Goal: Task Accomplishment & Management: Manage account settings

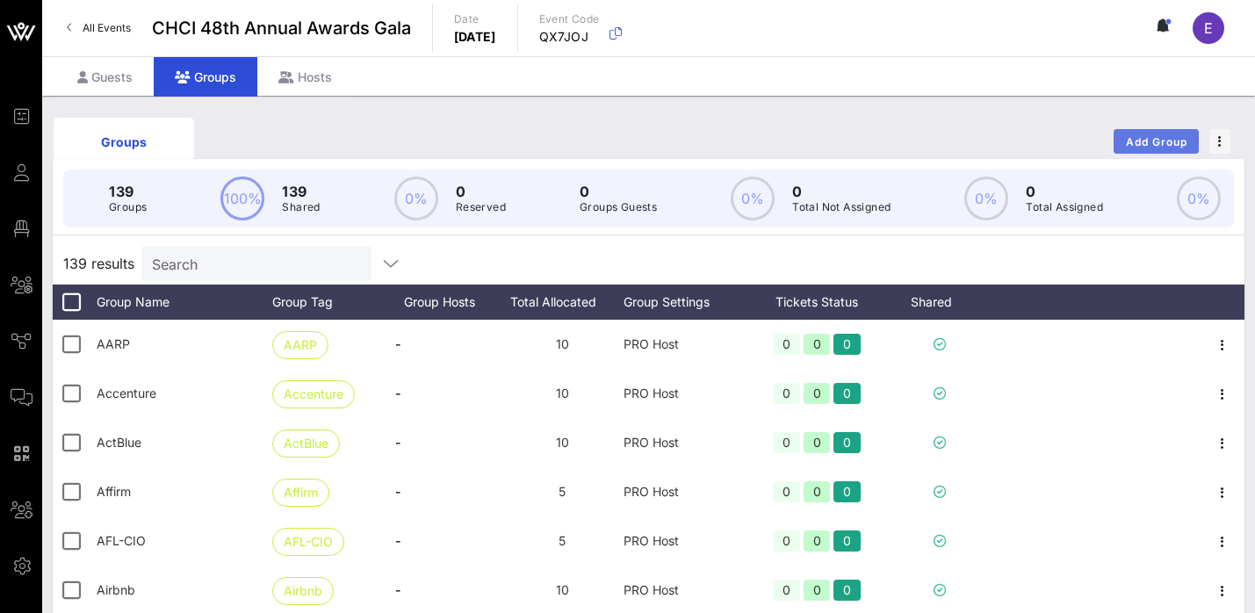
click at [1141, 141] on span "Add Group" at bounding box center [1156, 141] width 63 height 13
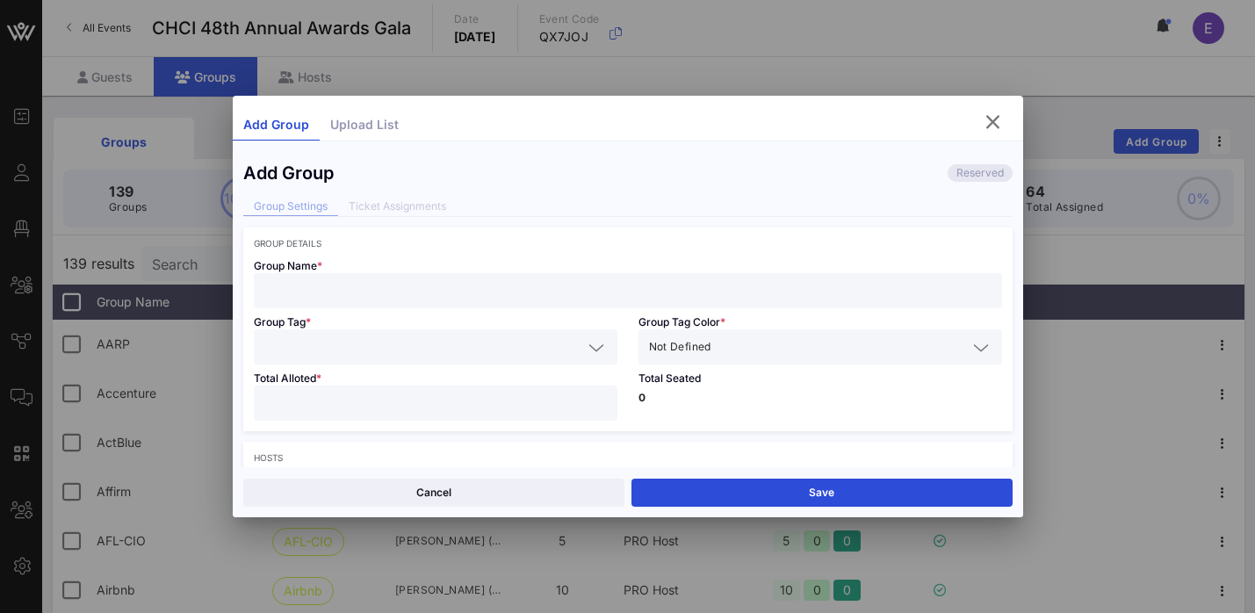
click at [508, 285] on input "text" at bounding box center [627, 290] width 727 height 23
paste input "[US_STATE] Public Service (APS)"
type input "[US_STATE] Public Service (APS)"
click at [458, 343] on input "text" at bounding box center [423, 347] width 318 height 23
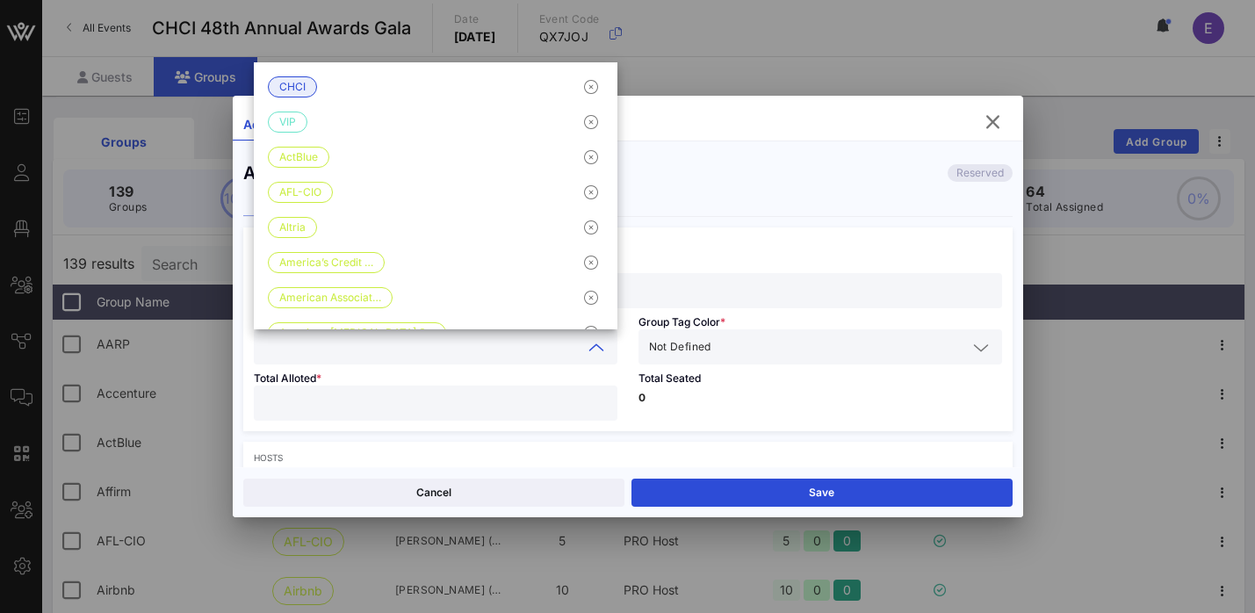
paste input "[US_STATE] Public Service (APS)"
type input "[US_STATE] Public Service (APS)"
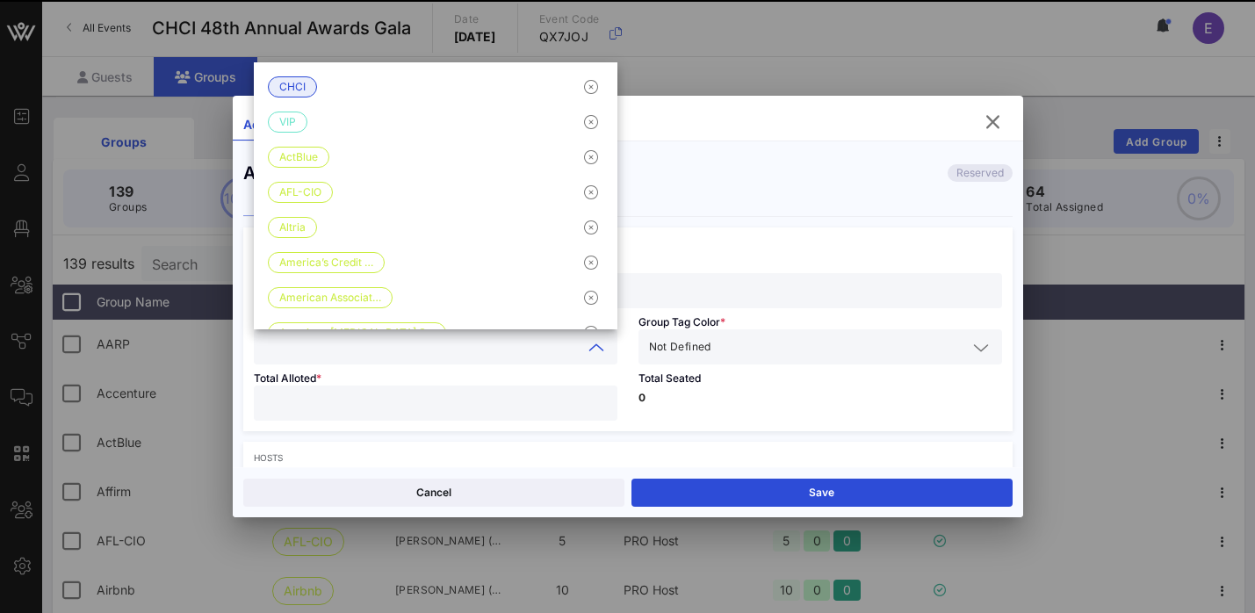
click at [719, 361] on div "Not Defined" at bounding box center [820, 346] width 343 height 35
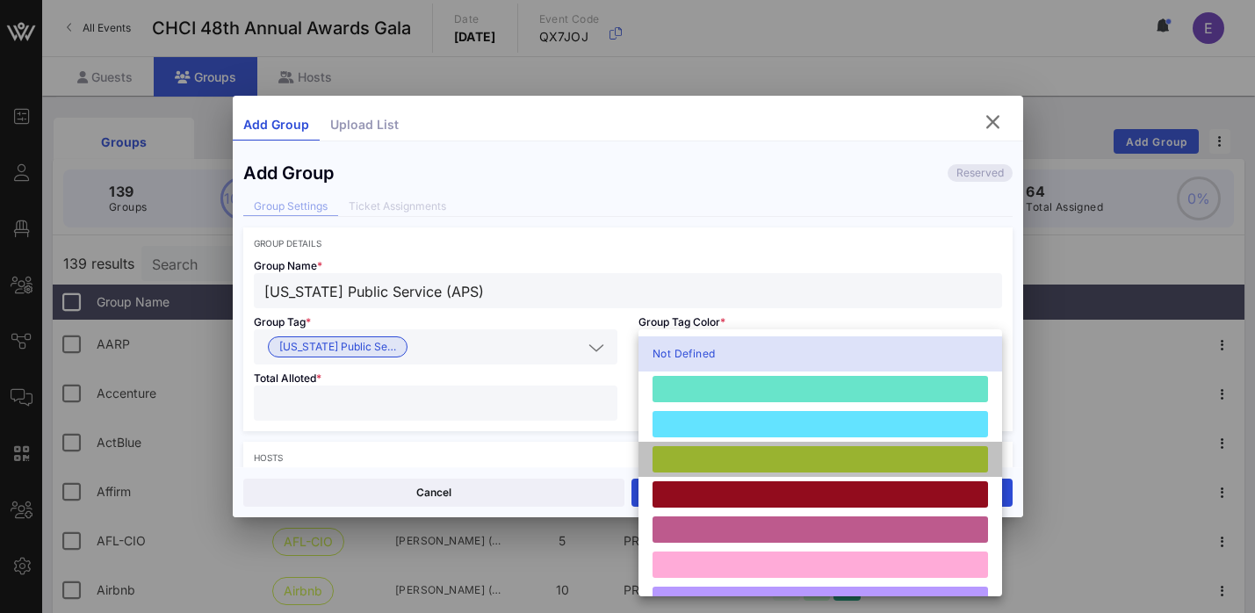
click at [697, 461] on div at bounding box center [821, 459] width 336 height 26
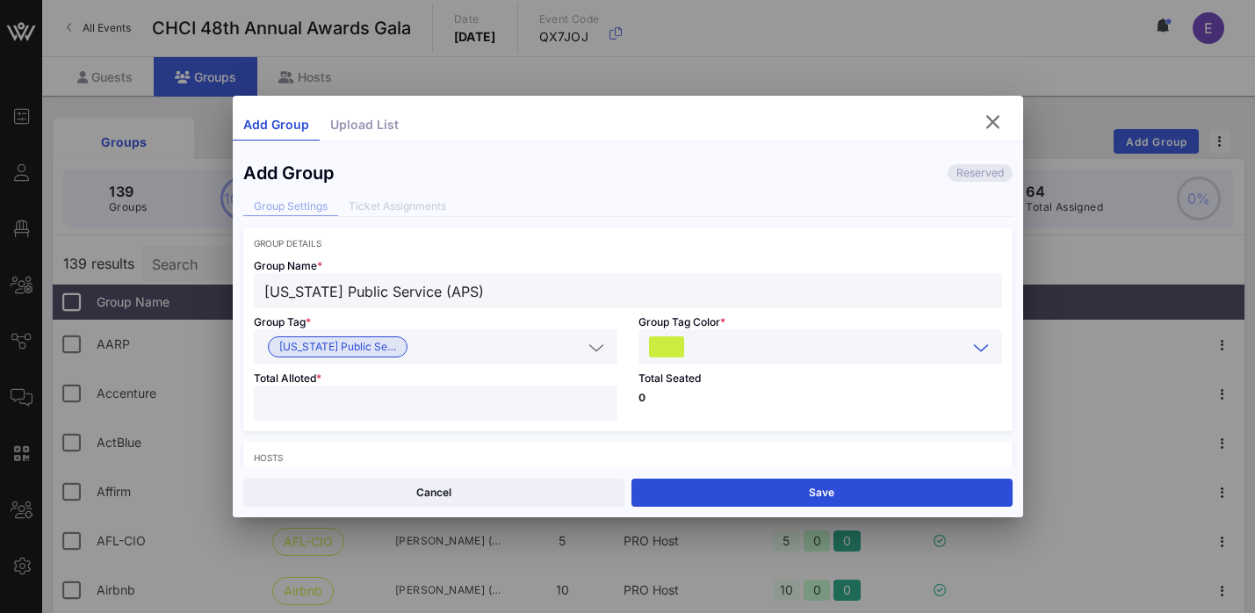
click at [508, 406] on input "number" at bounding box center [435, 403] width 343 height 23
type input "**"
click at [898, 418] on div "Total Seated 0" at bounding box center [820, 398] width 385 height 67
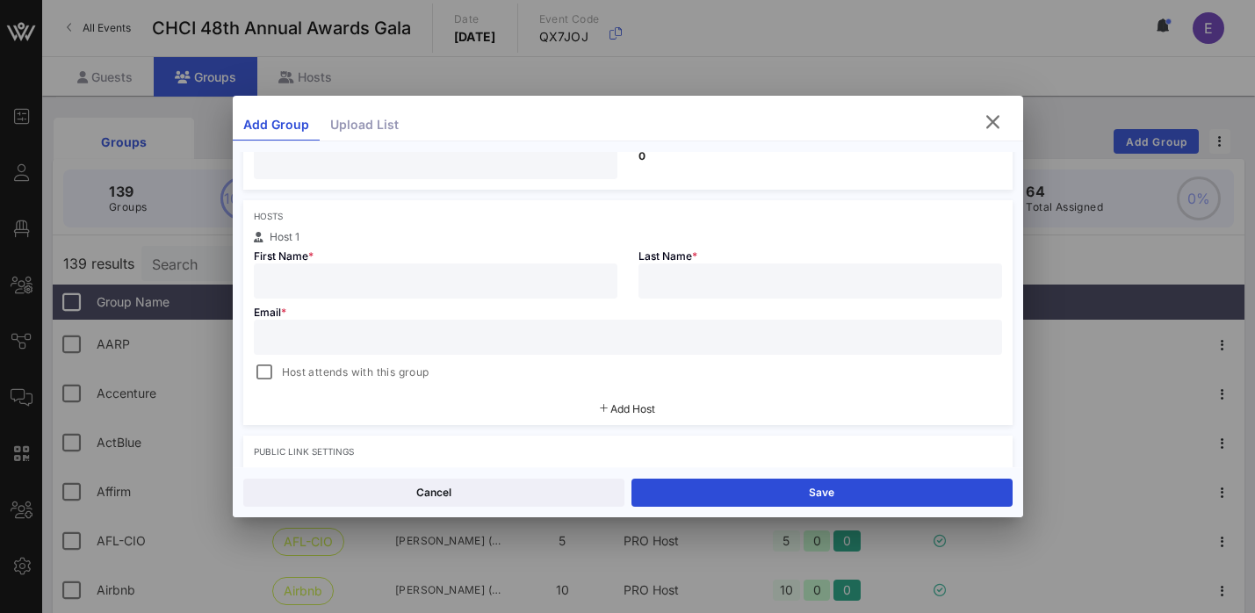
scroll to position [256, 0]
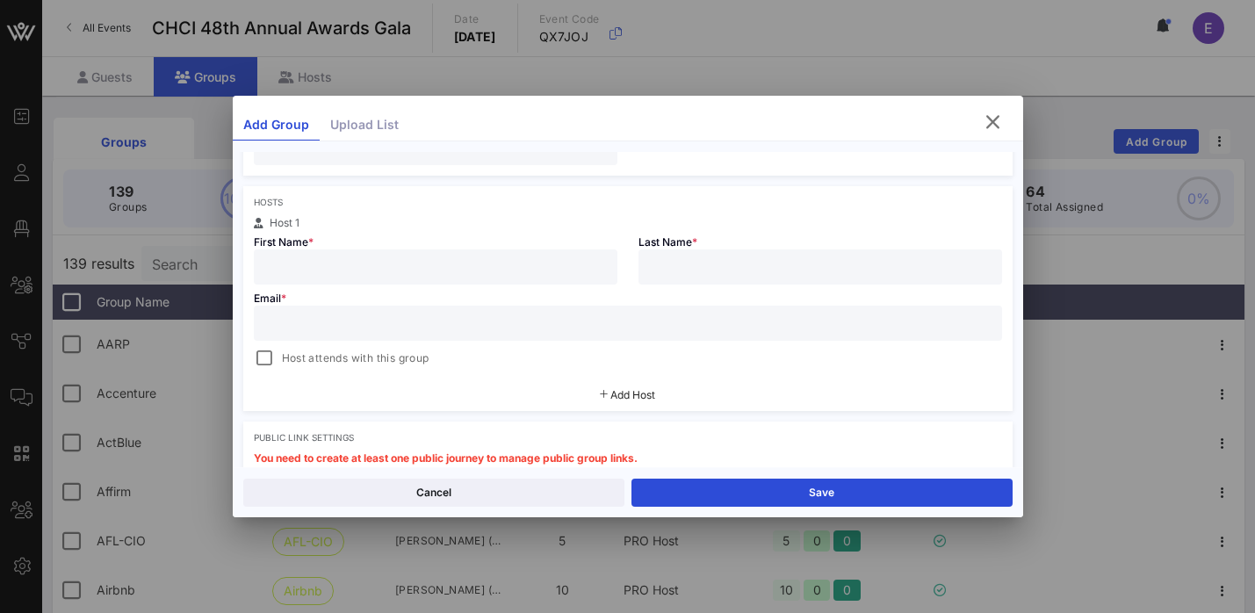
click at [517, 260] on input "text" at bounding box center [435, 267] width 343 height 23
paste input "[PERSON_NAME]"
click at [372, 261] on input "[PERSON_NAME]" at bounding box center [435, 267] width 343 height 23
type input "[PERSON_NAME]"
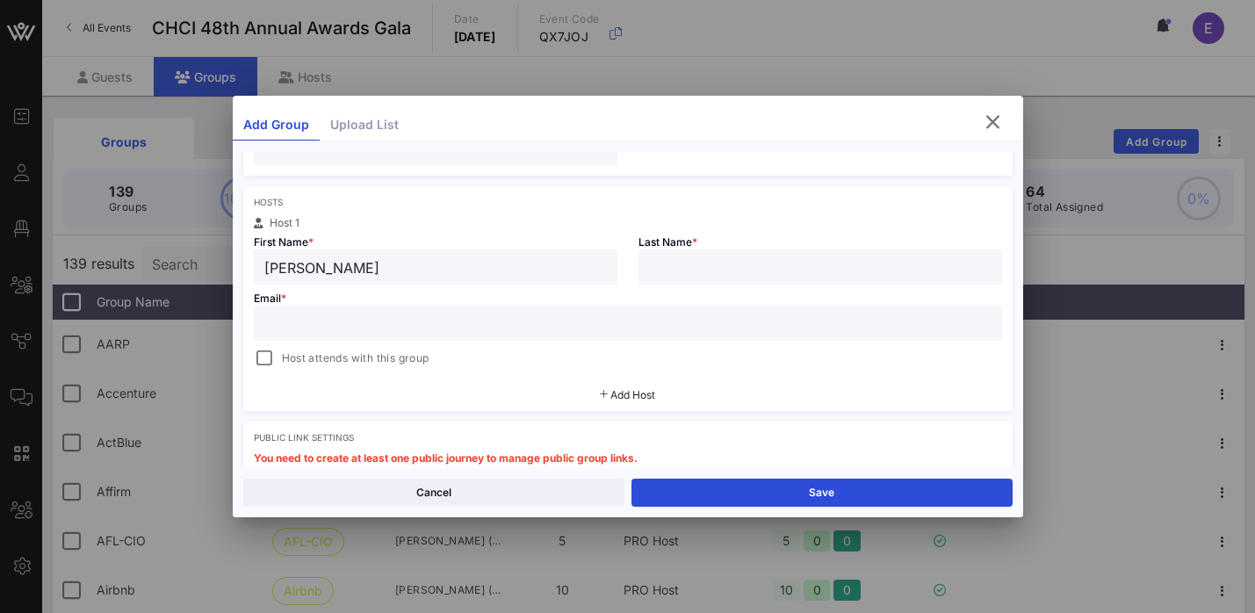
paste input "[PERSON_NAME]"
type input "[PERSON_NAME]"
click at [307, 323] on input "text" at bounding box center [627, 323] width 727 height 23
paste input "[PERSON_NAME][EMAIL_ADDRESS][PERSON_NAME][DOMAIN_NAME]"
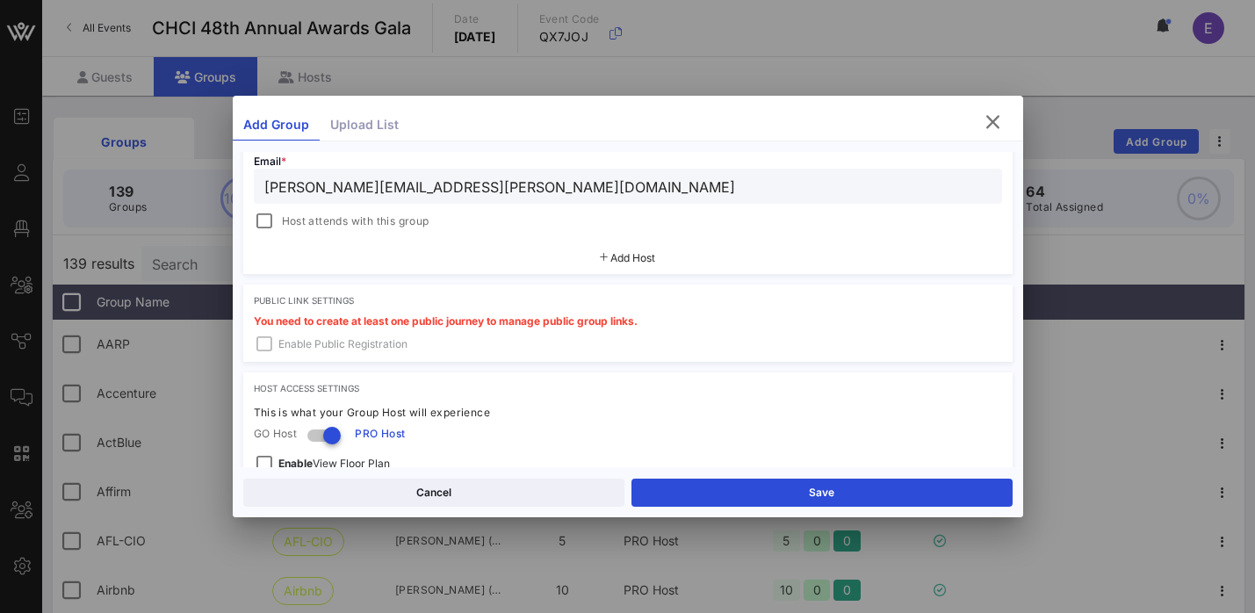
scroll to position [403, 0]
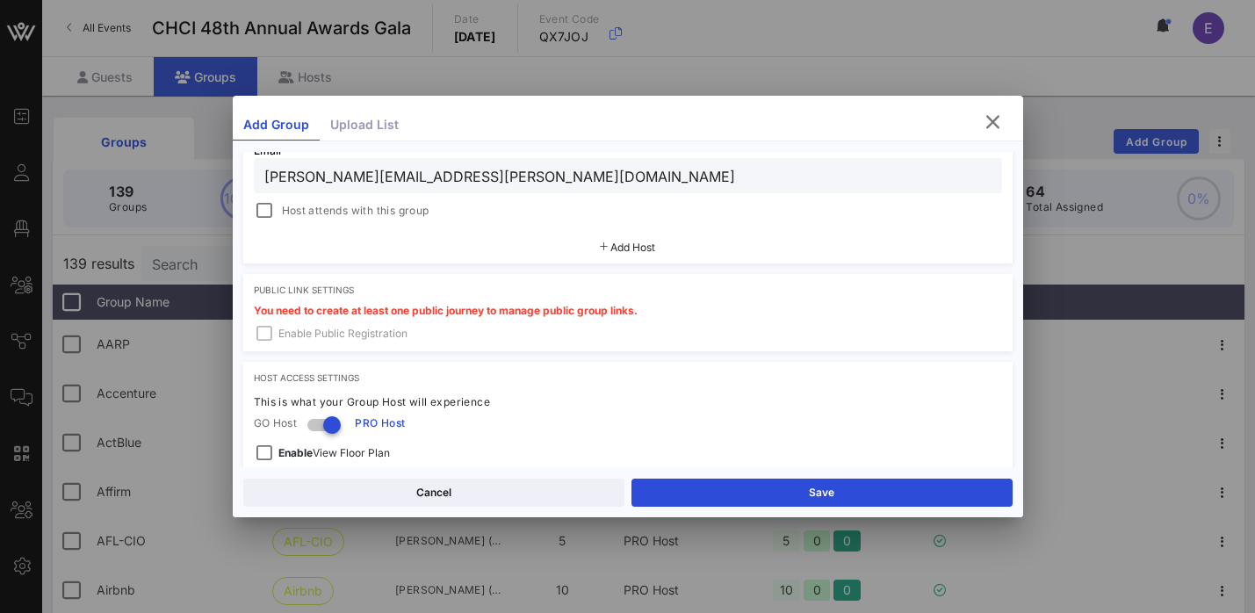
type input "[PERSON_NAME][EMAIL_ADDRESS][PERSON_NAME][DOMAIN_NAME]"
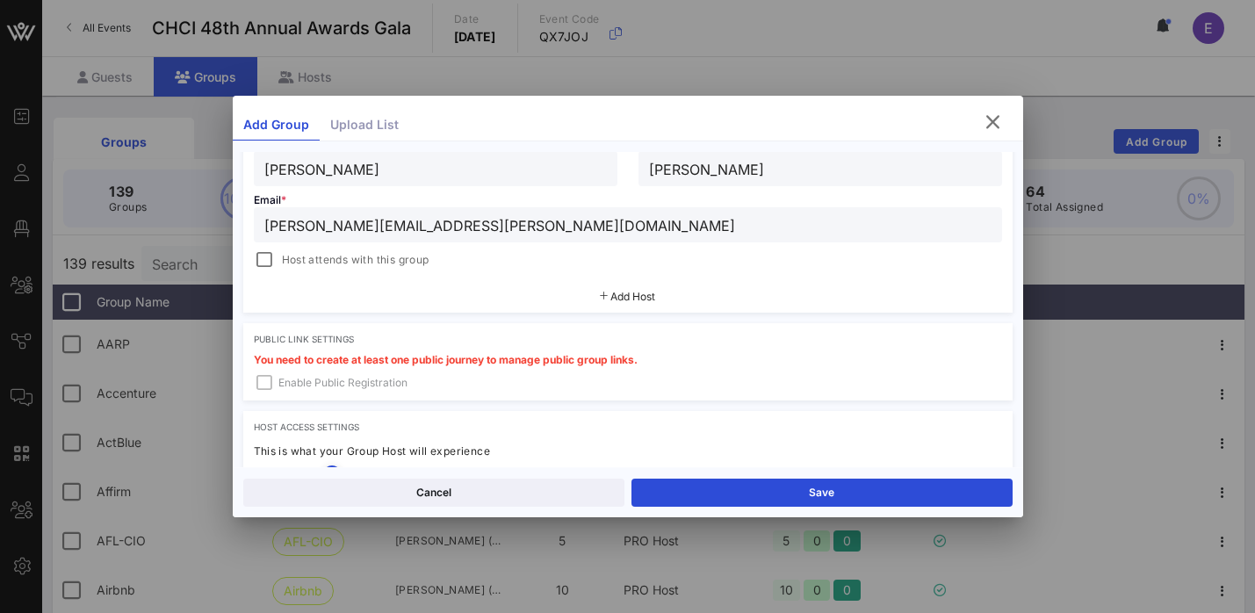
scroll to position [357, 0]
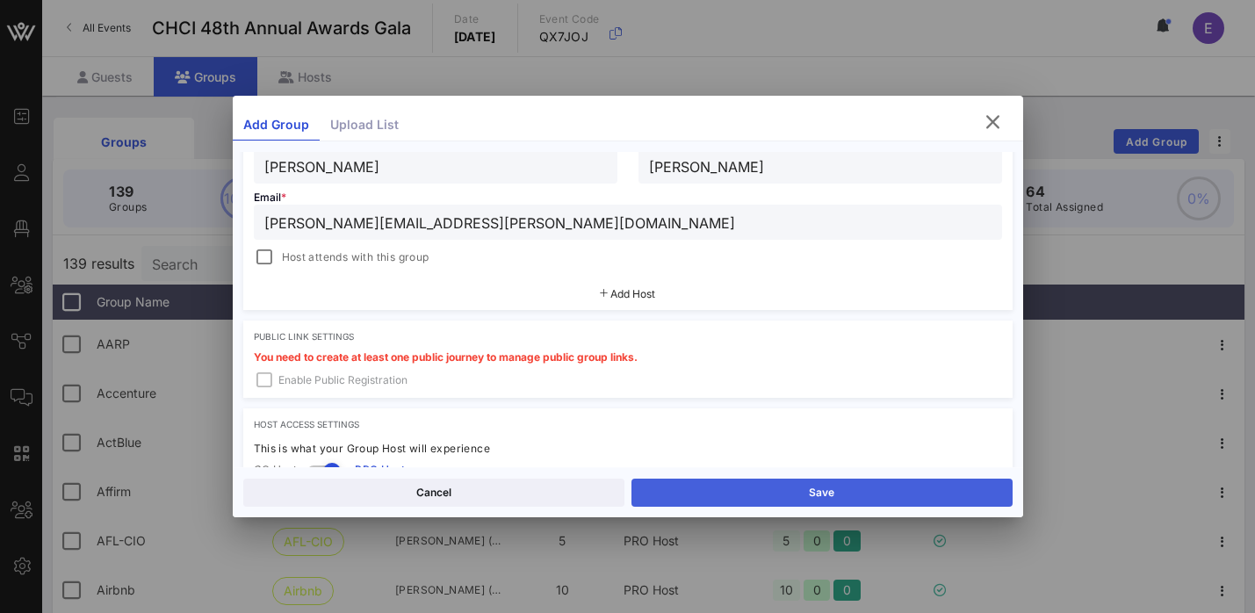
click at [844, 495] on button "Save" at bounding box center [822, 493] width 381 height 28
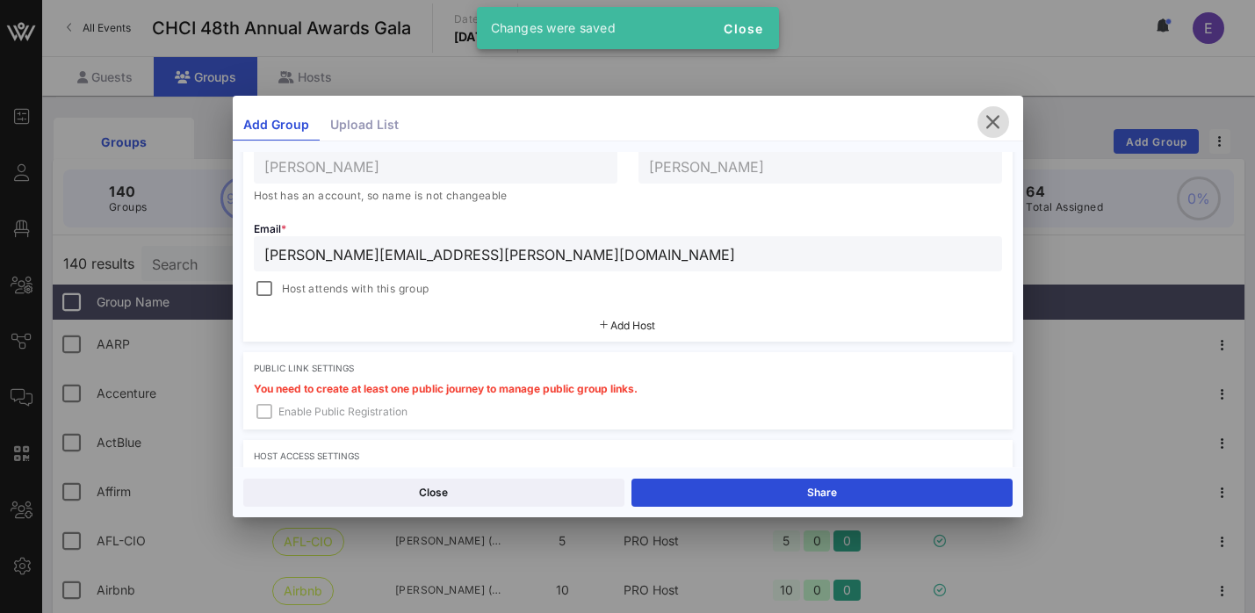
click at [992, 122] on icon "button" at bounding box center [993, 122] width 21 height 21
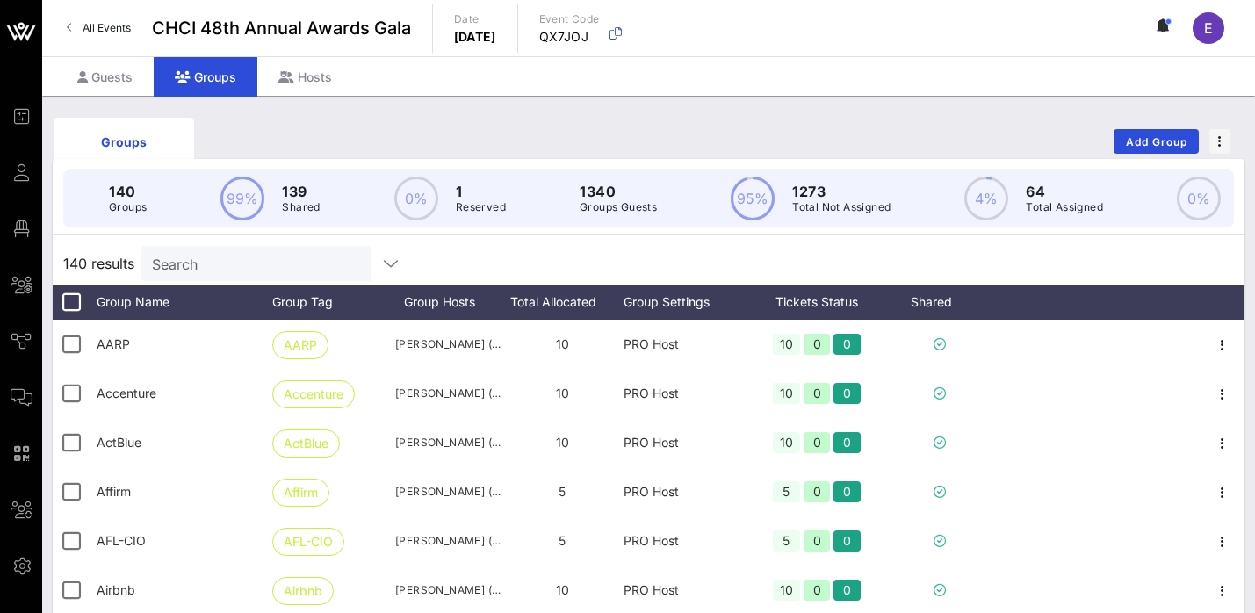
click at [195, 267] on input "Search" at bounding box center [255, 263] width 206 height 23
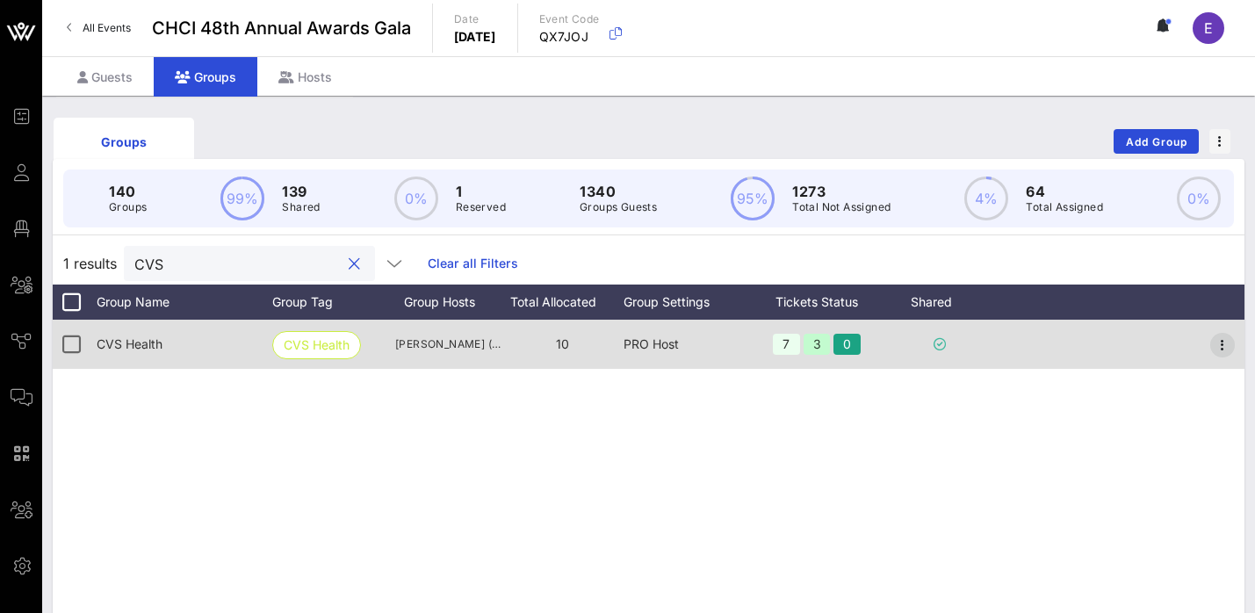
type input "CVS"
click at [1224, 343] on icon "button" at bounding box center [1222, 345] width 21 height 21
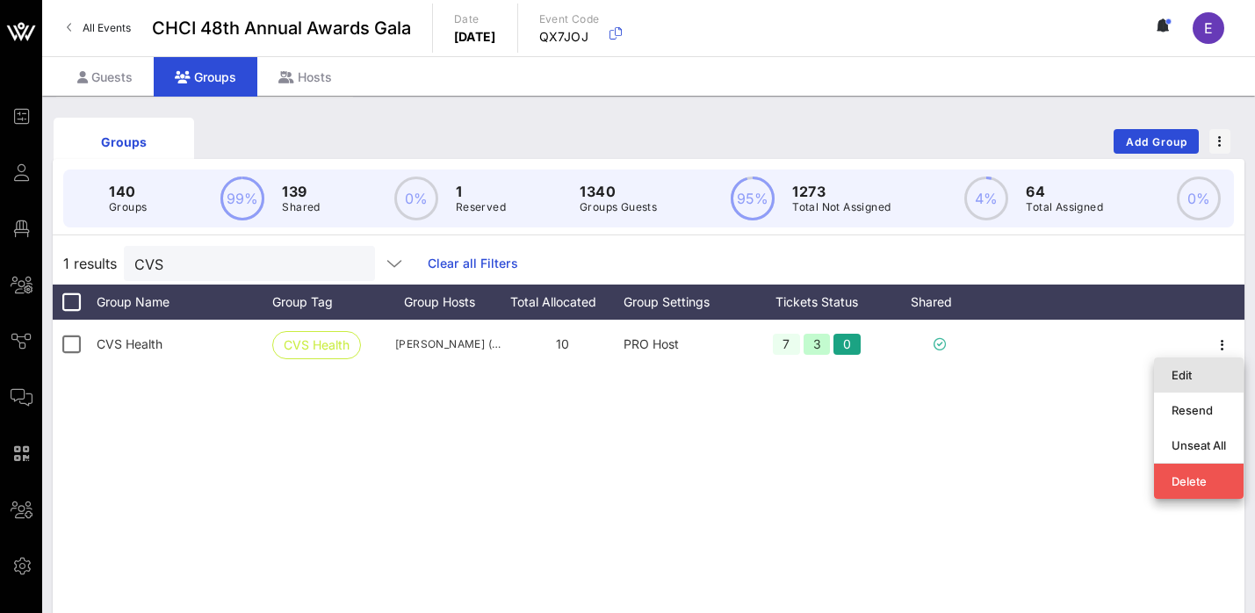
click at [1191, 383] on div "Edit" at bounding box center [1199, 375] width 54 height 28
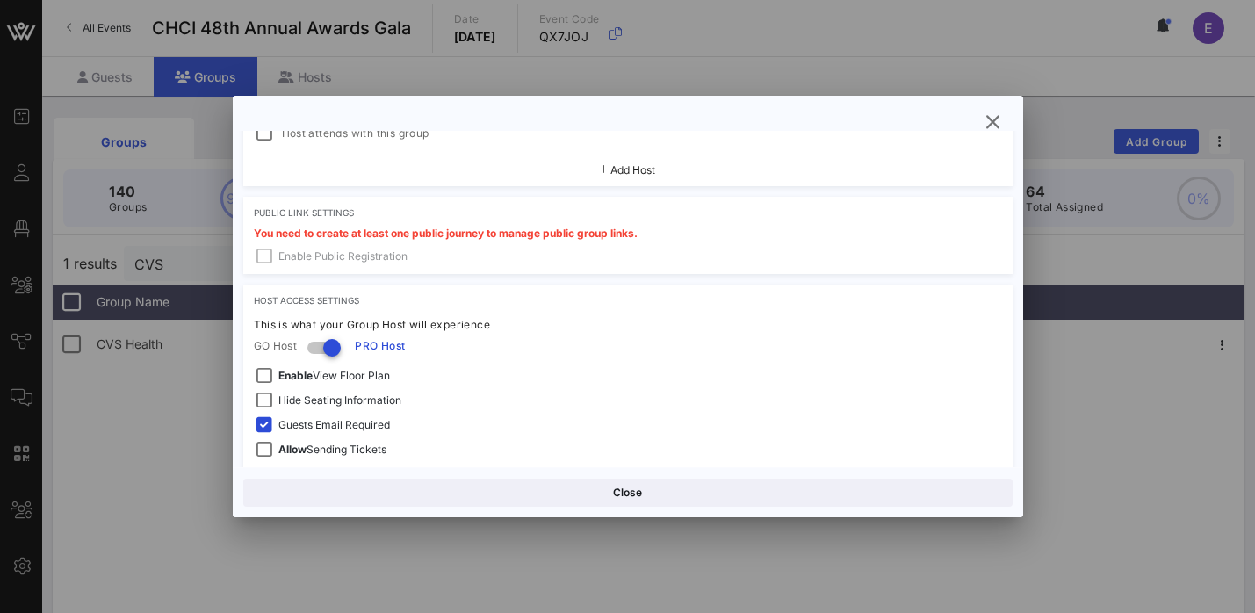
scroll to position [568, 0]
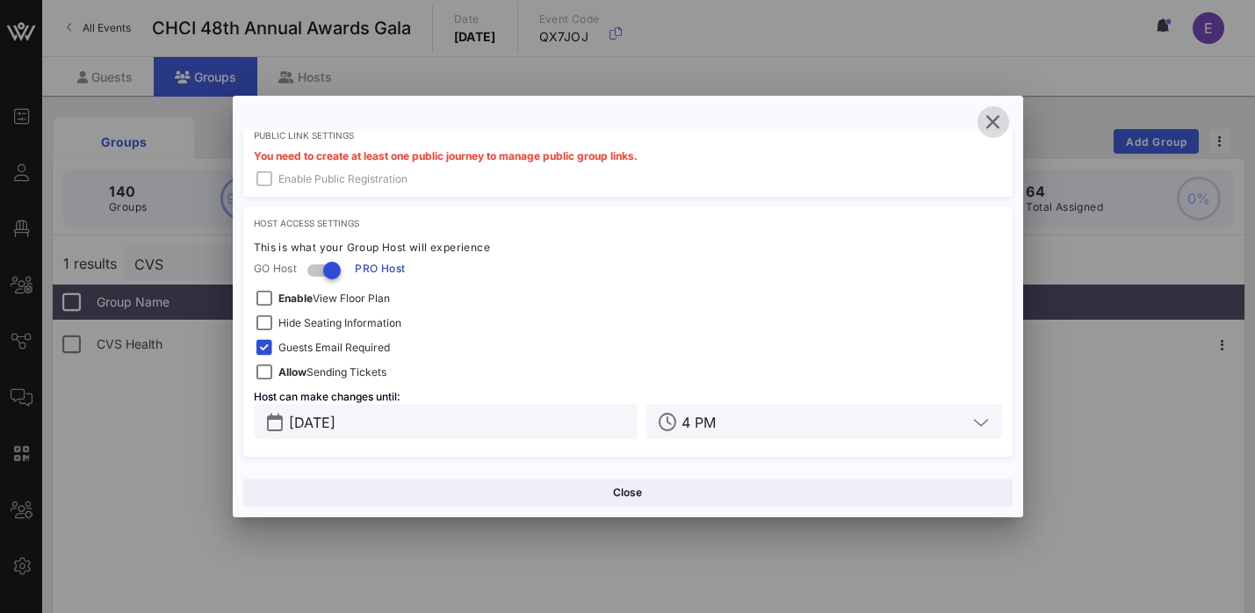
click at [995, 120] on icon "button" at bounding box center [993, 122] width 21 height 21
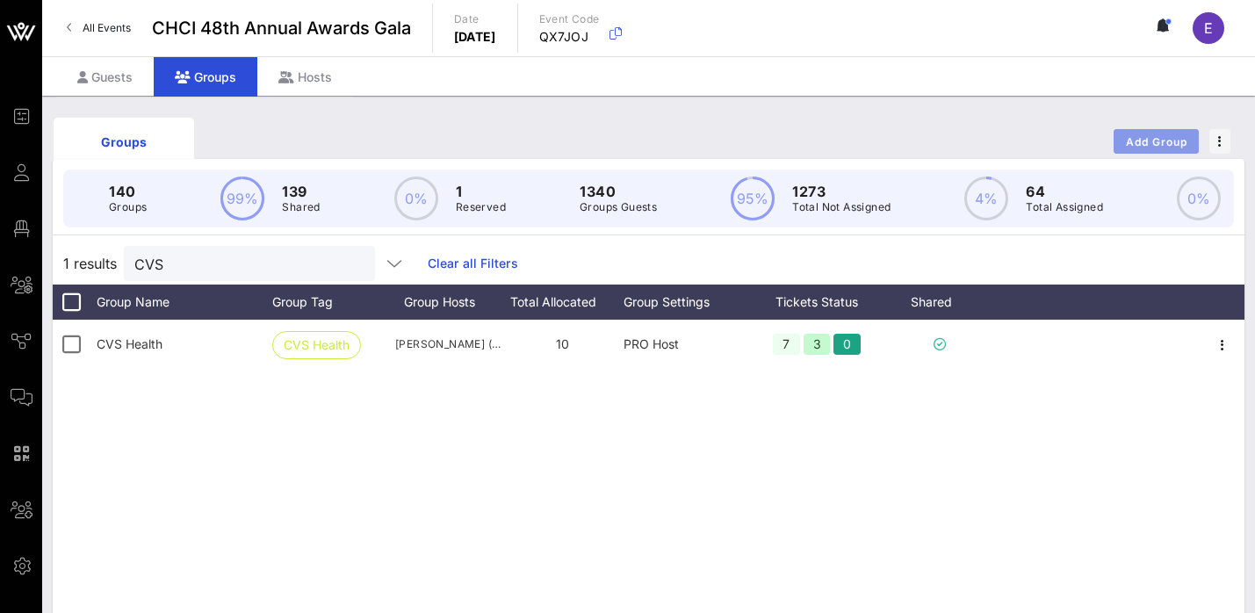
click at [1137, 140] on span "Add Group" at bounding box center [1156, 141] width 63 height 13
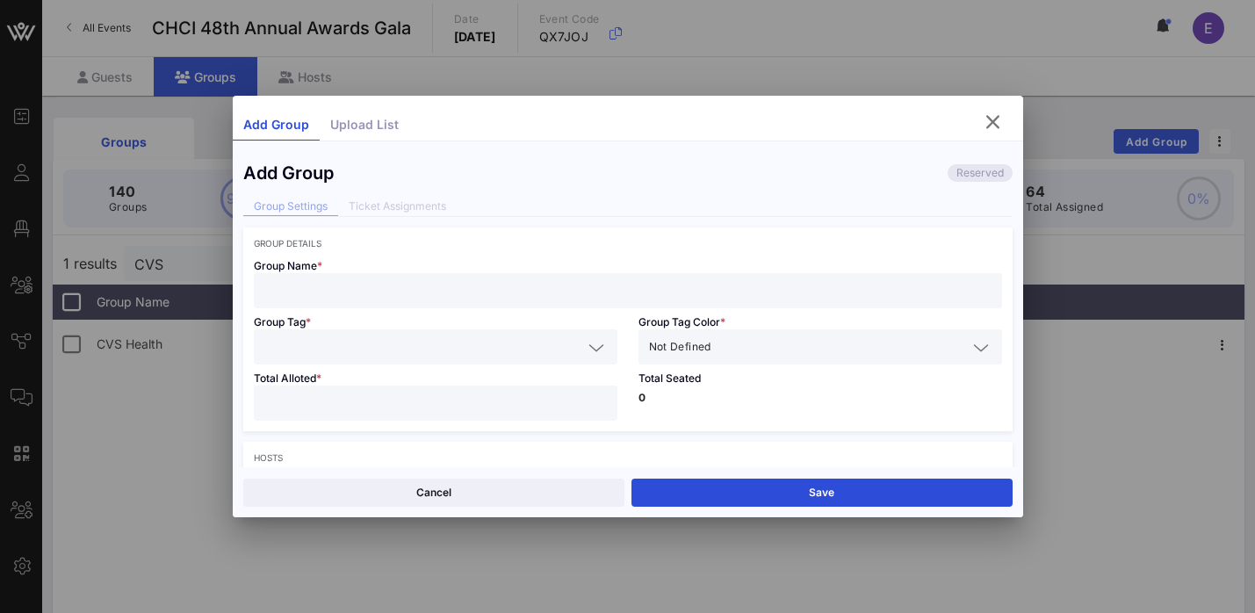
click at [529, 278] on div at bounding box center [627, 290] width 727 height 35
paste input "Comcast Corporation"
type input "Comcast Corporation"
click at [424, 338] on input "text" at bounding box center [423, 347] width 318 height 23
paste input "Comcast Corporation"
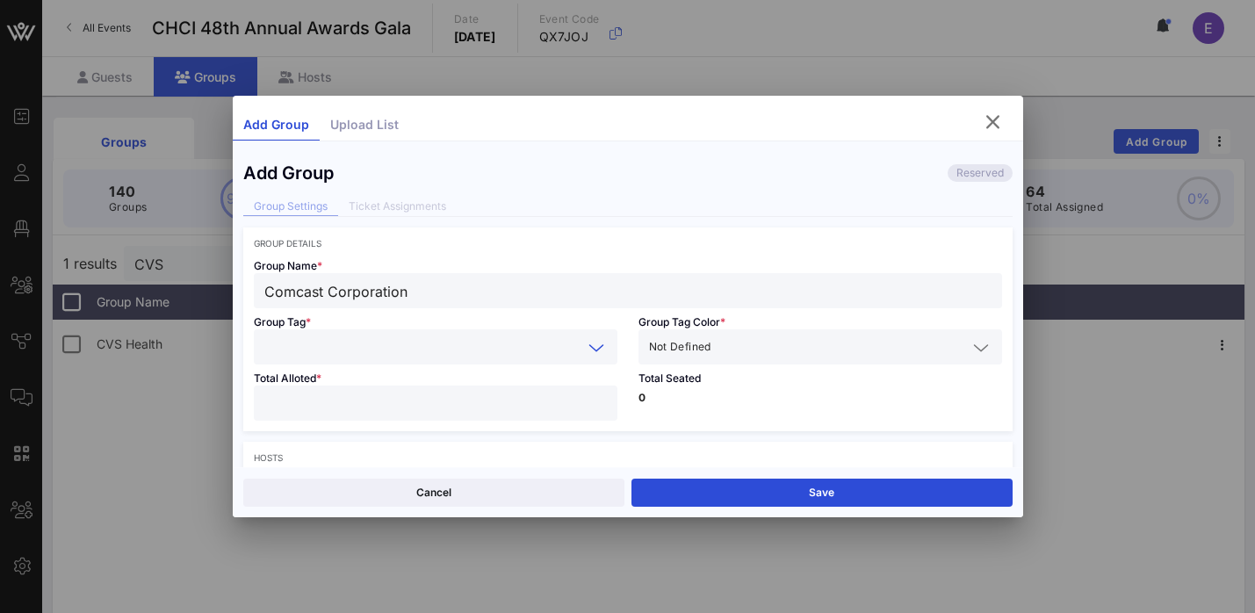
type input "Comcast Corporation"
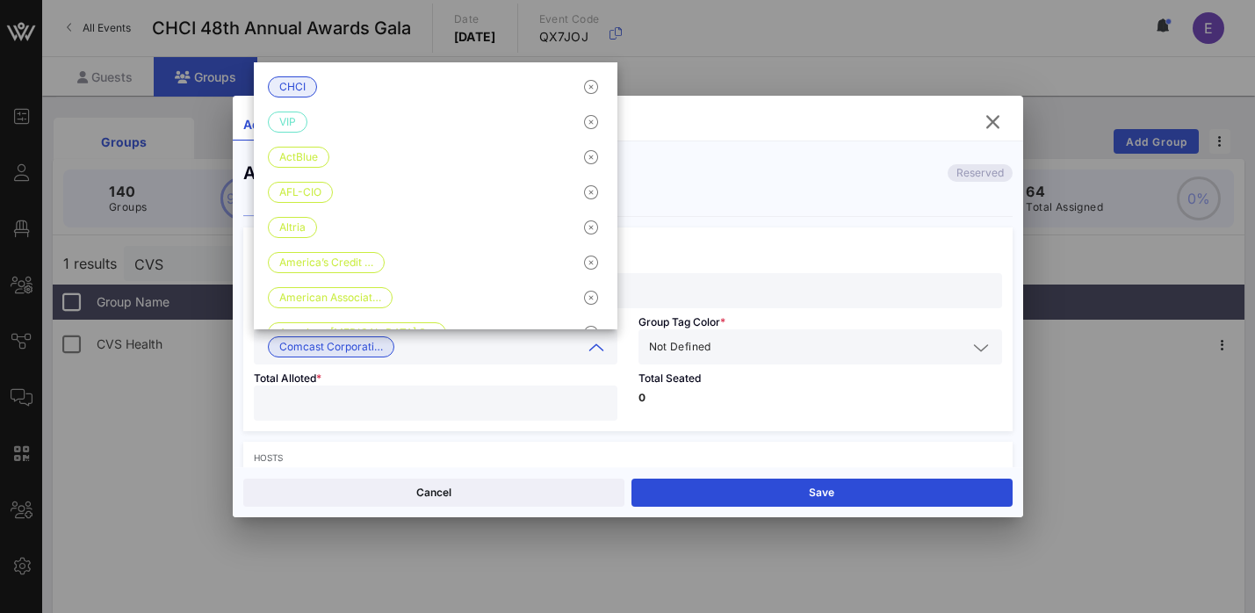
click at [790, 341] on input "text" at bounding box center [841, 347] width 252 height 23
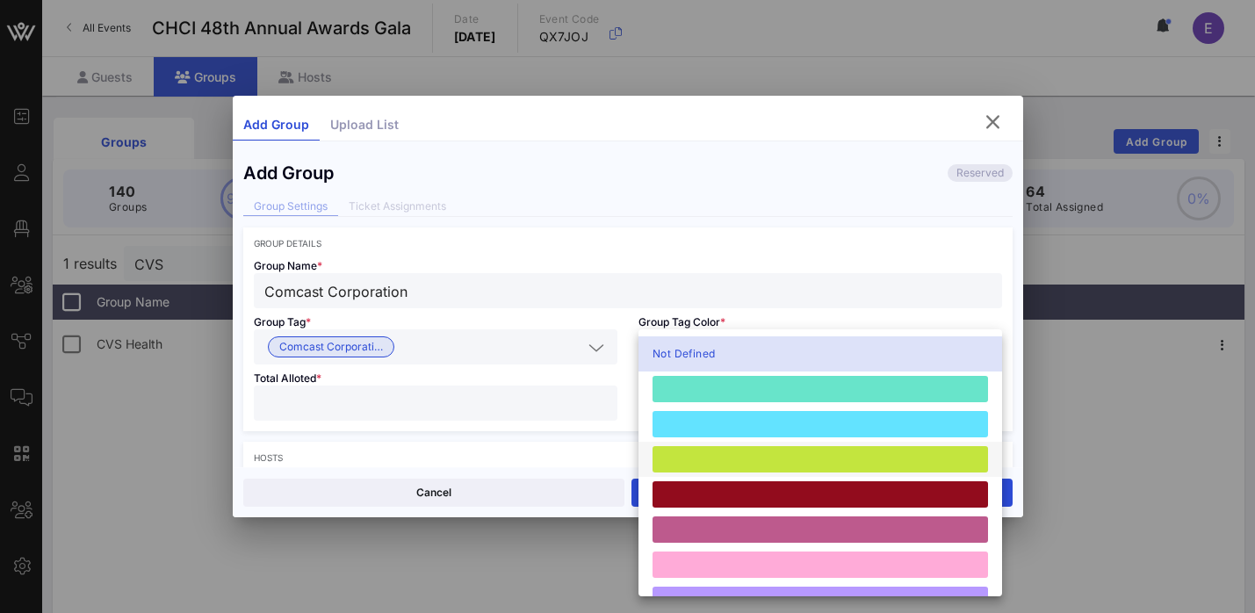
click at [727, 462] on div at bounding box center [821, 459] width 336 height 26
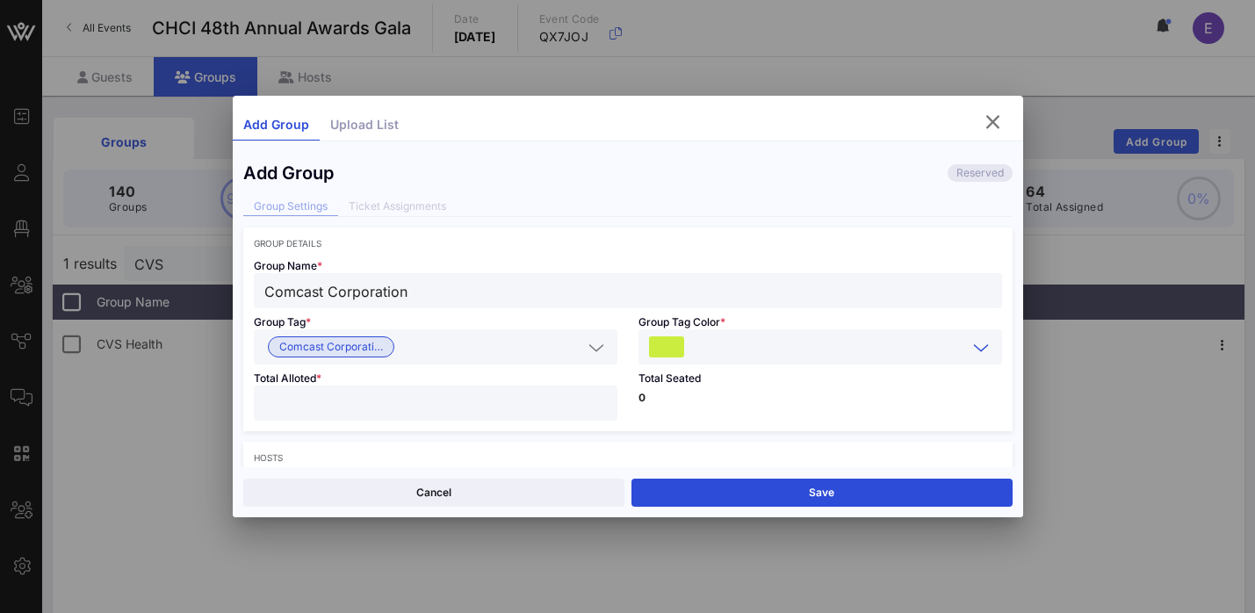
click at [488, 387] on div at bounding box center [435, 403] width 343 height 35
type input "**"
click at [796, 399] on p "0" at bounding box center [821, 398] width 364 height 11
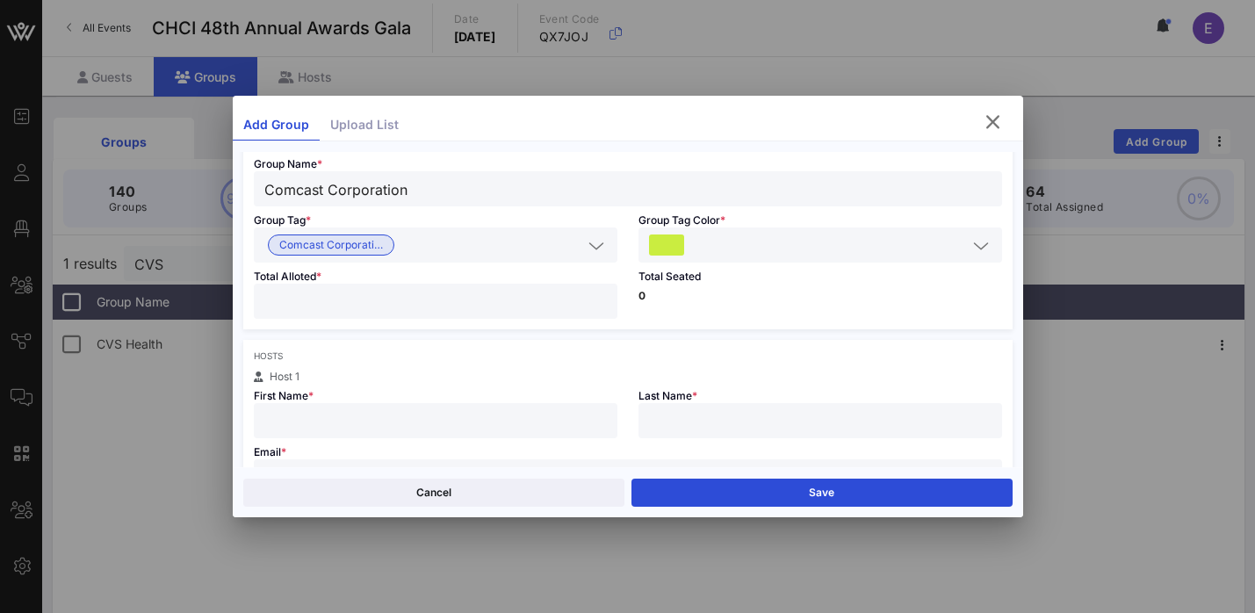
scroll to position [183, 0]
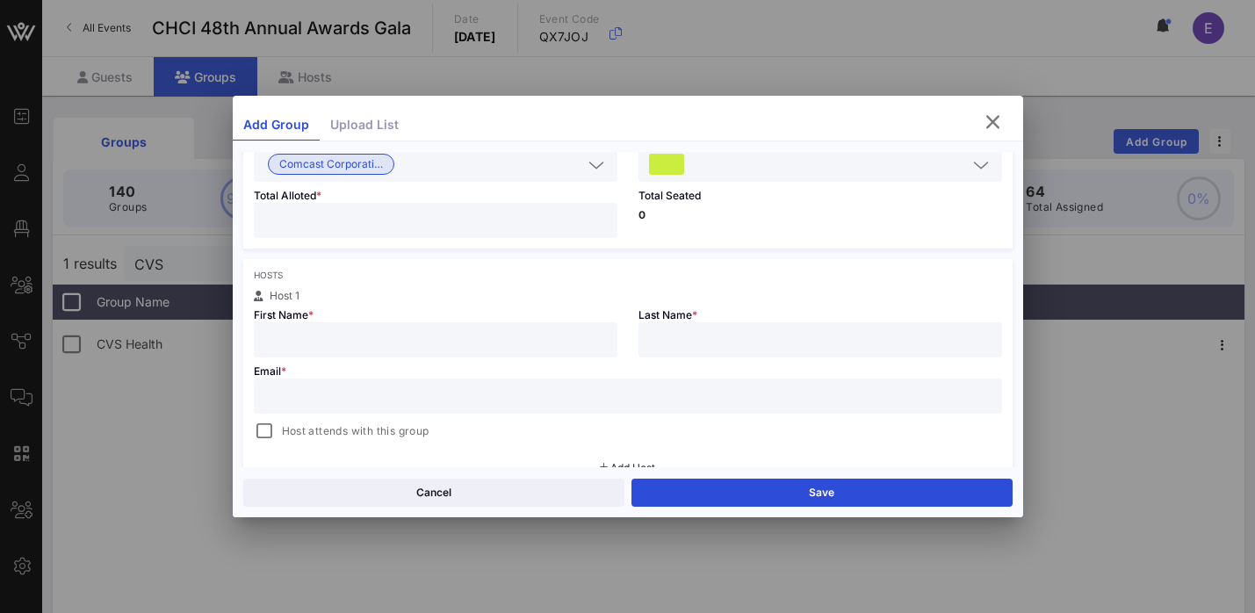
click at [393, 351] on div at bounding box center [435, 339] width 343 height 35
paste input "[PERSON_NAME]"
click at [322, 343] on input "[PERSON_NAME]" at bounding box center [435, 340] width 343 height 23
type input "[PERSON_NAME]"
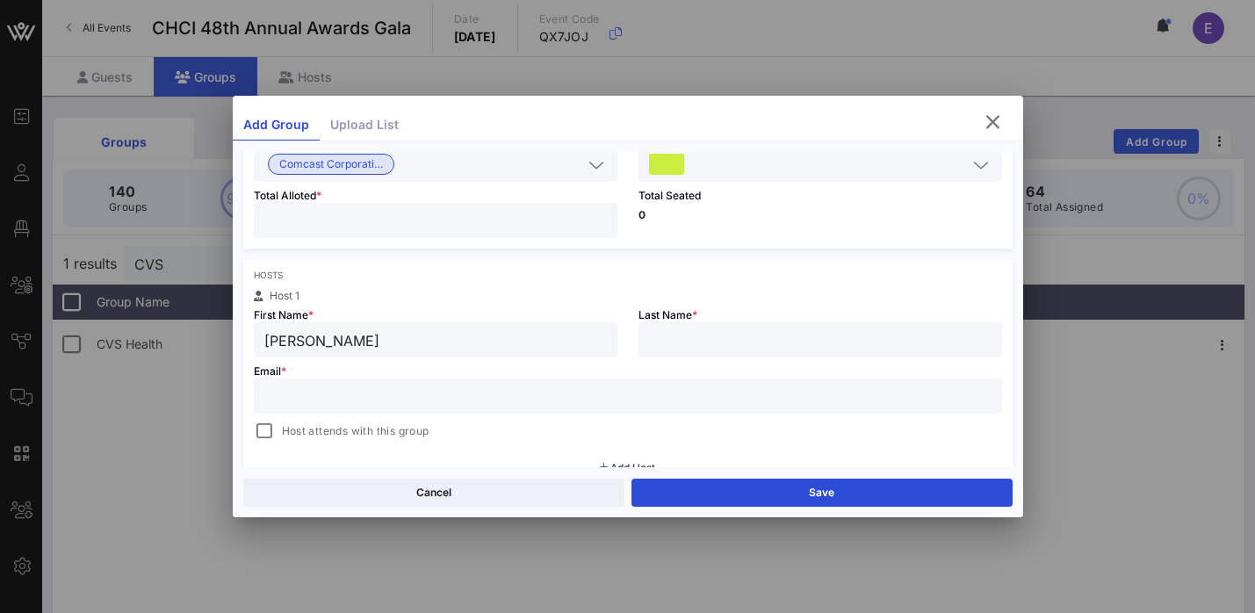
paste input "[PERSON_NAME]"
type input "[PERSON_NAME]"
click at [547, 384] on div at bounding box center [627, 396] width 727 height 35
paste input "[EMAIL_ADDRESS][DOMAIN_NAME]"
type input "[EMAIL_ADDRESS][DOMAIN_NAME]"
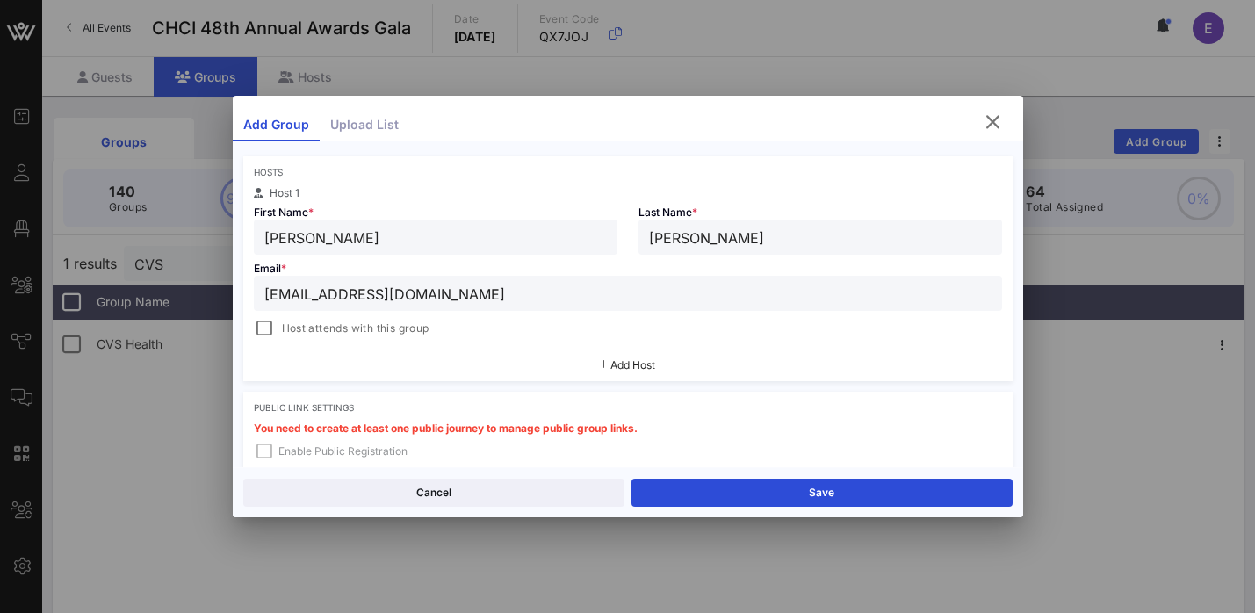
scroll to position [294, 0]
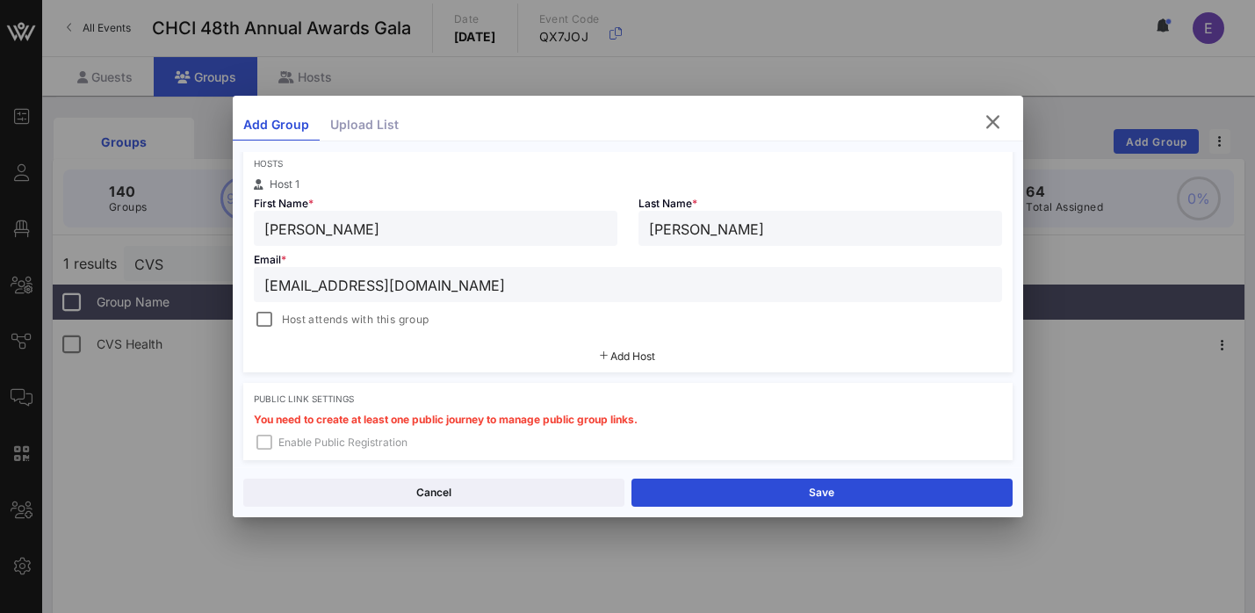
click at [623, 364] on div "Add Host" at bounding box center [628, 357] width 770 height 32
click at [636, 360] on span "Add Host" at bounding box center [633, 356] width 45 height 13
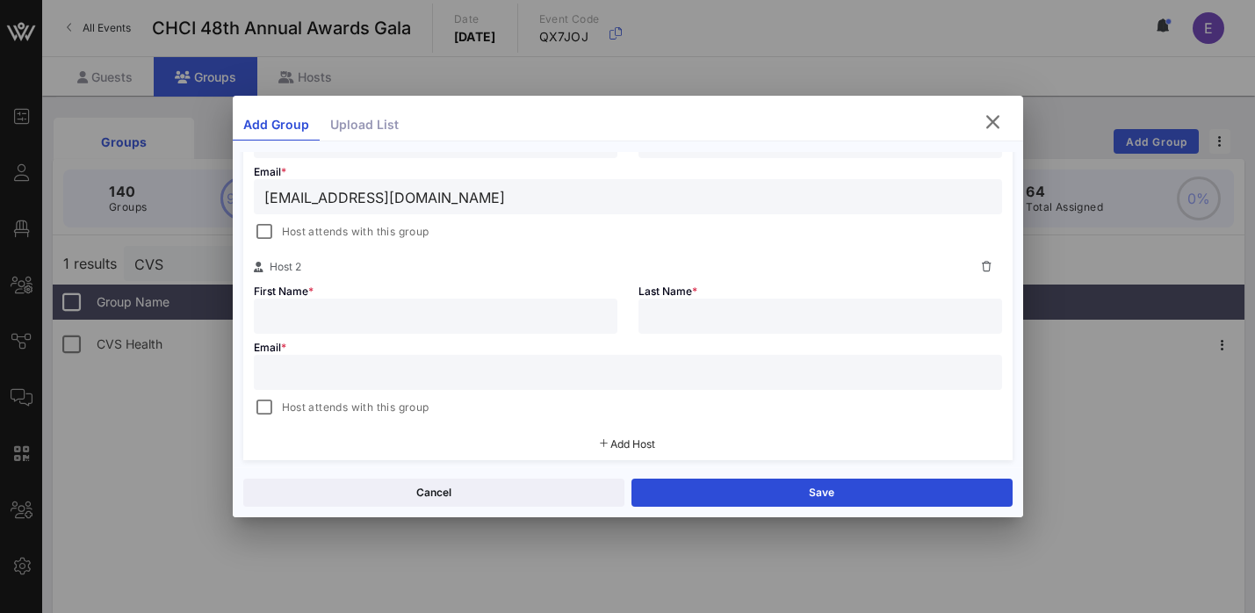
scroll to position [406, 0]
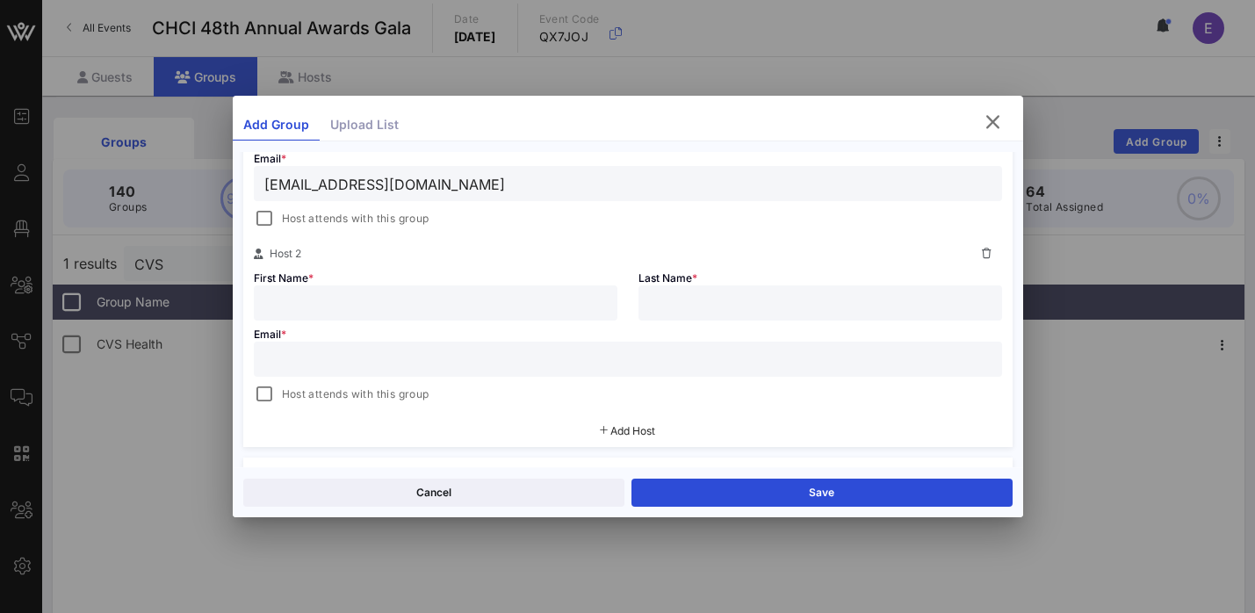
click at [464, 360] on input "text" at bounding box center [627, 359] width 727 height 23
paste input "Cc: [EMAIL_ADDRESS][DOMAIN_NAME]"
type input "Cc: [EMAIL_ADDRESS][DOMAIN_NAME]"
click at [390, 310] on input "text" at bounding box center [435, 303] width 343 height 23
type input "[PERSON_NAME]"
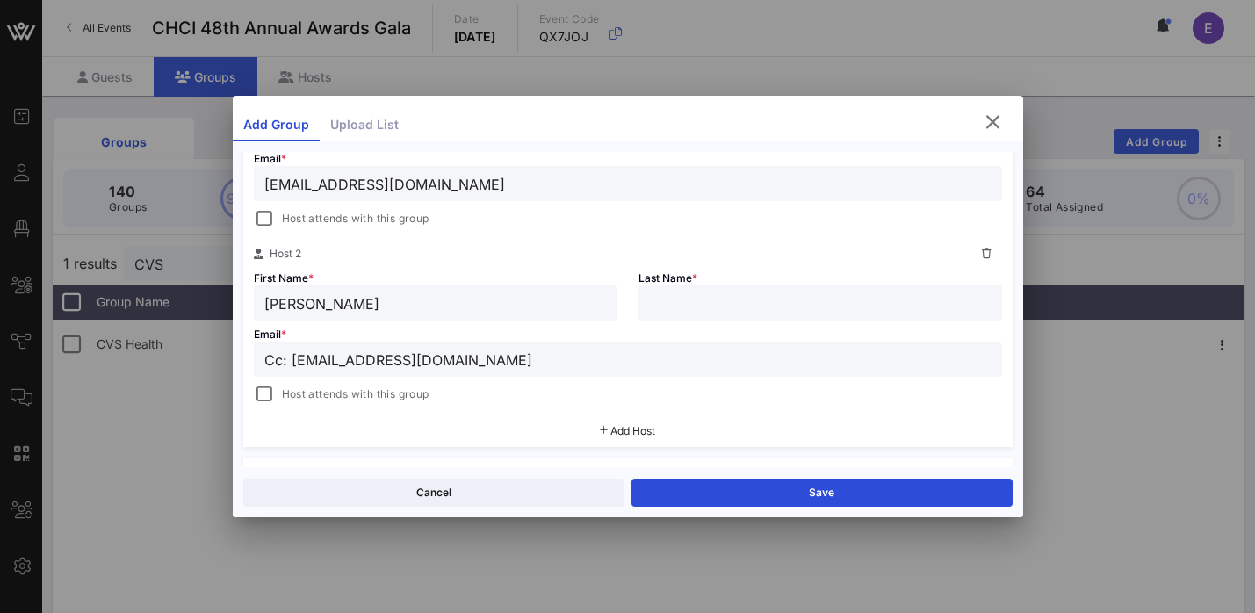
click at [746, 313] on input "text" at bounding box center [820, 303] width 343 height 23
click at [746, 313] on input "[PERSON_NAME]" at bounding box center [820, 303] width 343 height 23
drag, startPoint x: 754, startPoint y: 296, endPoint x: 527, endPoint y: 296, distance: 226.6
click at [527, 296] on div "Host 2 First Name * [PERSON_NAME] Last Name * [PERSON_NAME] Email * Cc: [EMAIL_…" at bounding box center [628, 324] width 770 height 162
type input "[PERSON_NAME]"
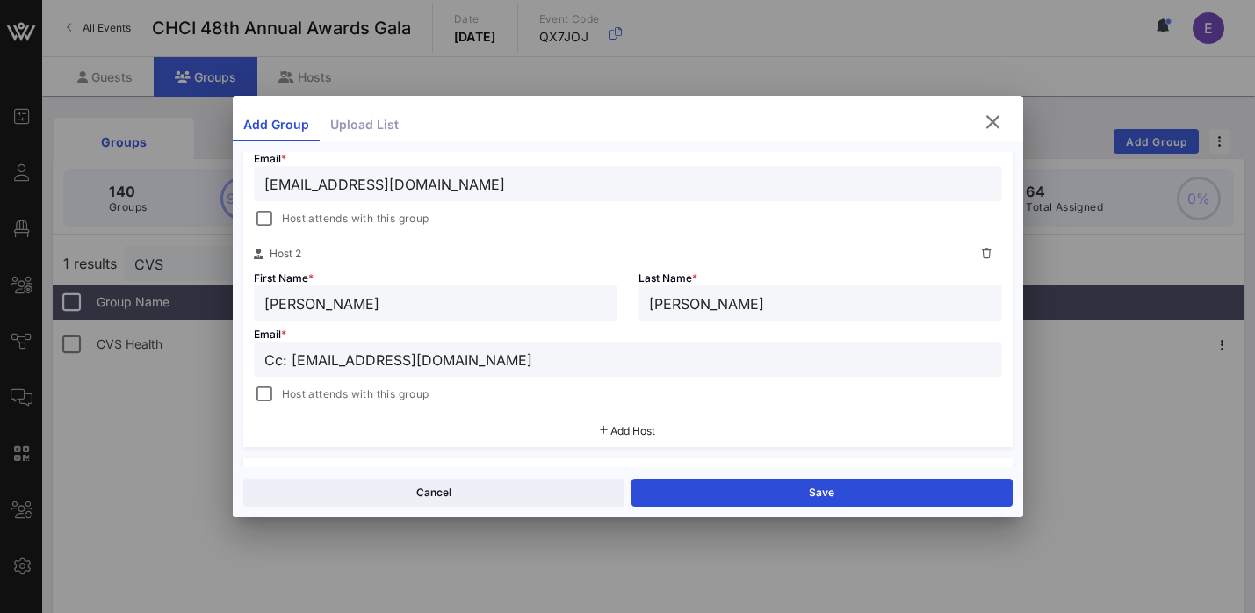
click at [330, 296] on input "[PERSON_NAME]" at bounding box center [435, 303] width 343 height 23
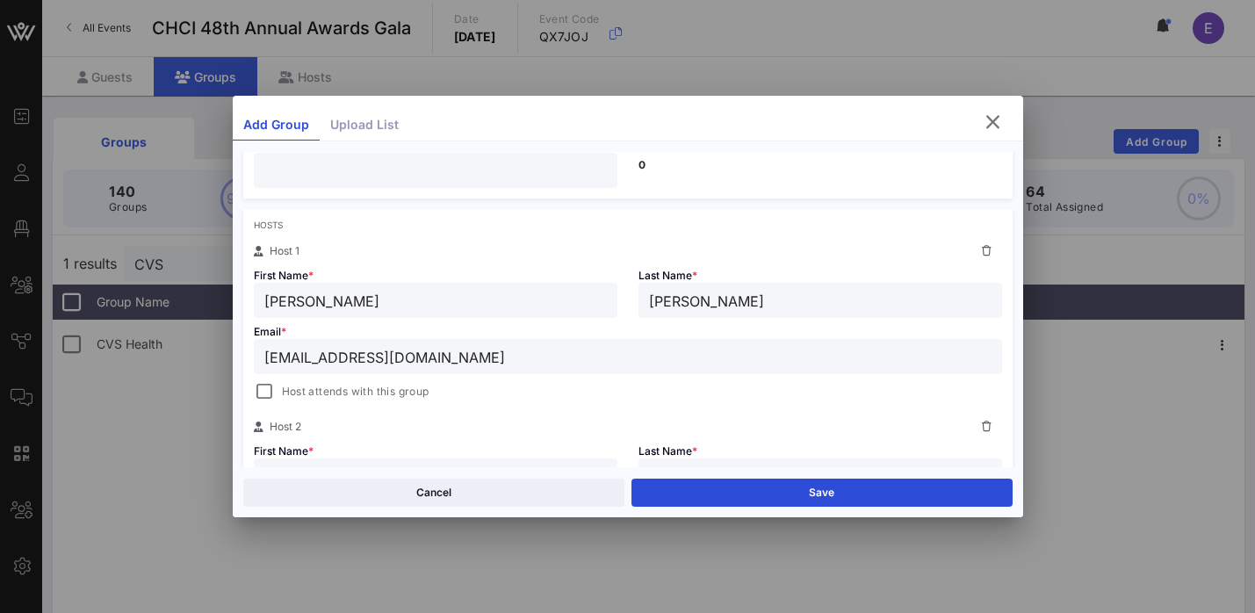
scroll to position [217, 0]
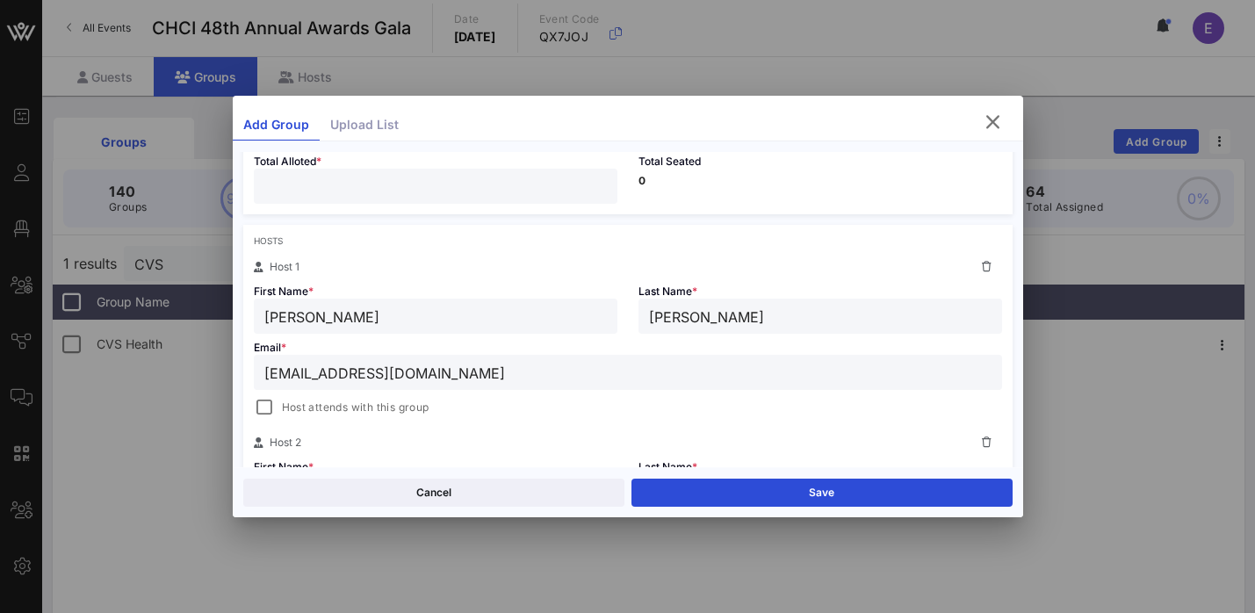
type input "[PERSON_NAME]"
click at [330, 193] on input "**" at bounding box center [435, 186] width 343 height 23
type input "*"
type input "**"
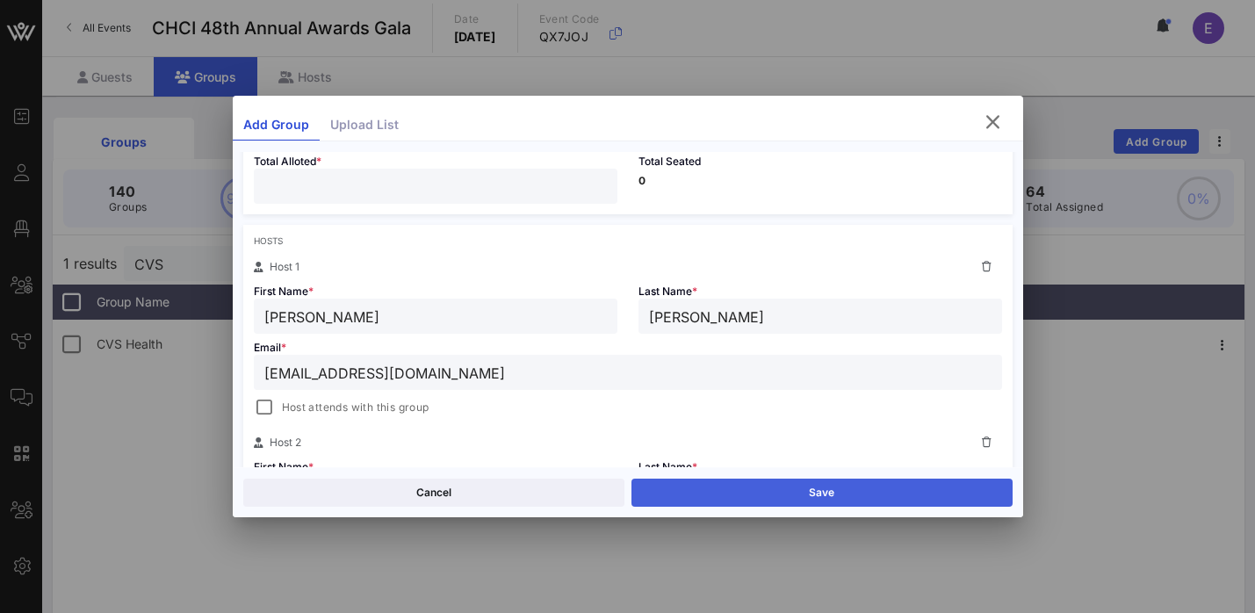
click at [766, 492] on button "Save" at bounding box center [822, 493] width 381 height 28
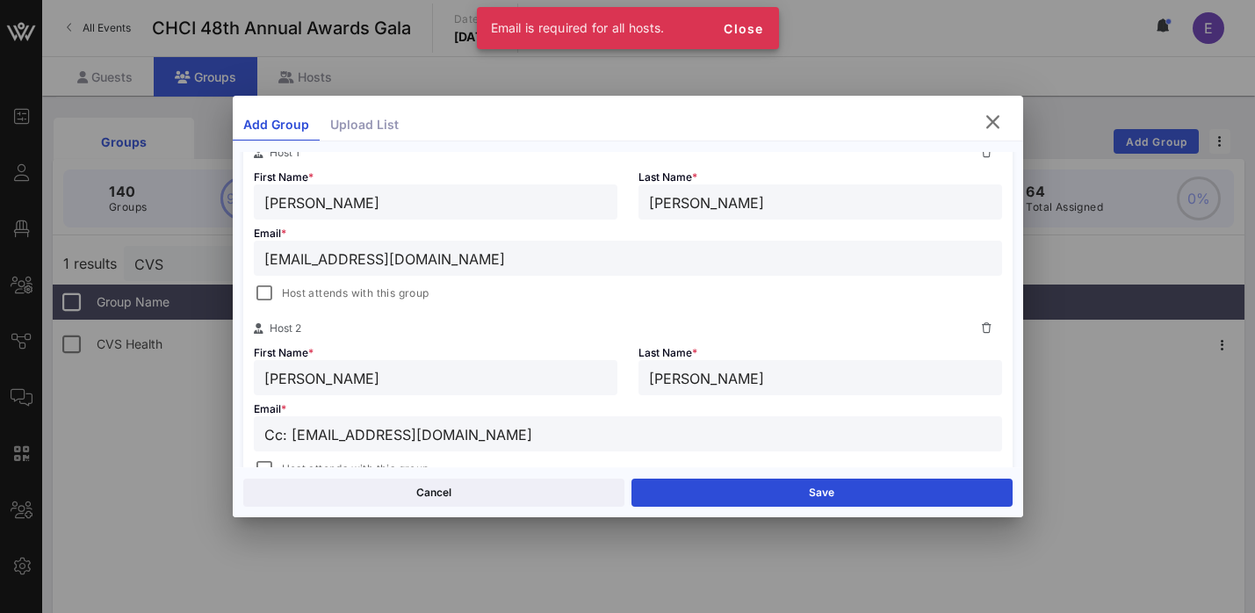
scroll to position [350, 0]
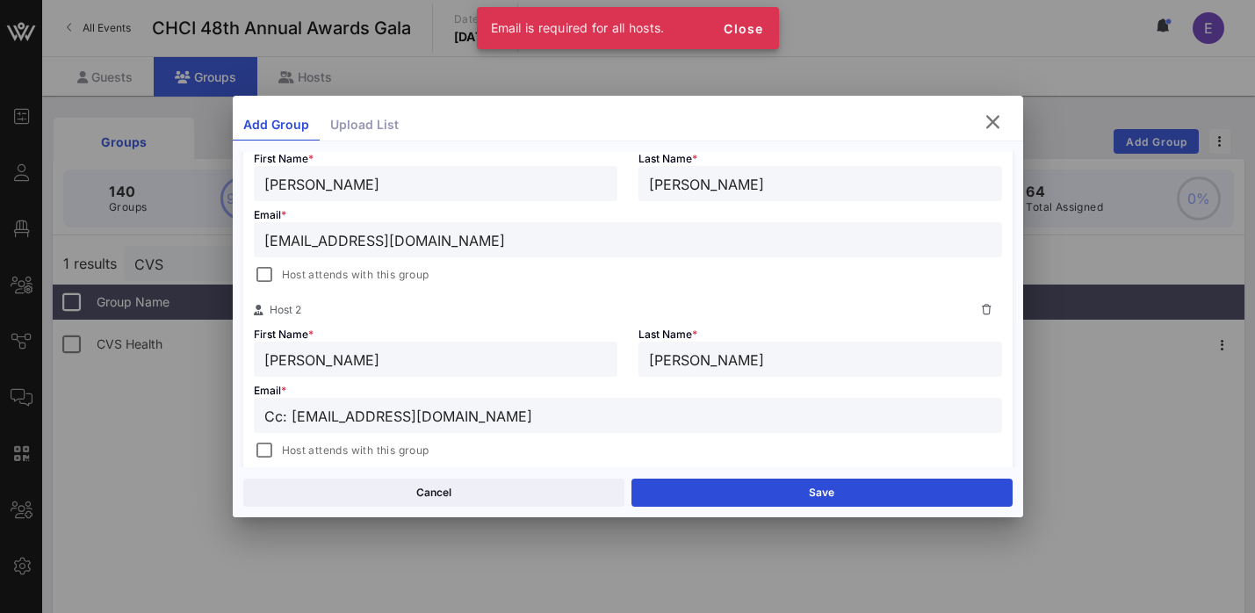
drag, startPoint x: 293, startPoint y: 415, endPoint x: 220, endPoint y: 413, distance: 72.9
click at [220, 413] on div "Event Builder Guests Floor Plan All Groups Journeys Comms QR Scanner Team Setti…" at bounding box center [627, 460] width 1255 height 921
type input "[PERSON_NAME][EMAIL_ADDRESS][DOMAIN_NAME]"
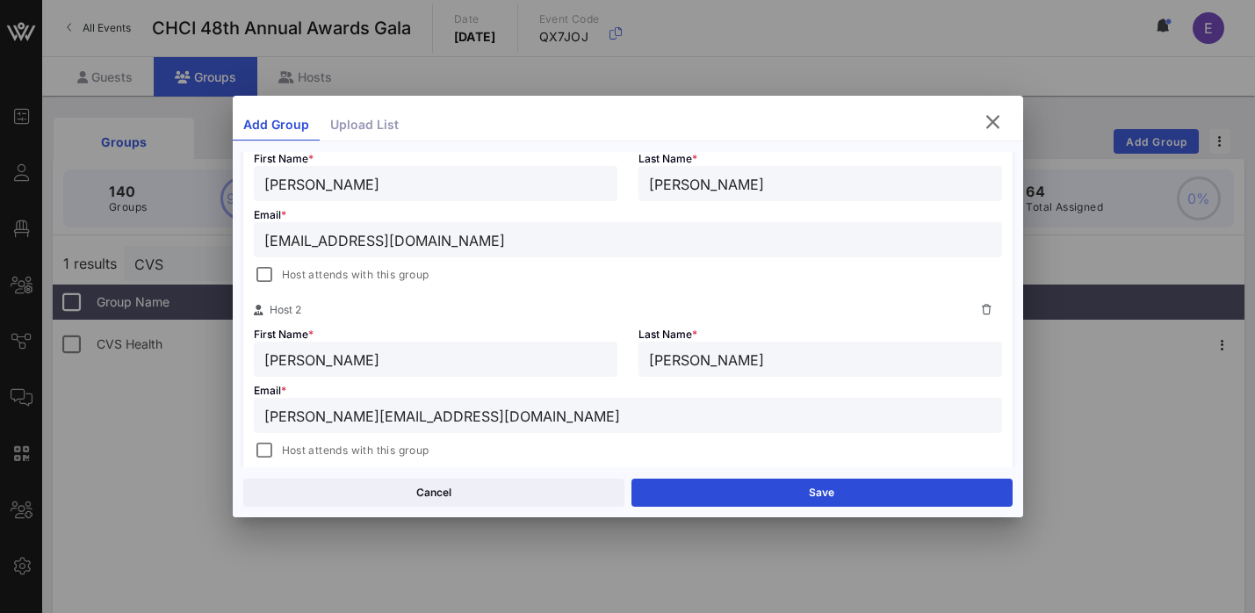
type input "C"
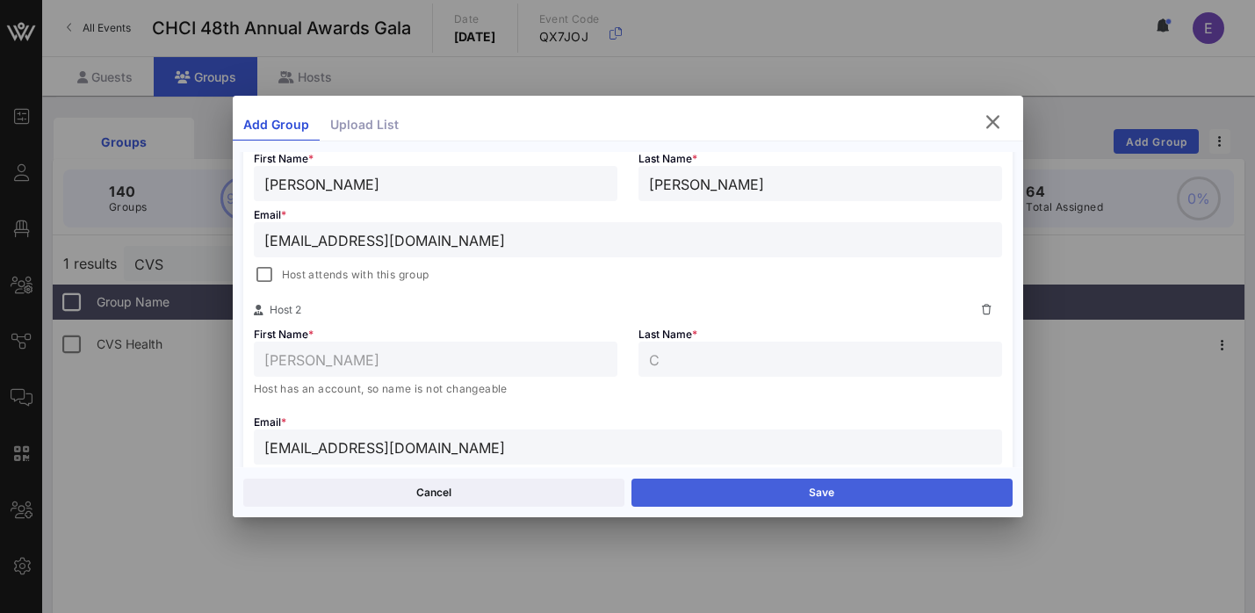
type input "[EMAIL_ADDRESS][DOMAIN_NAME]"
click at [785, 498] on button "Save" at bounding box center [822, 493] width 381 height 28
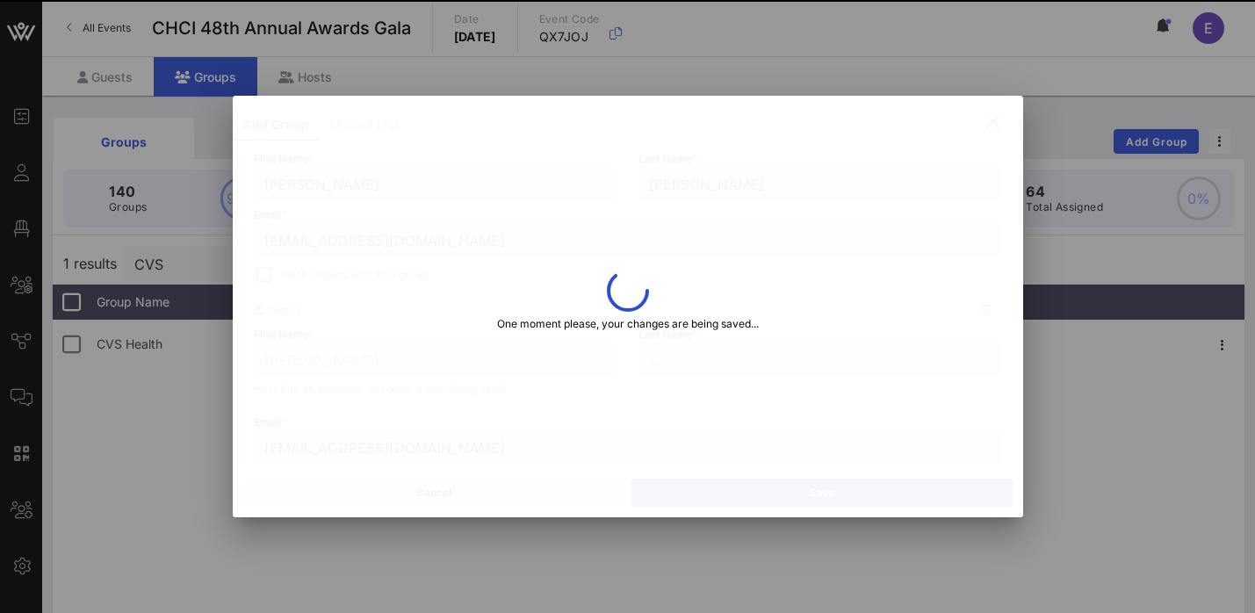
type input "[PERSON_NAME]"
type input "C"
type input "[EMAIL_ADDRESS][DOMAIN_NAME]"
type input "[PERSON_NAME]"
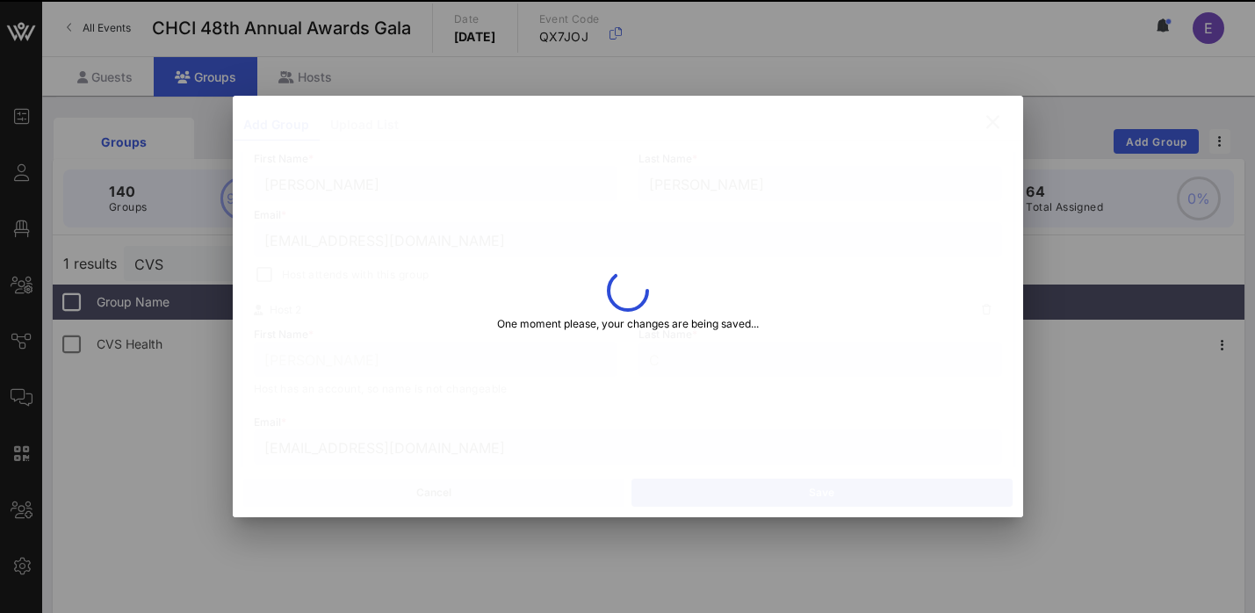
type input "[EMAIL_ADDRESS][DOMAIN_NAME]"
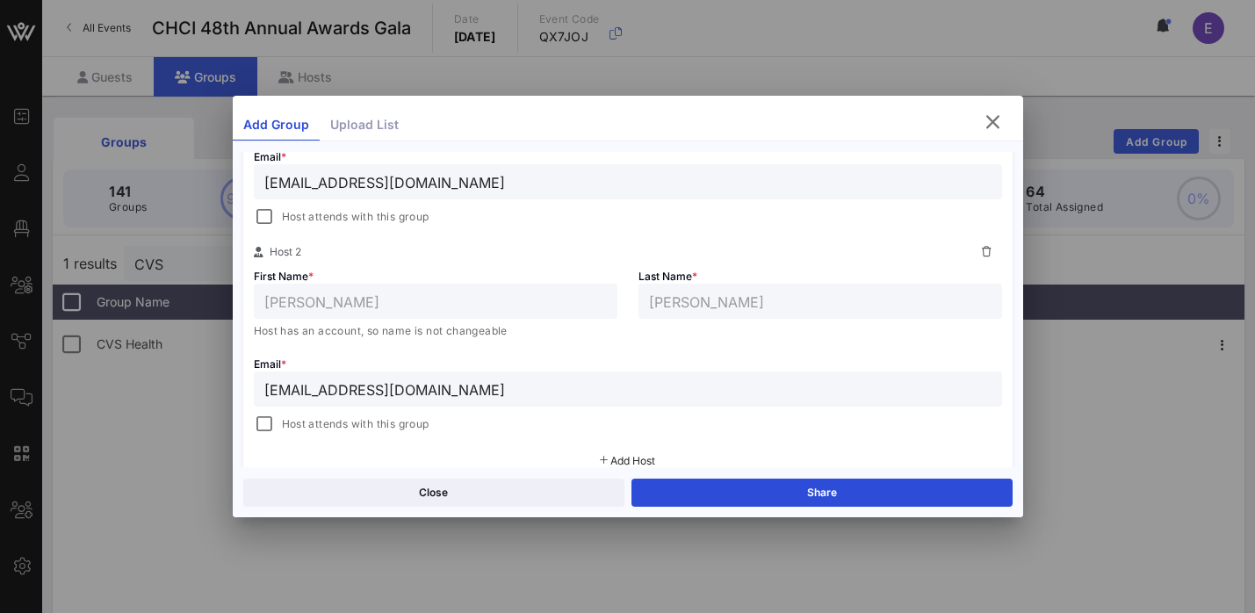
scroll to position [440, 0]
click at [991, 125] on icon "button" at bounding box center [993, 122] width 21 height 21
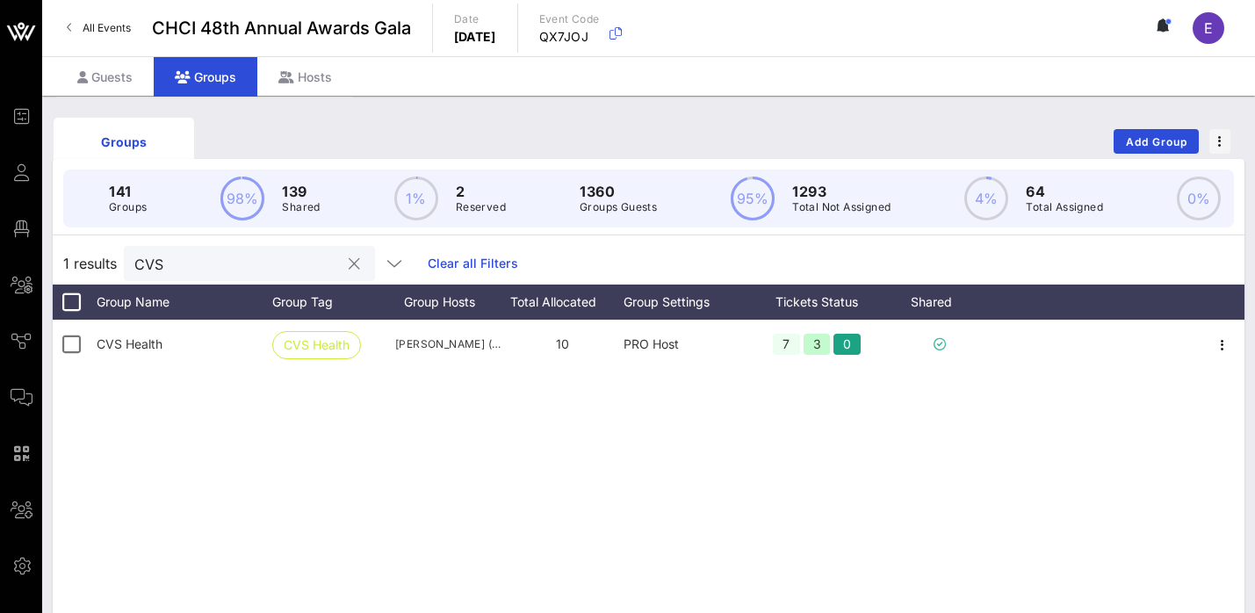
click at [291, 269] on input "CVS" at bounding box center [237, 263] width 206 height 23
type input "comcas"
click at [1152, 143] on span "Add Group" at bounding box center [1156, 141] width 63 height 13
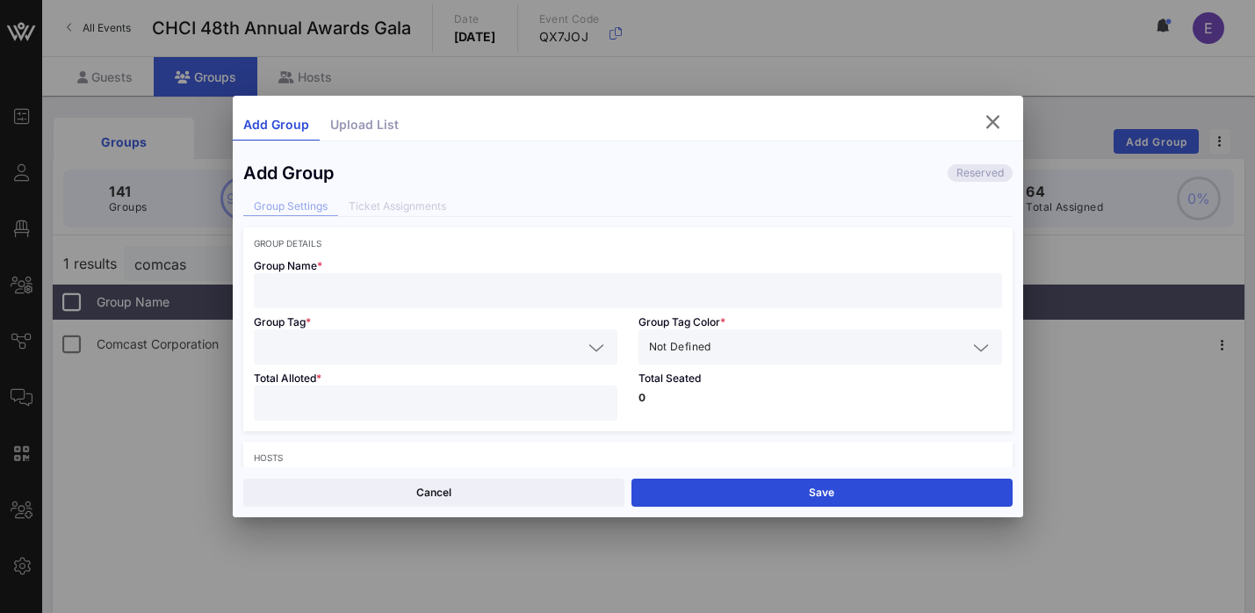
click at [445, 293] on input "text" at bounding box center [627, 290] width 727 height 23
paste input "EarnIn"
type input "EarnIn"
click at [387, 341] on input "text" at bounding box center [423, 347] width 318 height 23
paste input "EarnIn"
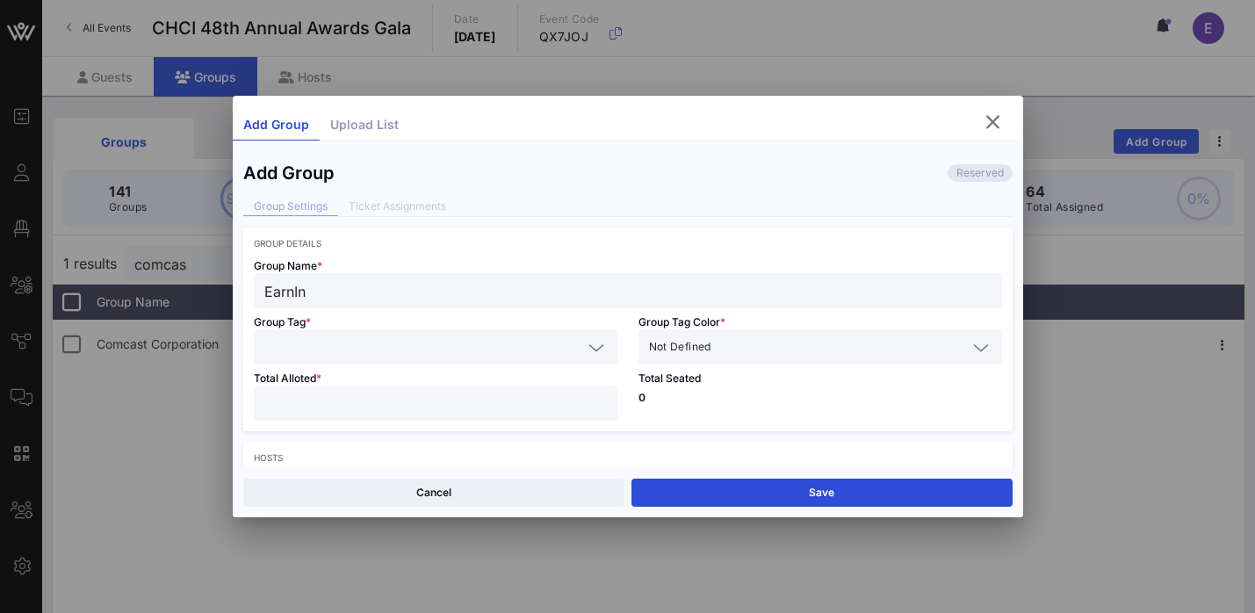
type input "EarnIn"
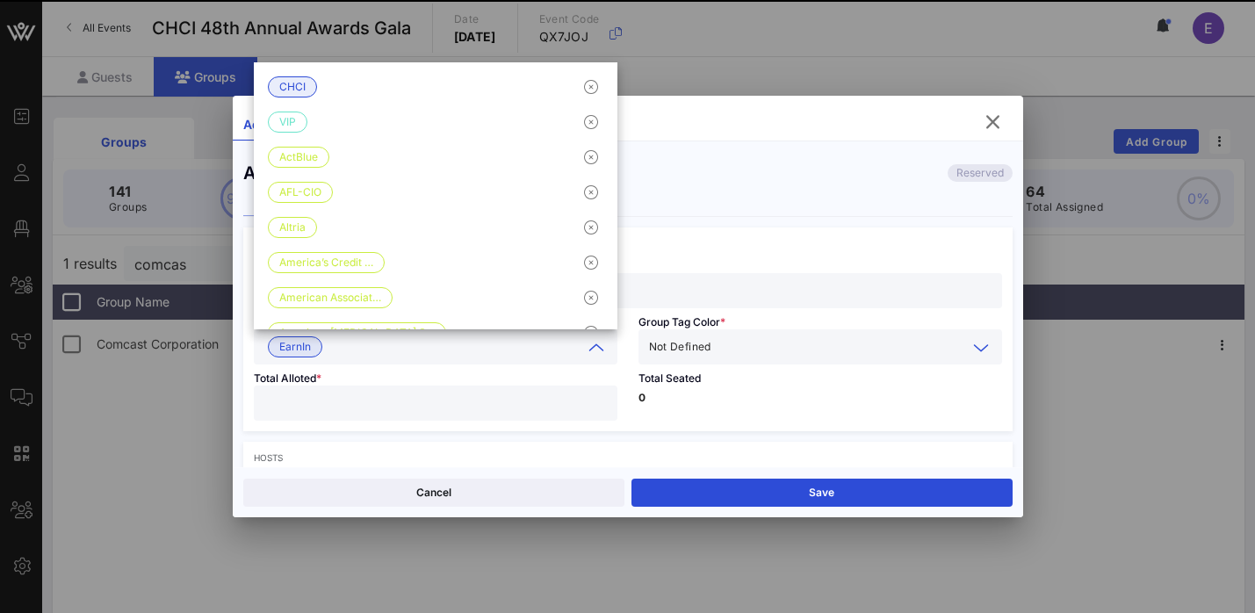
click at [757, 348] on input "text" at bounding box center [841, 347] width 252 height 23
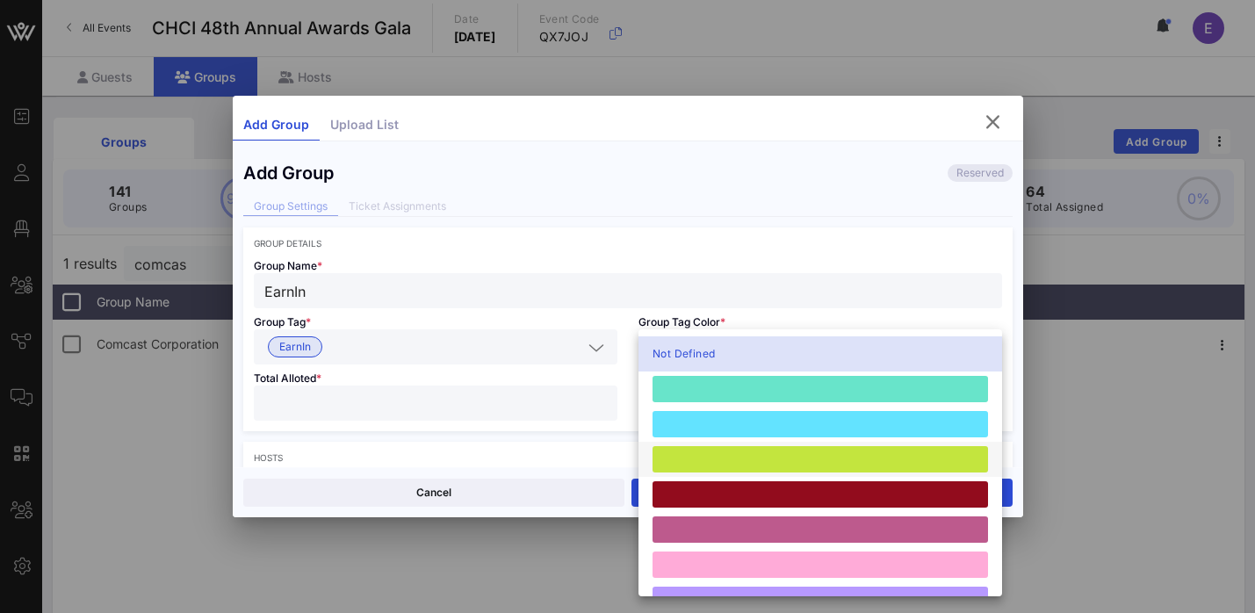
click at [708, 464] on div at bounding box center [821, 459] width 336 height 26
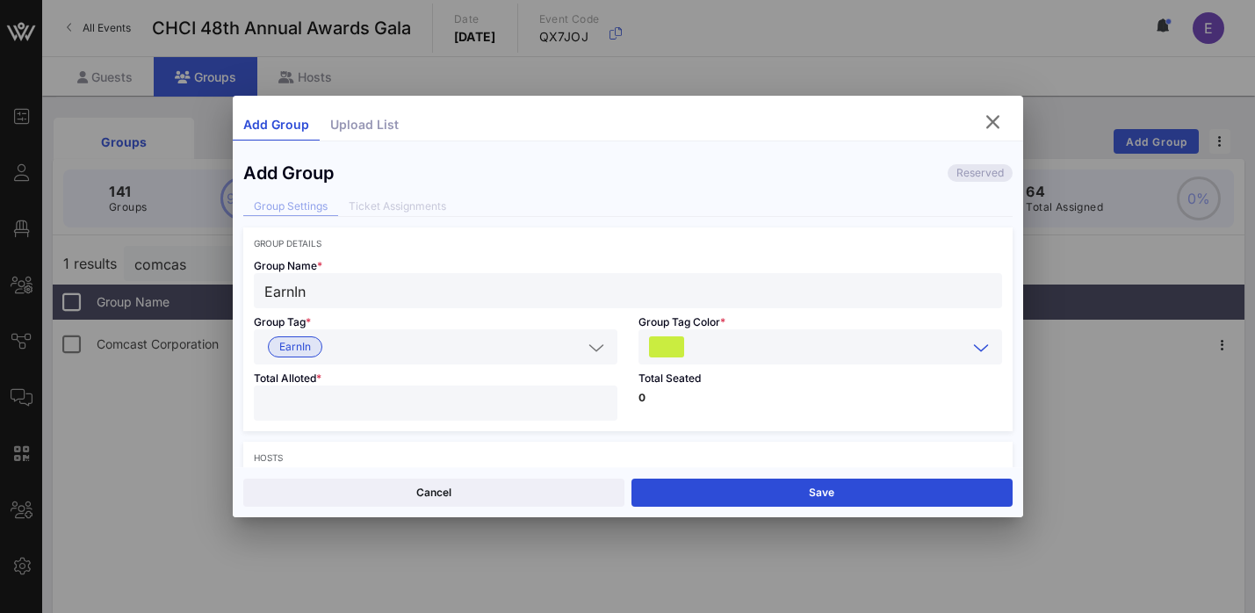
click at [499, 409] on input "number" at bounding box center [435, 403] width 343 height 23
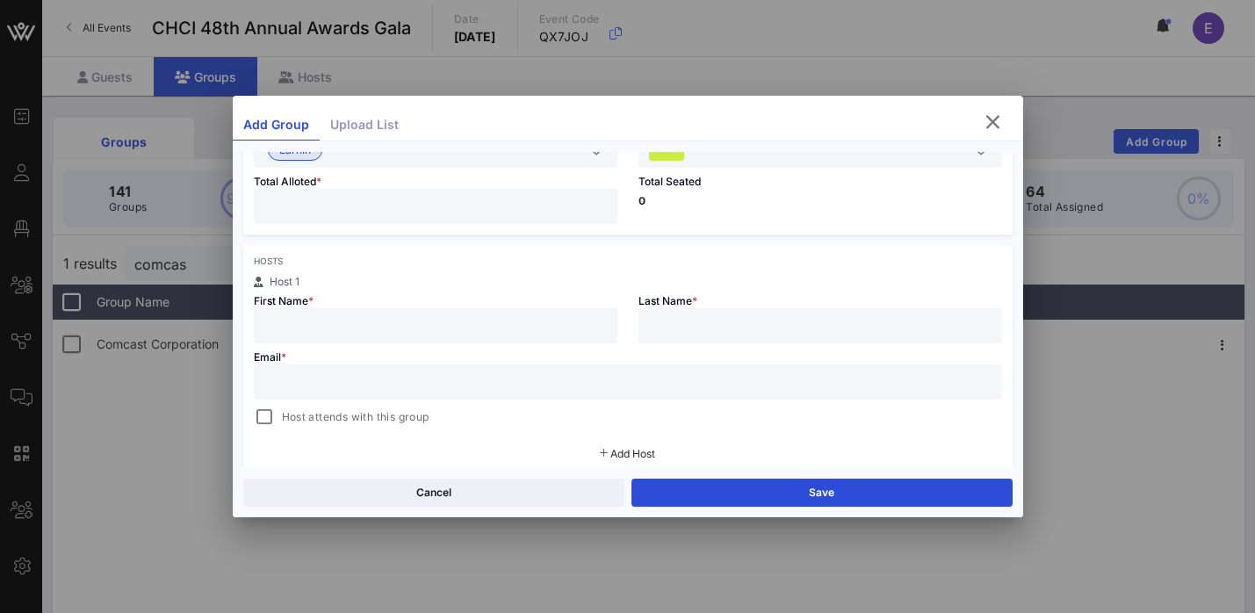
scroll to position [206, 0]
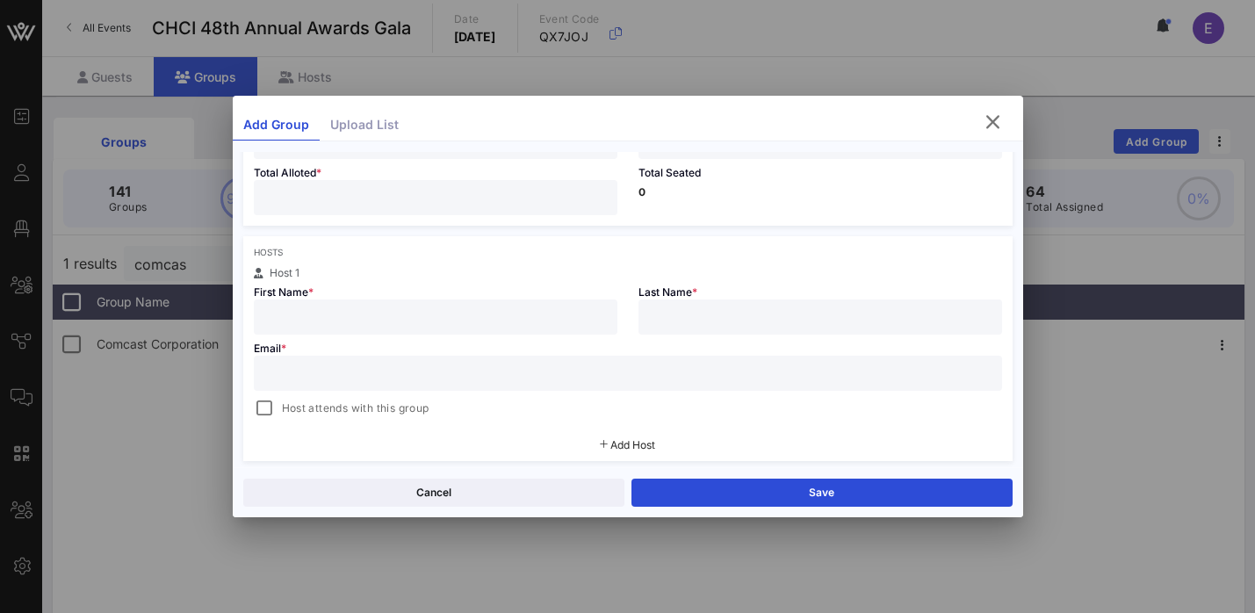
type input "**"
click at [463, 319] on input "text" at bounding box center [435, 317] width 343 height 23
paste input "[PERSON_NAME]"
click at [329, 317] on input "[PERSON_NAME]" at bounding box center [435, 317] width 343 height 23
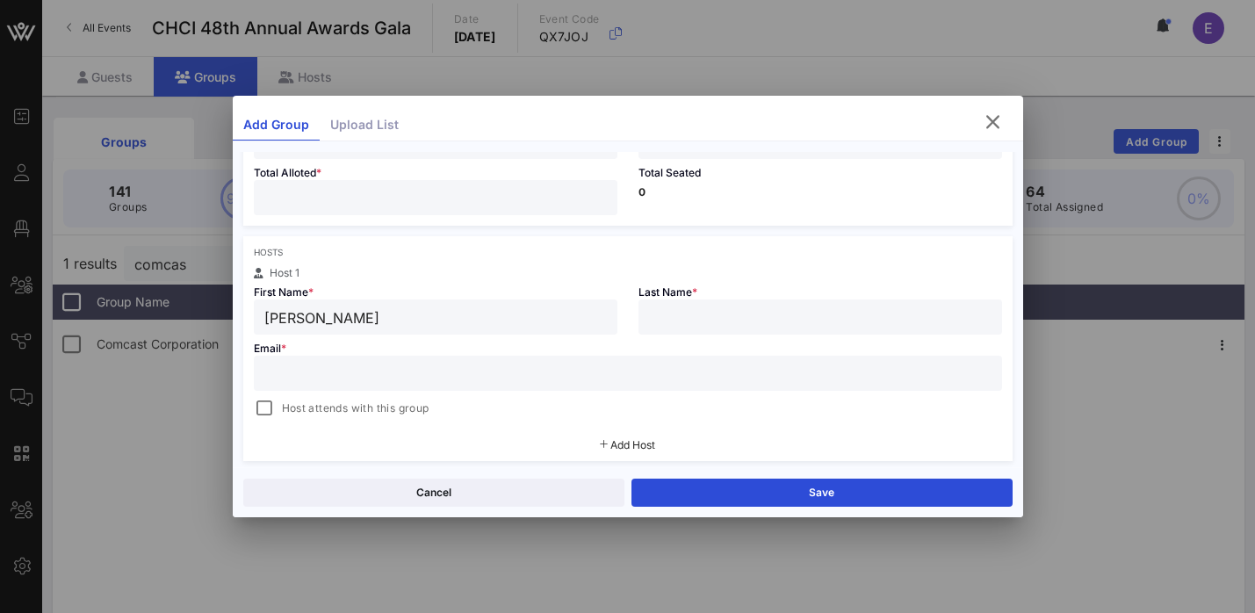
type input "[PERSON_NAME]"
paste input "[PERSON_NAME]"
type input "[PERSON_NAME]"
click at [485, 373] on input "text" at bounding box center [627, 373] width 727 height 23
paste input "[PERSON_NAME][DOMAIN_NAME][EMAIL_ADDRESS][PERSON_NAME][DOMAIN_NAME]"
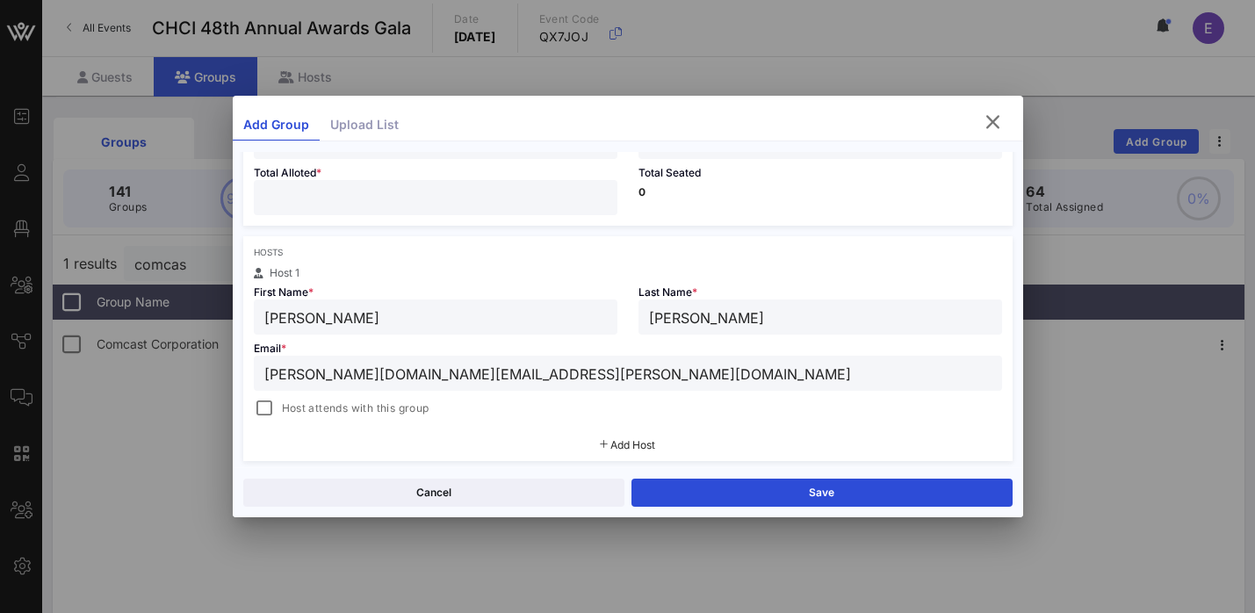
type input "[PERSON_NAME][DOMAIN_NAME][EMAIL_ADDRESS][PERSON_NAME][DOMAIN_NAME]"
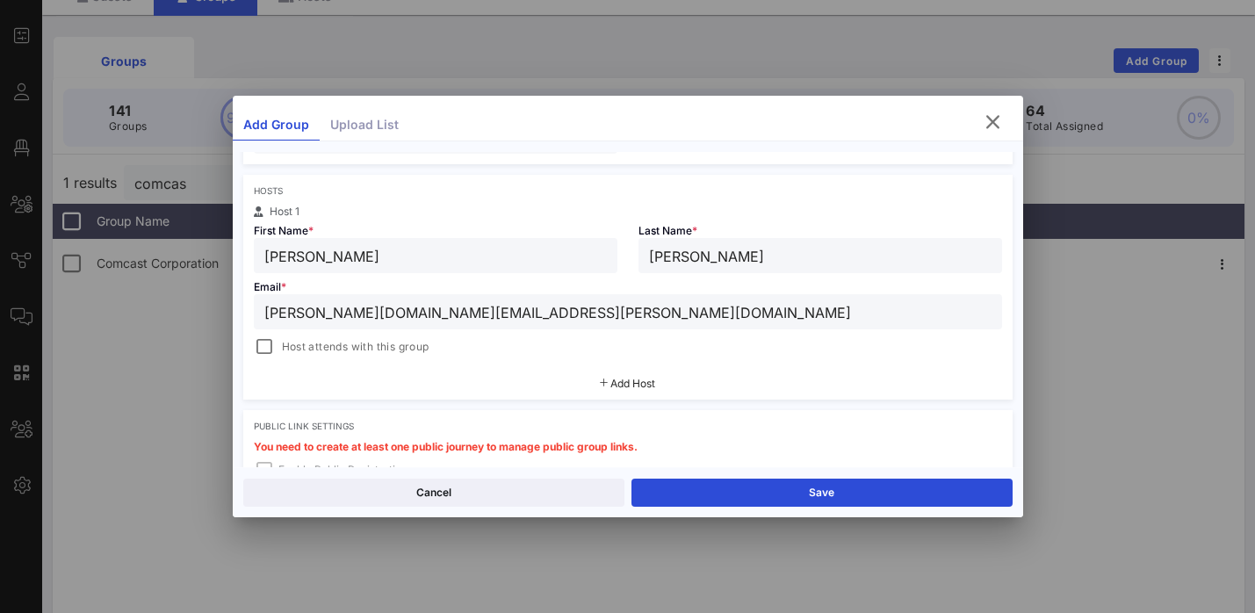
scroll to position [314, 0]
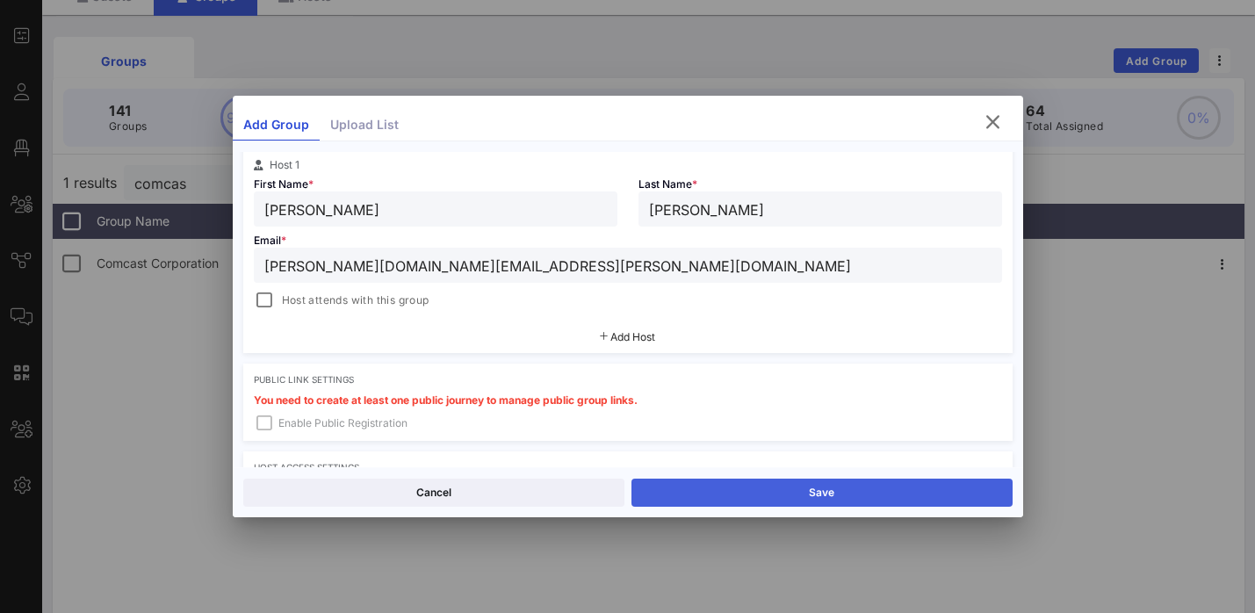
click at [754, 489] on button "Save" at bounding box center [822, 493] width 381 height 28
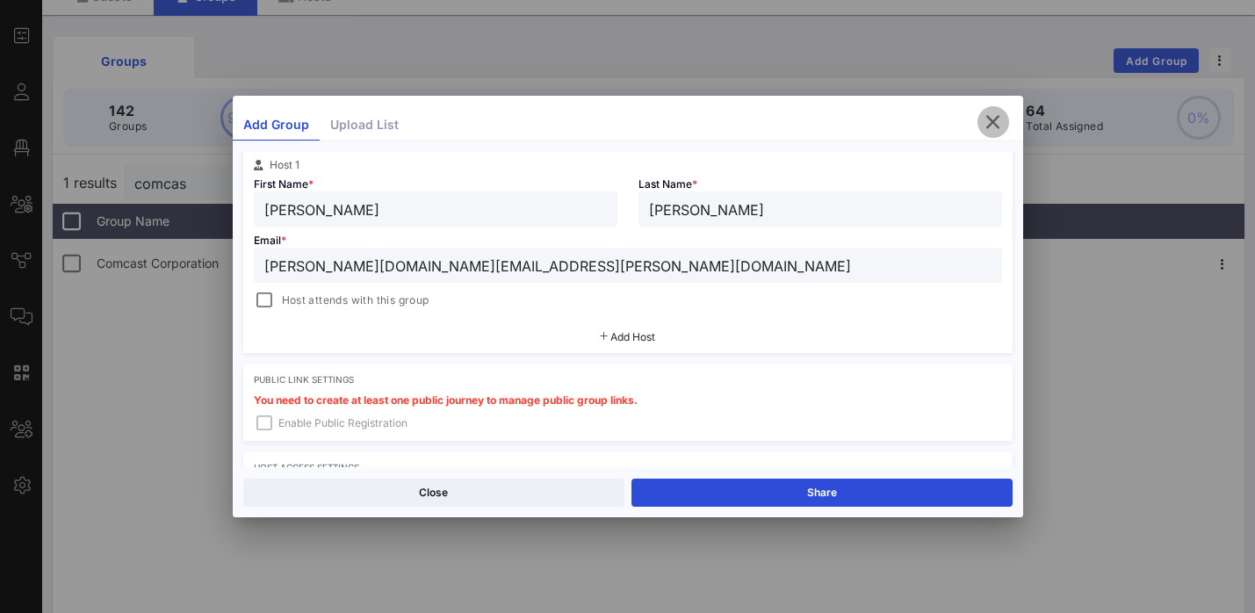
click at [987, 131] on icon "button" at bounding box center [993, 122] width 21 height 21
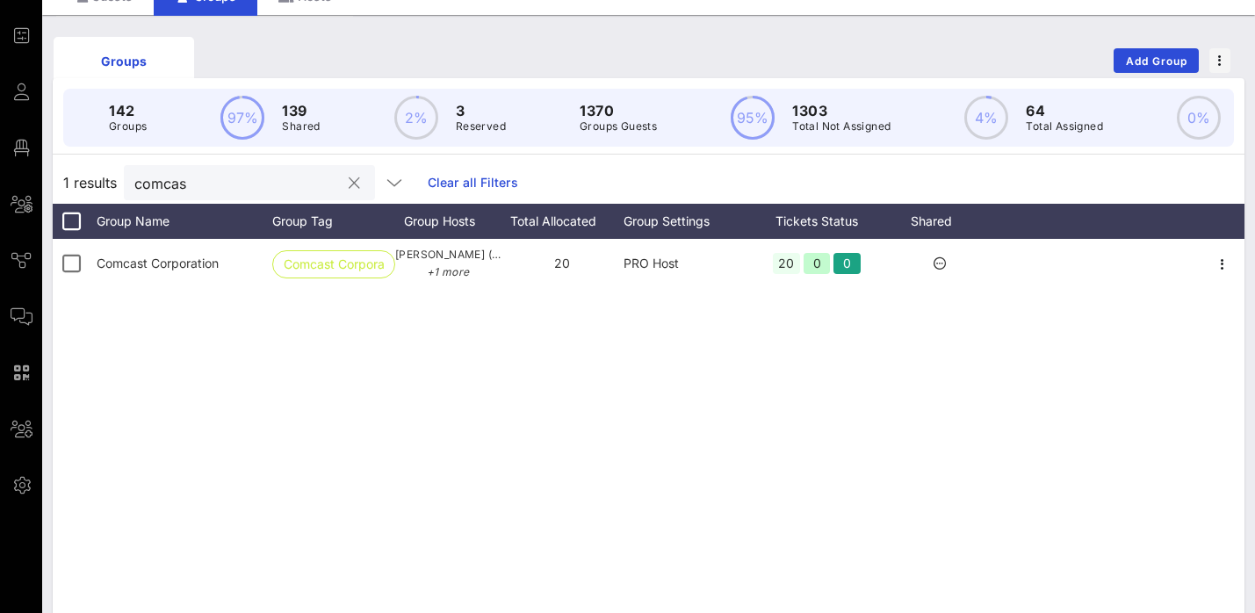
click at [218, 188] on input "comcas" at bounding box center [237, 182] width 206 height 23
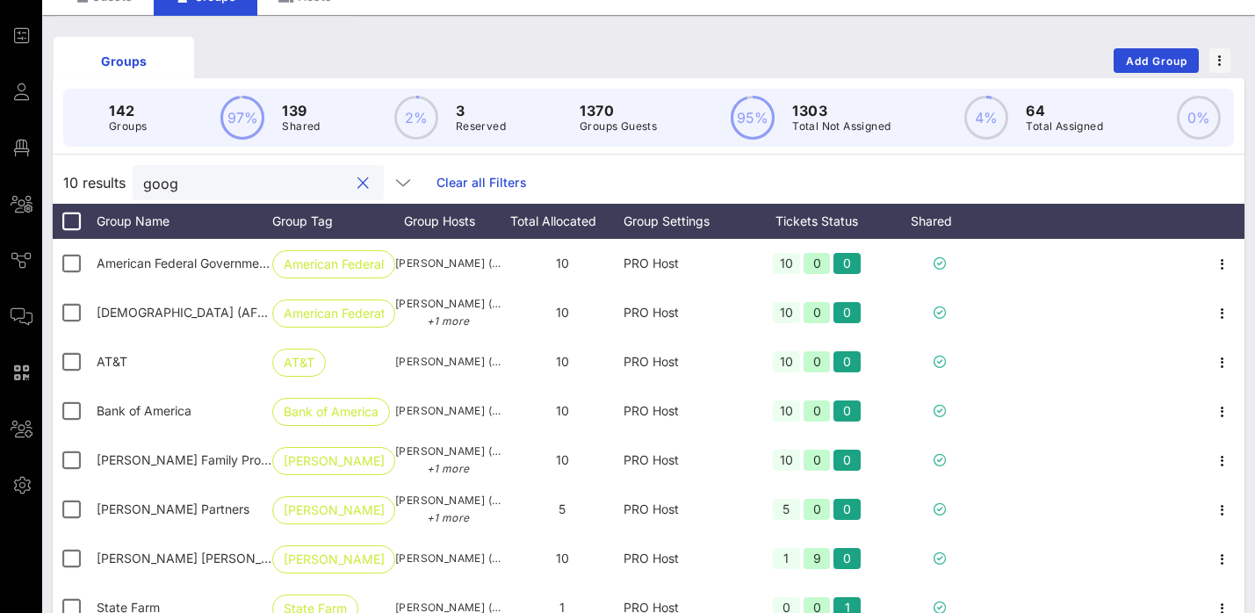
scroll to position [0, 0]
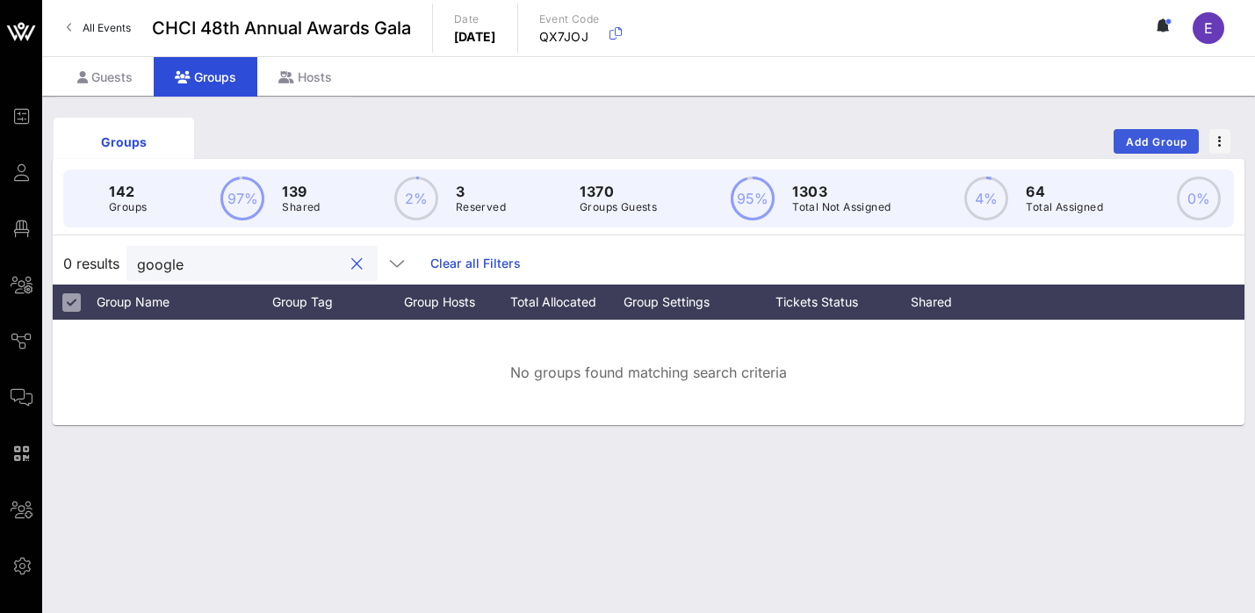
type input "google"
click at [1166, 139] on span "Add Group" at bounding box center [1156, 141] width 63 height 13
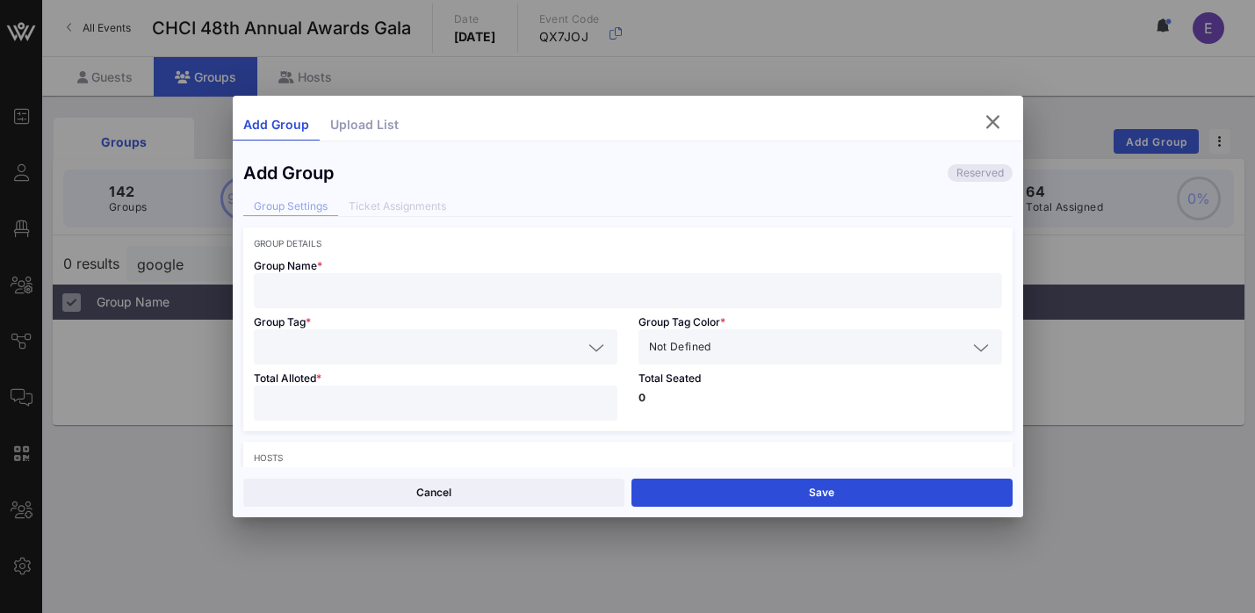
click at [480, 273] on div at bounding box center [627, 290] width 727 height 35
click at [480, 273] on div "Go" at bounding box center [627, 290] width 727 height 35
type input "Google"
click at [435, 340] on input "text" at bounding box center [423, 347] width 318 height 23
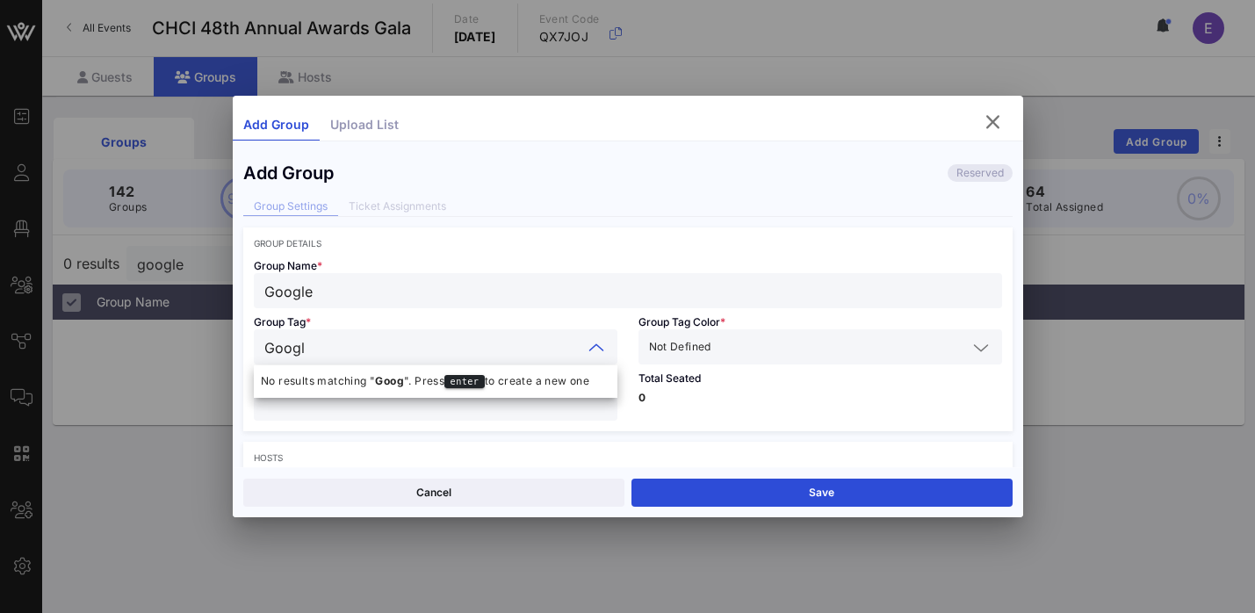
type input "Google"
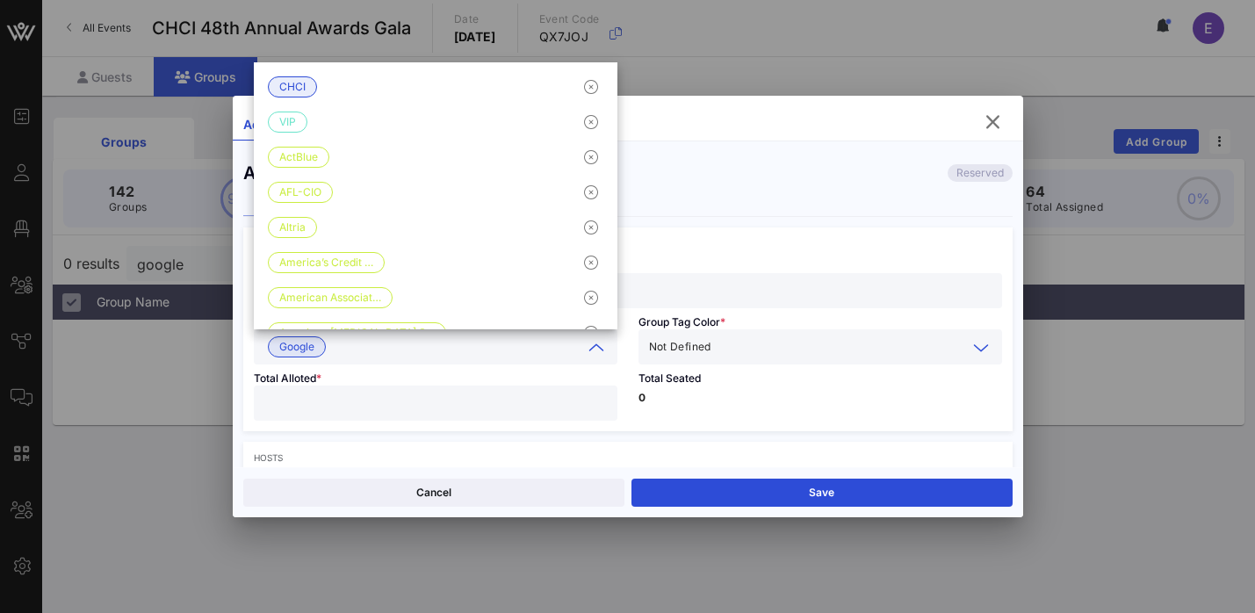
click at [741, 352] on input "text" at bounding box center [841, 347] width 252 height 23
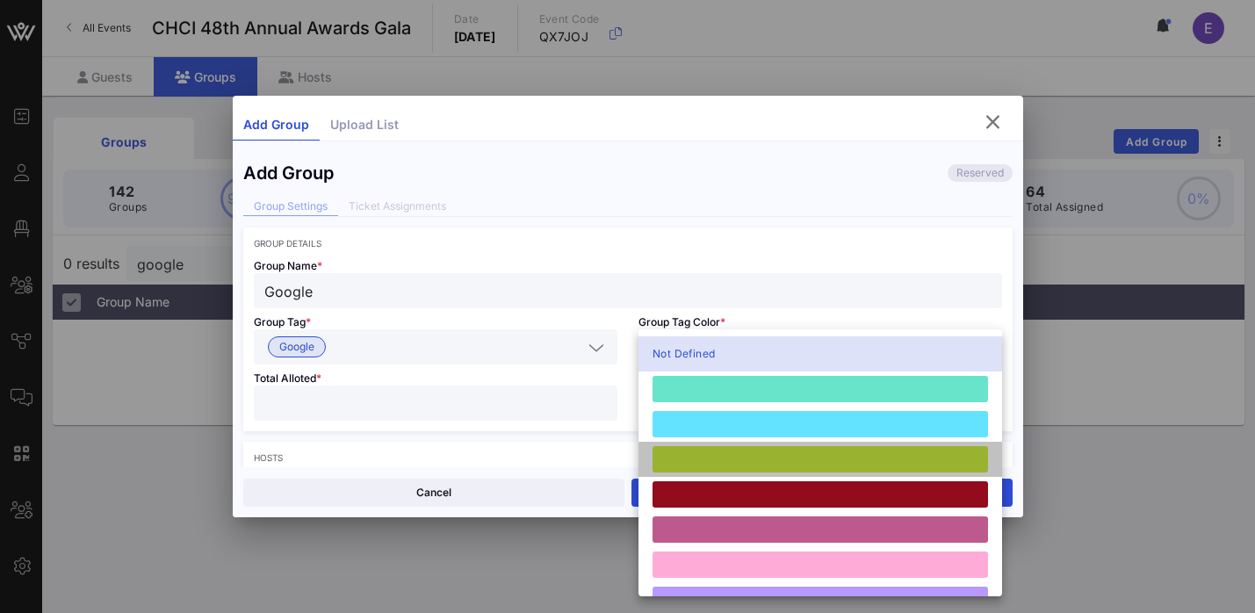
click at [709, 468] on div at bounding box center [821, 459] width 336 height 26
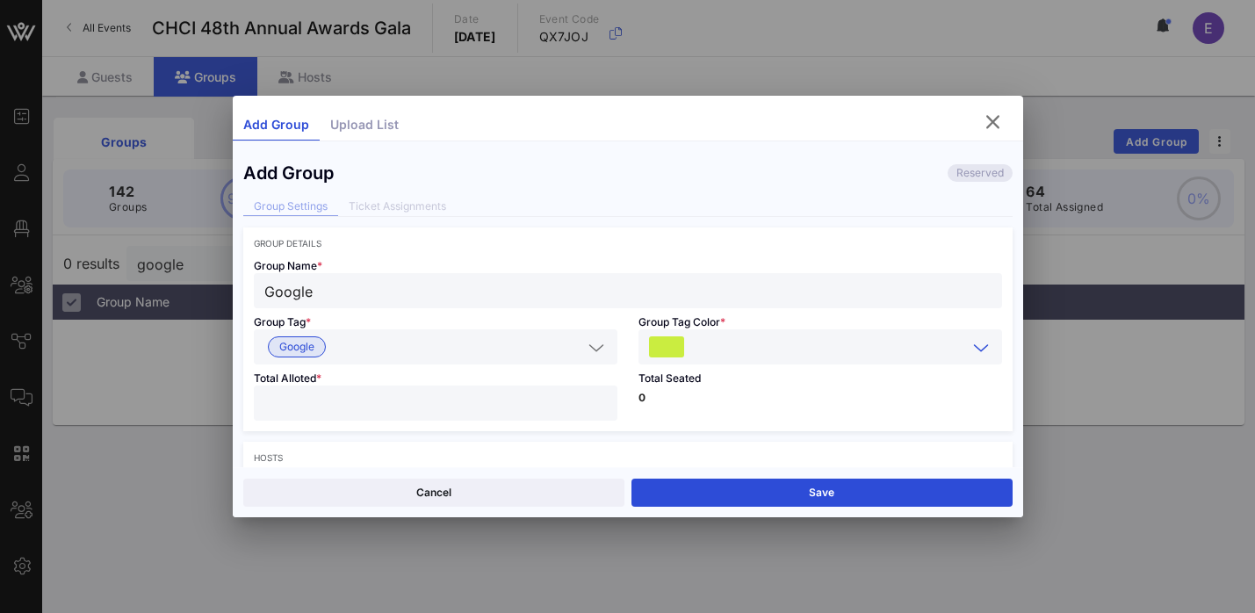
click at [503, 394] on input "number" at bounding box center [435, 403] width 343 height 23
type input "**"
click at [817, 401] on p "0" at bounding box center [821, 398] width 364 height 11
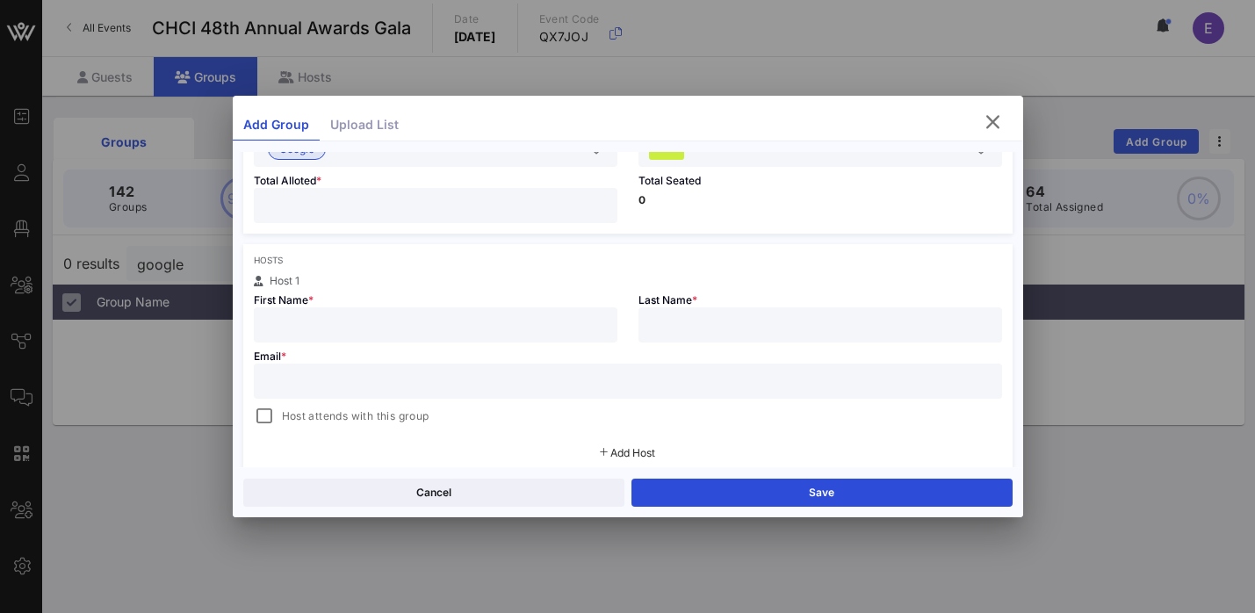
scroll to position [228, 0]
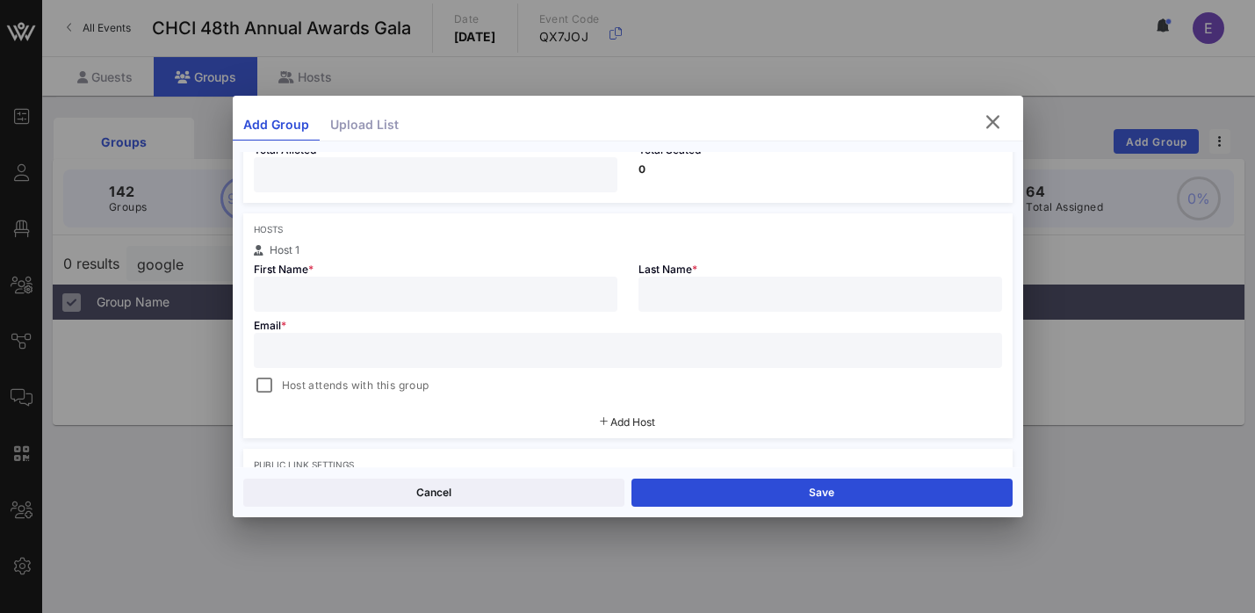
click at [385, 299] on input "text" at bounding box center [435, 294] width 343 height 23
paste input "[PERSON_NAME]"
click at [345, 296] on input "[PERSON_NAME]" at bounding box center [435, 294] width 343 height 23
type input "[PERSON_NAME]"
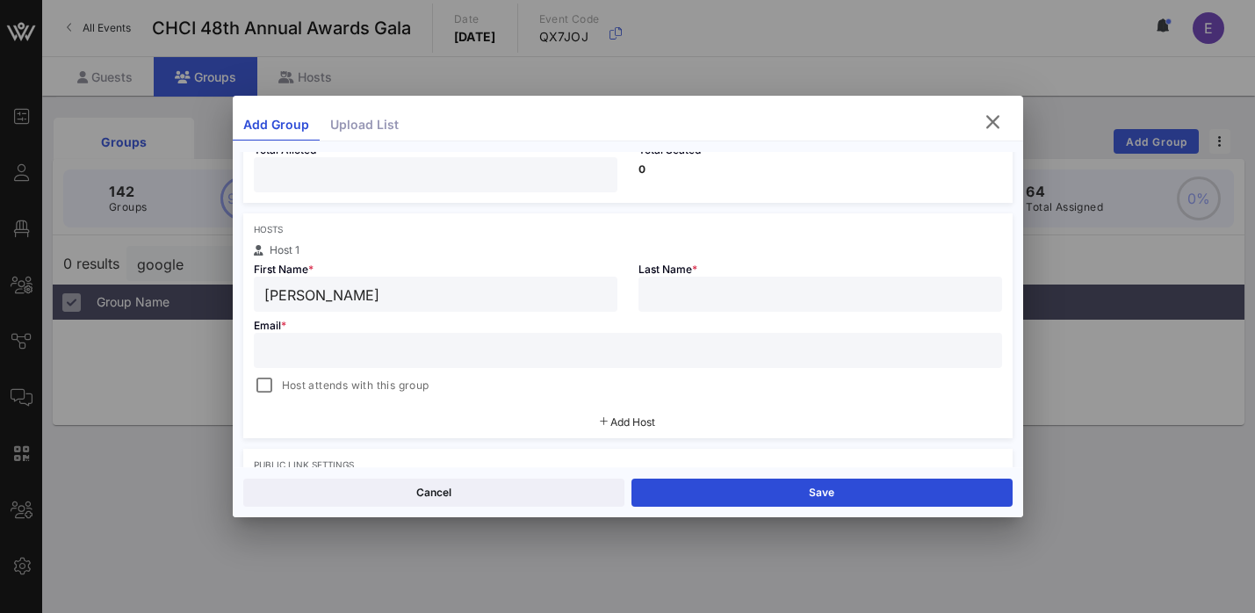
paste input "[PERSON_NAME]"
type input "[PERSON_NAME]"
click at [376, 357] on input "text" at bounding box center [627, 350] width 727 height 23
paste input "[EMAIL_ADDRESS][DOMAIN_NAME]"
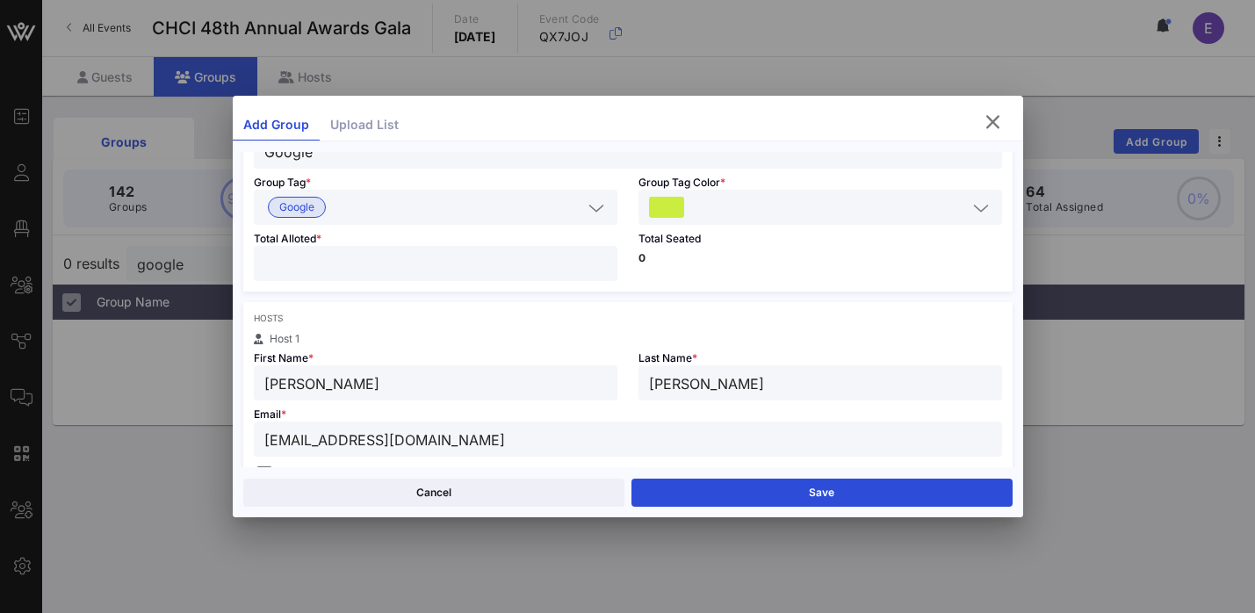
scroll to position [135, 0]
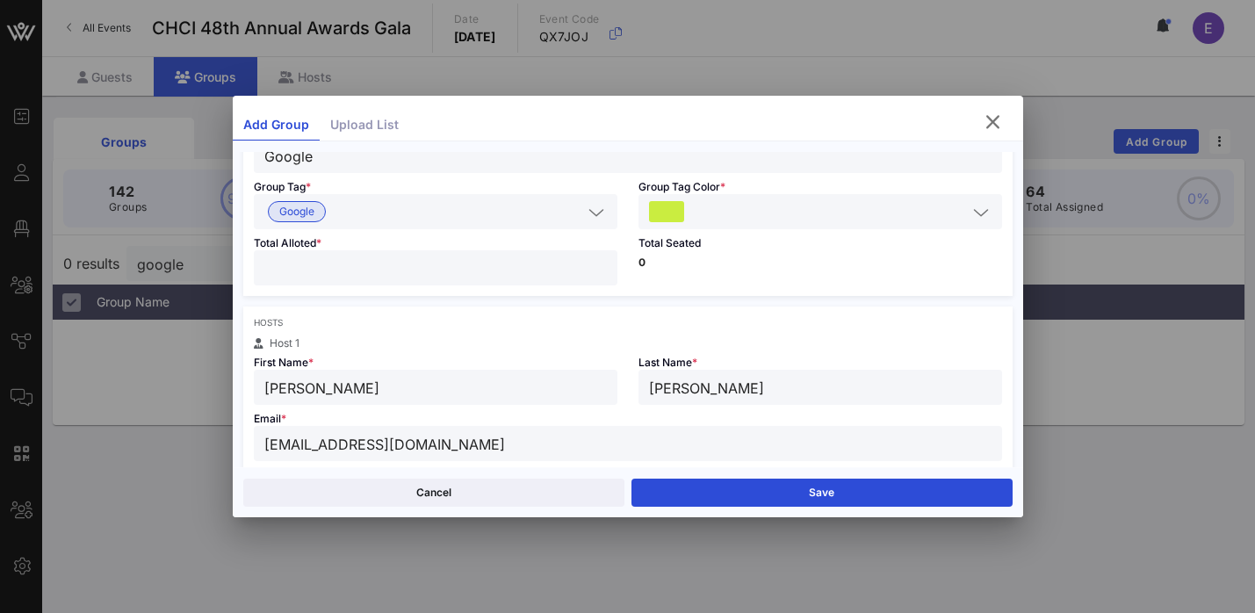
type input "[EMAIL_ADDRESS][DOMAIN_NAME]"
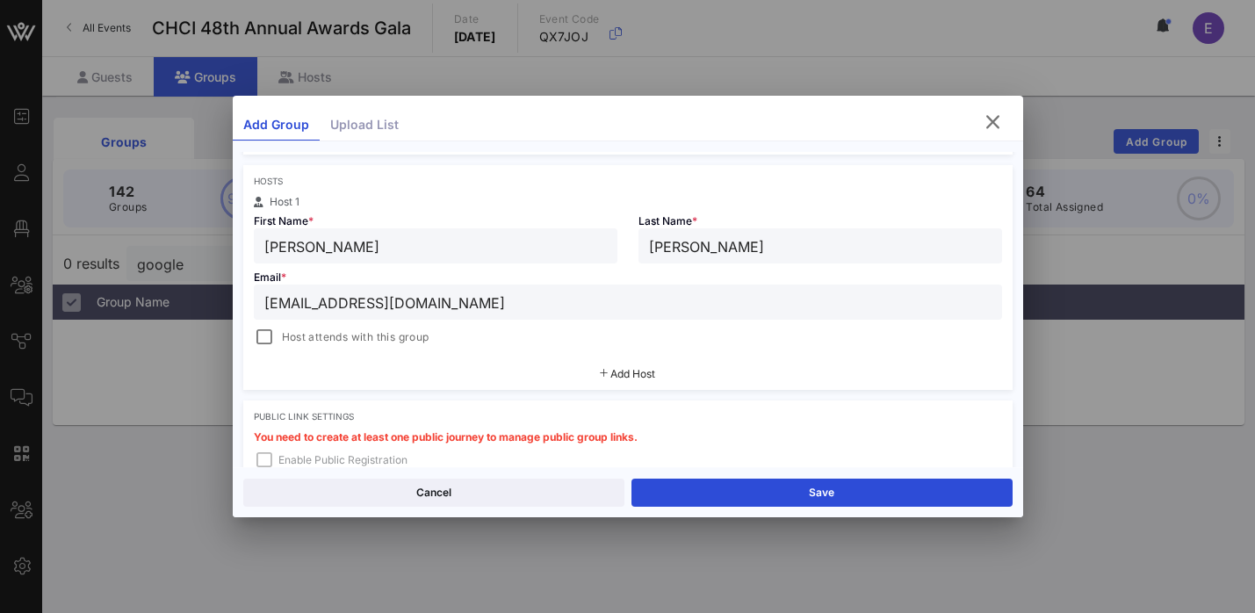
scroll to position [278, 0]
click at [762, 488] on button "Save" at bounding box center [822, 493] width 381 height 28
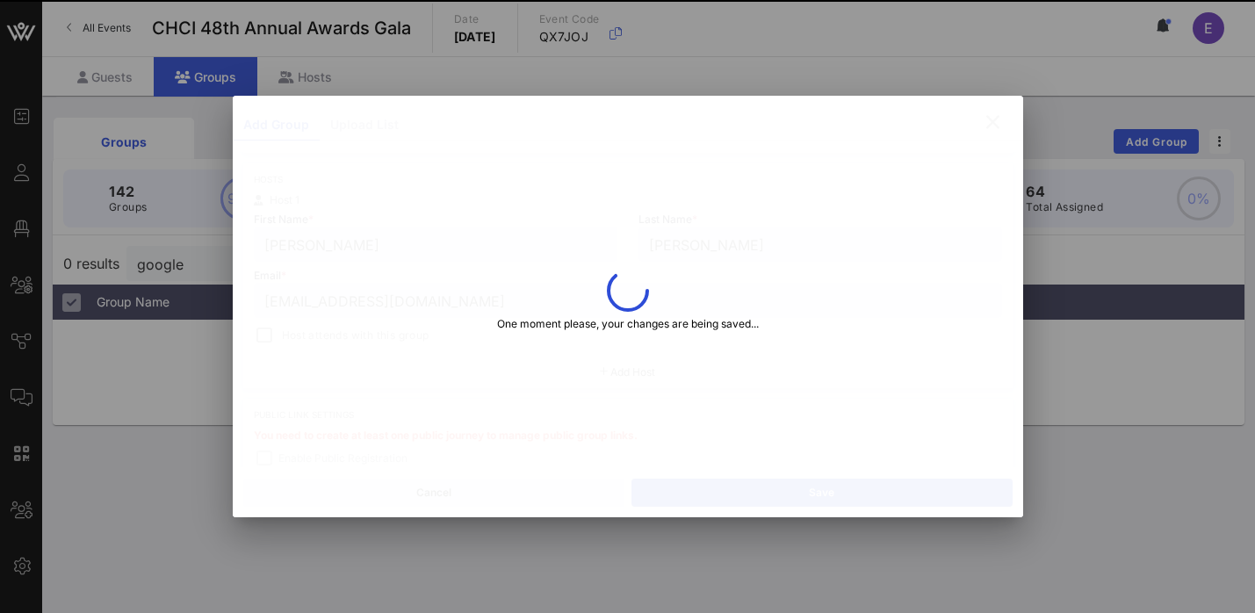
type input "Ramonn"
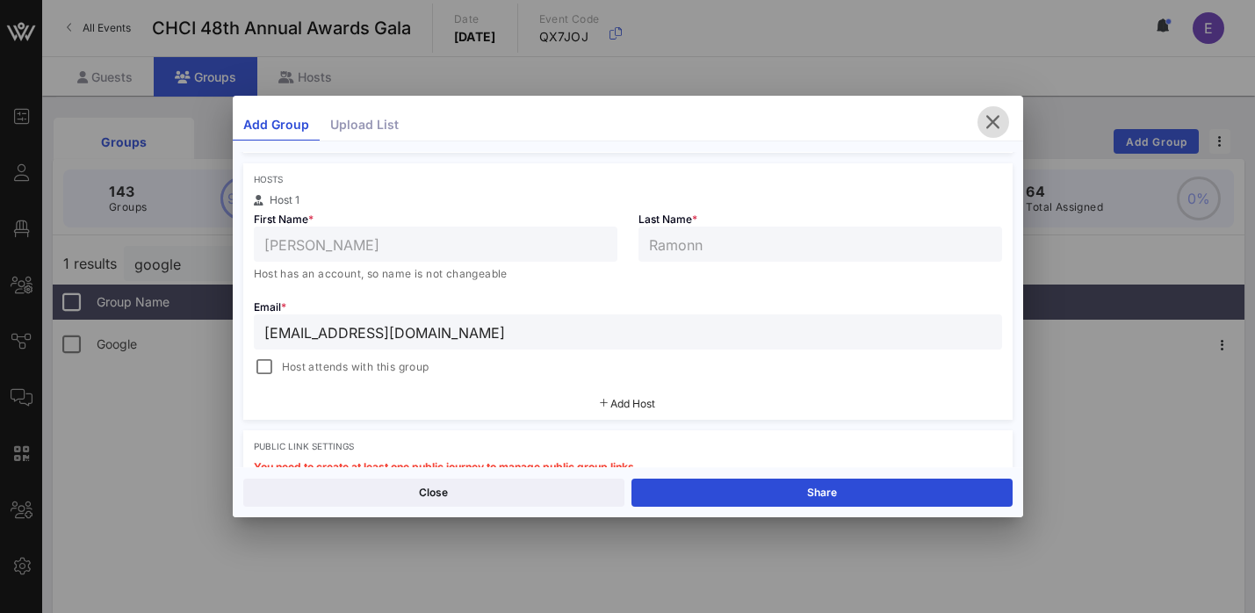
click at [1000, 128] on icon "button" at bounding box center [993, 122] width 21 height 21
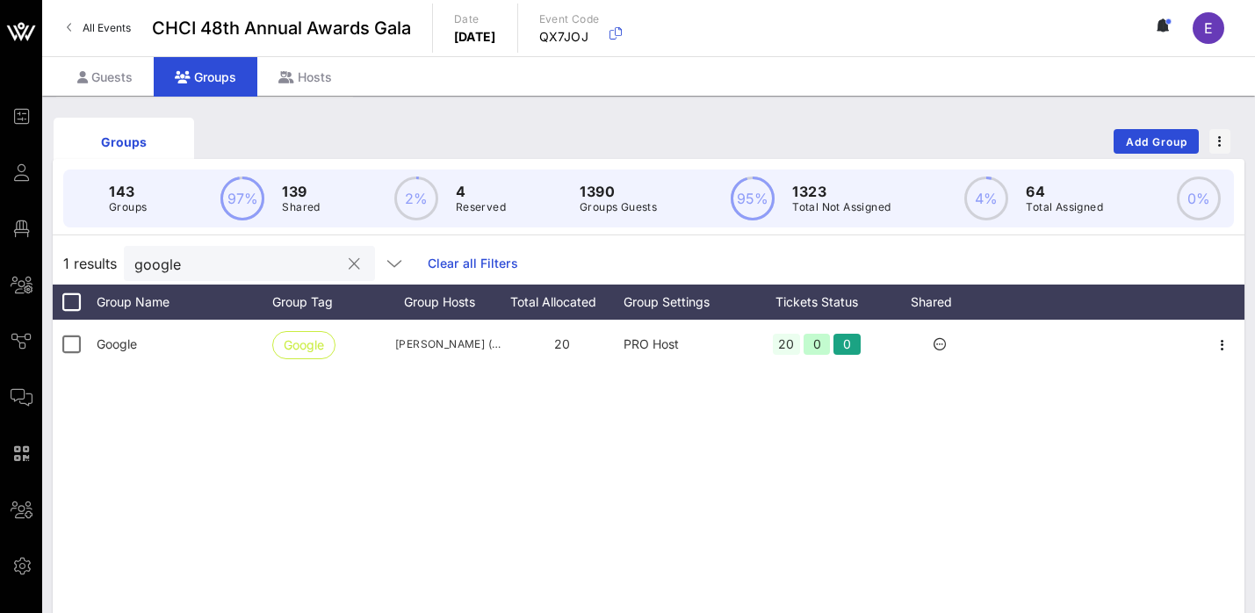
click at [349, 267] on button "clear icon" at bounding box center [354, 265] width 11 height 18
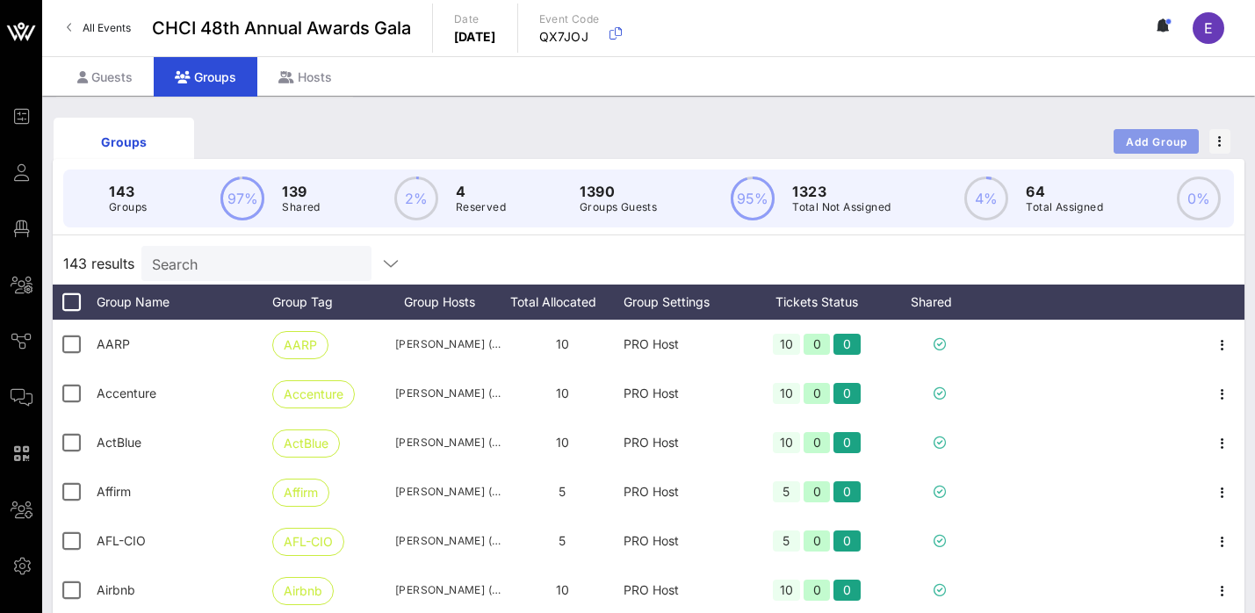
click at [1122, 150] on button "Add Group" at bounding box center [1156, 141] width 85 height 25
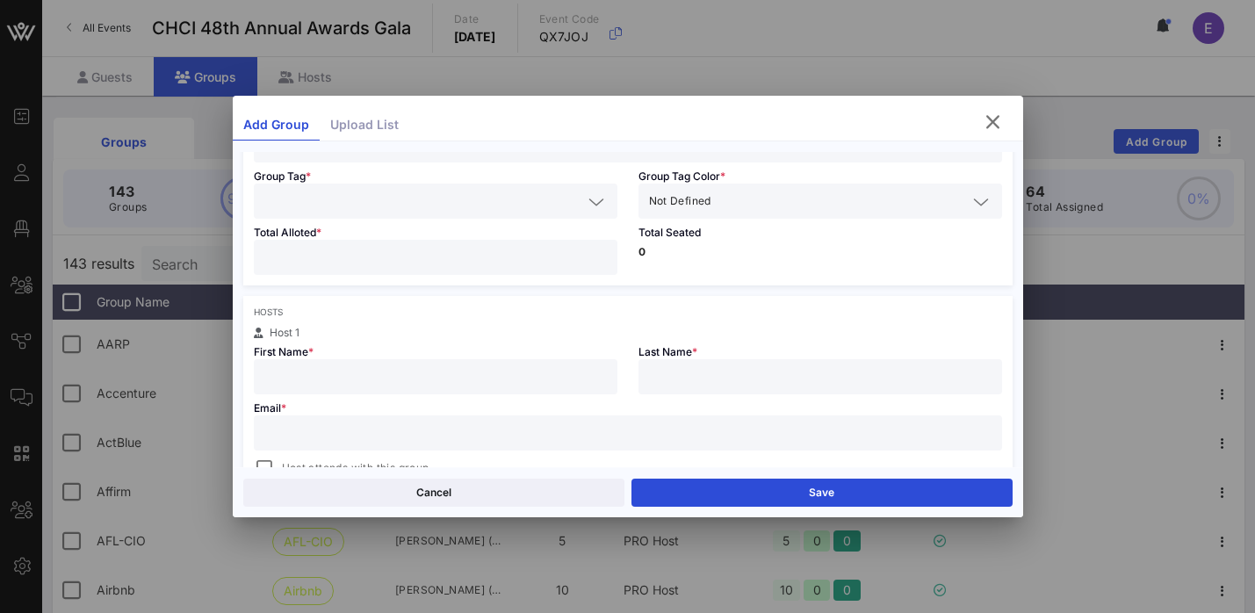
scroll to position [151, 0]
click at [446, 380] on input "text" at bounding box center [435, 371] width 343 height 23
paste input "[PERSON_NAME]"
click at [305, 368] on input "[PERSON_NAME]" at bounding box center [435, 371] width 343 height 23
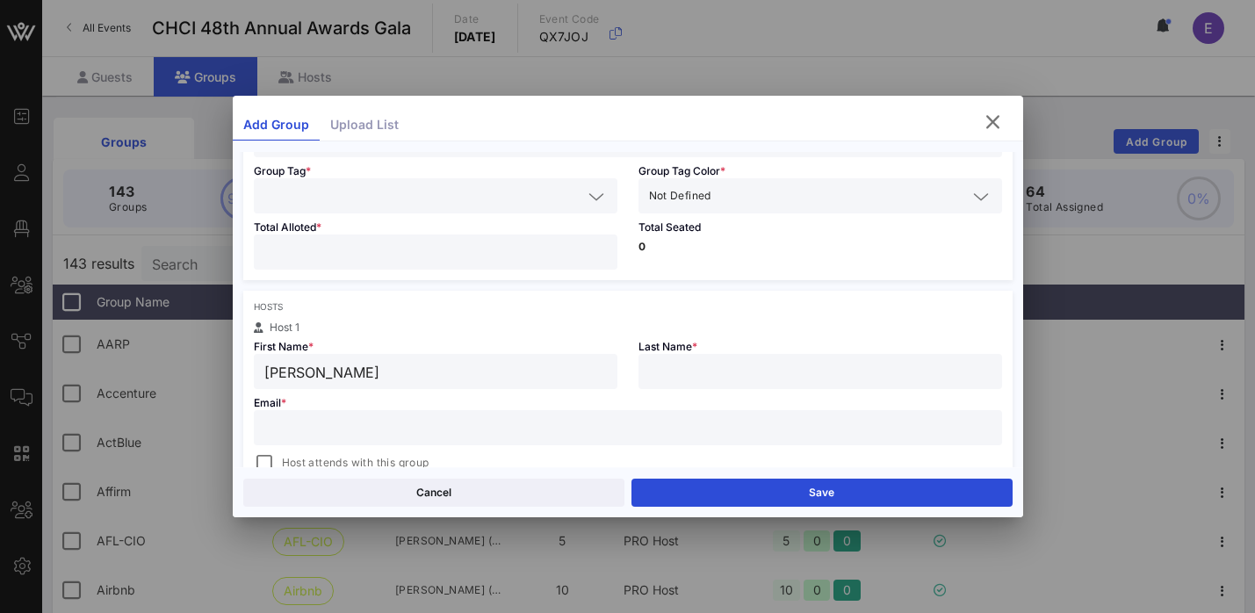
type input "[PERSON_NAME]"
paste input "Salaam"
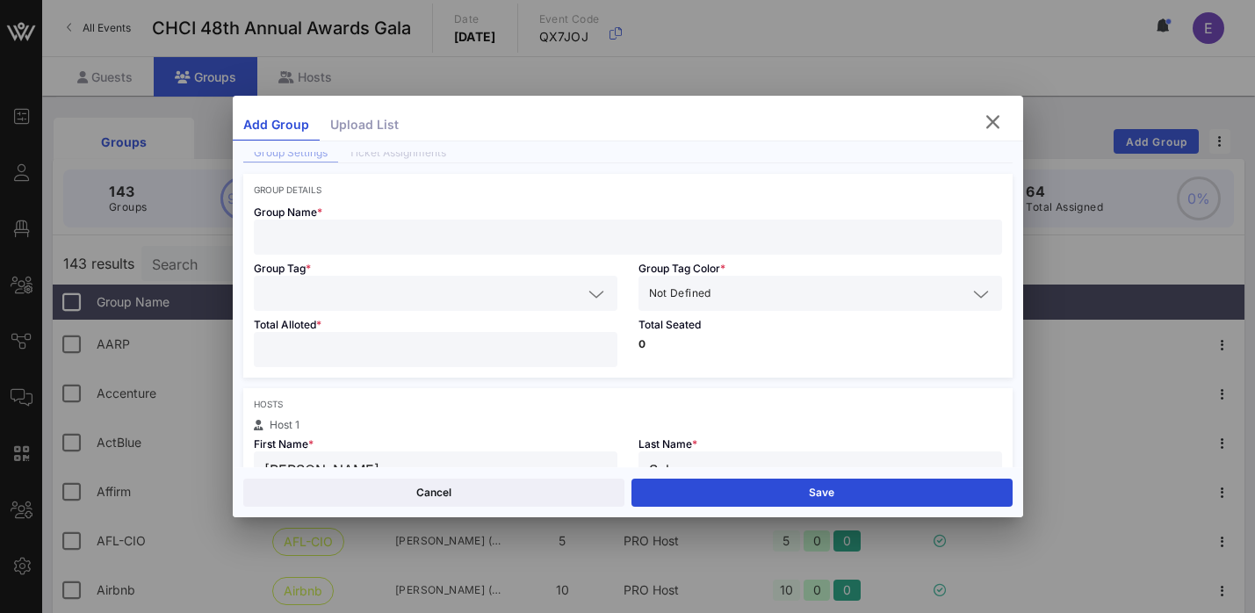
scroll to position [37, 0]
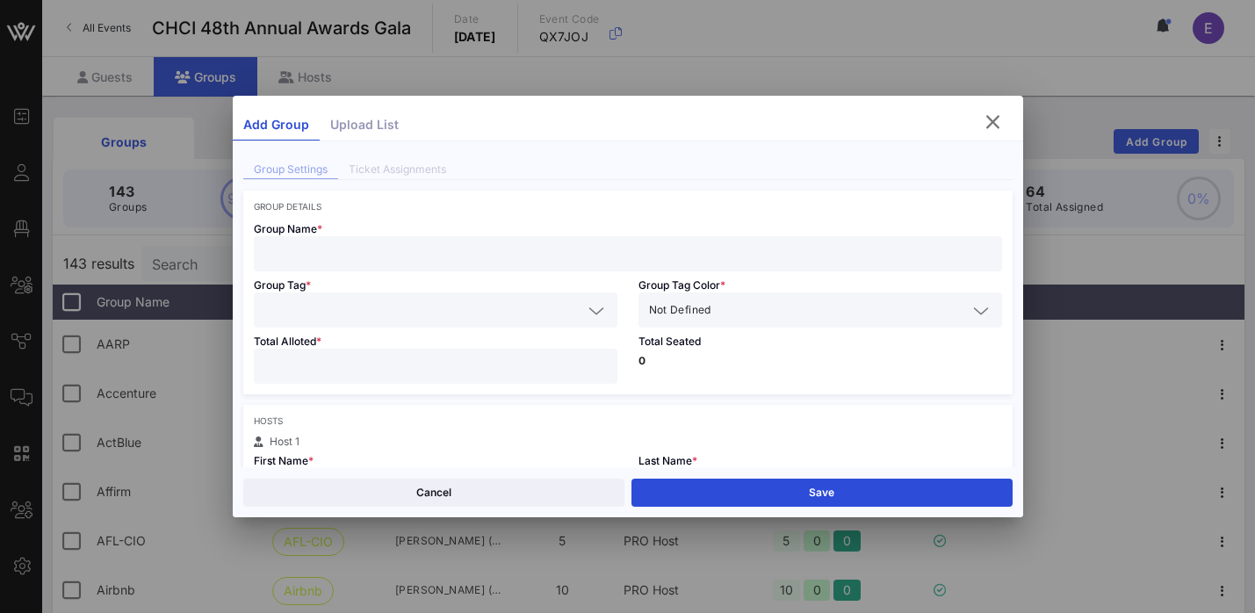
type input "Salaam"
click at [401, 253] on input "text" at bounding box center [627, 253] width 727 height 23
paste input "Waste Management"
type input "Waste Management"
click at [381, 314] on input "text" at bounding box center [423, 310] width 318 height 23
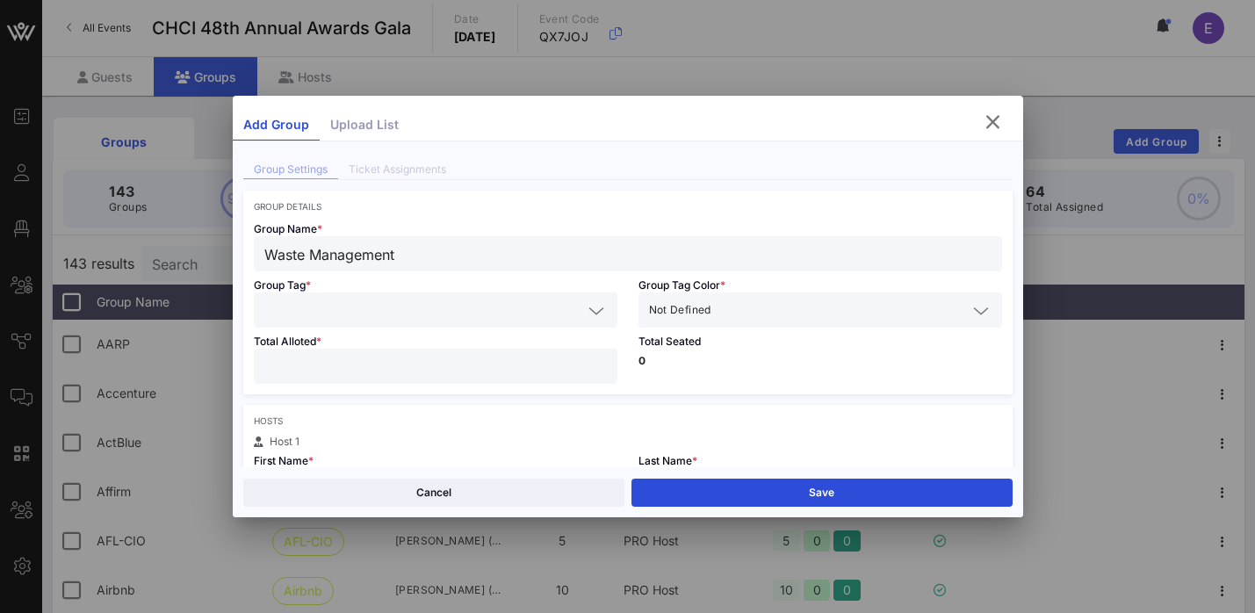
paste input "Waste Management"
type input "Waste Management"
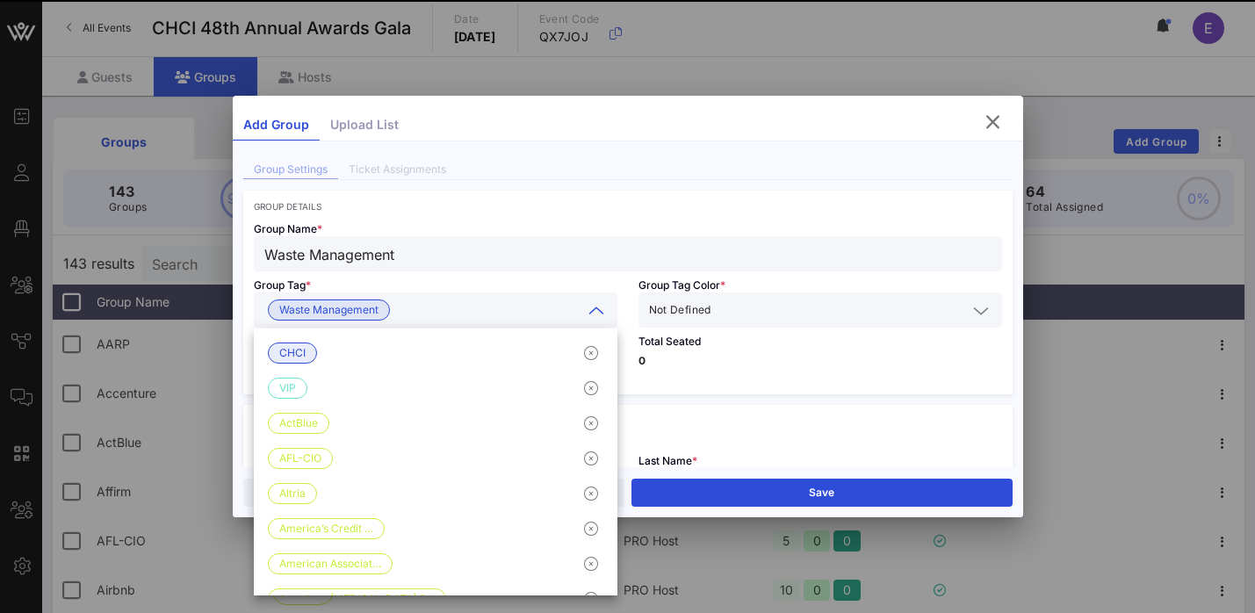
click at [735, 320] on input "text" at bounding box center [841, 310] width 252 height 23
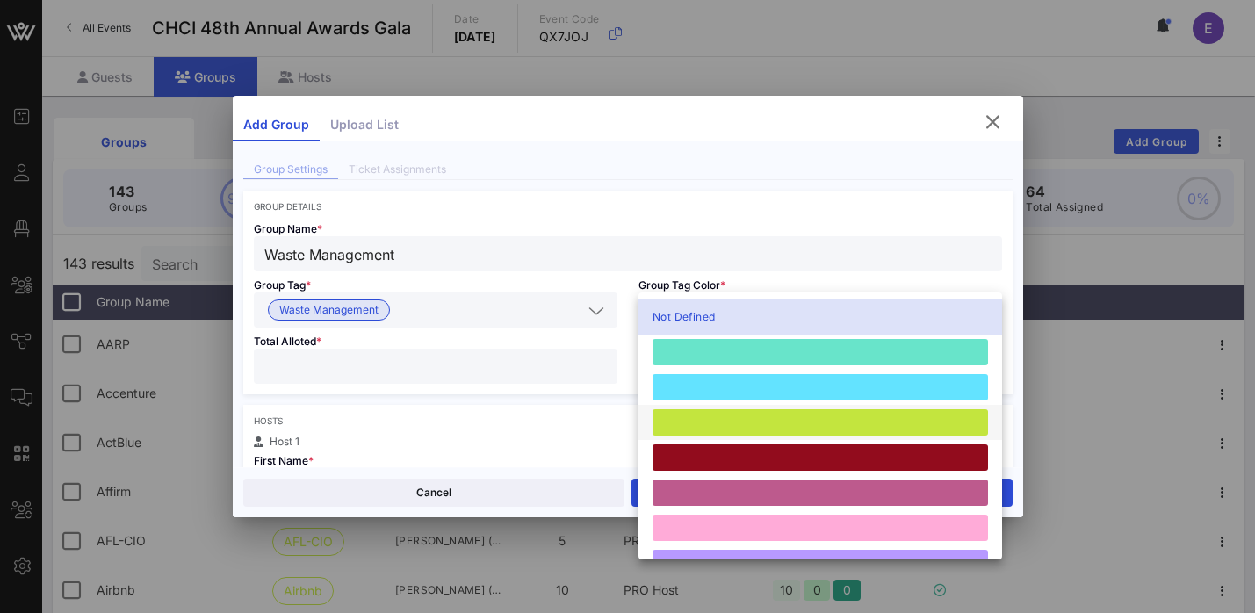
click at [735, 415] on div at bounding box center [821, 422] width 336 height 26
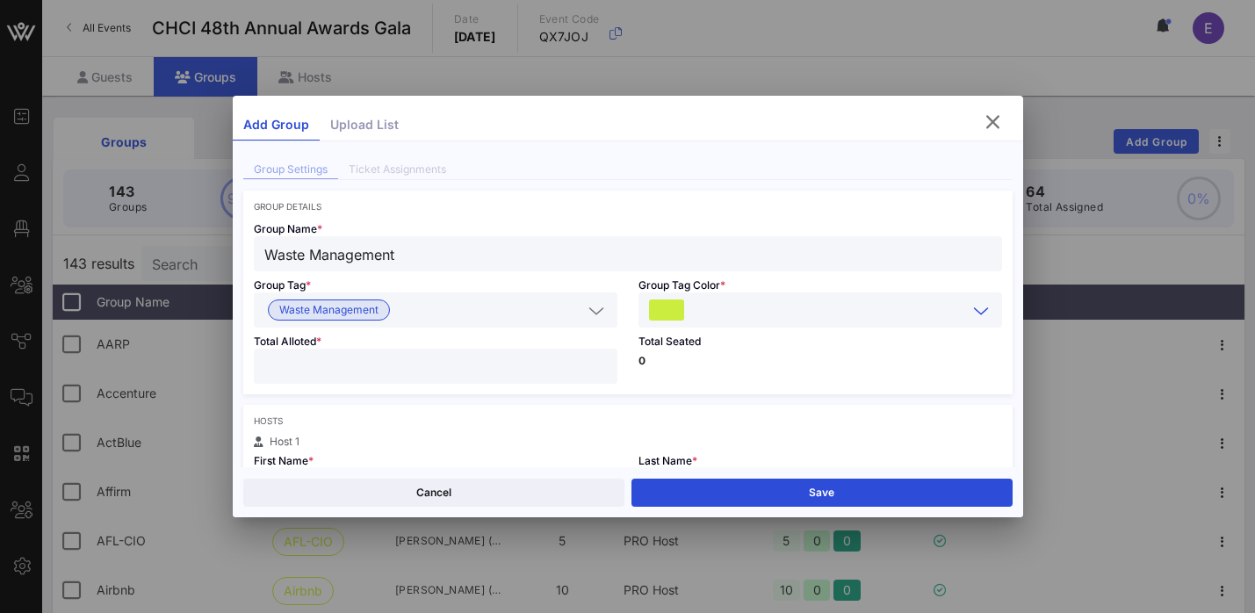
click at [493, 369] on input "number" at bounding box center [435, 366] width 343 height 23
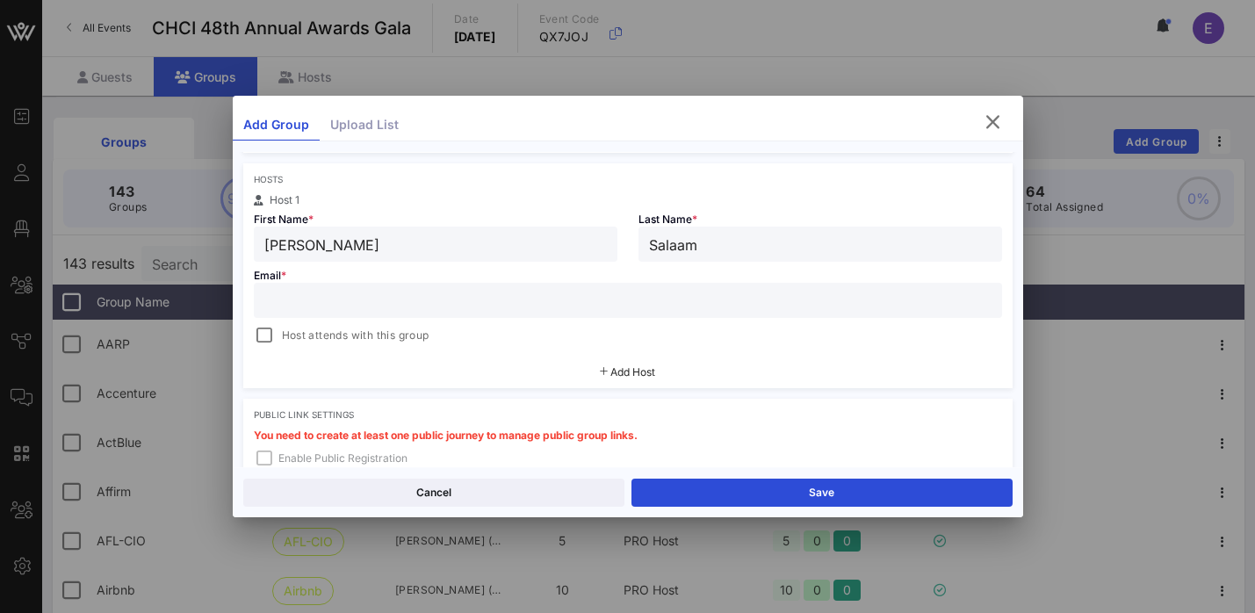
scroll to position [280, 0]
type input "**"
click at [611, 288] on input "text" at bounding box center [627, 298] width 727 height 23
paste input "[EMAIL_ADDRESS][DOMAIN_NAME]"
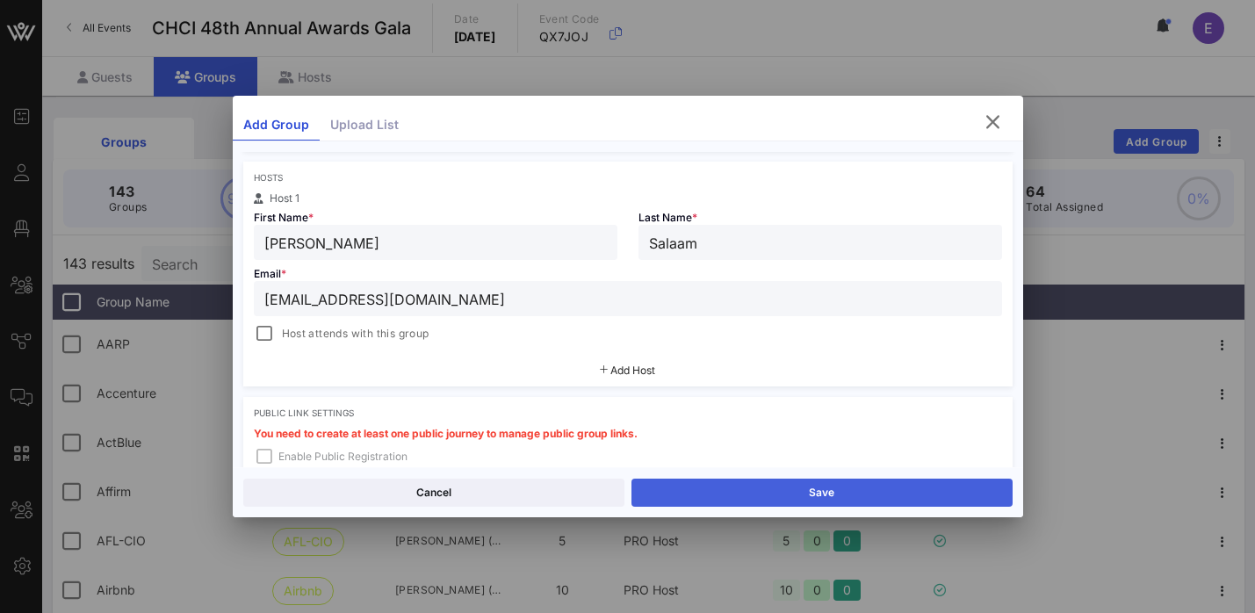
type input "[EMAIL_ADDRESS][DOMAIN_NAME]"
click at [844, 493] on button "Save" at bounding box center [822, 493] width 381 height 28
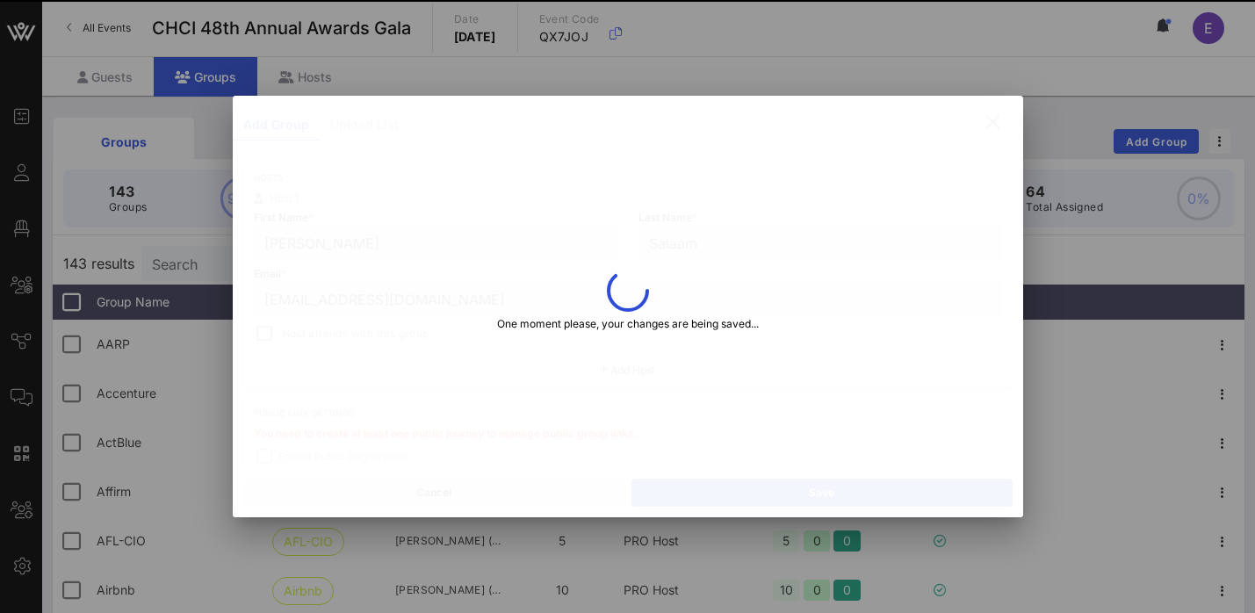
type input "[PERSON_NAME]"
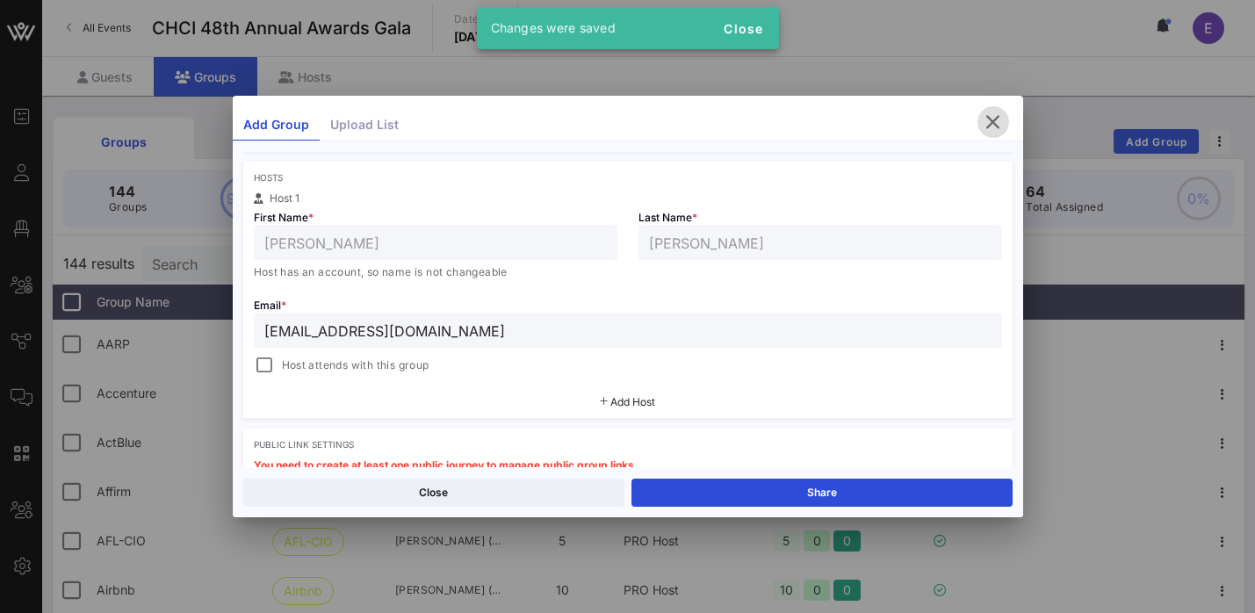
click at [1000, 120] on icon "button" at bounding box center [993, 122] width 21 height 21
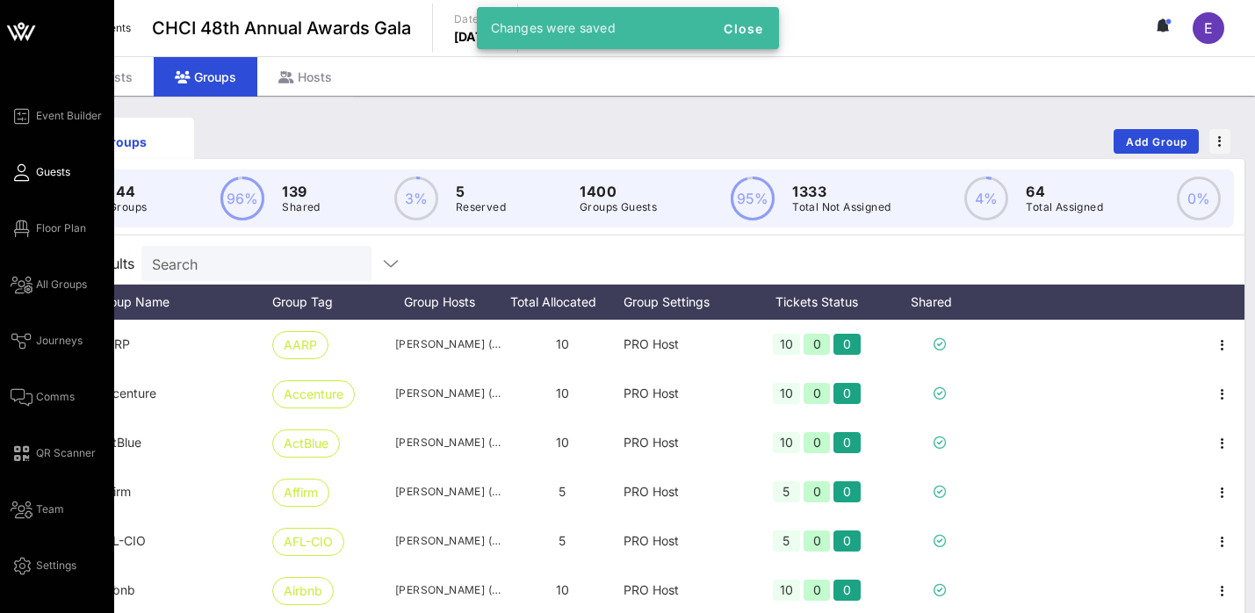
click at [38, 169] on span "Guests" at bounding box center [53, 172] width 34 height 16
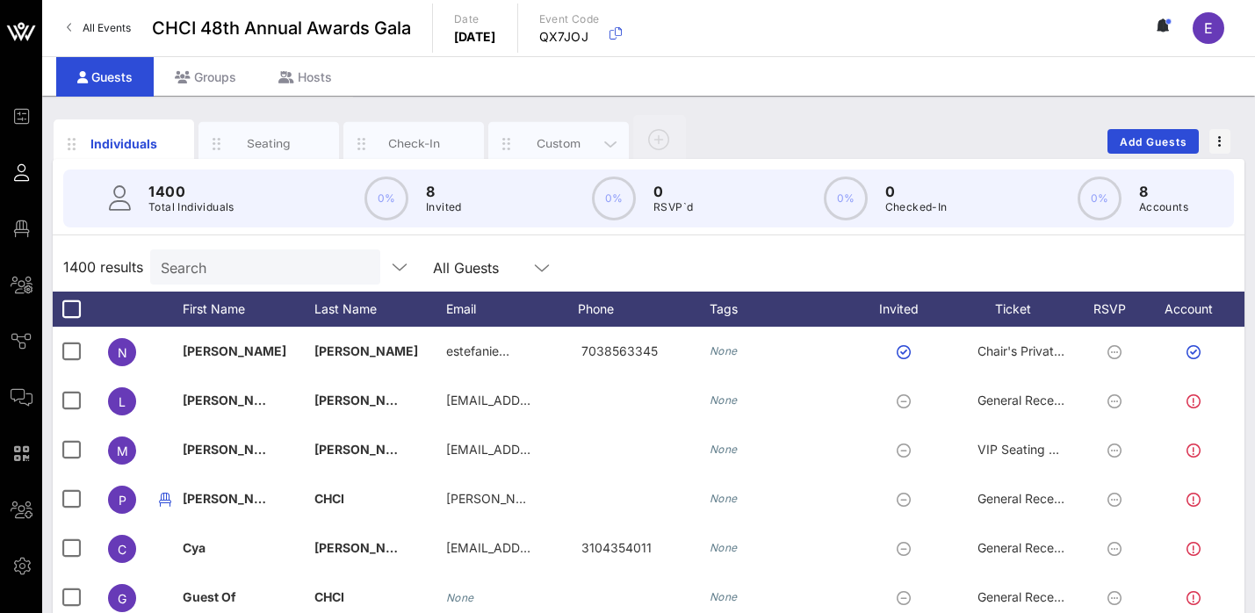
click at [577, 153] on div "Custom" at bounding box center [558, 144] width 141 height 44
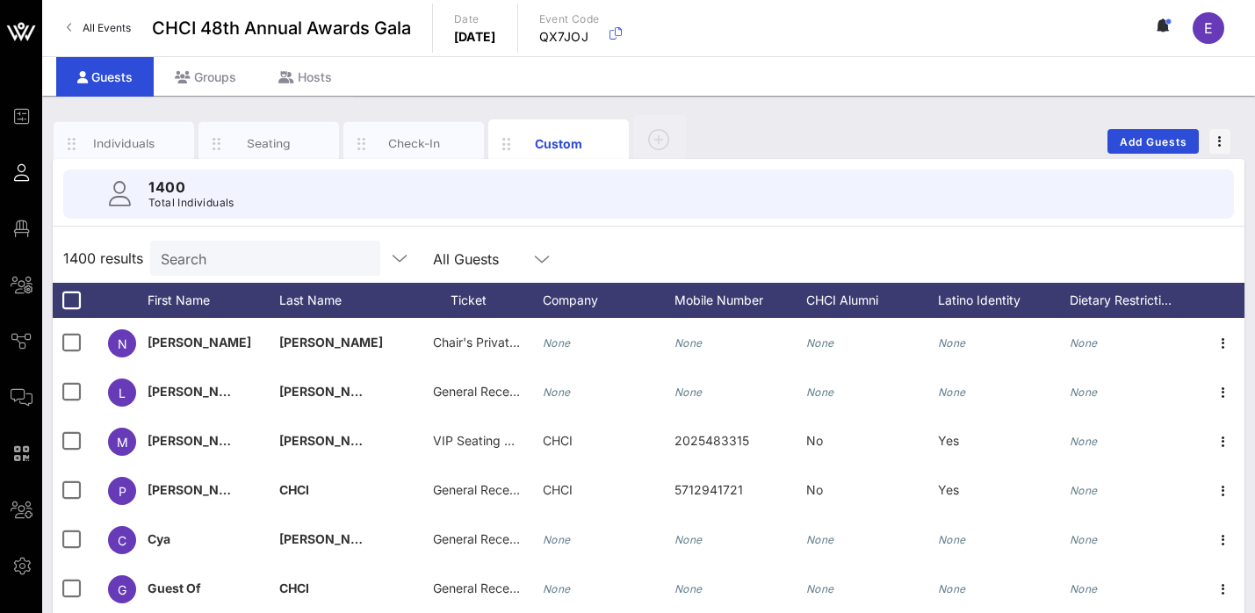
click at [241, 260] on input "Search" at bounding box center [264, 258] width 206 height 23
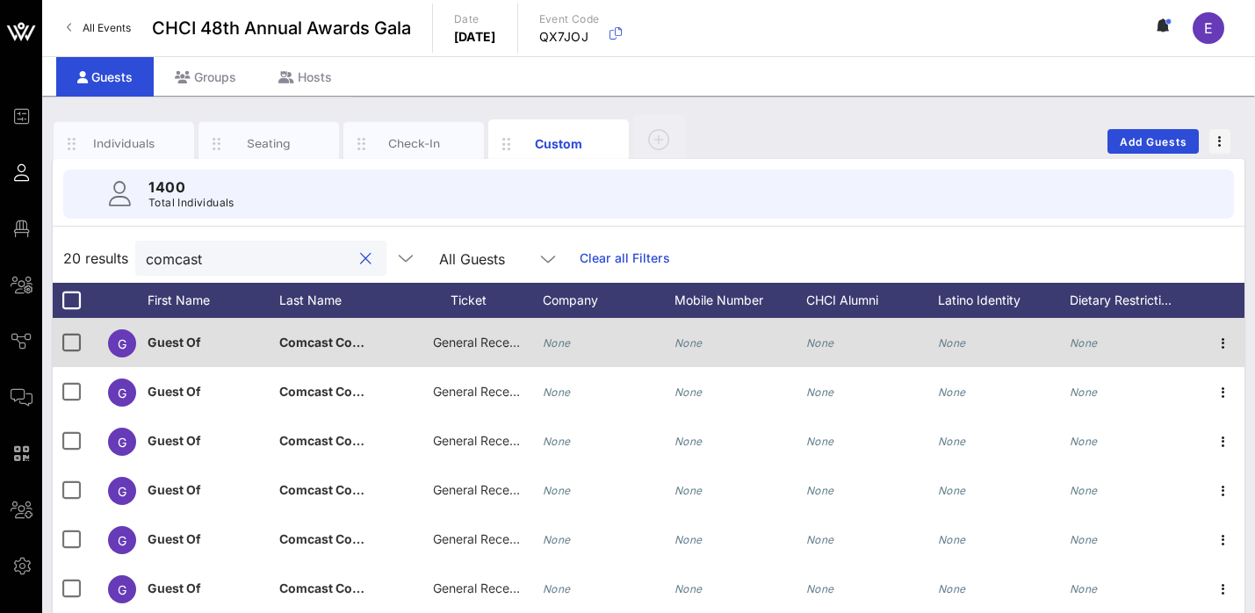
click at [488, 342] on span "General Reception" at bounding box center [485, 342] width 105 height 15
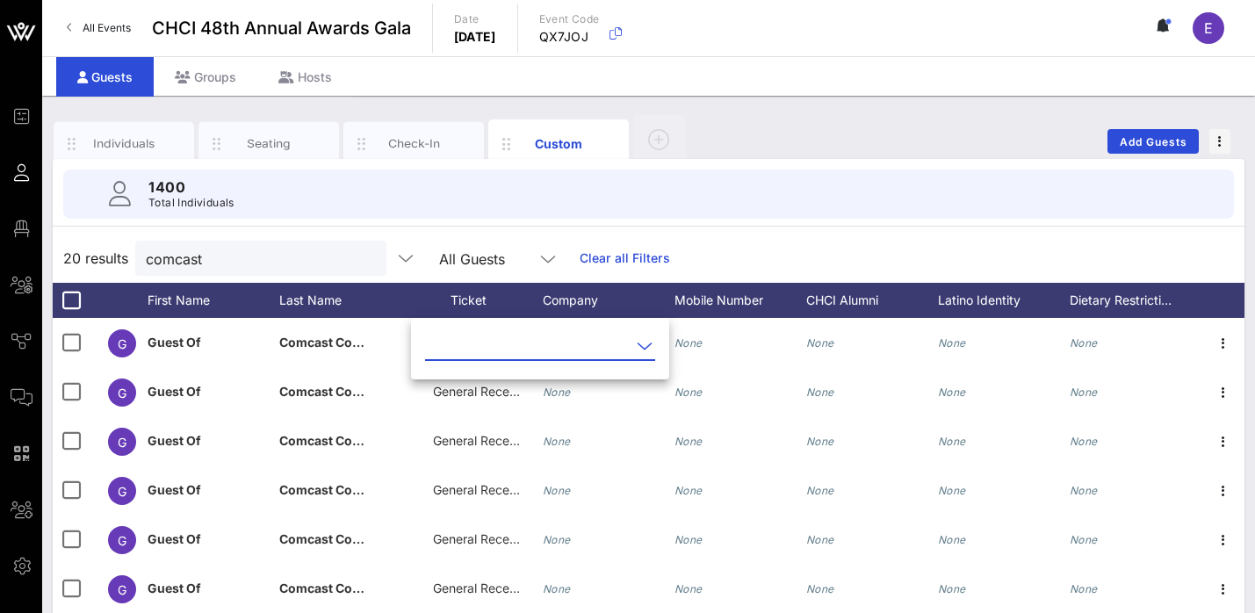
click at [512, 338] on input "text" at bounding box center [528, 346] width 206 height 28
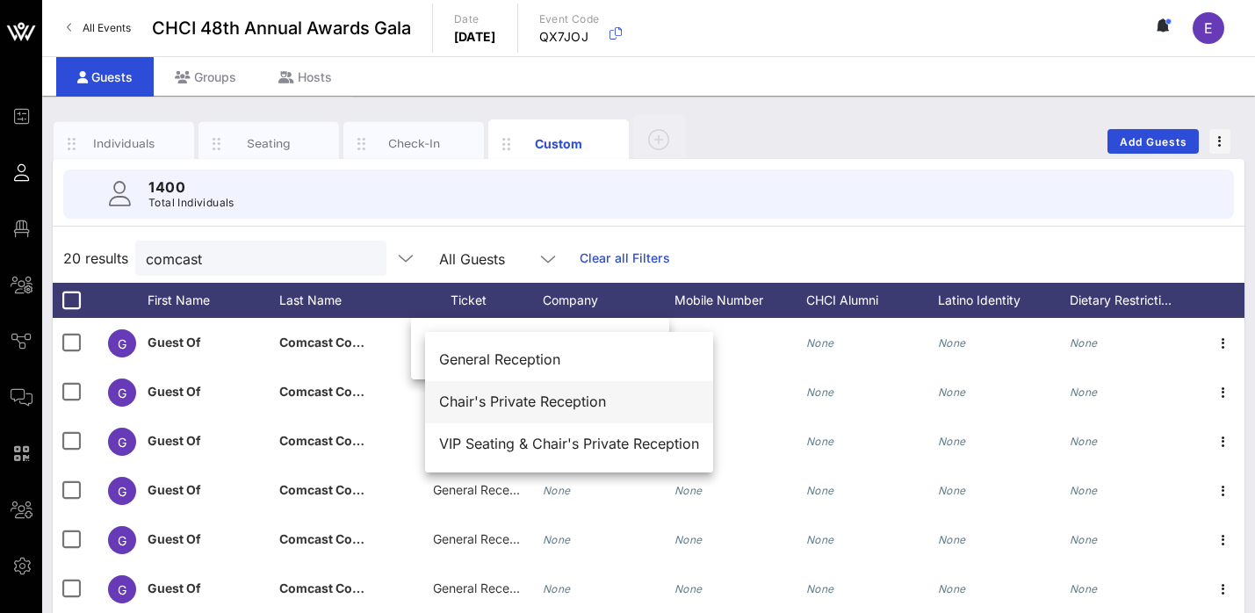
click at [504, 398] on div "Chair's Private Reception" at bounding box center [569, 402] width 260 height 17
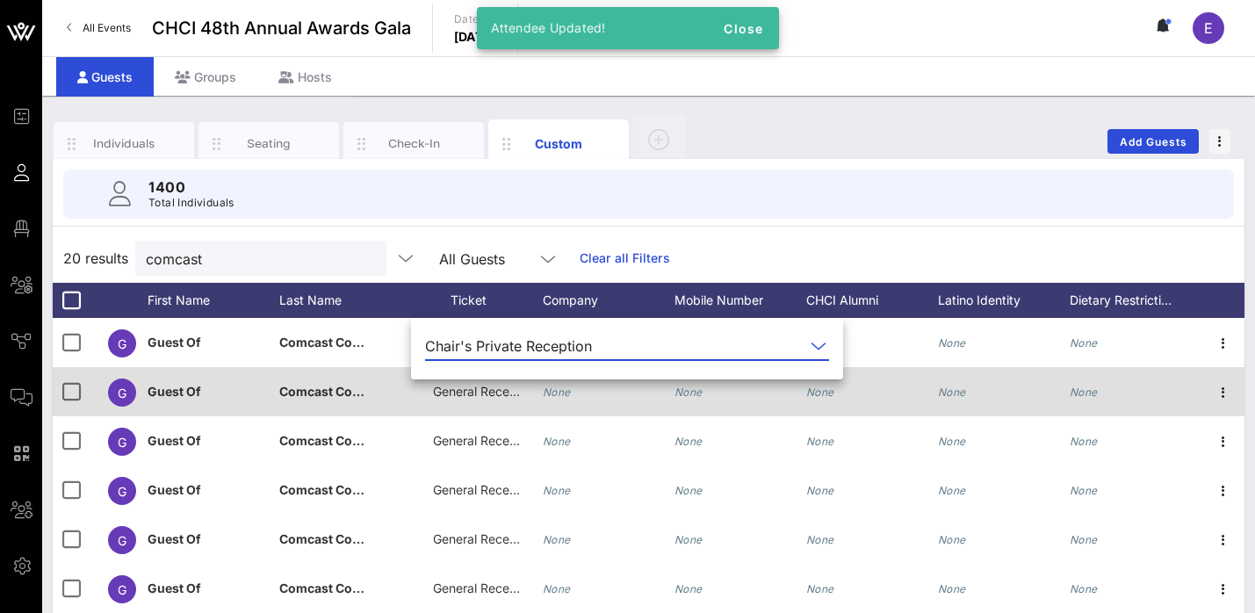
click at [479, 397] on span "General Reception" at bounding box center [485, 391] width 105 height 15
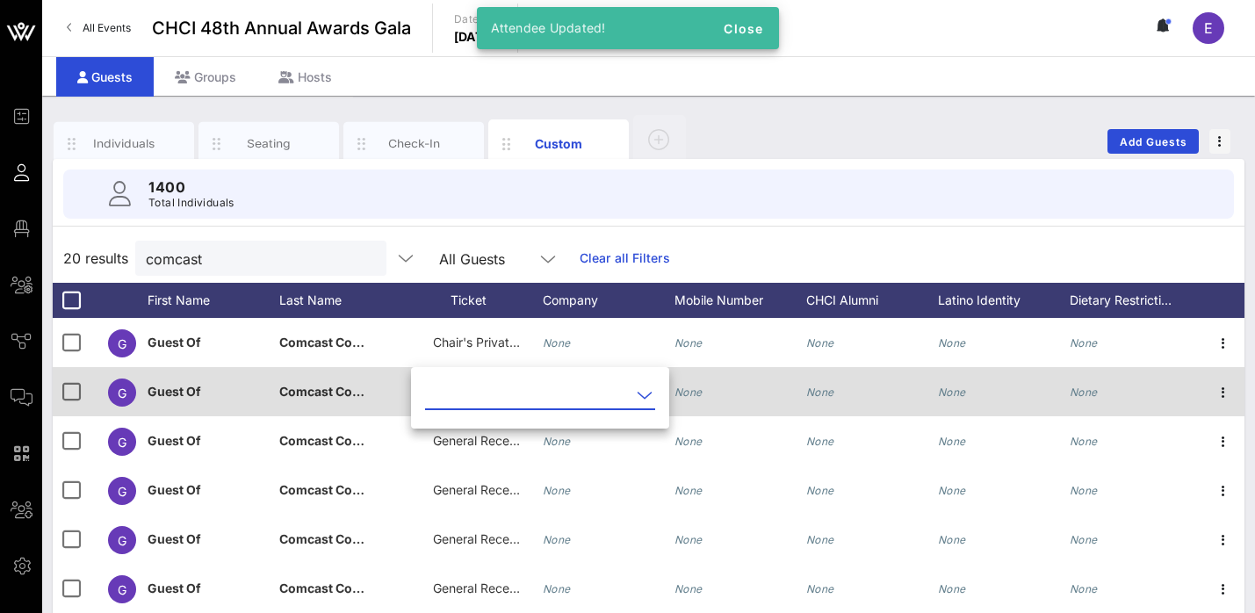
click at [479, 397] on input "text" at bounding box center [528, 395] width 206 height 28
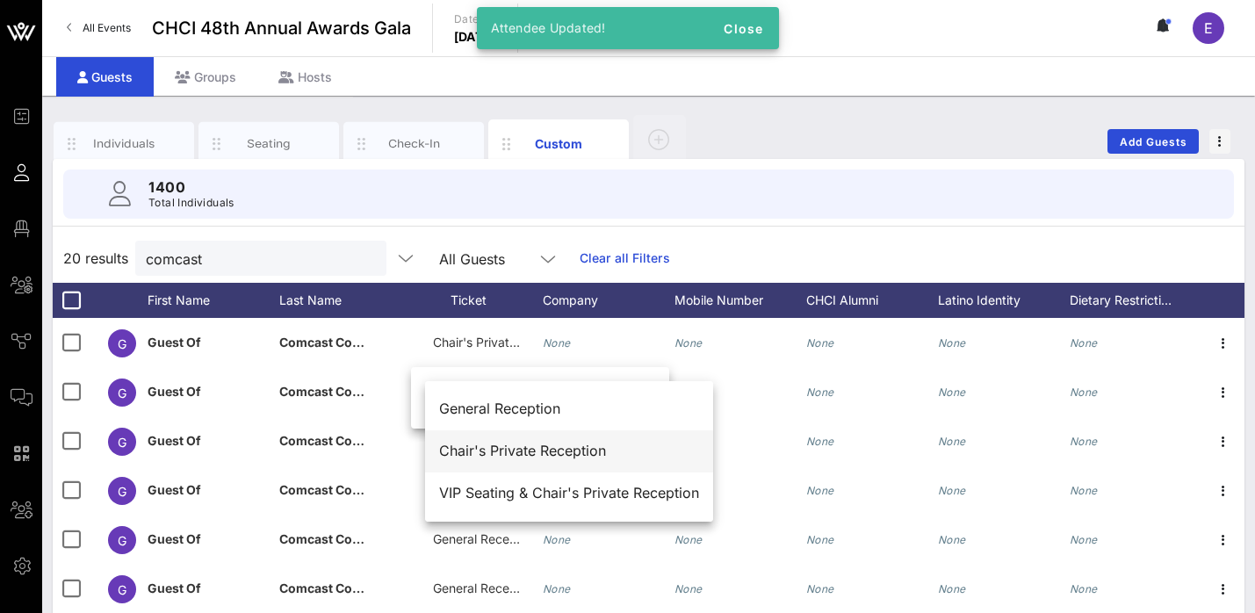
click at [490, 447] on div "Chair's Private Reception" at bounding box center [569, 451] width 260 height 17
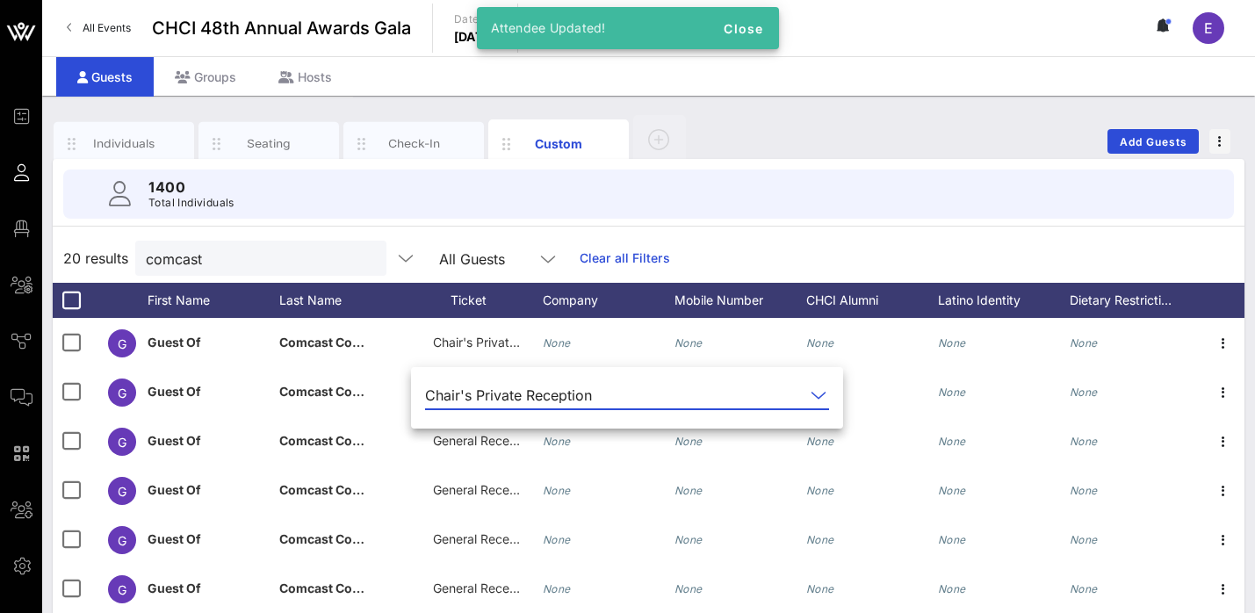
click at [490, 447] on span "General Reception" at bounding box center [485, 440] width 105 height 15
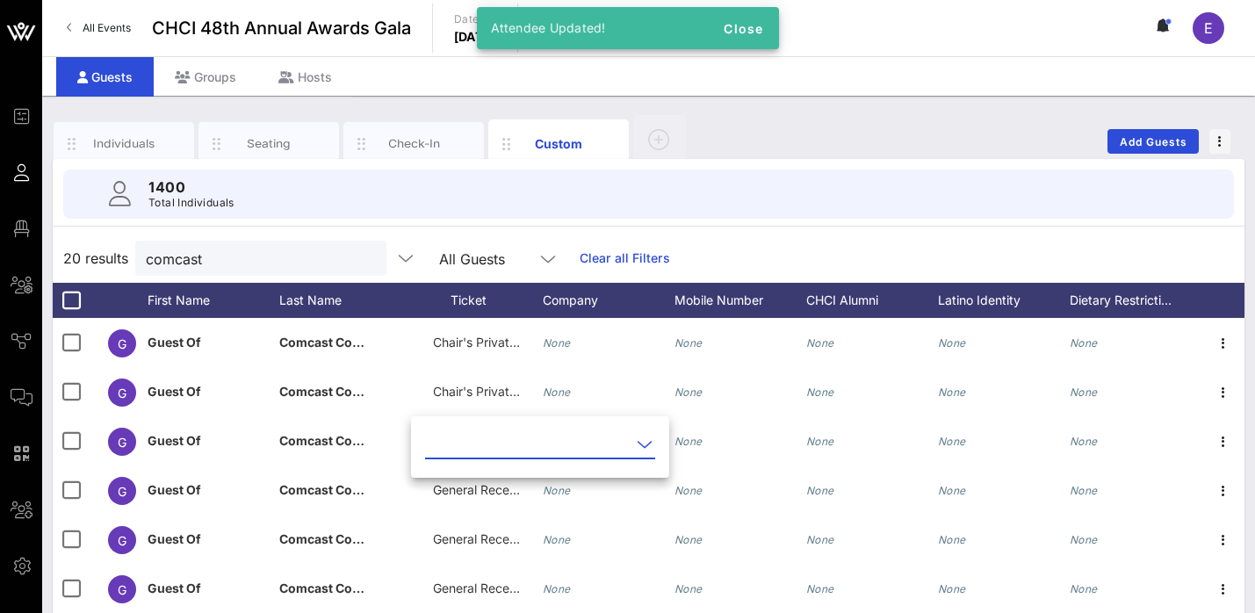
click at [490, 447] on input "text" at bounding box center [528, 444] width 206 height 28
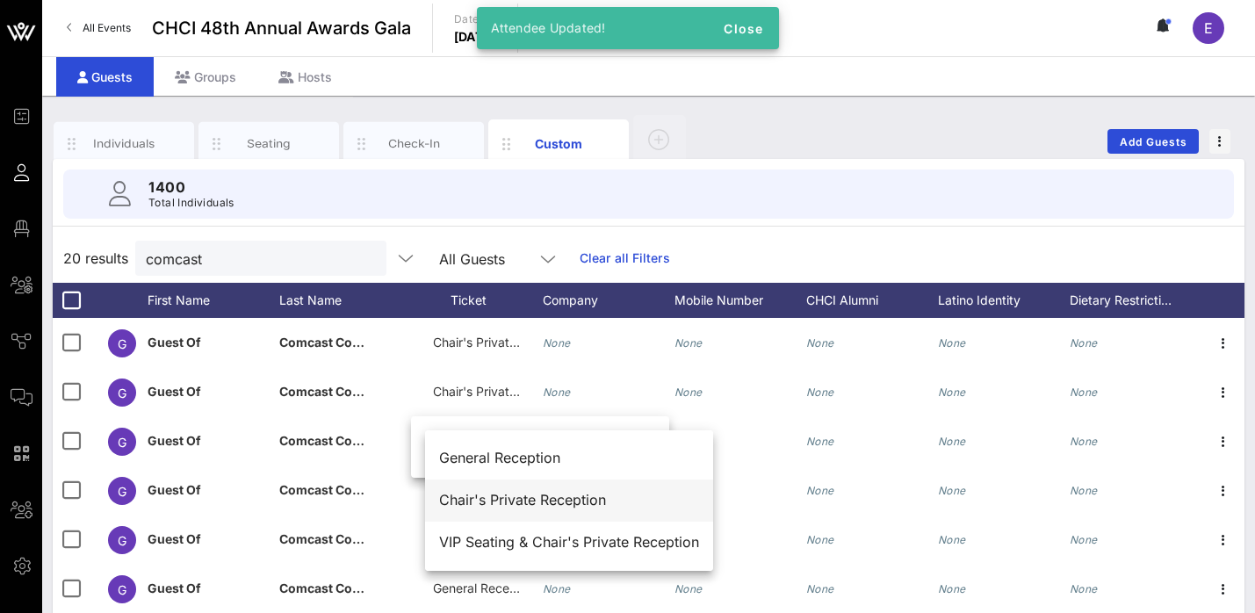
click at [500, 502] on div "Chair's Private Reception" at bounding box center [569, 500] width 260 height 17
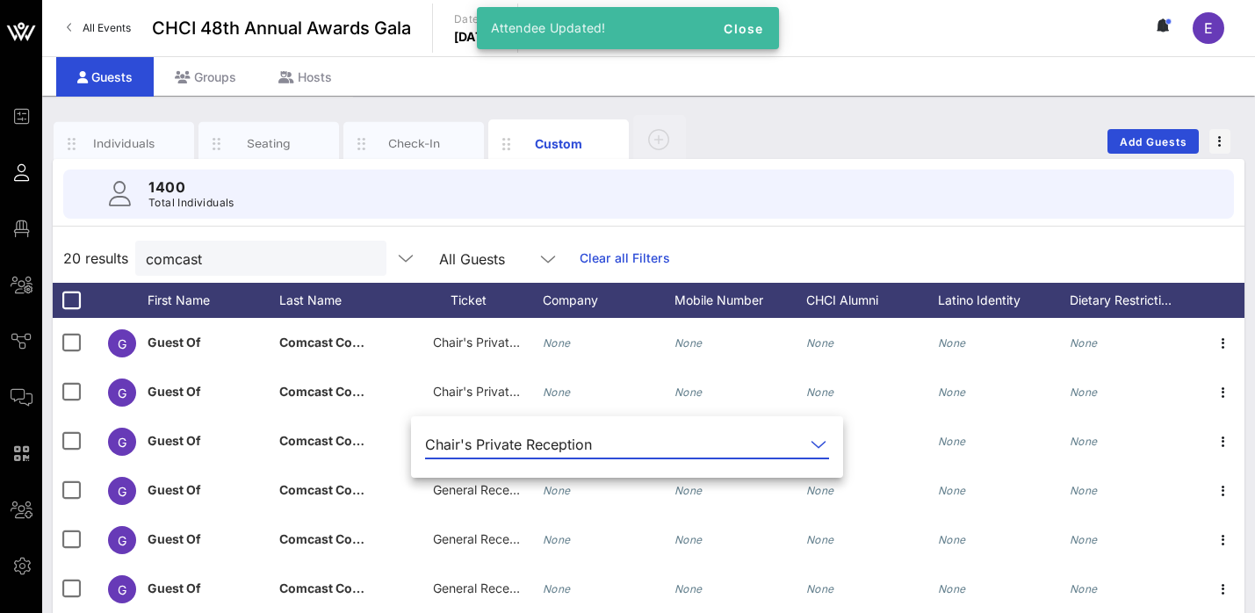
click at [899, 191] on div "1400 Total Individuals" at bounding box center [648, 194] width 1171 height 49
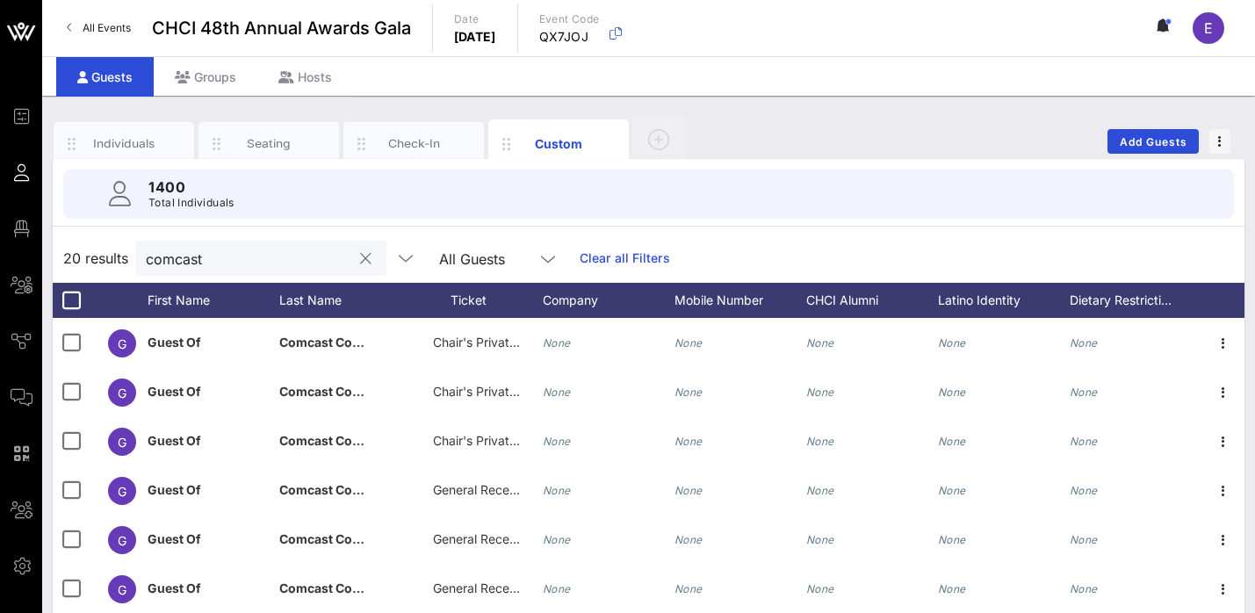
click at [222, 258] on input "comcast" at bounding box center [249, 258] width 206 height 23
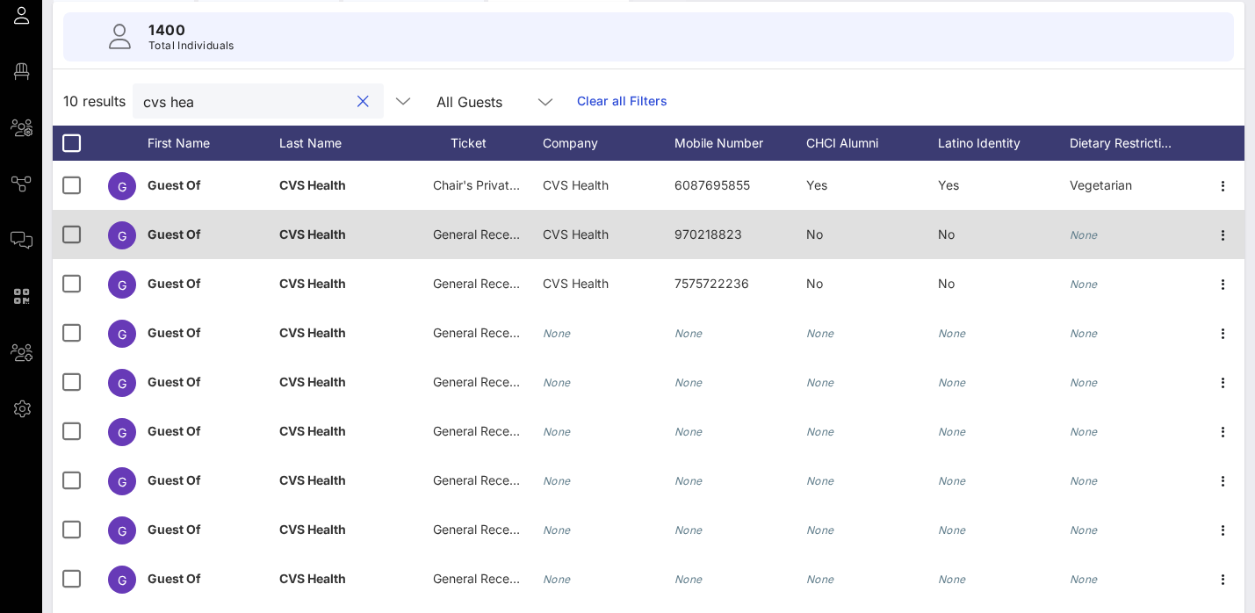
scroll to position [159, 0]
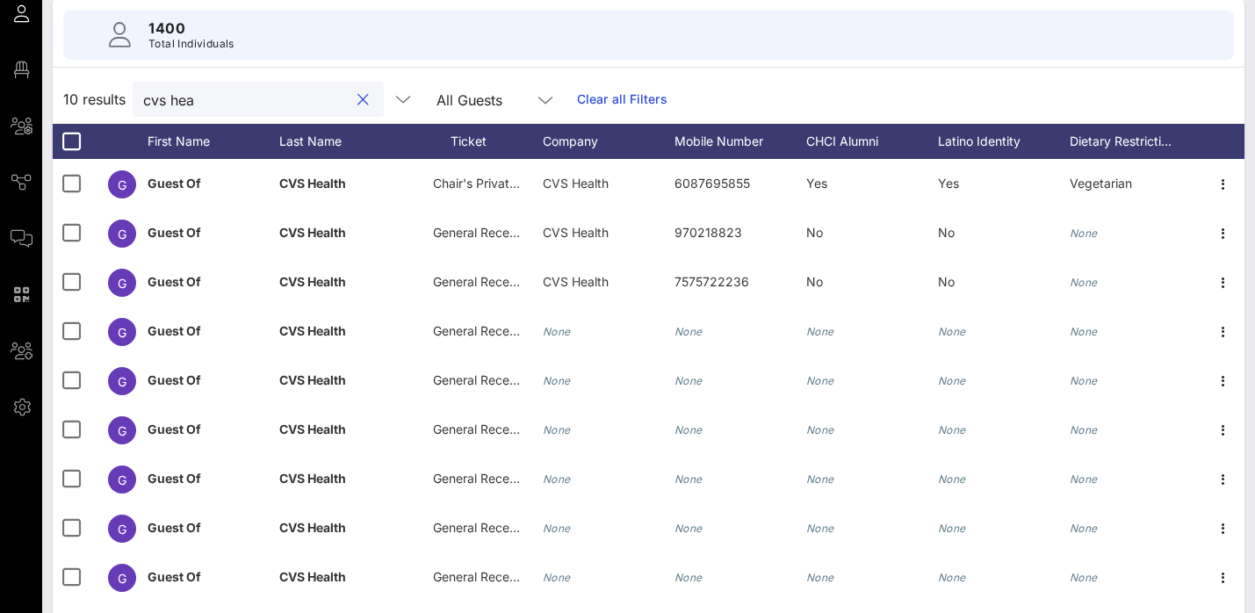
click at [227, 99] on input "cvs hea" at bounding box center [246, 99] width 206 height 23
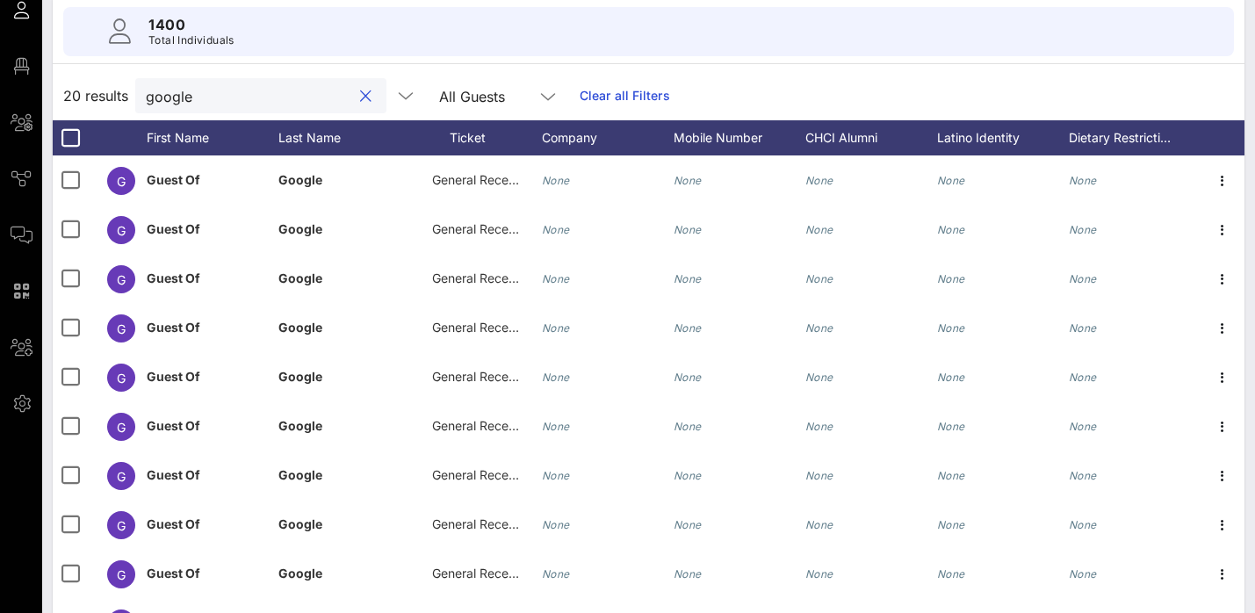
scroll to position [195, 0]
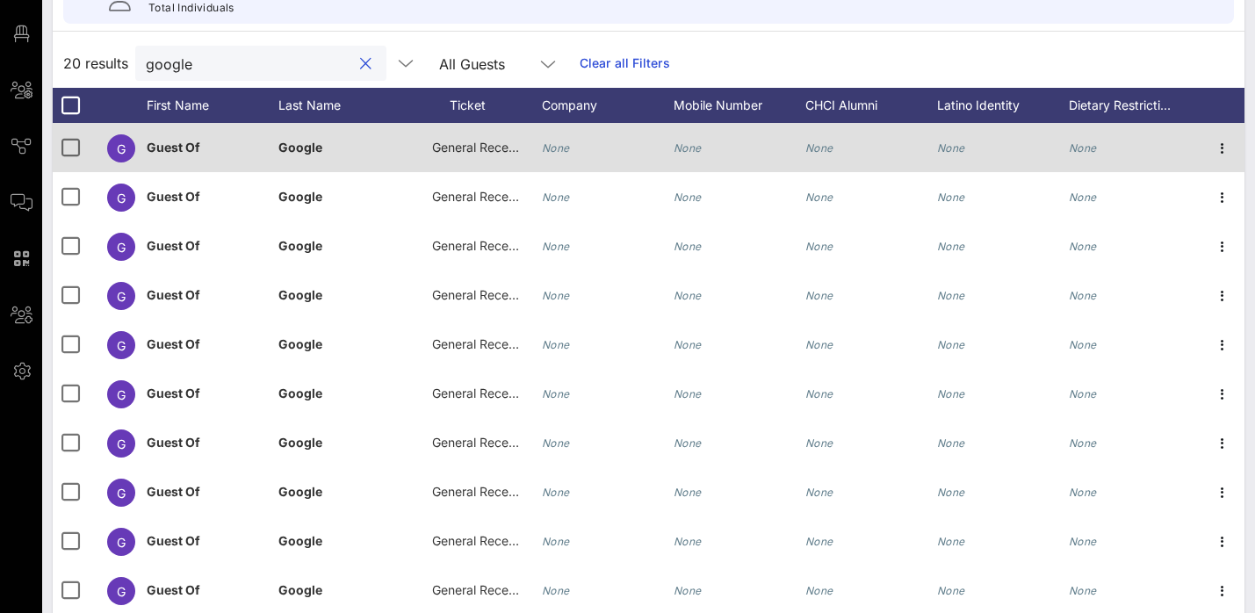
click at [478, 144] on span "General Reception" at bounding box center [484, 147] width 105 height 15
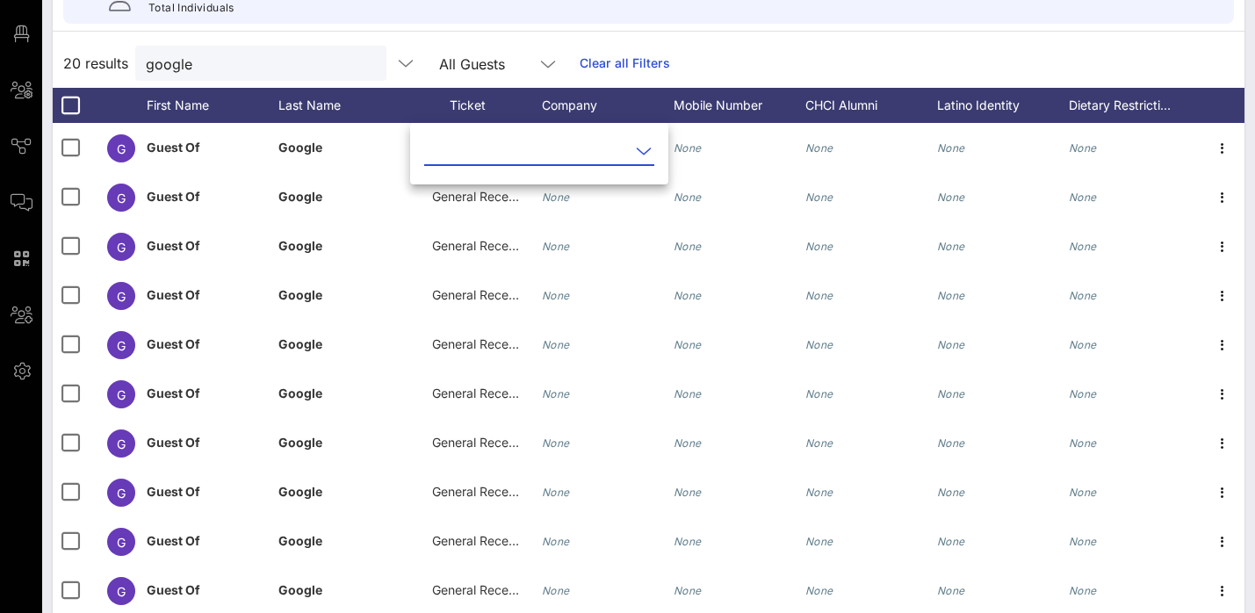
click at [502, 154] on input "text" at bounding box center [527, 151] width 206 height 28
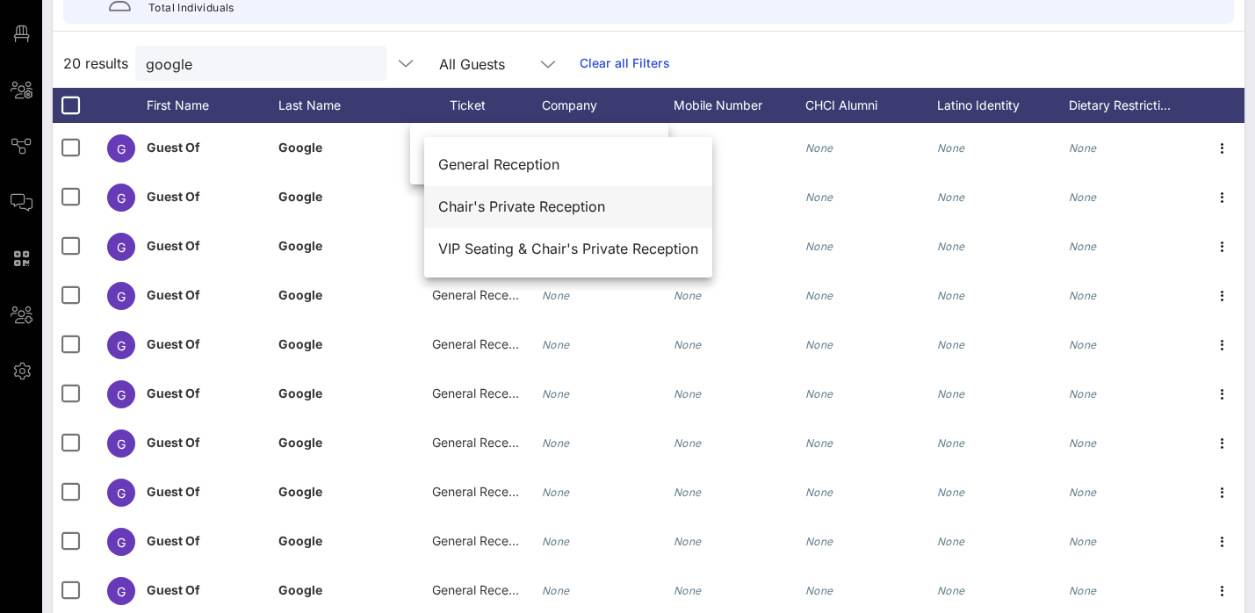
click at [506, 200] on div "Chair's Private Reception" at bounding box center [568, 207] width 260 height 17
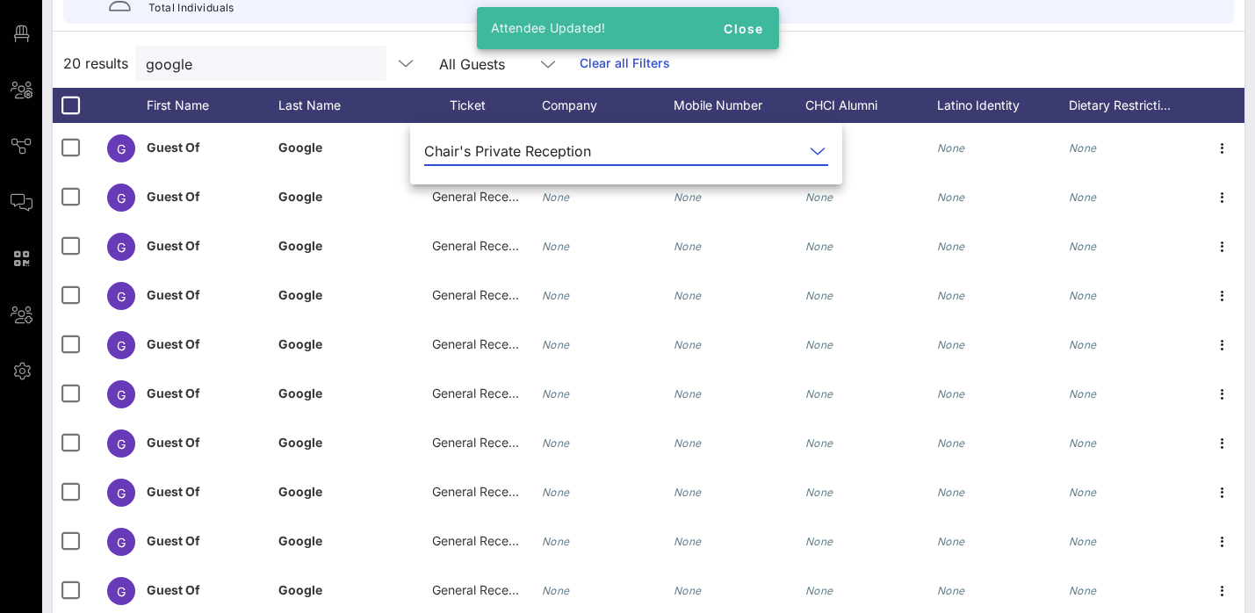
click at [506, 200] on span "General Reception" at bounding box center [484, 196] width 105 height 15
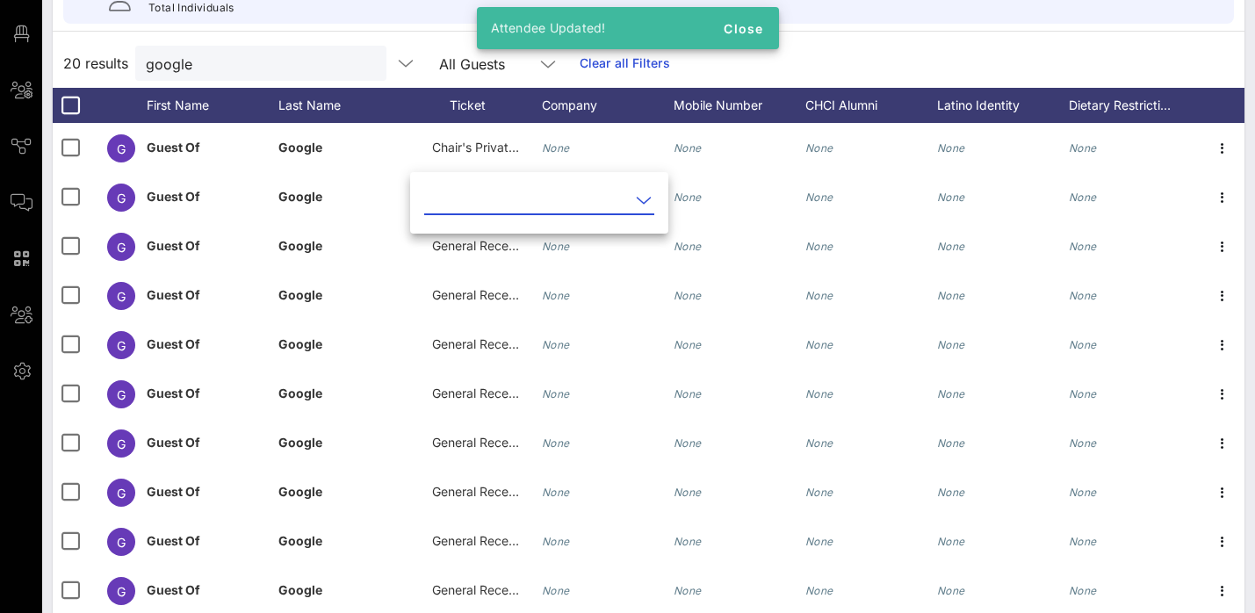
click at [506, 200] on input "text" at bounding box center [527, 200] width 206 height 28
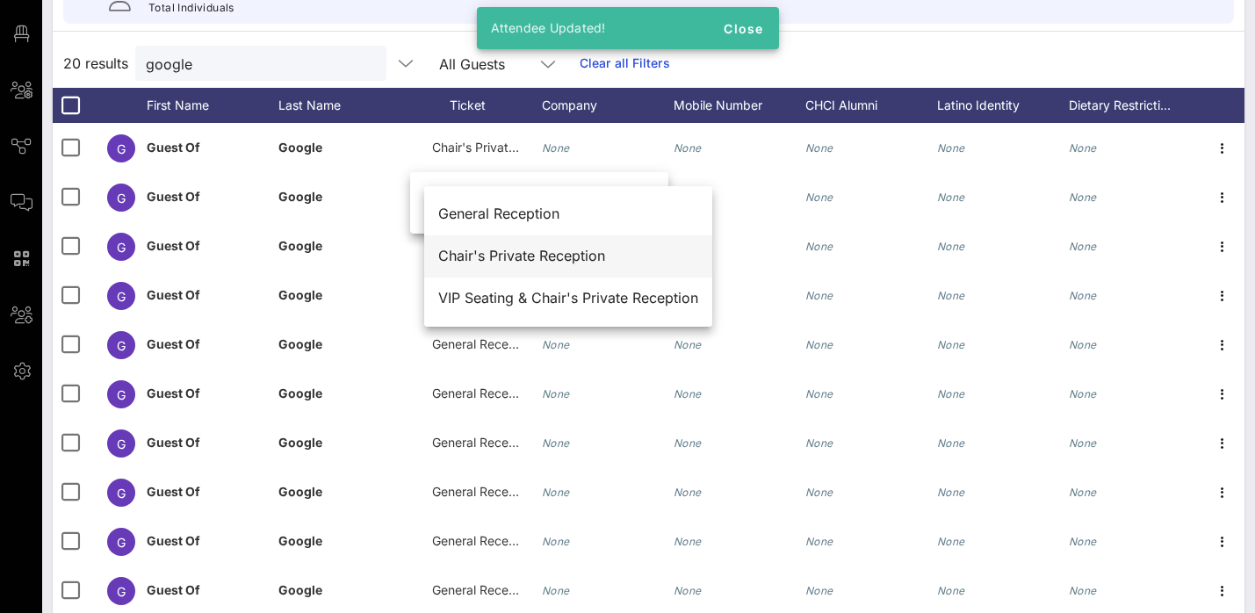
click at [505, 257] on div "Chair's Private Reception" at bounding box center [568, 256] width 260 height 17
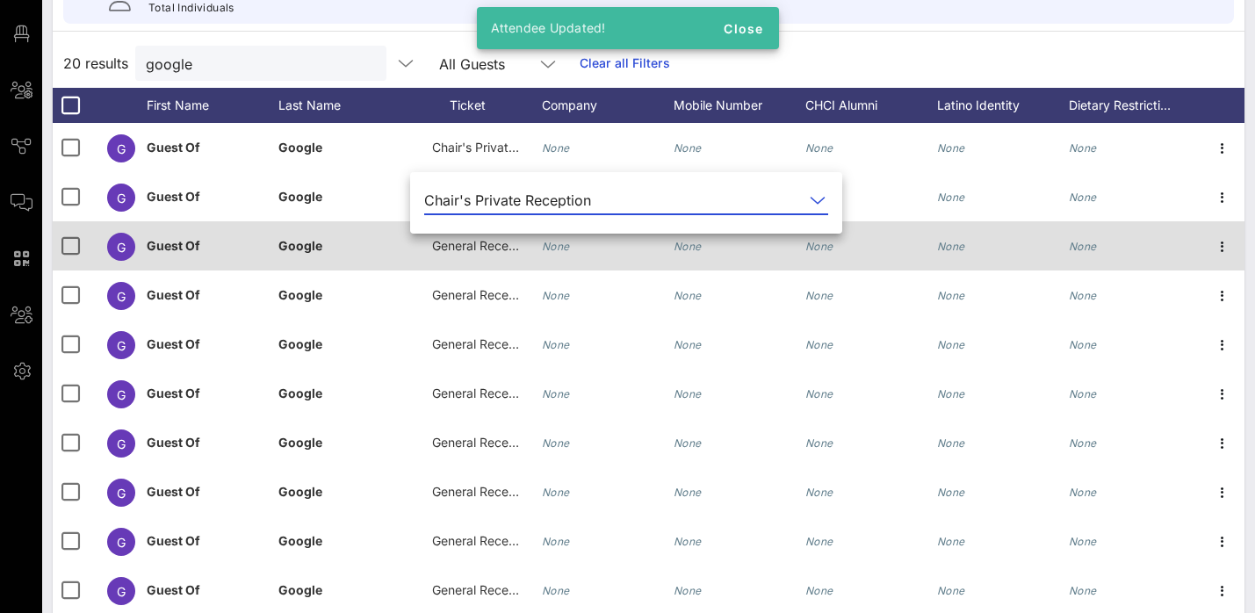
click at [481, 249] on span "General Reception" at bounding box center [484, 245] width 105 height 15
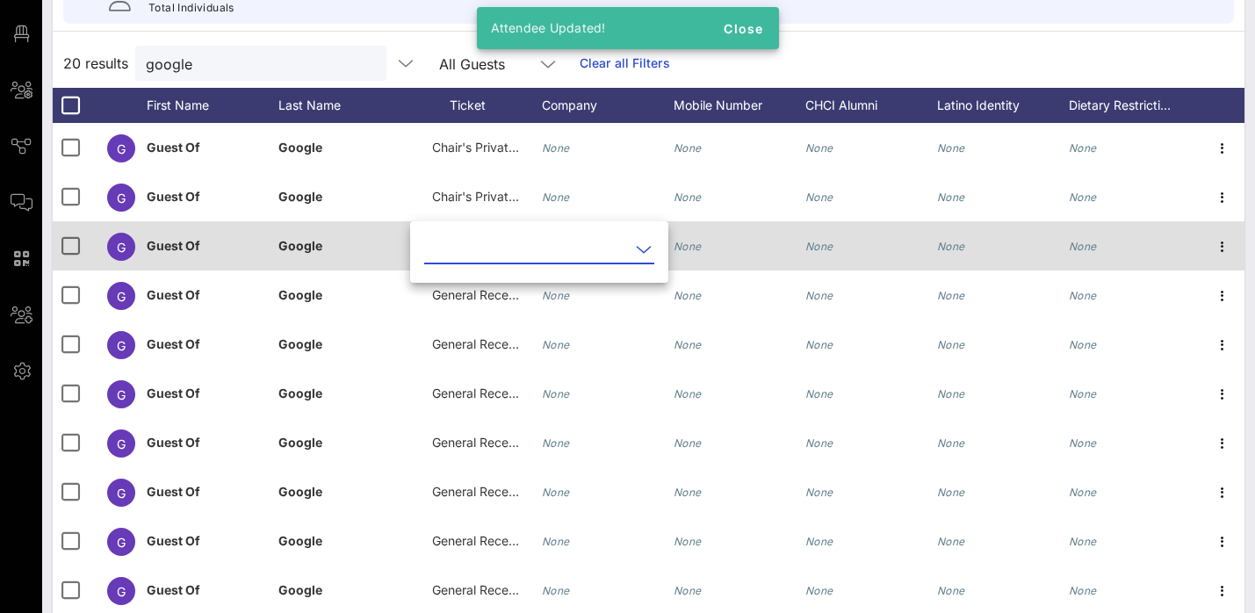
click at [481, 249] on input "text" at bounding box center [527, 249] width 206 height 28
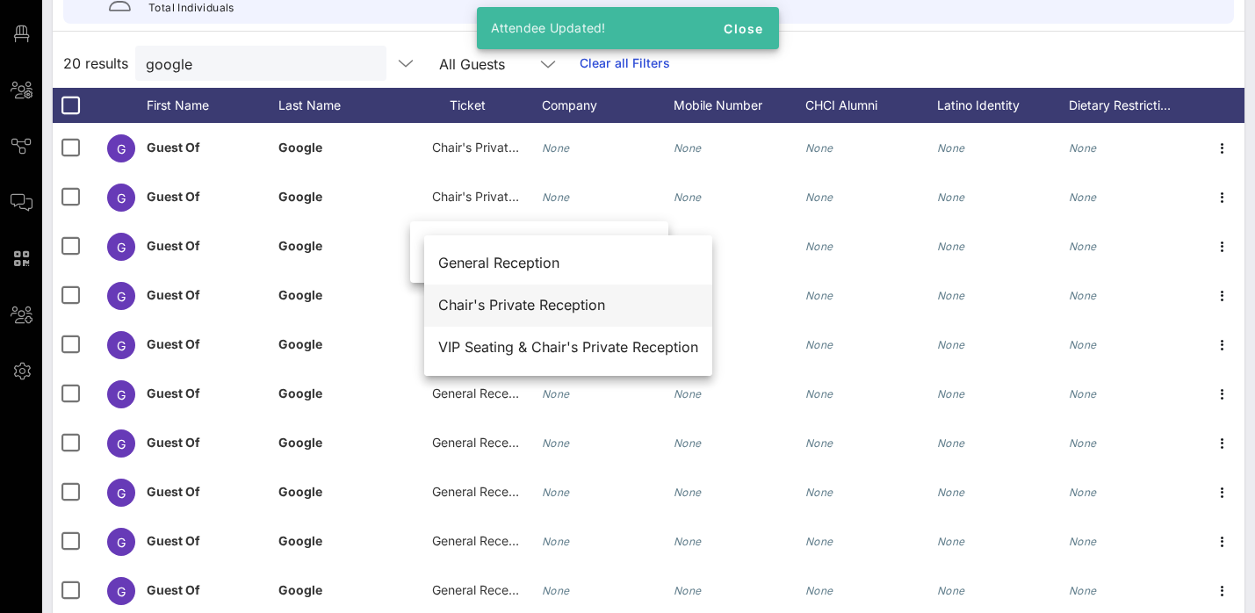
click at [490, 296] on div "Chair's Private Reception" at bounding box center [568, 305] width 260 height 38
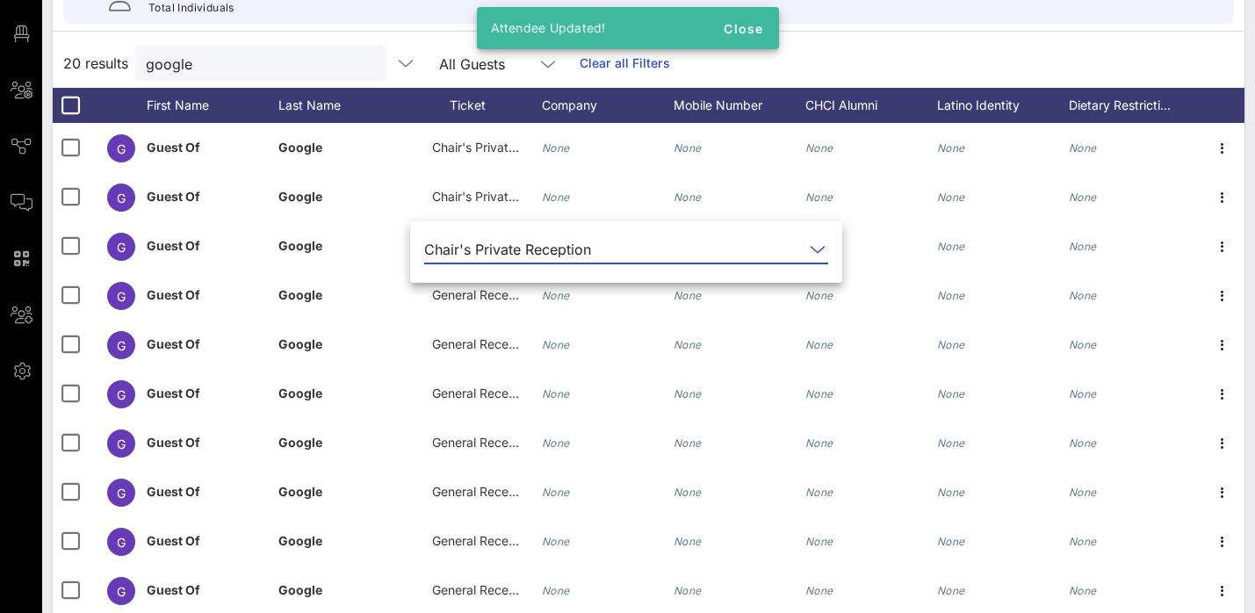
click at [490, 296] on span "General Reception" at bounding box center [484, 294] width 105 height 15
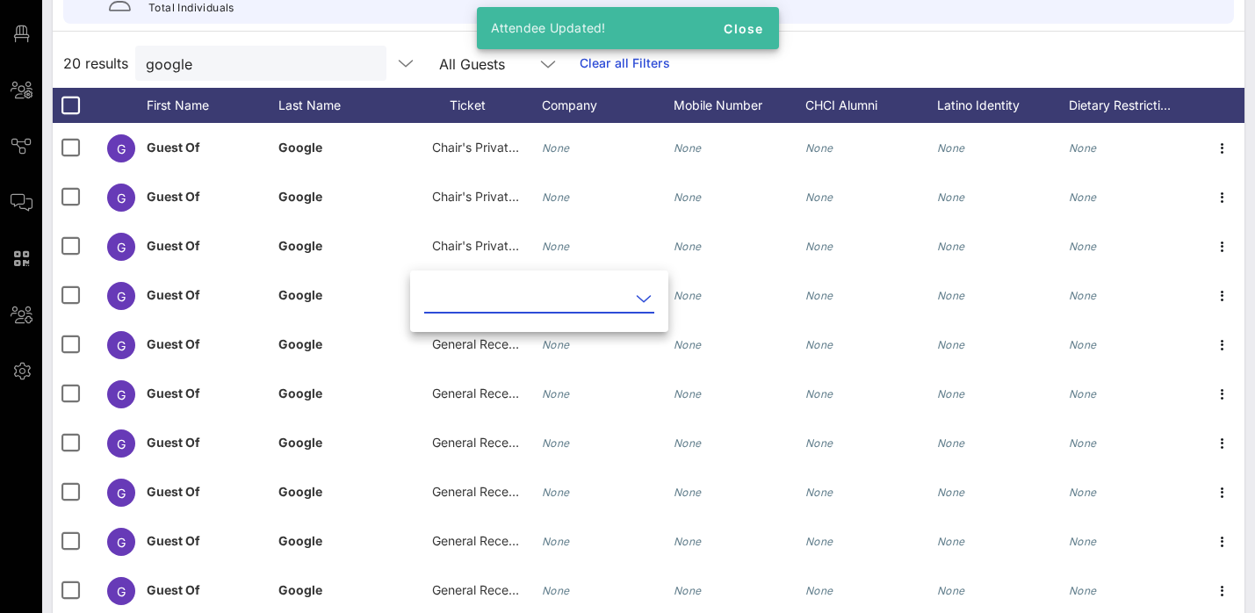
click at [490, 296] on input "text" at bounding box center [527, 299] width 206 height 28
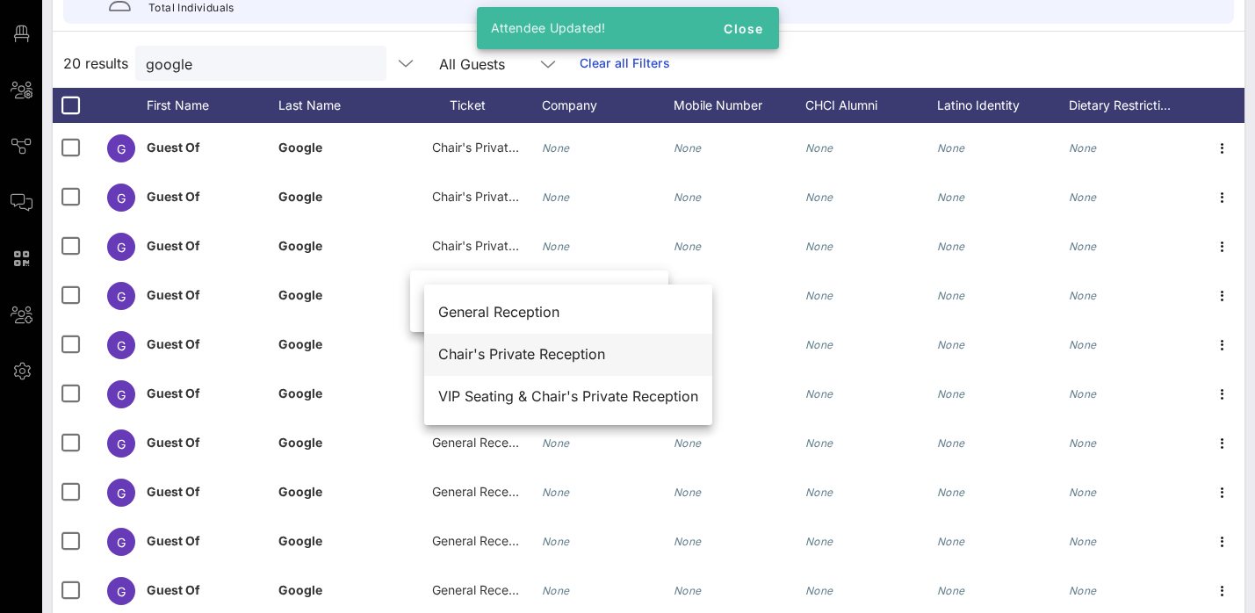
click at [495, 358] on div "Chair's Private Reception" at bounding box center [568, 354] width 260 height 17
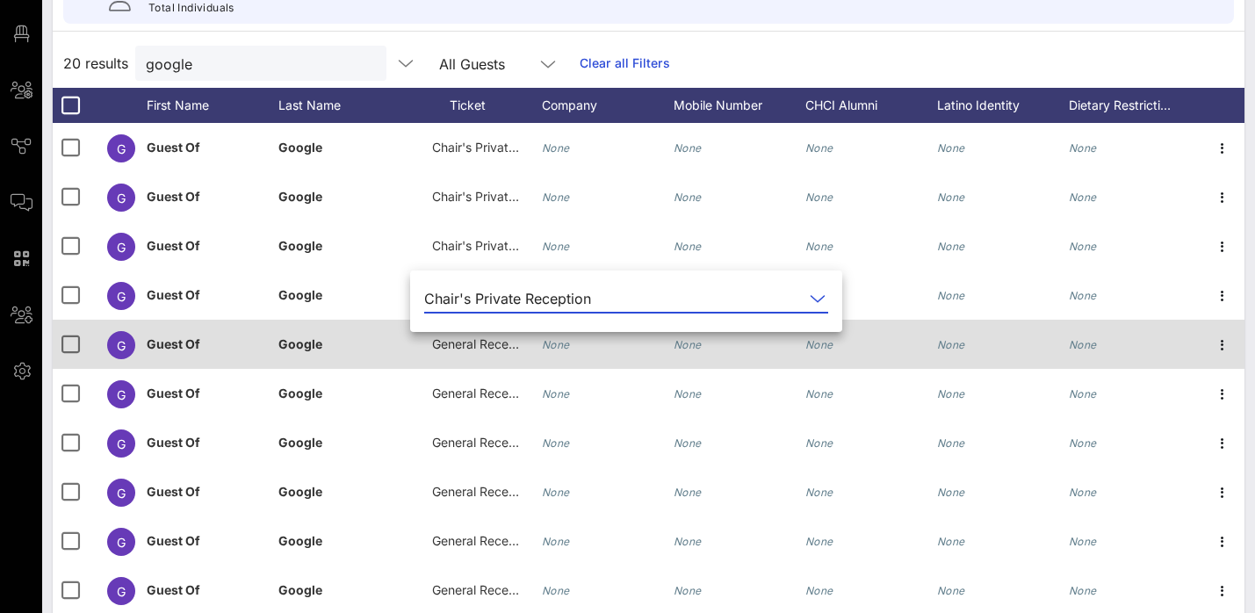
click at [489, 347] on span "General Reception" at bounding box center [484, 343] width 105 height 15
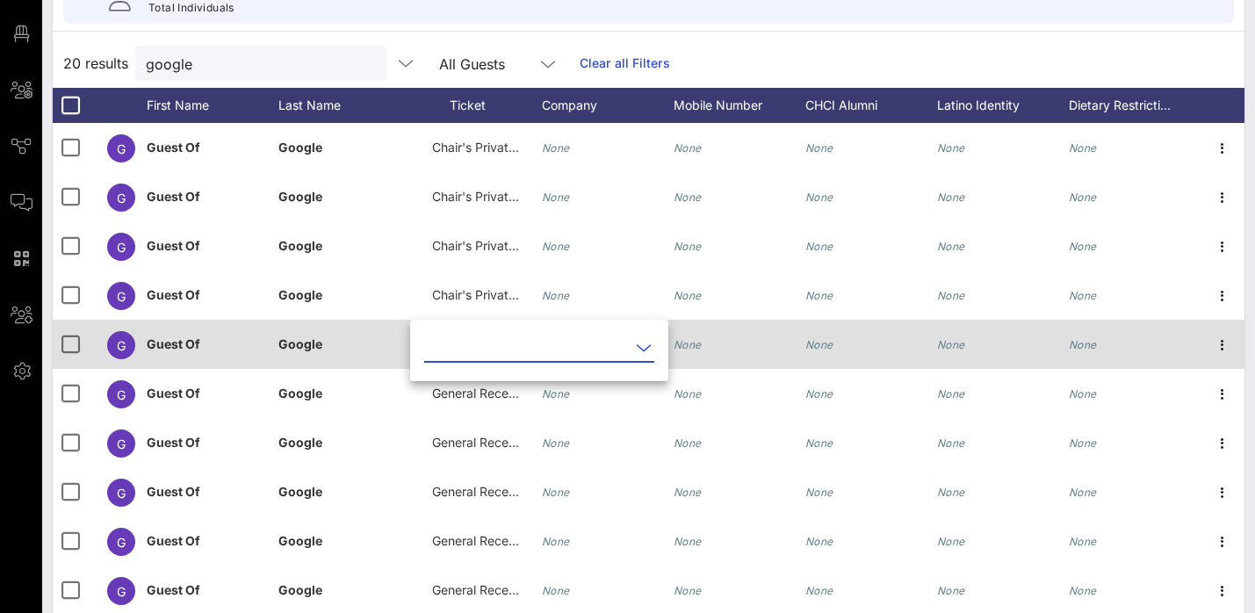
click at [489, 347] on input "text" at bounding box center [527, 348] width 206 height 28
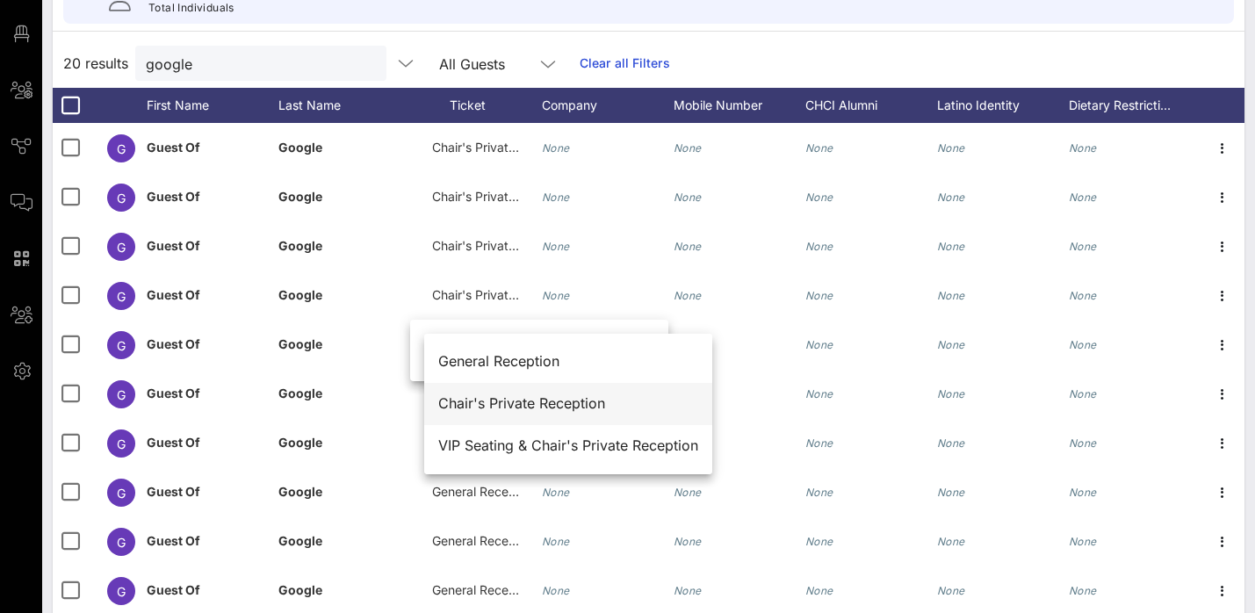
click at [490, 401] on div "Chair's Private Reception" at bounding box center [568, 403] width 260 height 17
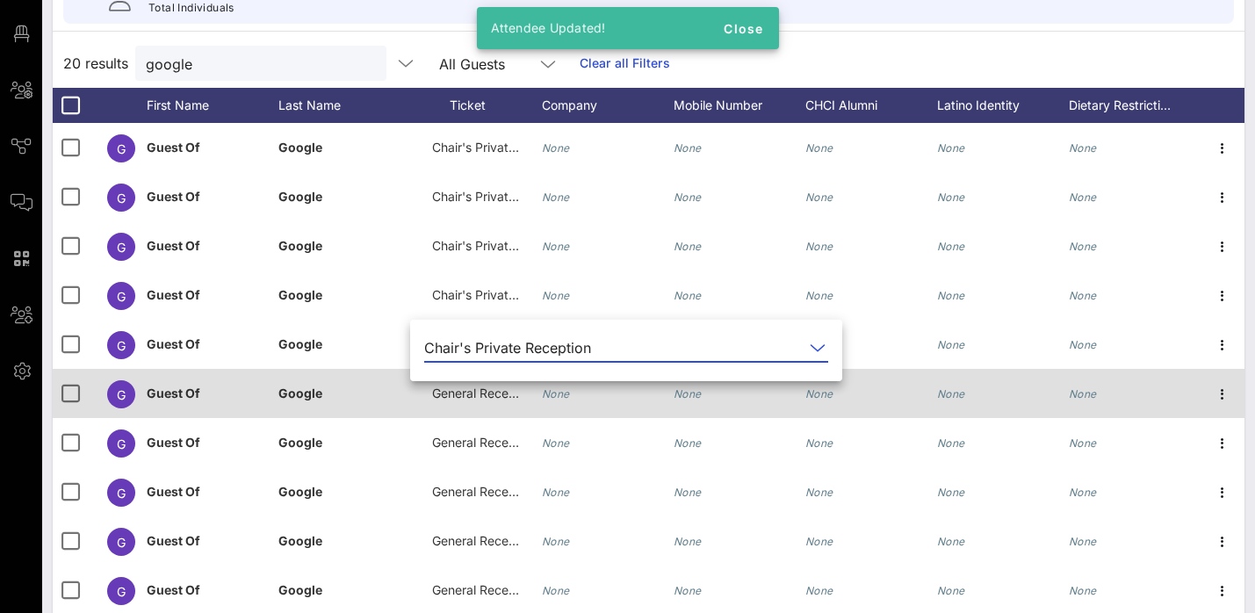
click at [488, 401] on div "General Reception" at bounding box center [476, 393] width 88 height 49
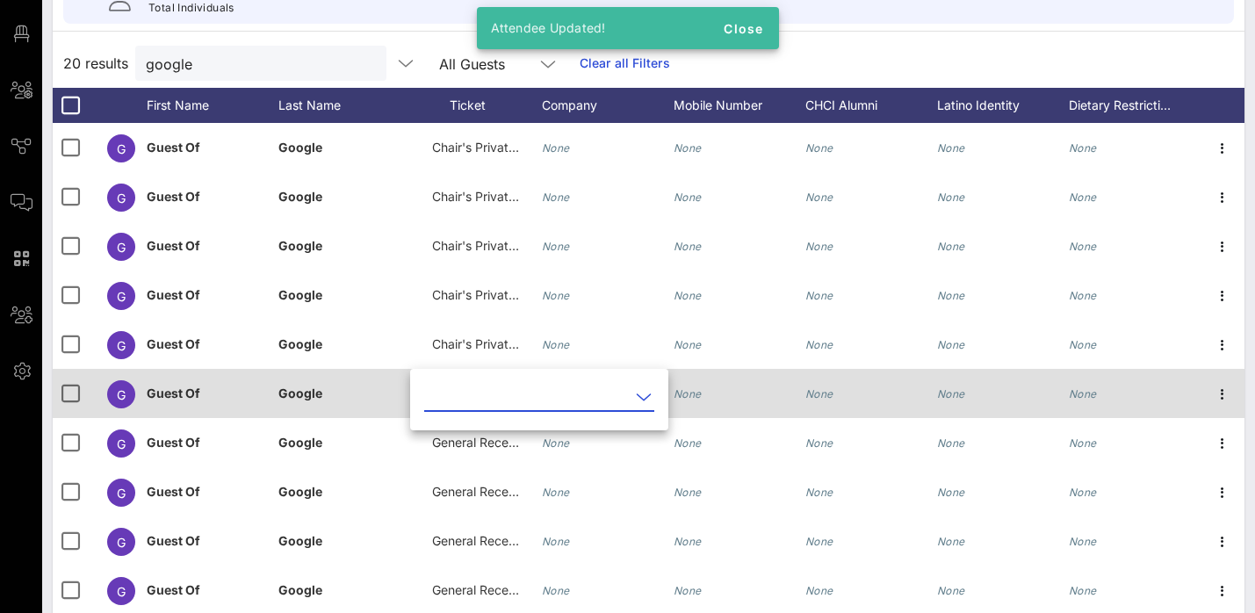
click at [488, 401] on input "text" at bounding box center [527, 397] width 206 height 28
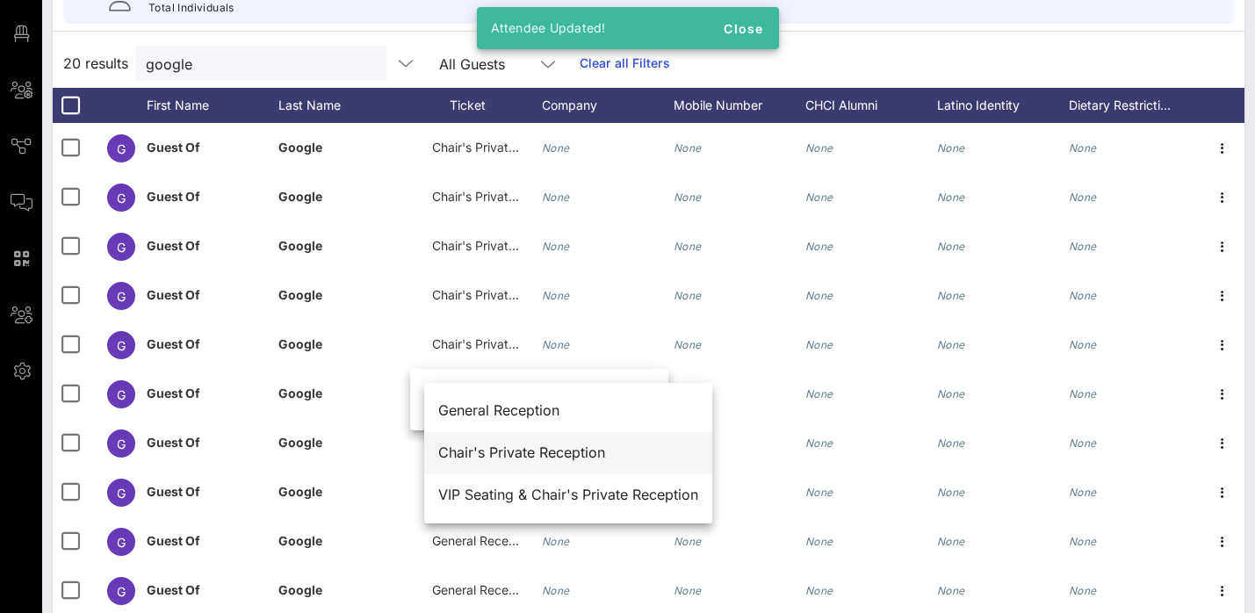
click at [498, 451] on div "Chair's Private Reception" at bounding box center [568, 452] width 260 height 17
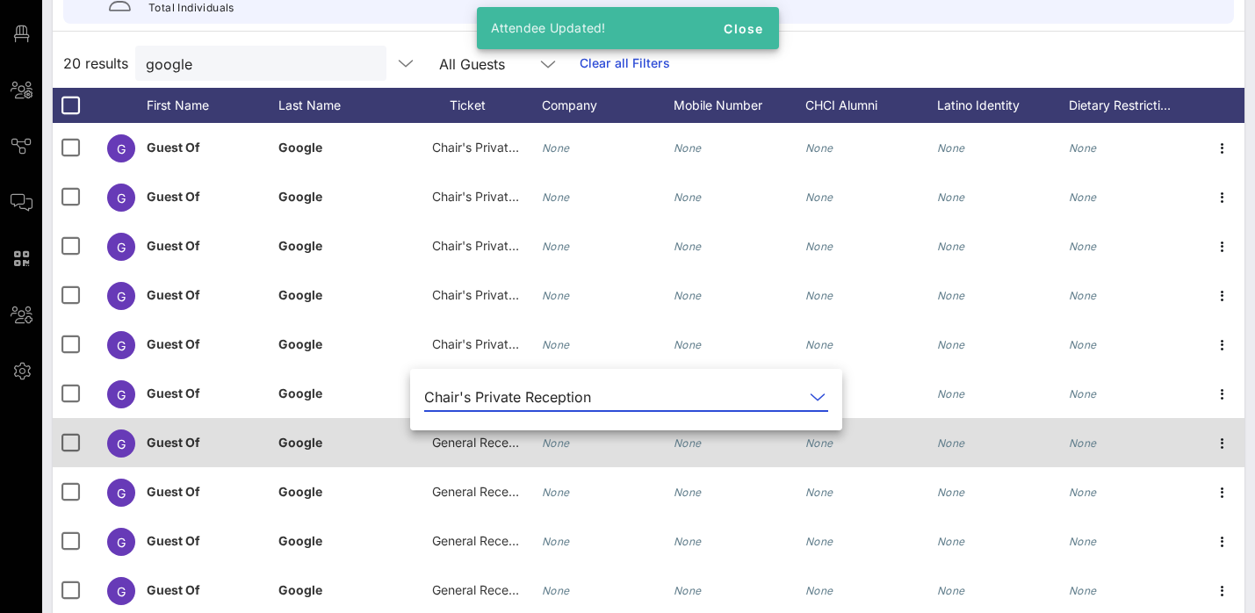
click at [495, 450] on div "General Reception" at bounding box center [476, 442] width 88 height 49
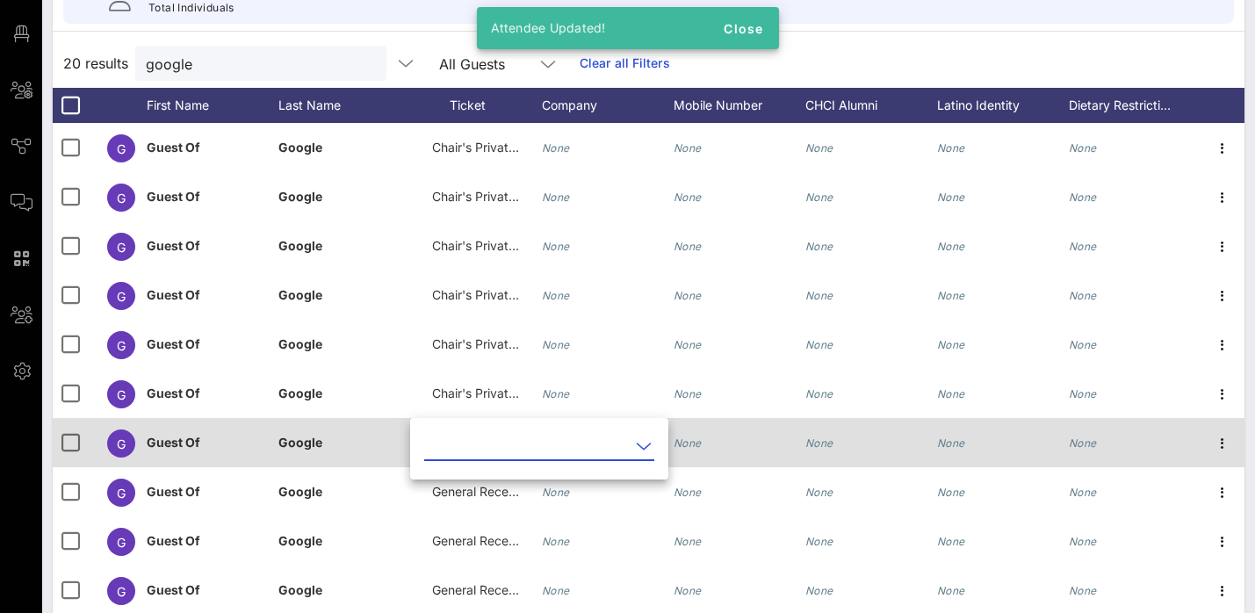
click at [495, 450] on input "text" at bounding box center [527, 446] width 206 height 28
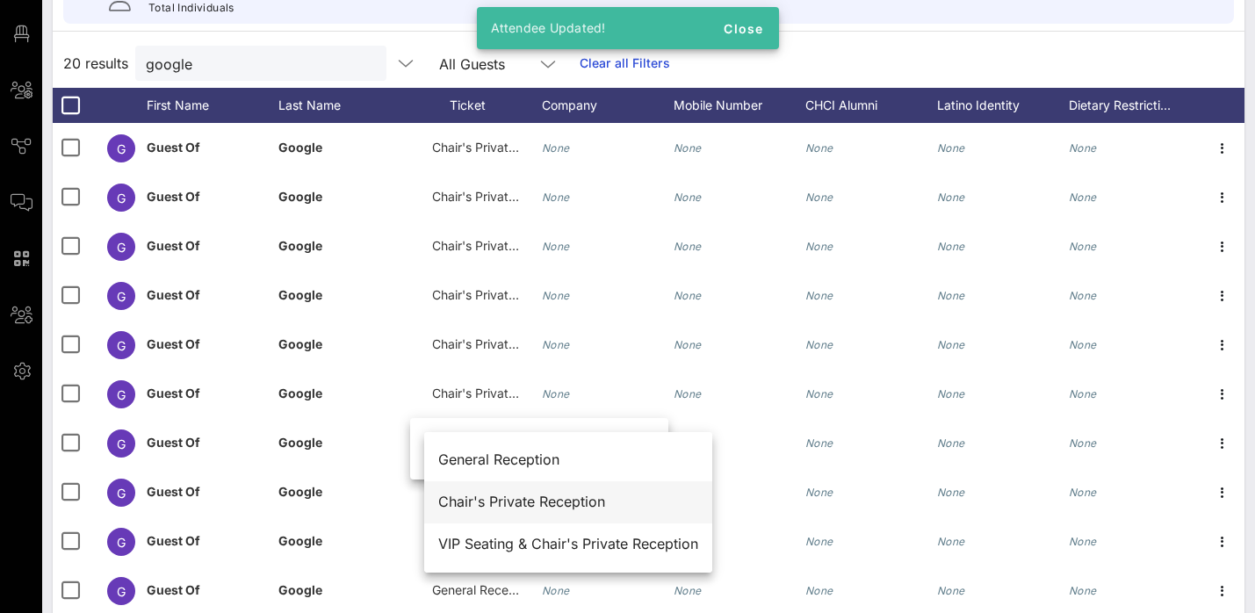
click at [507, 507] on div "Chair's Private Reception" at bounding box center [568, 502] width 260 height 17
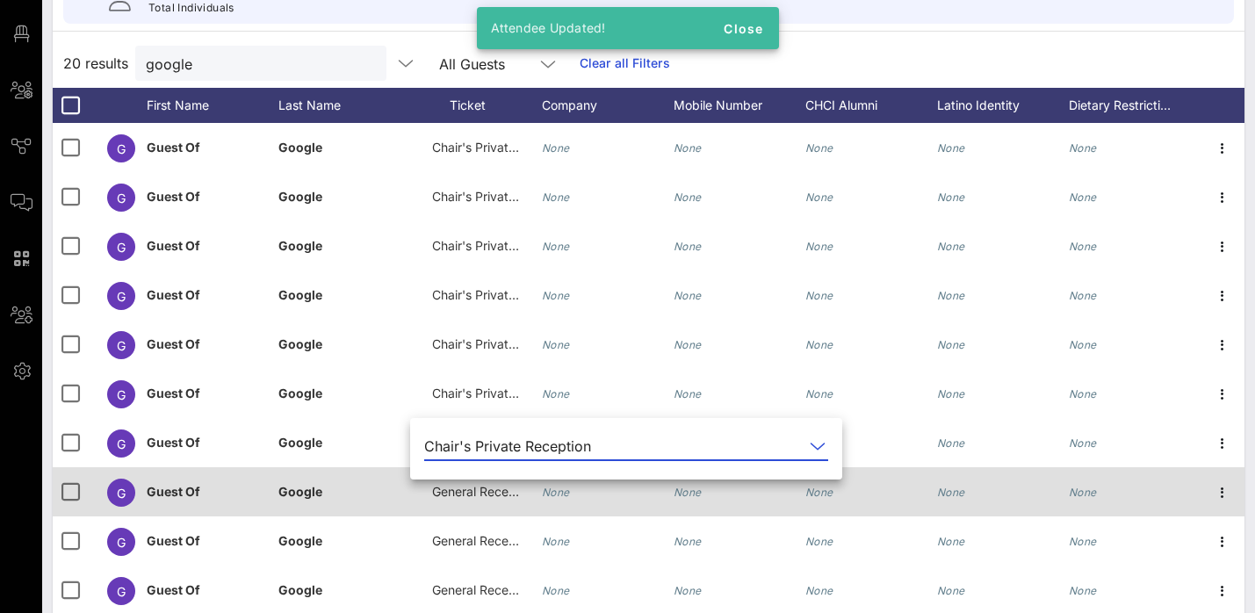
click at [492, 495] on span "General Reception" at bounding box center [484, 491] width 105 height 15
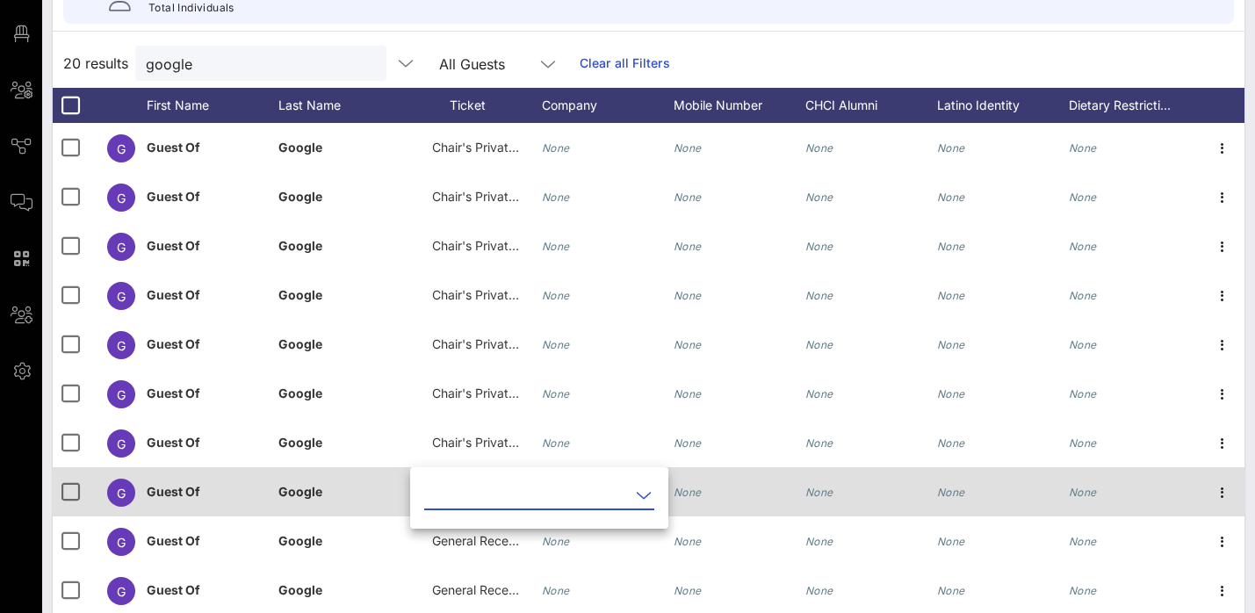
click at [492, 495] on input "text" at bounding box center [527, 495] width 206 height 28
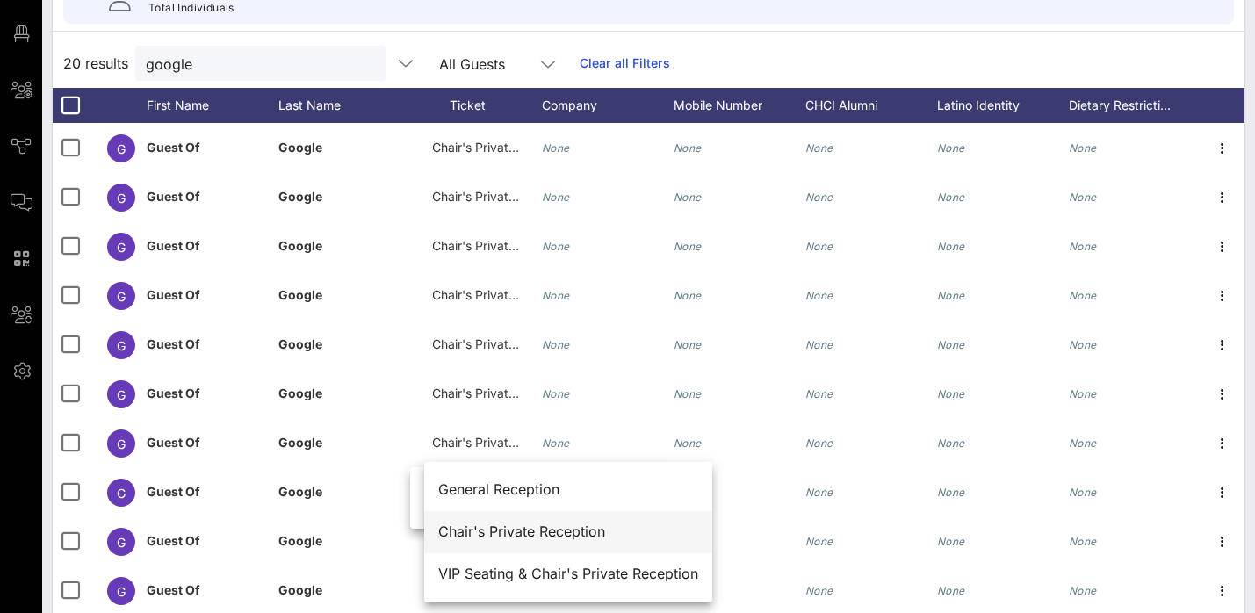
click at [506, 531] on div "Chair's Private Reception" at bounding box center [568, 532] width 260 height 17
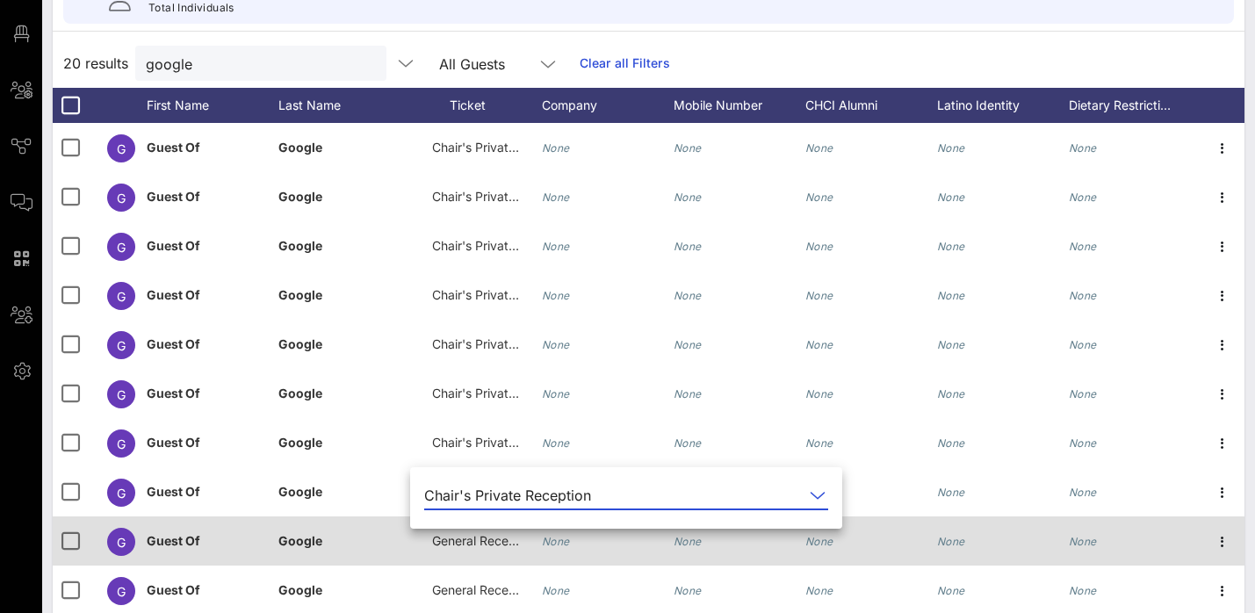
click at [490, 542] on span "General Reception" at bounding box center [484, 540] width 105 height 15
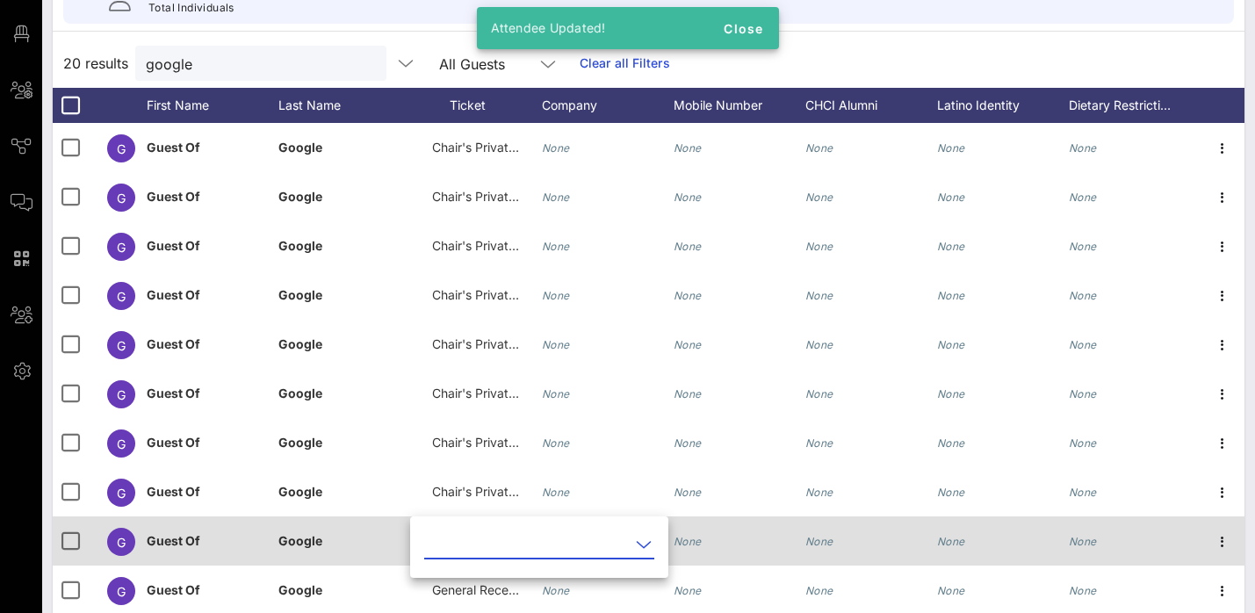
click at [490, 542] on input "text" at bounding box center [527, 545] width 206 height 28
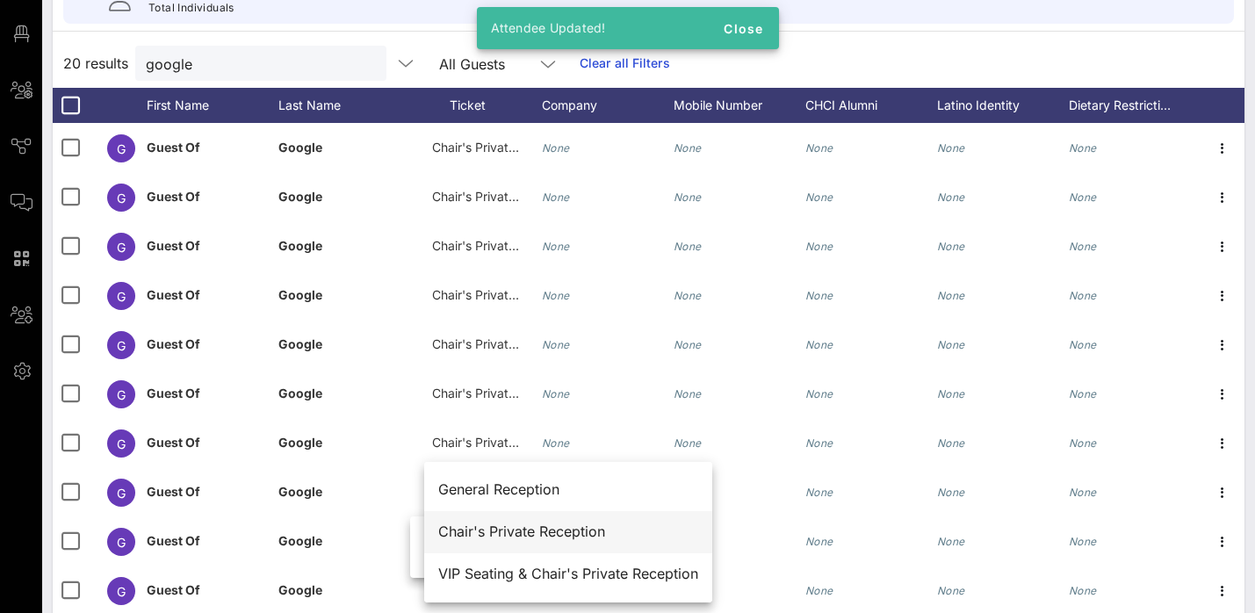
click at [513, 538] on div "Chair's Private Reception" at bounding box center [568, 532] width 260 height 17
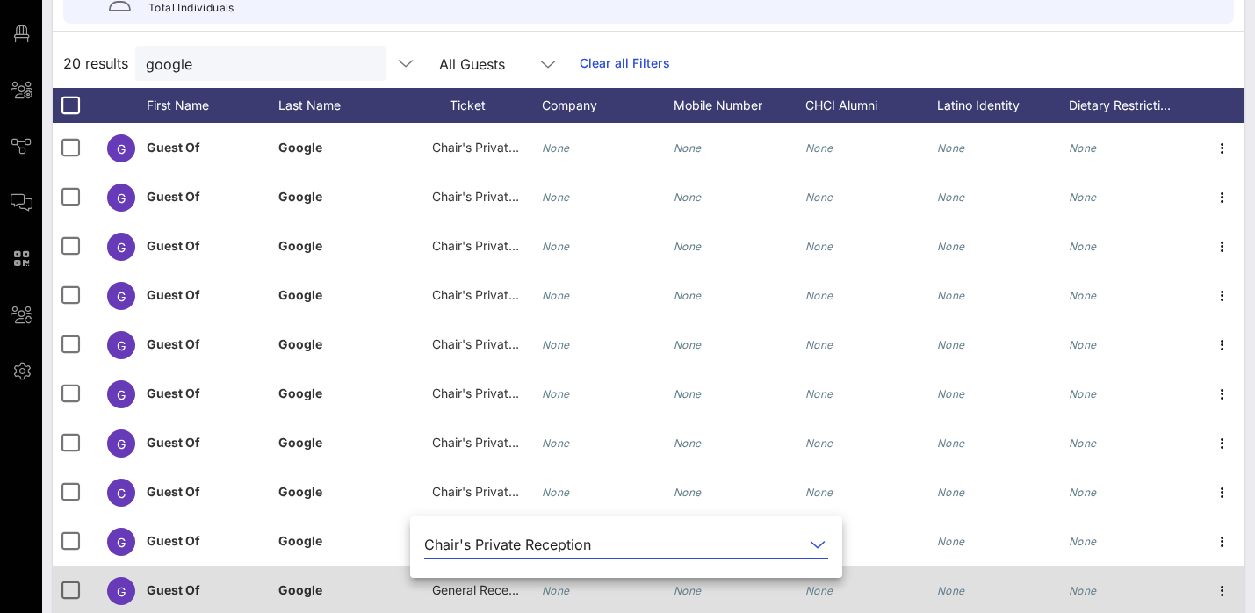
click at [481, 591] on span "General Reception" at bounding box center [484, 589] width 105 height 15
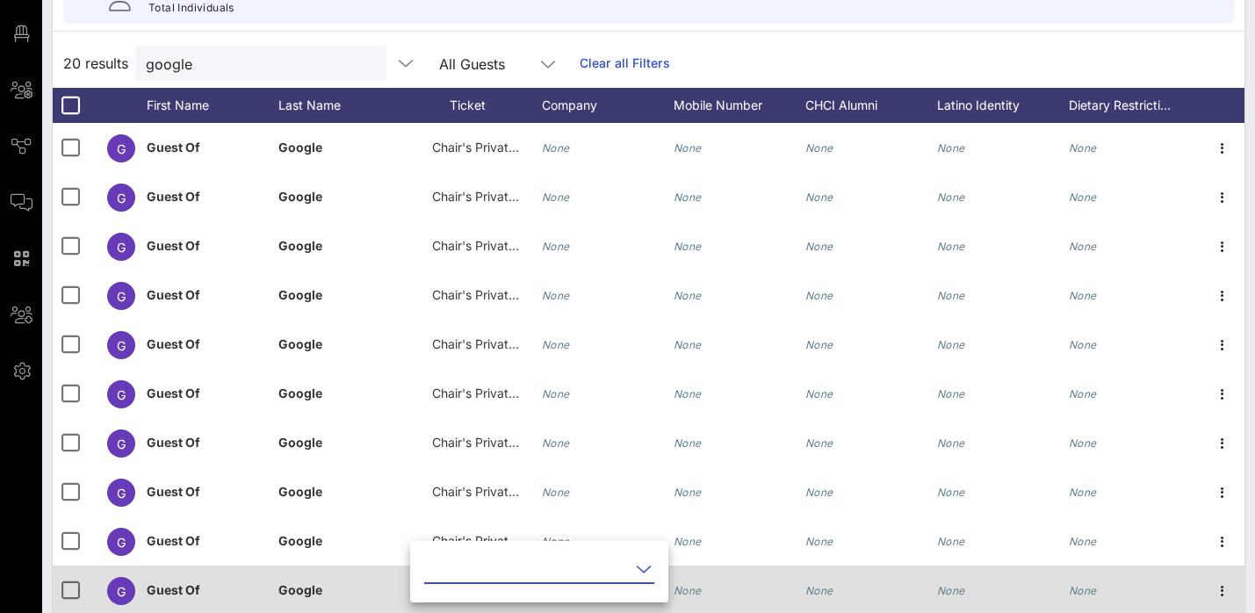
click at [481, 591] on div at bounding box center [539, 596] width 230 height 12
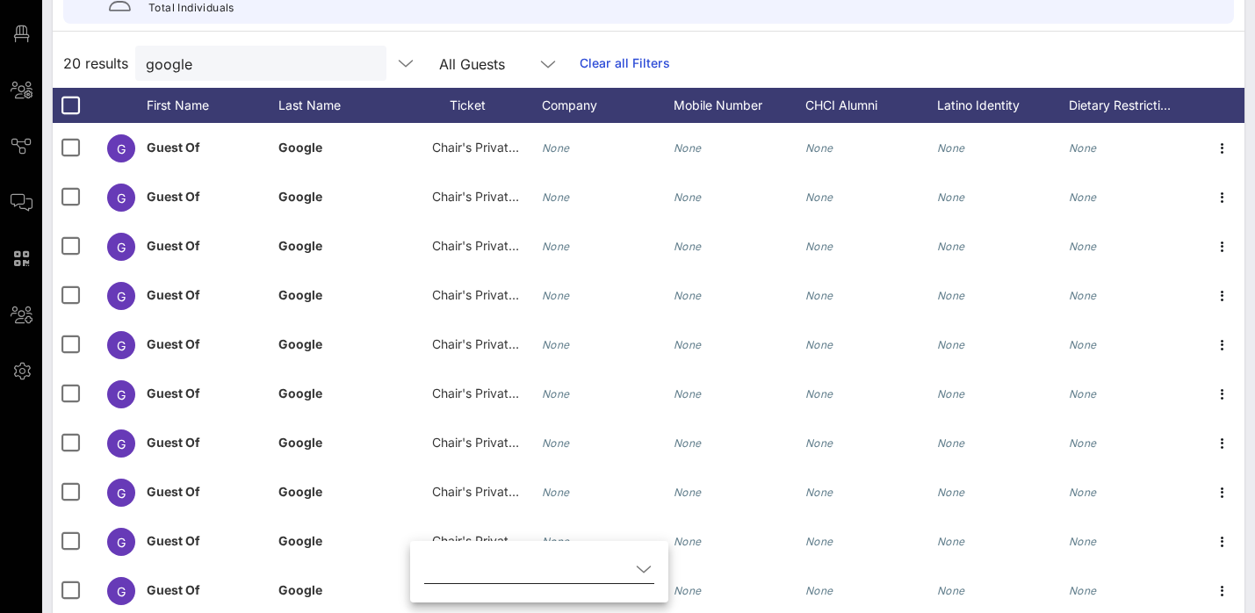
click at [486, 577] on input "text" at bounding box center [527, 569] width 206 height 28
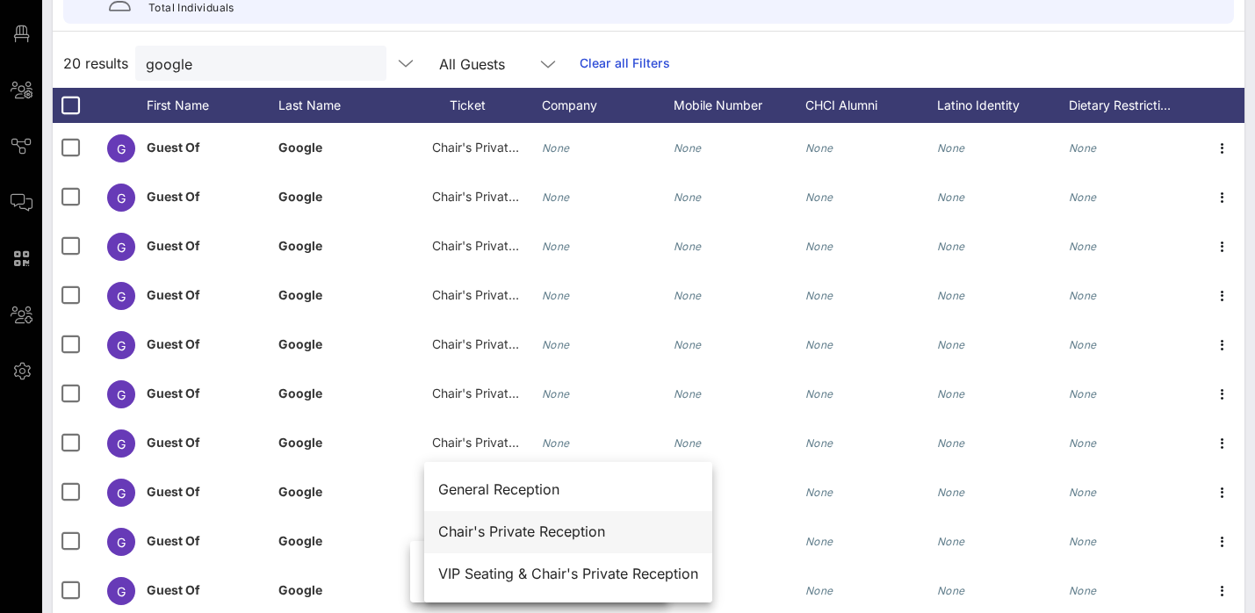
click at [519, 519] on div "Chair's Private Reception" at bounding box center [568, 532] width 260 height 38
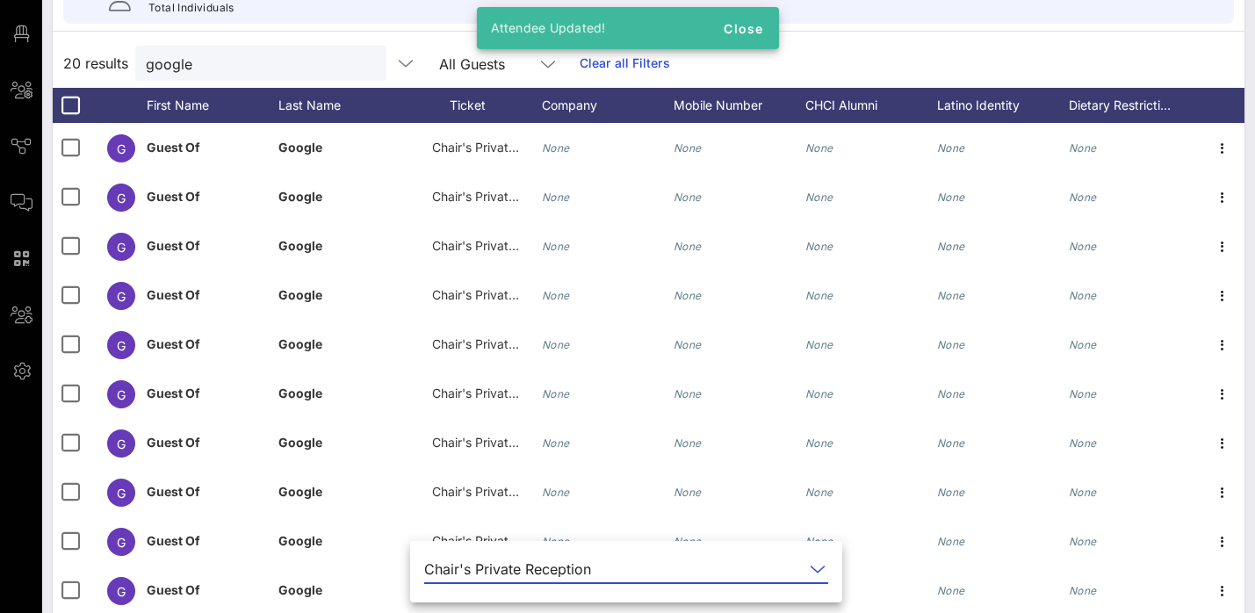
click at [907, 46] on div "20 results google All Guests Clear all Filters" at bounding box center [649, 63] width 1192 height 49
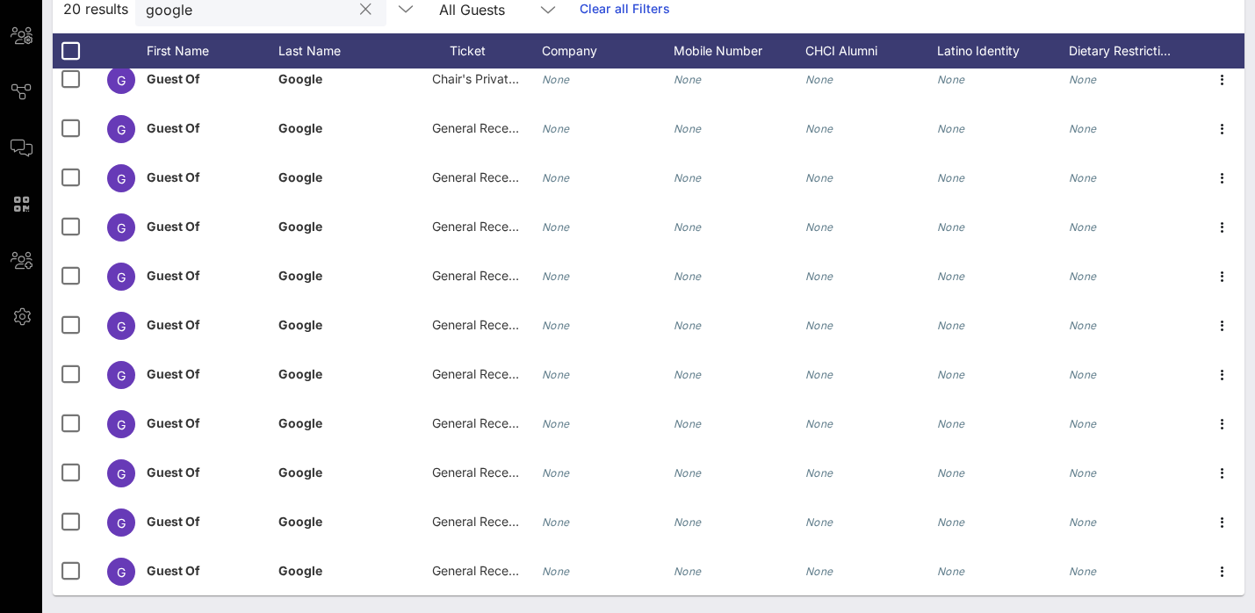
scroll to position [379, 1]
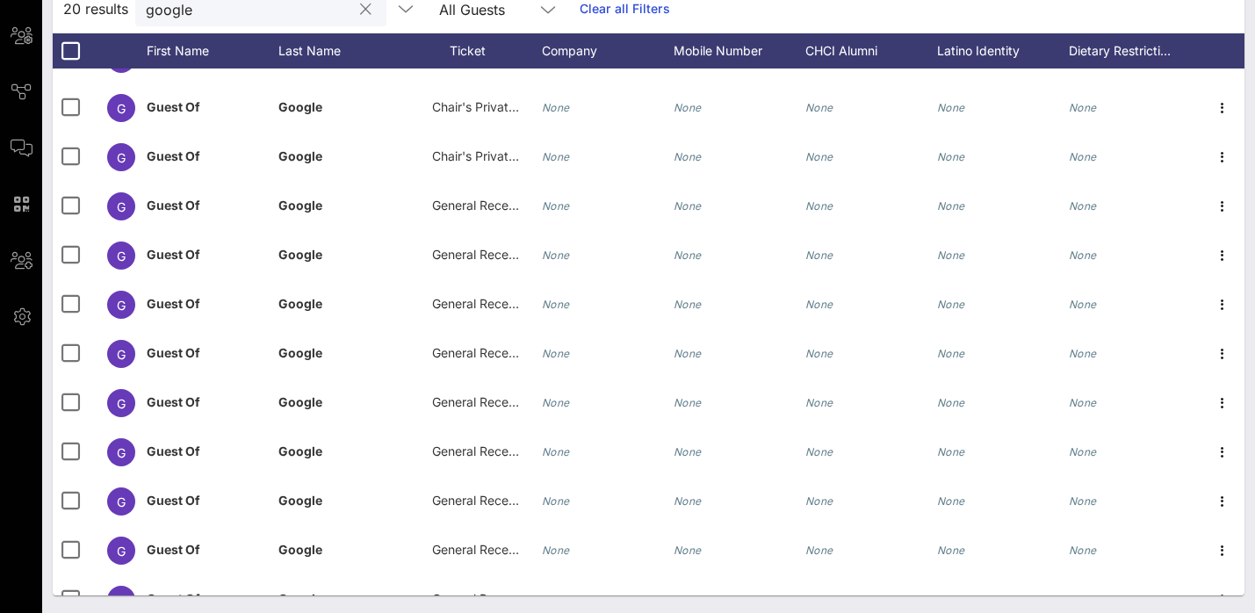
click at [204, 10] on input "google" at bounding box center [249, 8] width 206 height 23
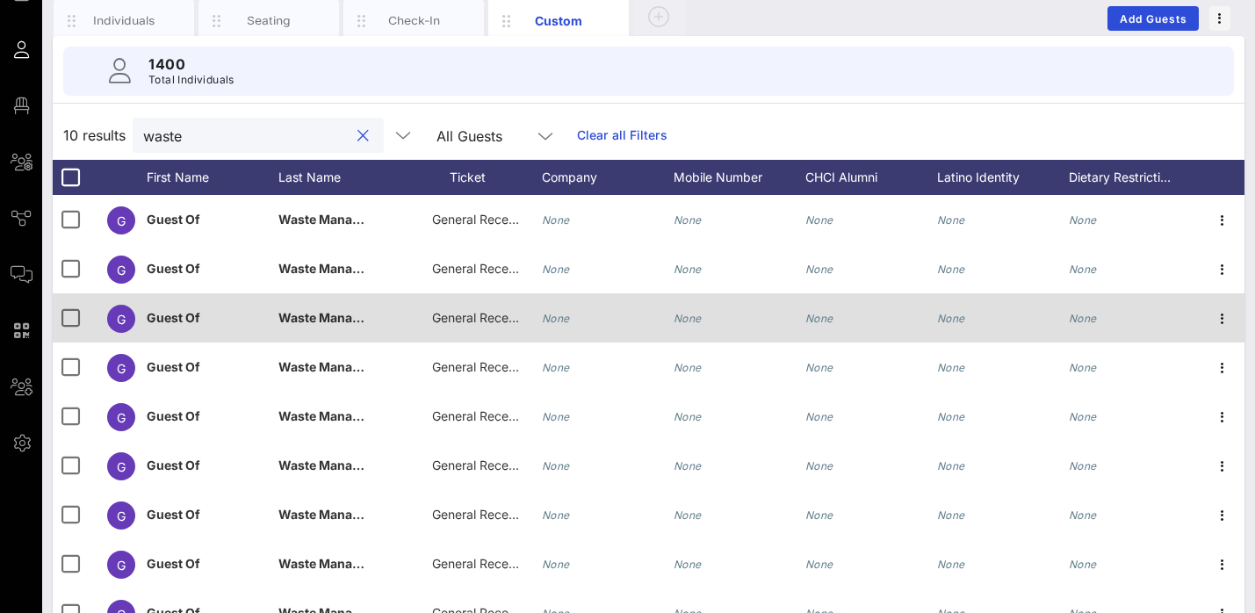
scroll to position [42, 0]
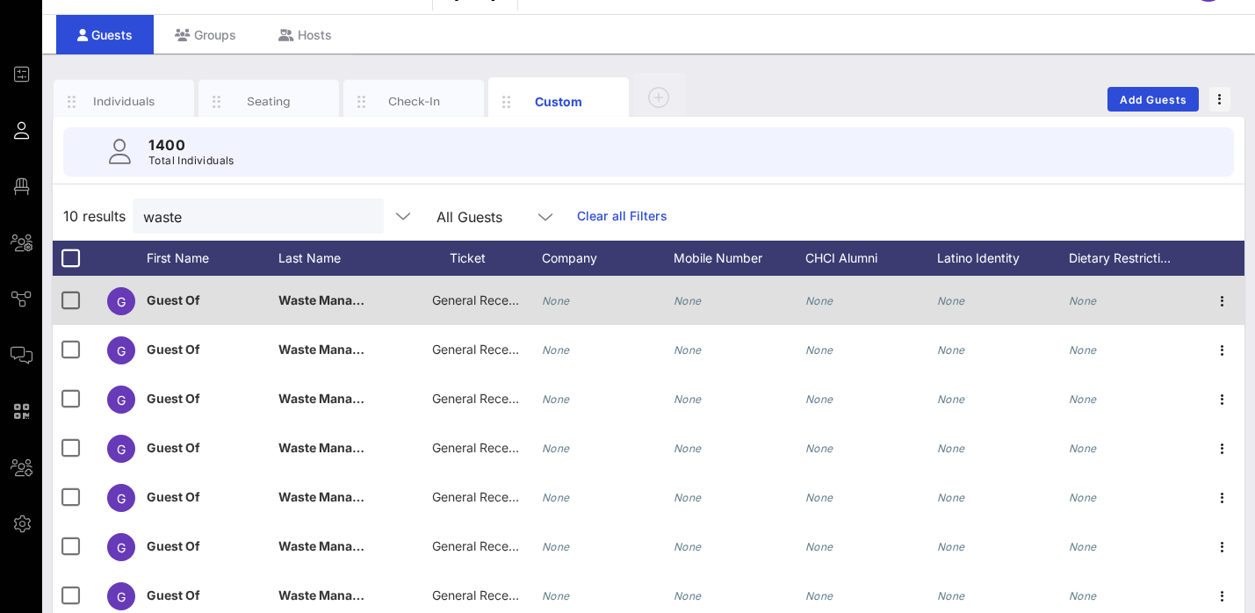
click at [477, 304] on span "General Reception" at bounding box center [484, 300] width 105 height 15
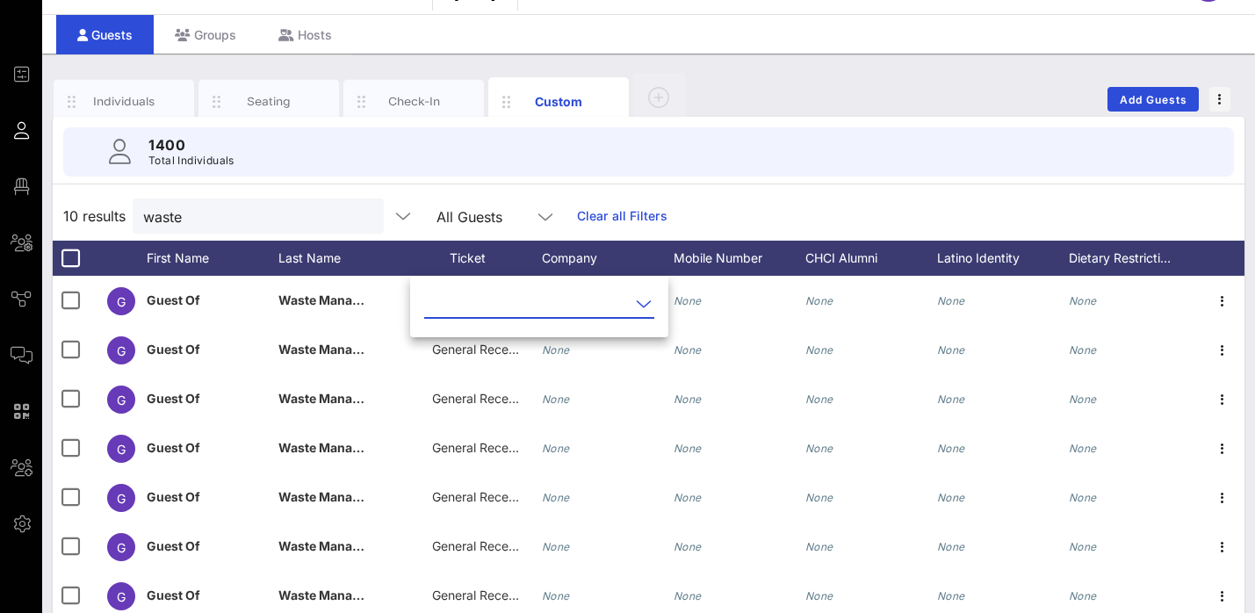
click at [491, 298] on input "text" at bounding box center [527, 304] width 206 height 28
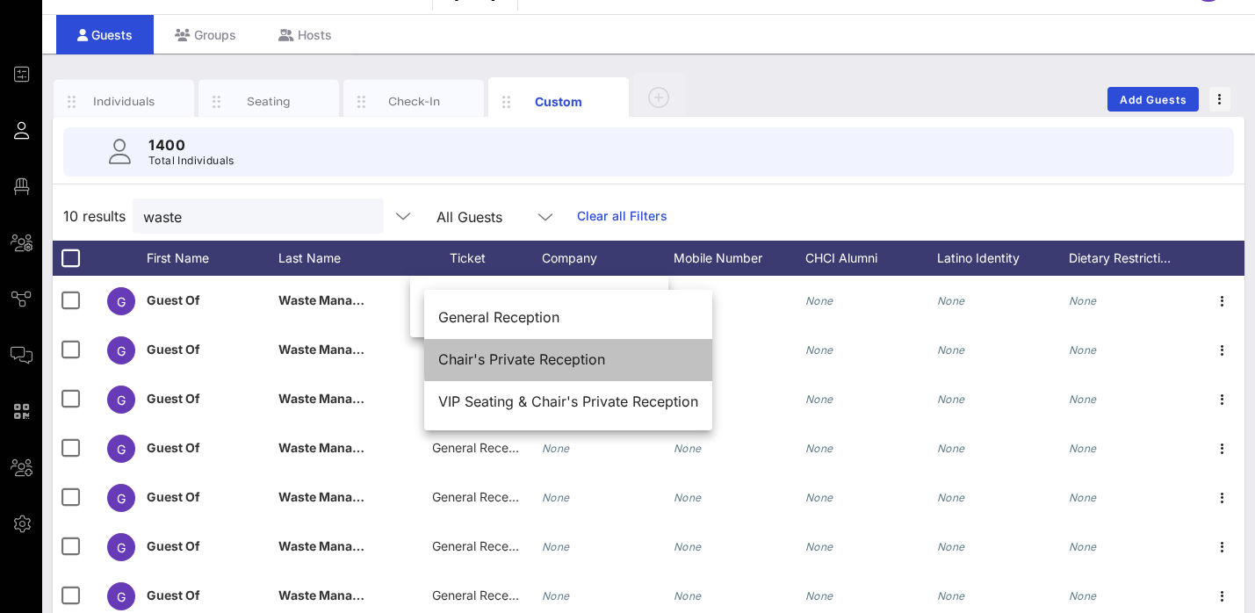
click at [509, 355] on div "Chair's Private Reception" at bounding box center [568, 359] width 260 height 17
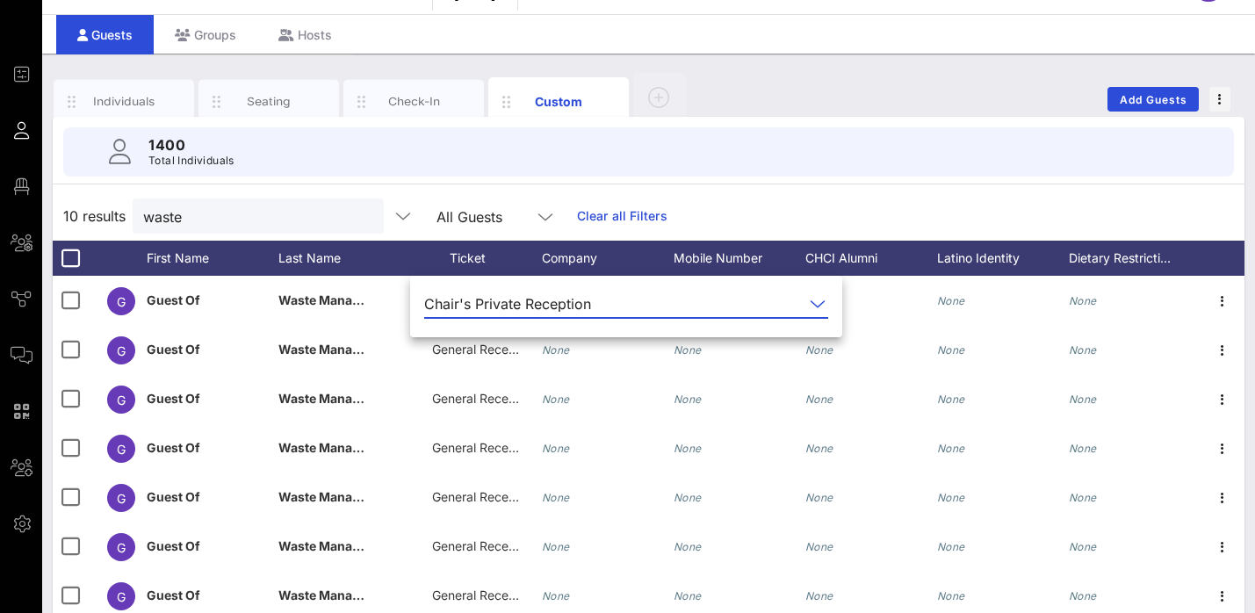
click at [921, 170] on div "1400 Total Individuals" at bounding box center [648, 151] width 1171 height 49
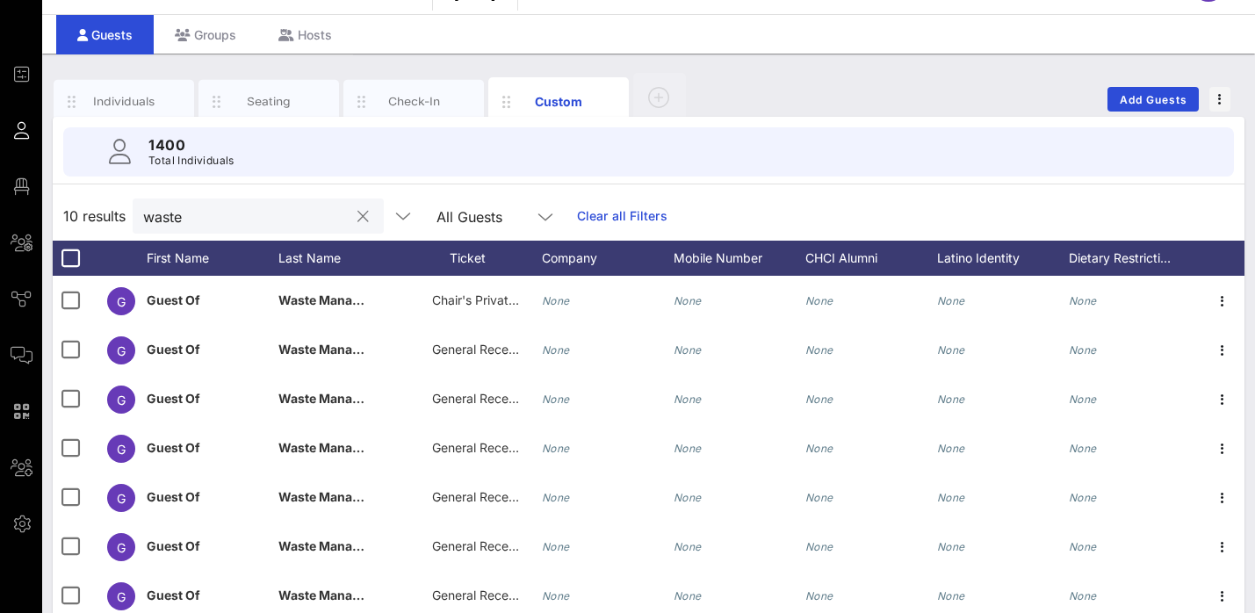
click at [201, 217] on input "waste" at bounding box center [246, 216] width 206 height 23
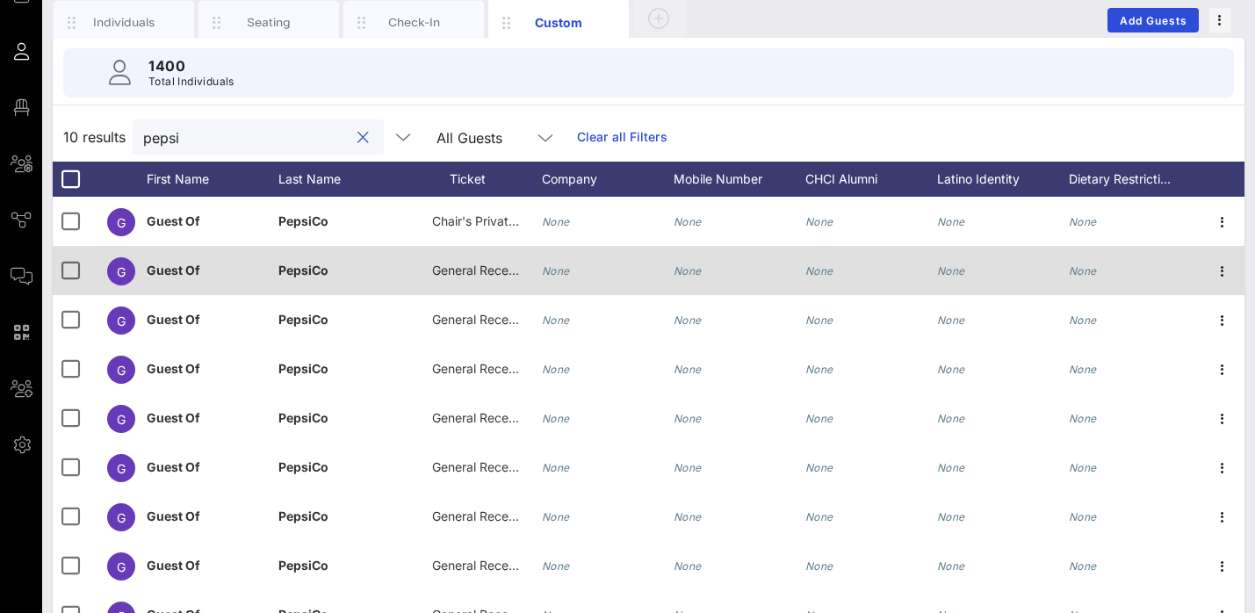
scroll to position [249, 0]
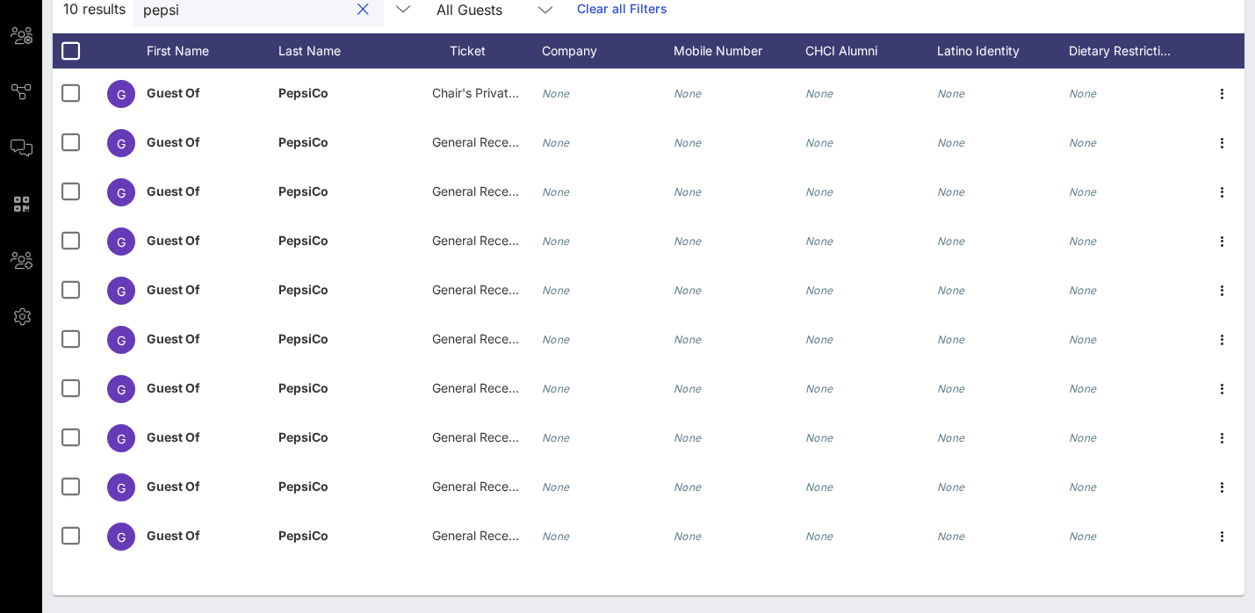
type input "pepsi"
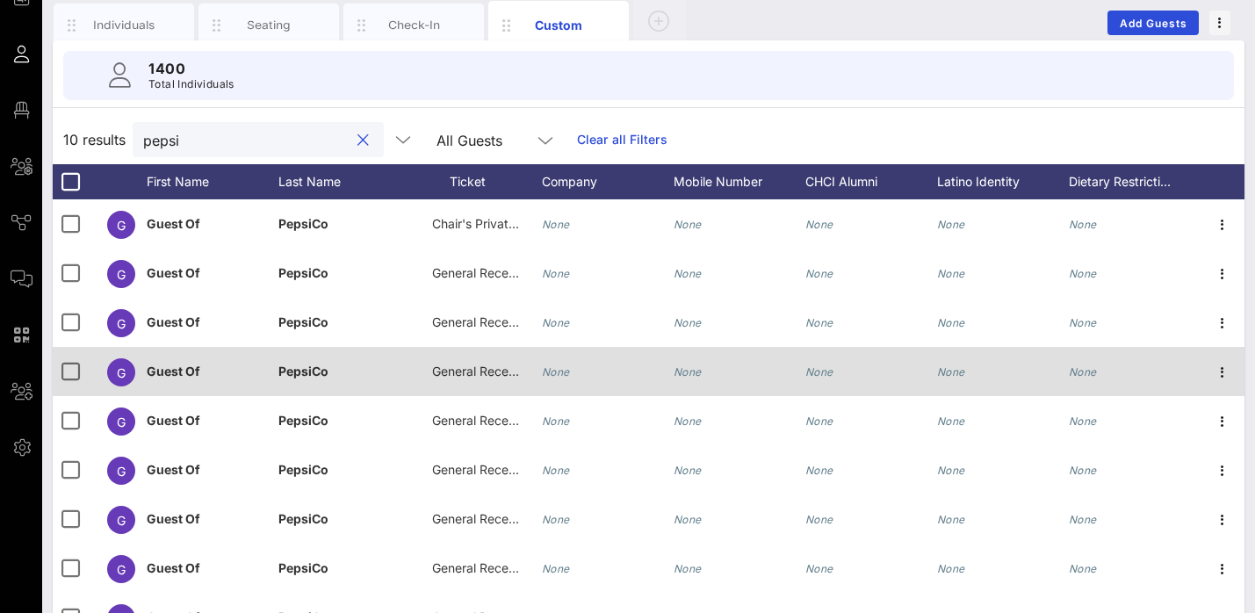
scroll to position [0, 0]
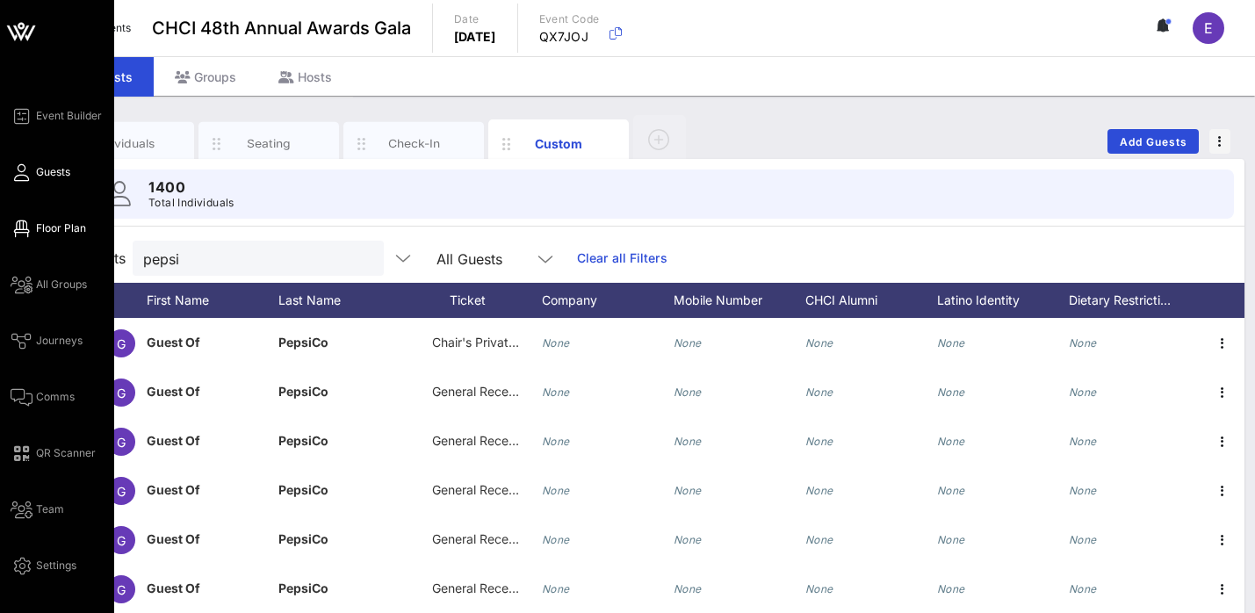
click at [20, 238] on link "Floor Plan" at bounding box center [49, 228] width 76 height 21
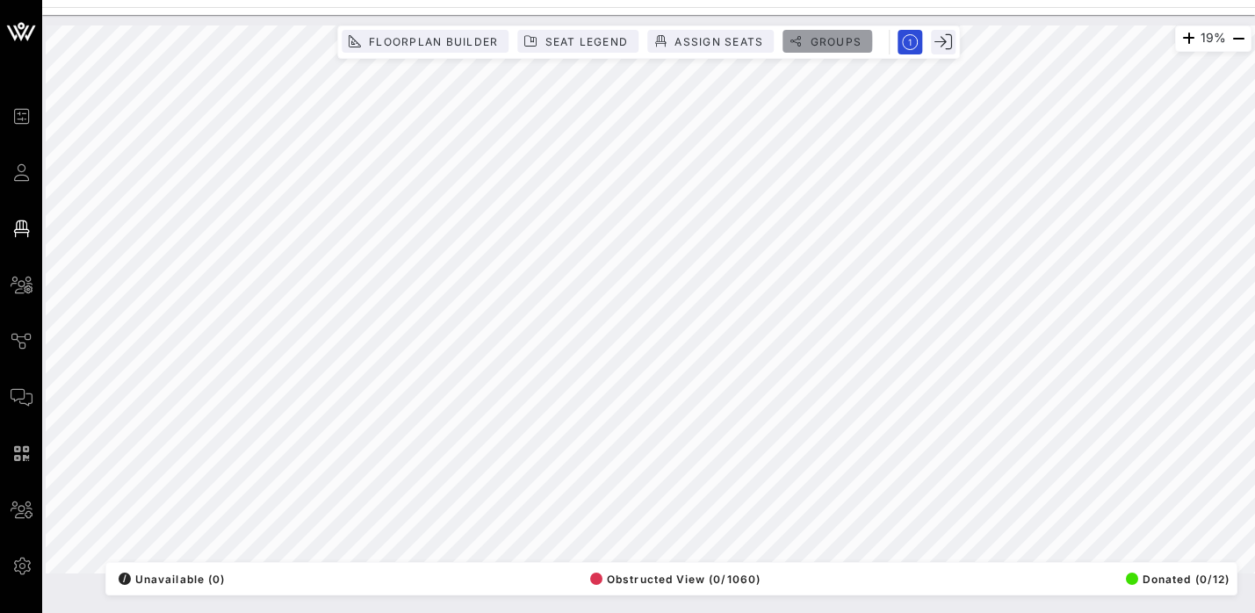
click at [832, 49] on button "Groups" at bounding box center [828, 41] width 90 height 23
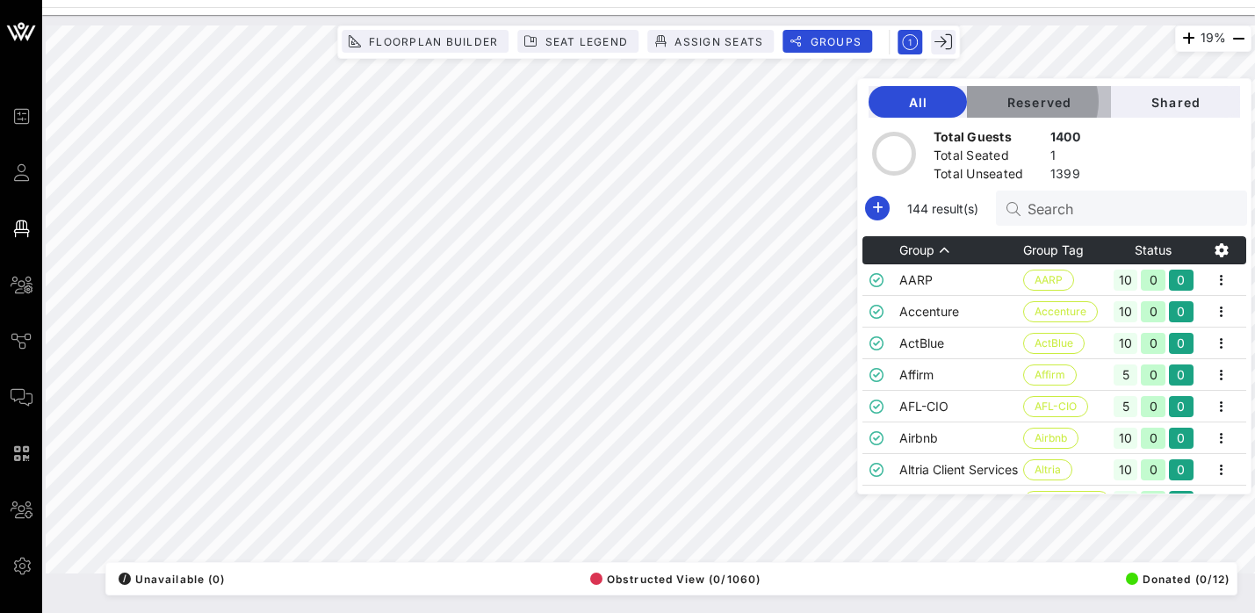
click at [1057, 108] on span "Reserved" at bounding box center [1039, 102] width 116 height 15
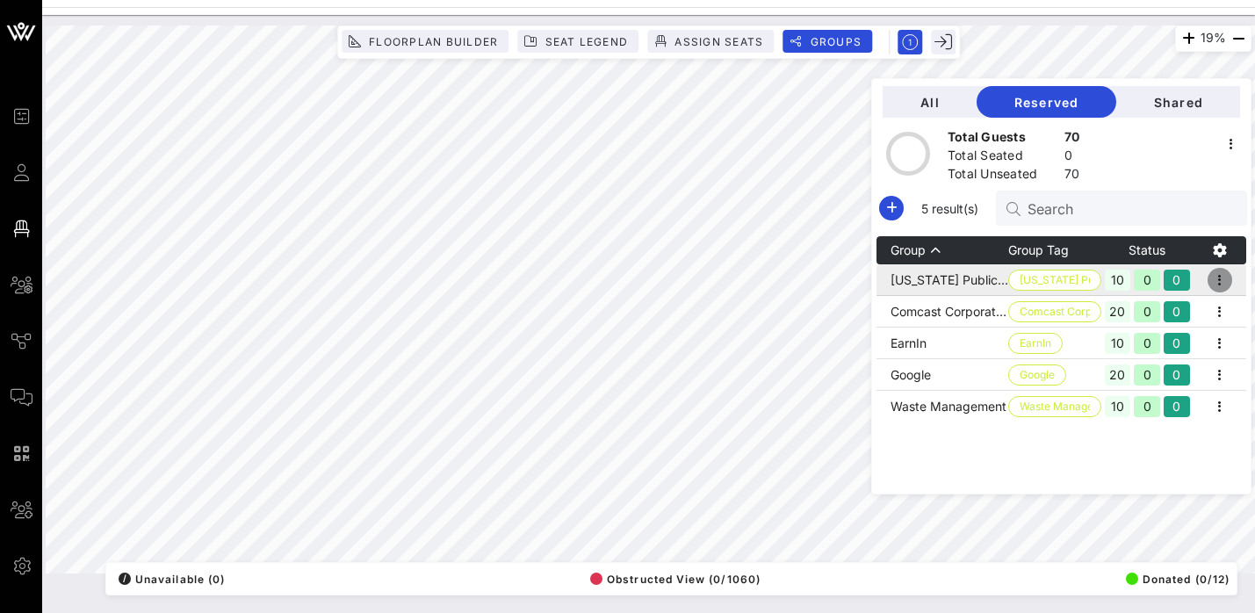
click at [1223, 278] on icon "button" at bounding box center [1220, 280] width 21 height 21
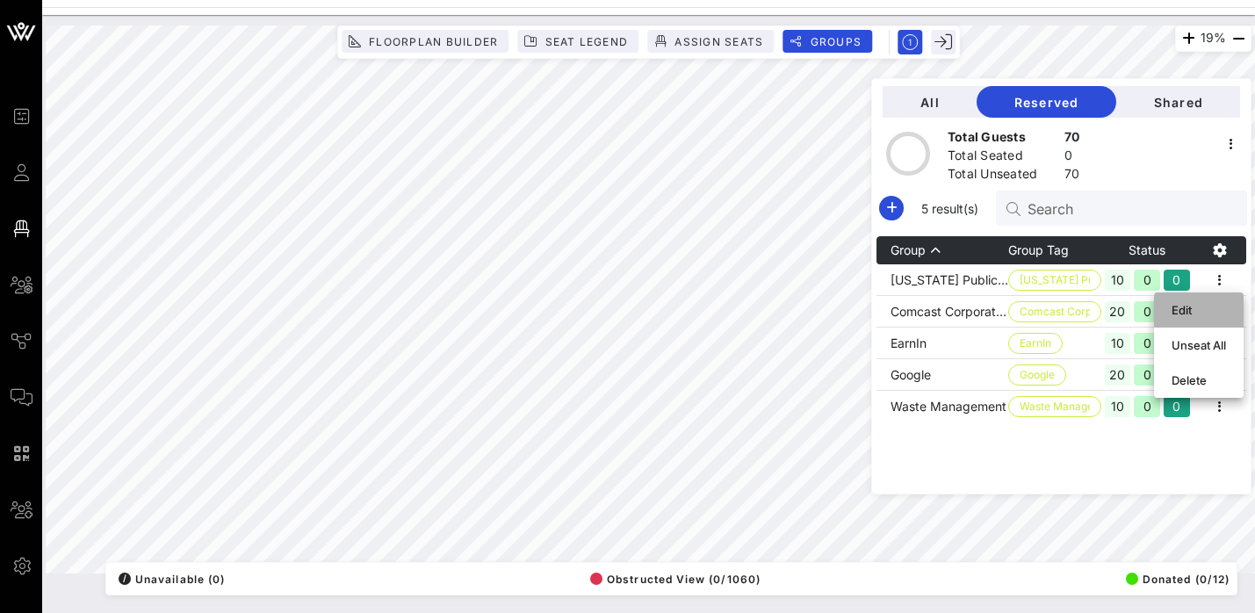
click at [1183, 304] on div "Edit" at bounding box center [1199, 310] width 54 height 14
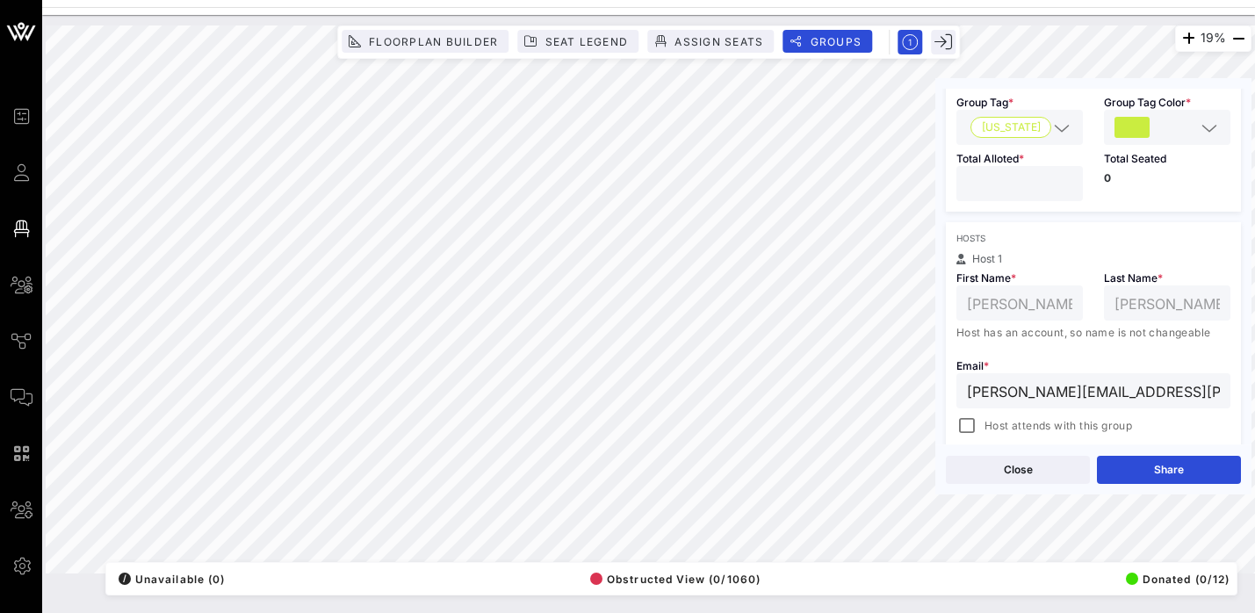
scroll to position [208, 0]
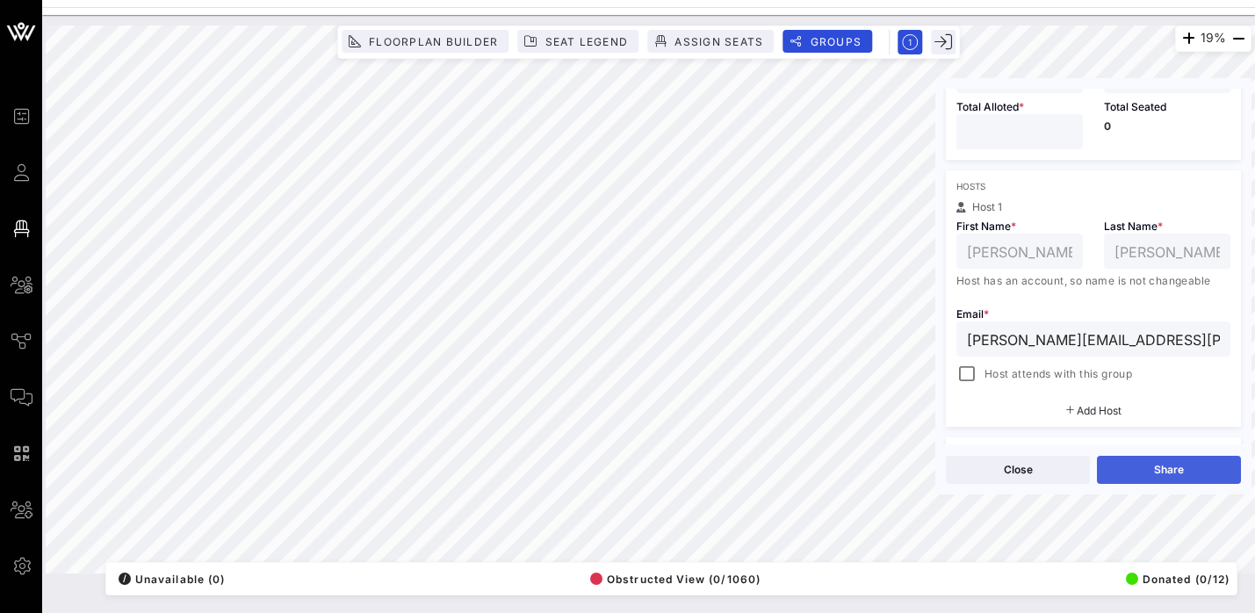
click at [1182, 466] on button "Share" at bounding box center [1169, 470] width 144 height 28
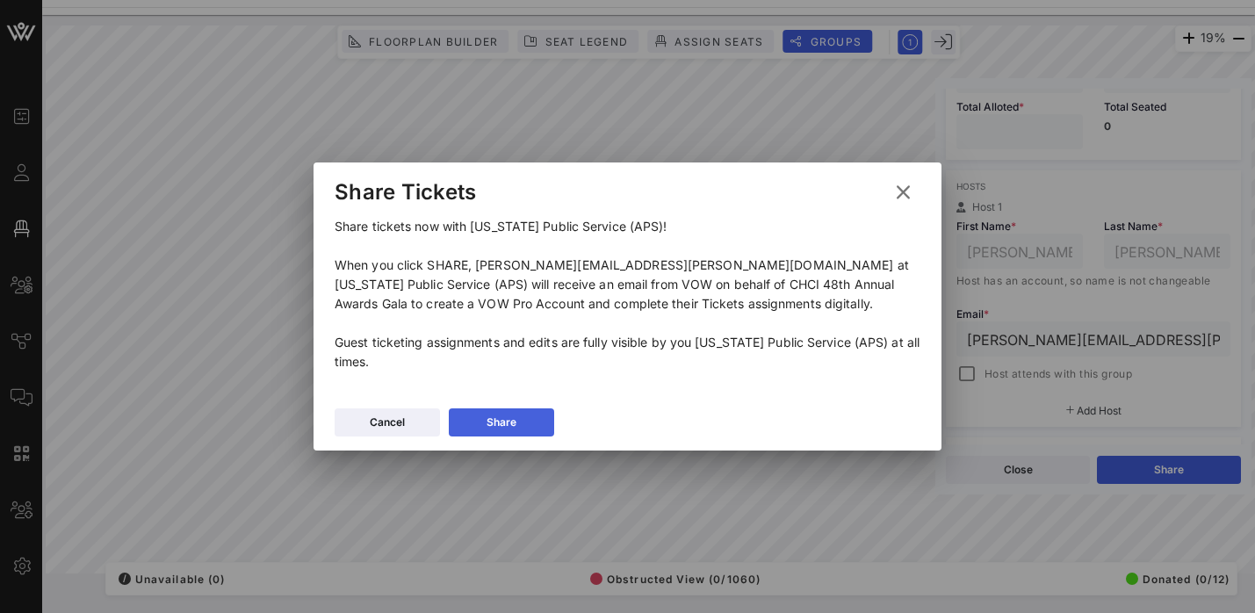
click at [509, 427] on div "Share" at bounding box center [502, 423] width 30 height 18
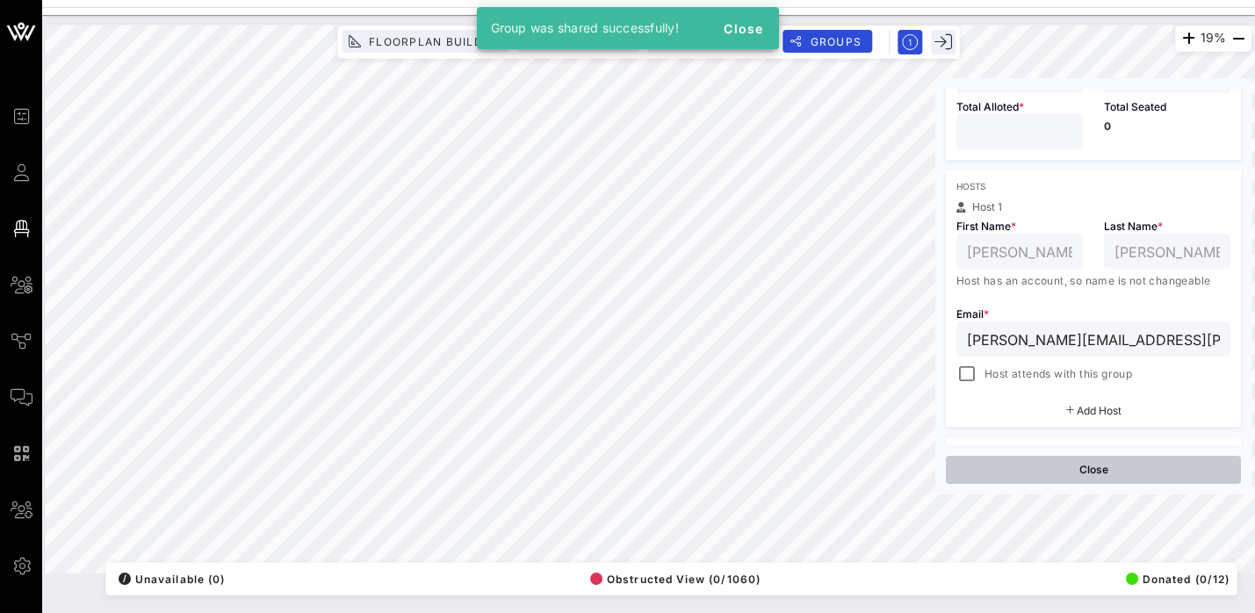
click at [1100, 471] on button "Close" at bounding box center [1093, 470] width 295 height 28
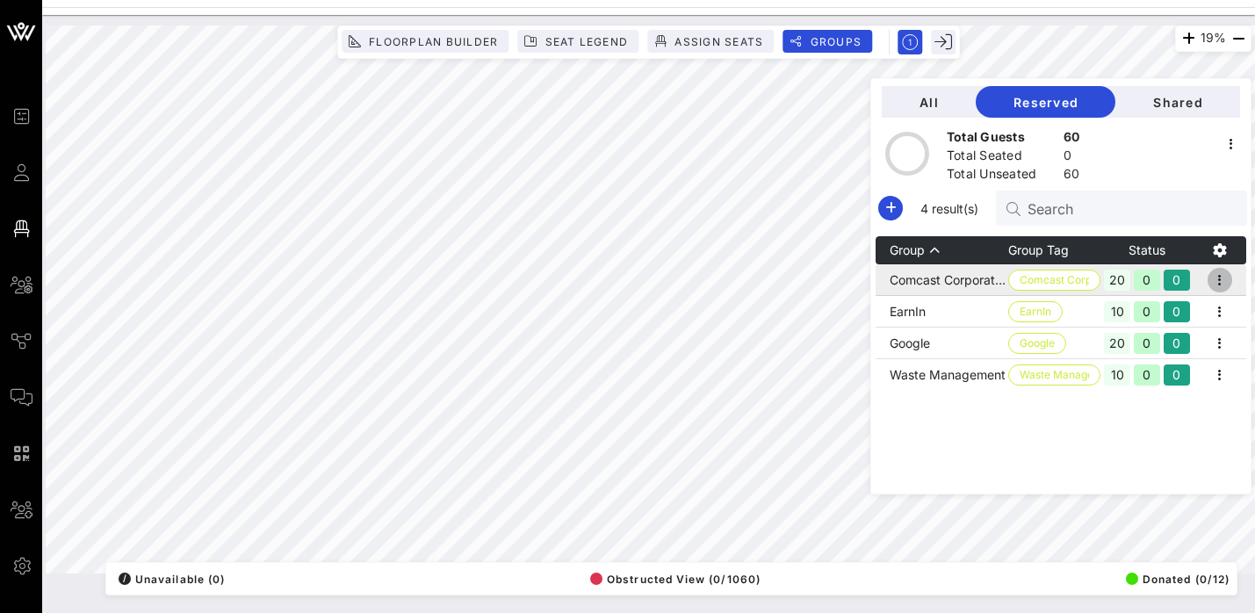
click at [1227, 278] on icon "button" at bounding box center [1220, 280] width 21 height 21
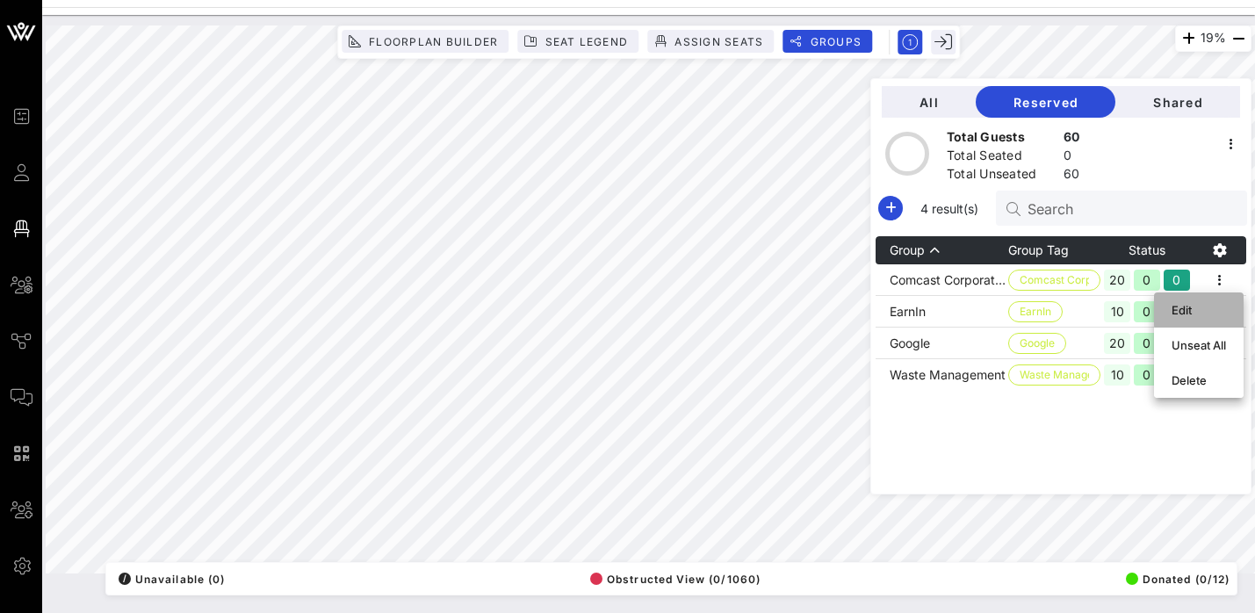
click at [1182, 319] on div "Edit" at bounding box center [1199, 310] width 54 height 28
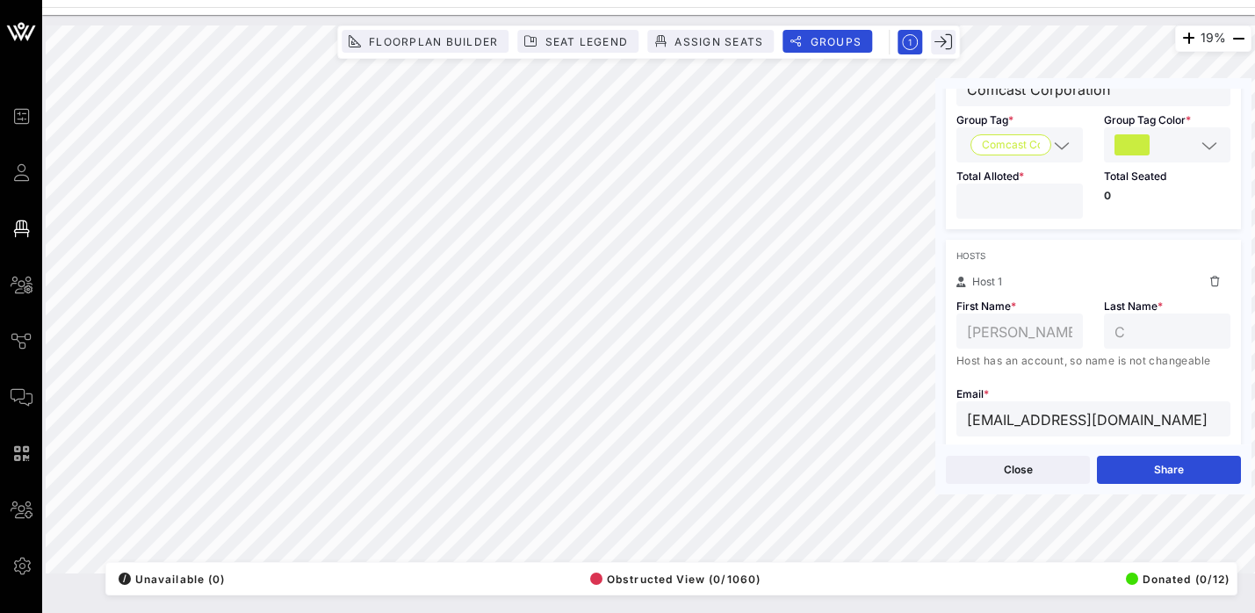
scroll to position [417, 0]
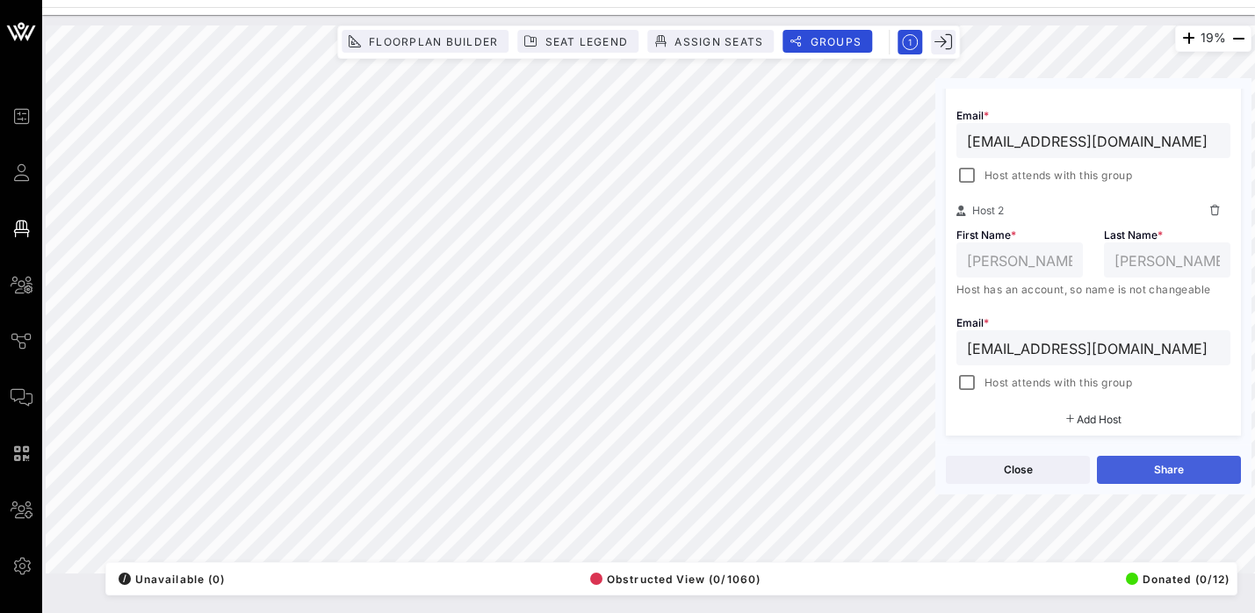
click at [1163, 460] on button "Share" at bounding box center [1169, 470] width 144 height 28
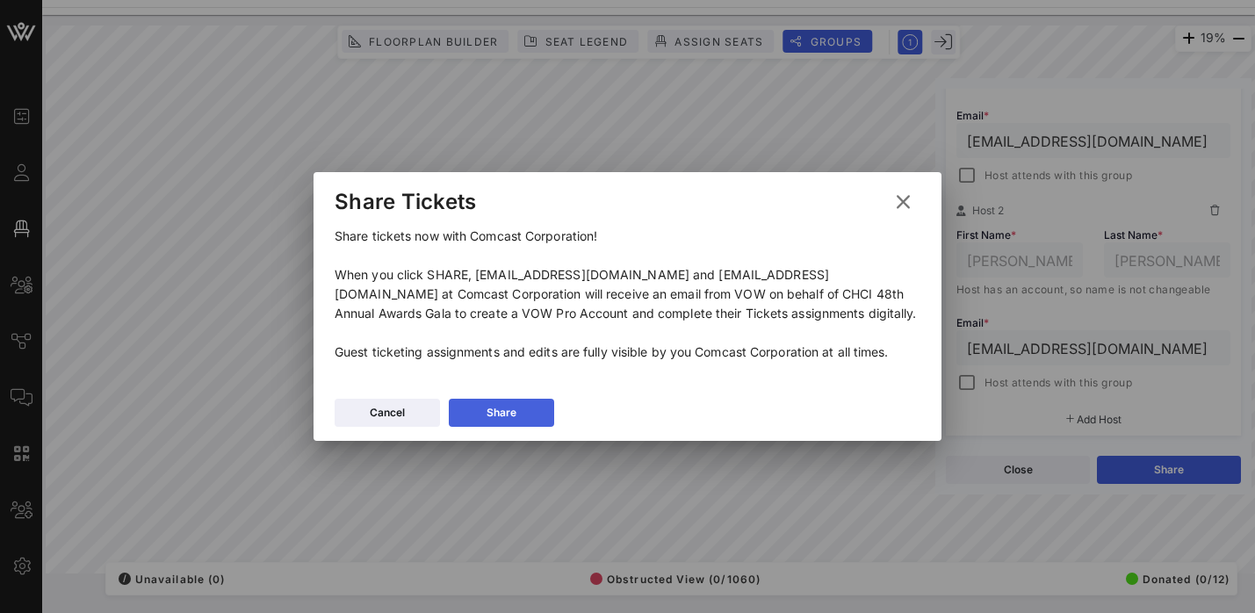
click at [505, 417] on icon at bounding box center [501, 413] width 12 height 11
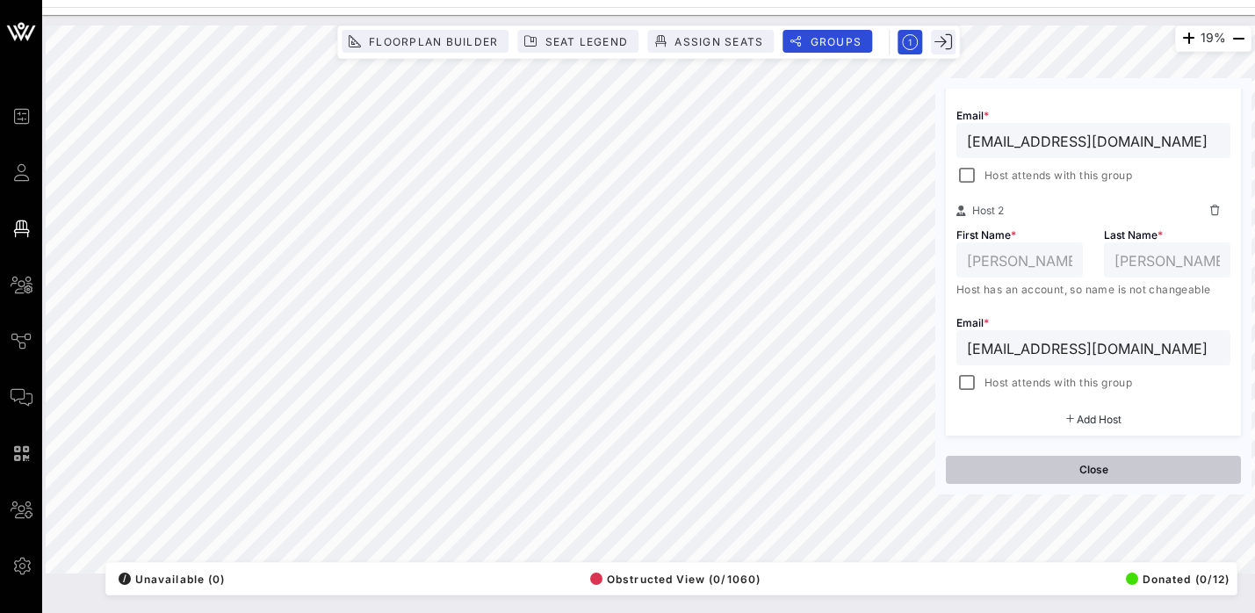
click at [1135, 471] on button "Close" at bounding box center [1093, 470] width 295 height 28
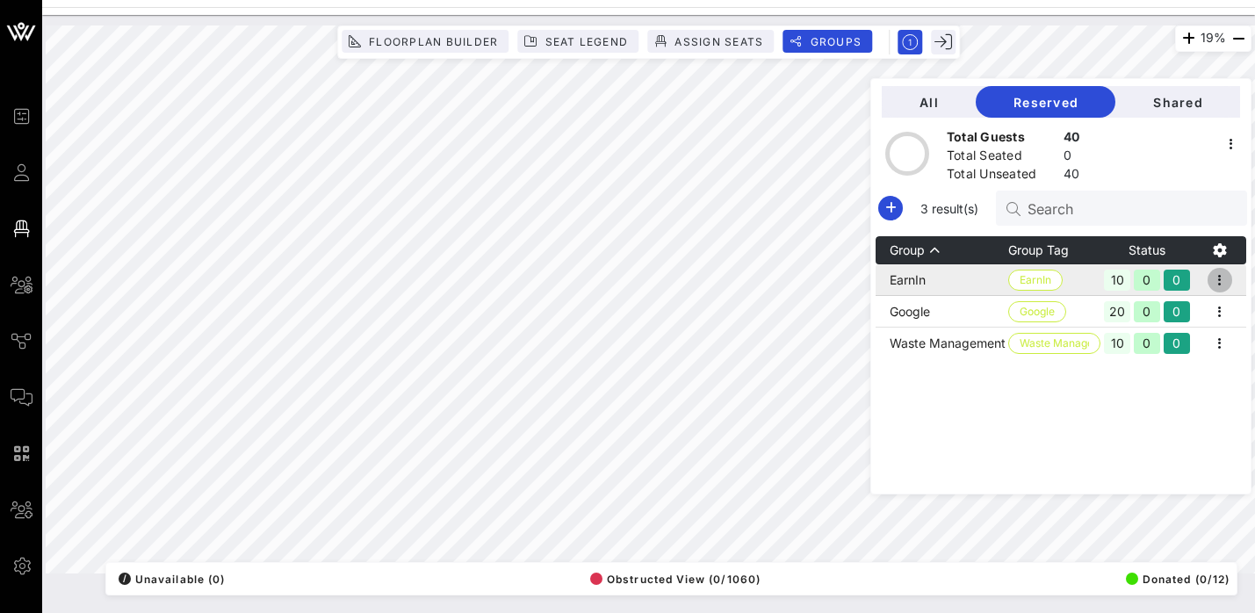
click at [1231, 280] on icon "button" at bounding box center [1220, 280] width 21 height 21
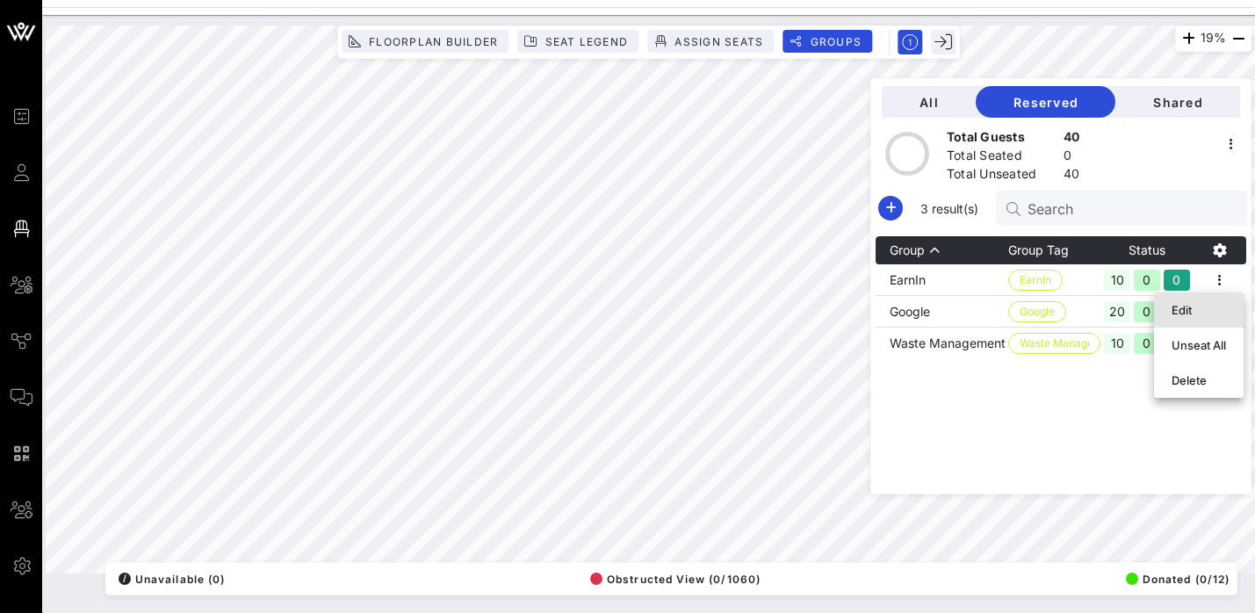
click at [1199, 308] on div "Edit" at bounding box center [1199, 310] width 54 height 14
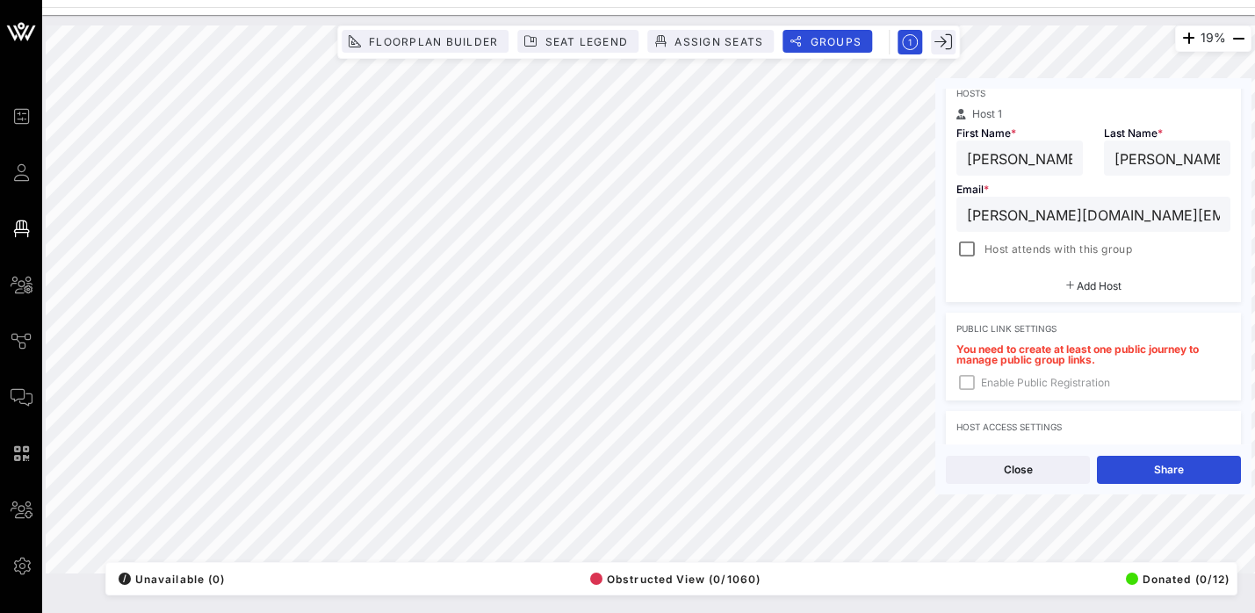
scroll to position [315, 0]
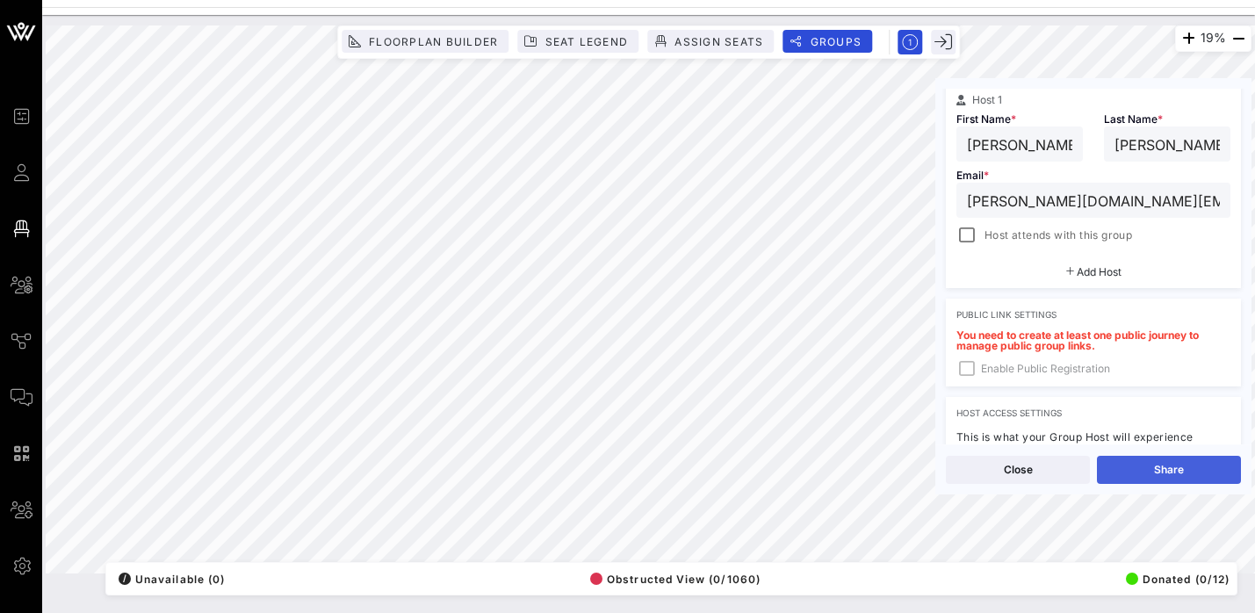
click at [1170, 461] on button "Share" at bounding box center [1169, 470] width 144 height 28
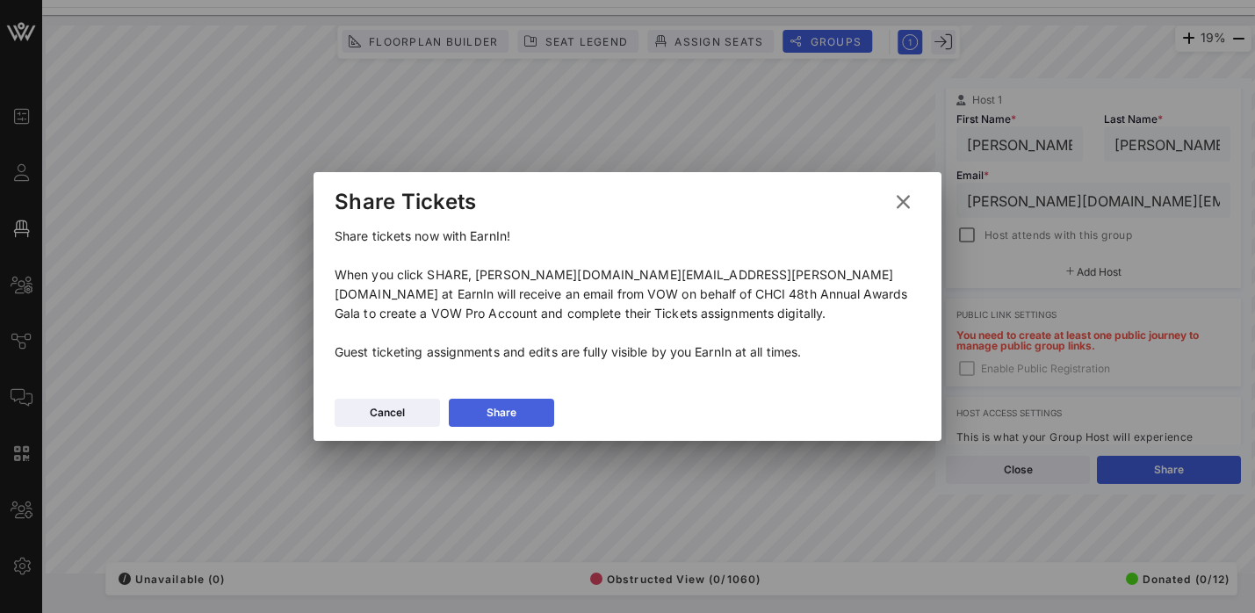
click at [478, 410] on button "Share" at bounding box center [501, 413] width 105 height 28
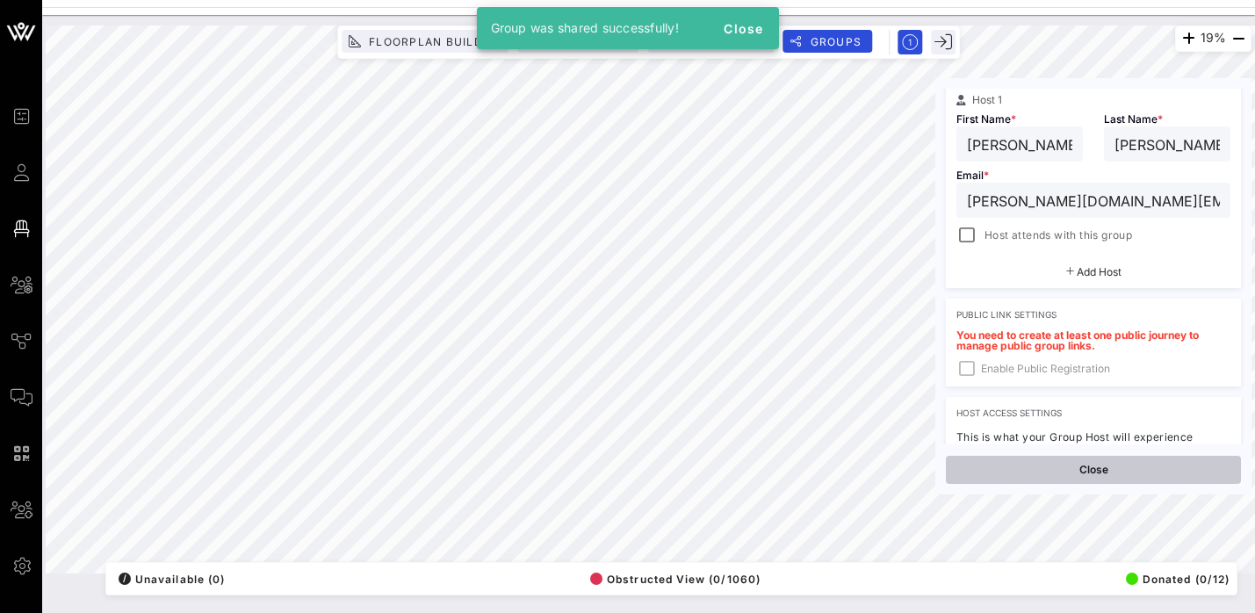
click at [1113, 478] on button "Close" at bounding box center [1093, 470] width 295 height 28
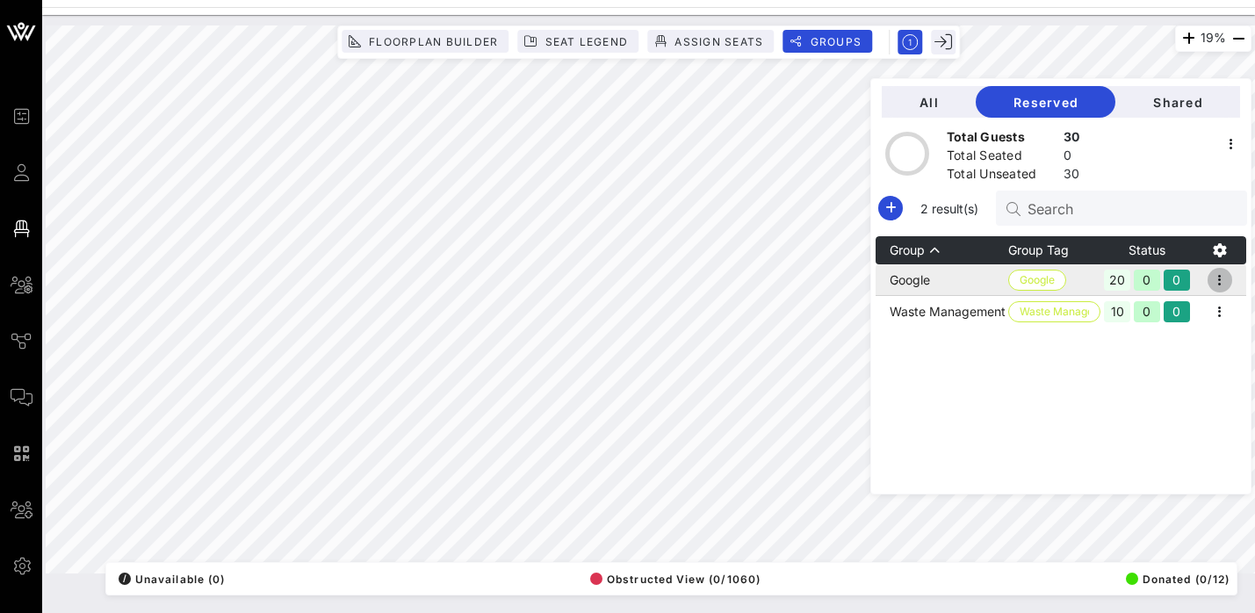
click at [1227, 280] on icon "button" at bounding box center [1220, 280] width 21 height 21
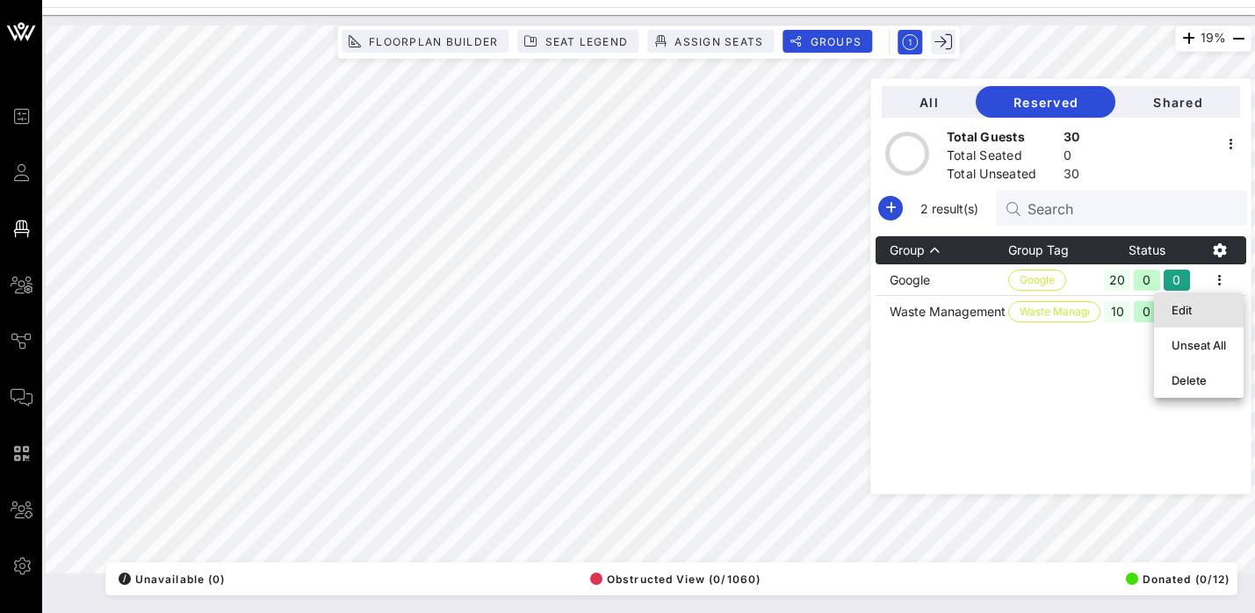
click at [1189, 309] on div "Edit" at bounding box center [1199, 310] width 54 height 14
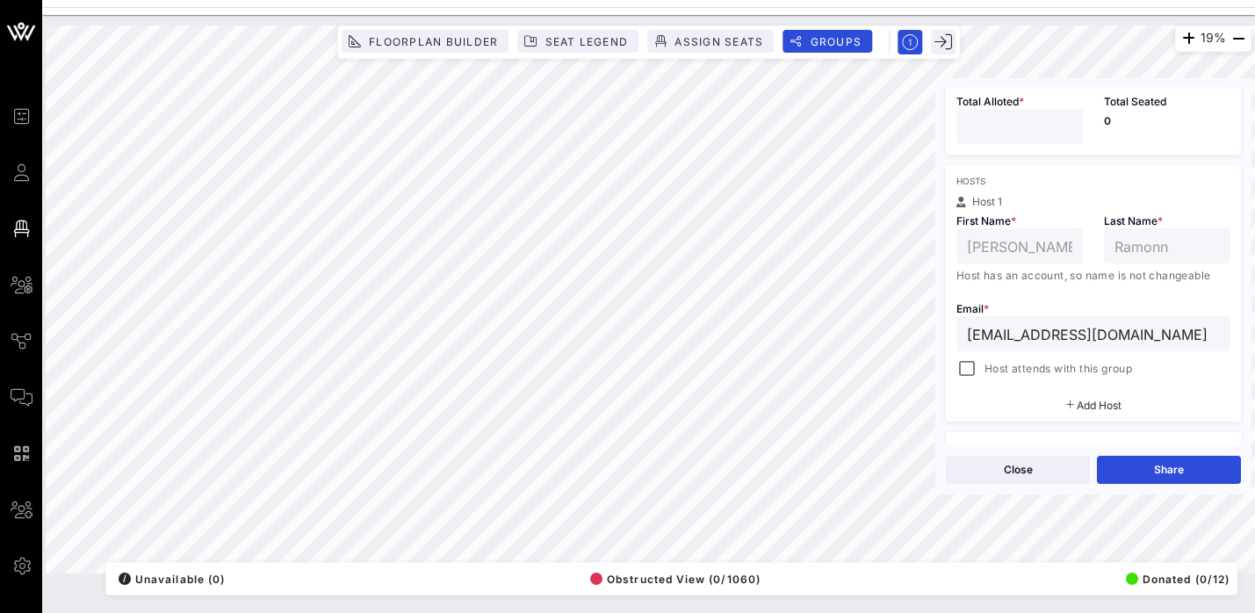
scroll to position [427, 0]
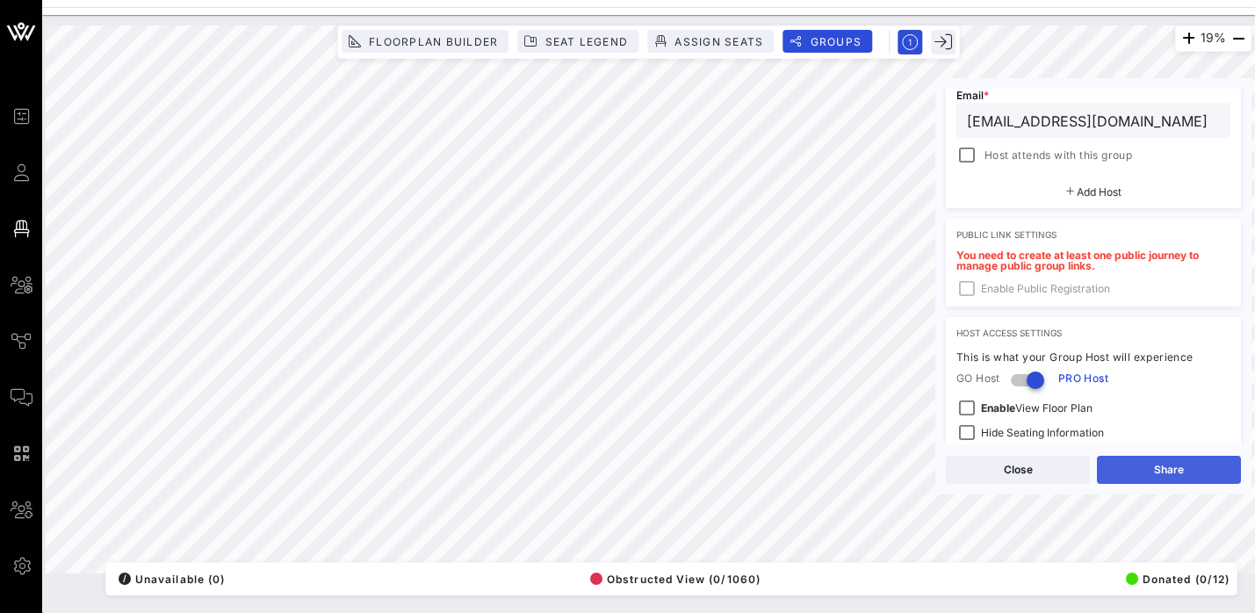
click at [1160, 472] on button "Share" at bounding box center [1169, 470] width 144 height 28
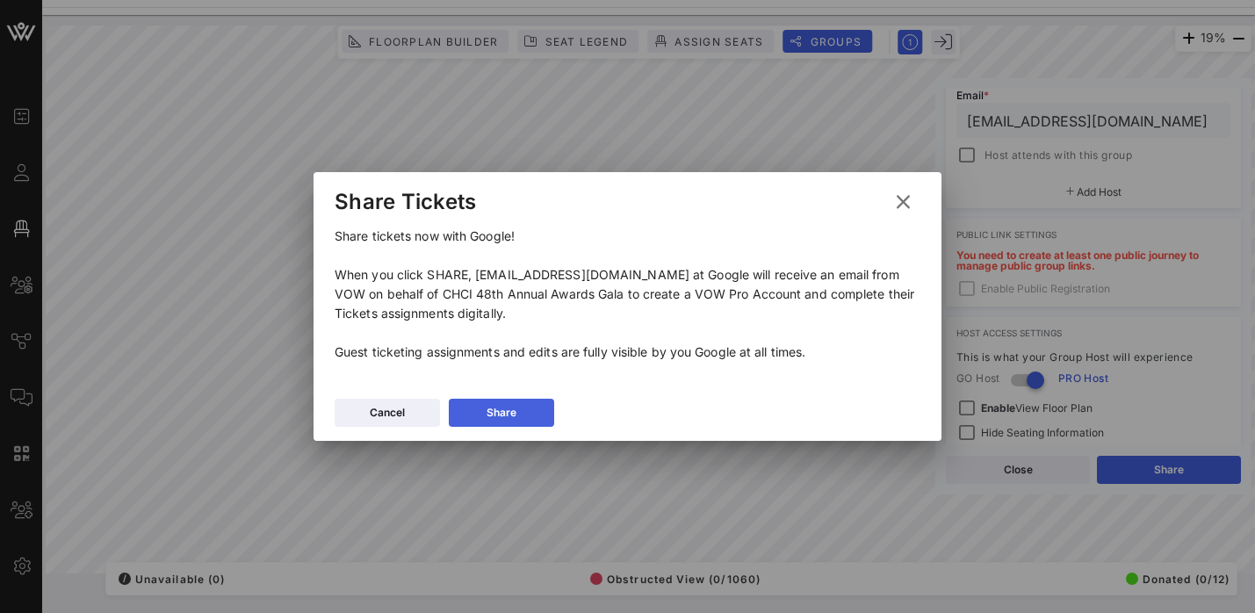
click at [515, 417] on div "Share" at bounding box center [502, 413] width 30 height 18
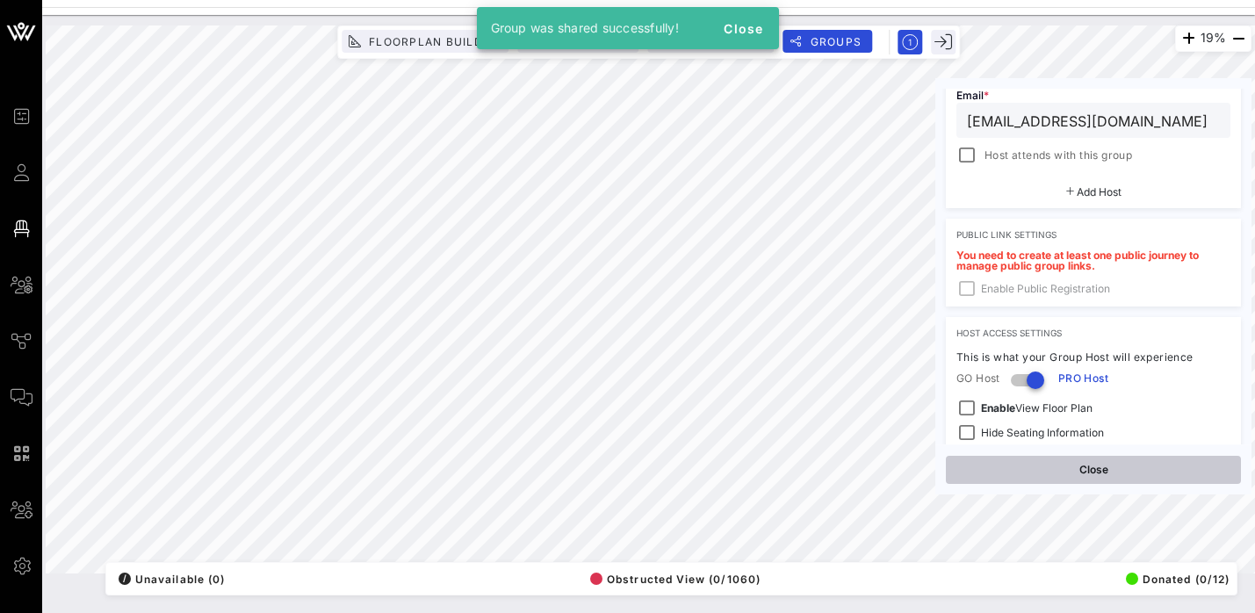
click at [1110, 475] on button "Close" at bounding box center [1093, 470] width 295 height 28
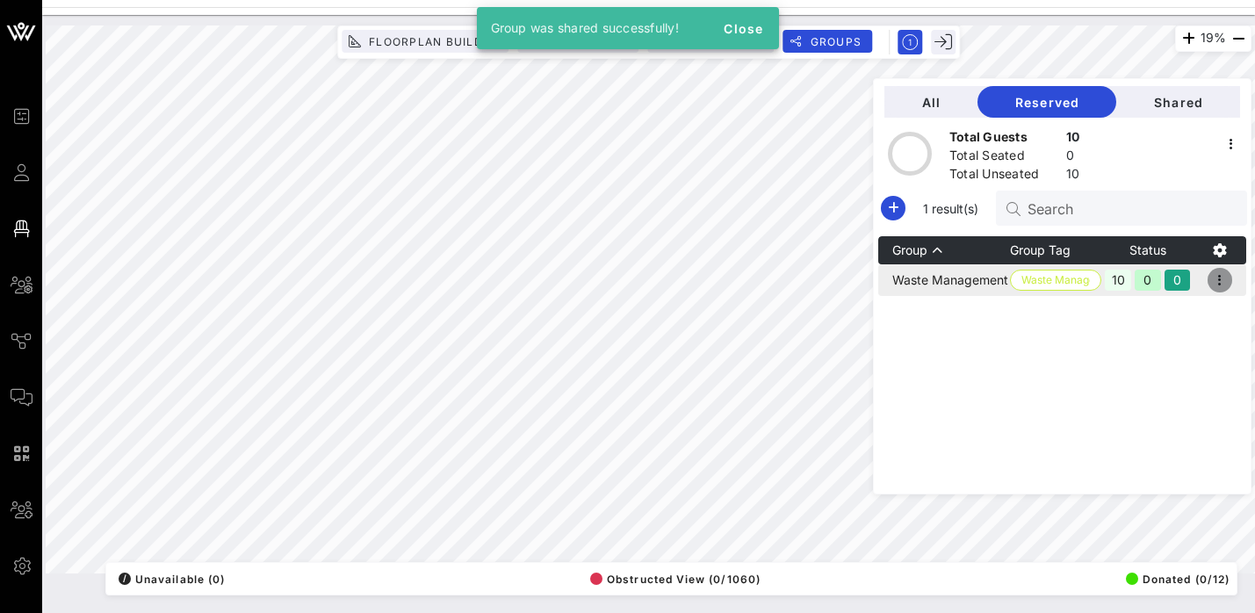
click at [1225, 285] on icon "button" at bounding box center [1220, 280] width 21 height 21
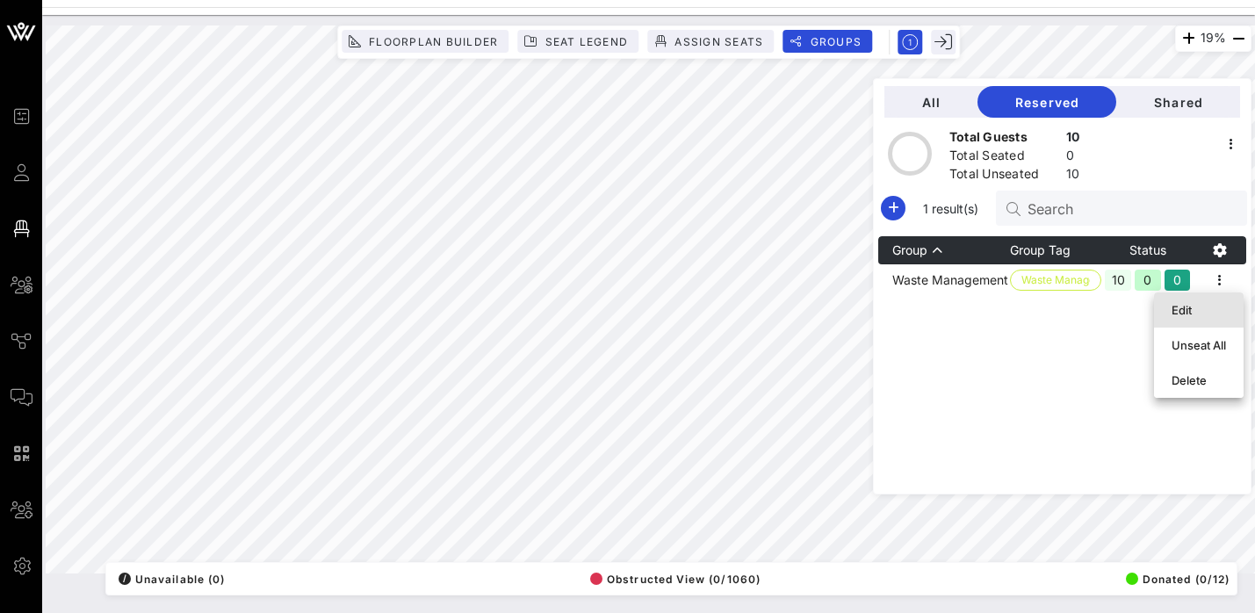
click at [1202, 310] on div "Edit" at bounding box center [1199, 310] width 54 height 14
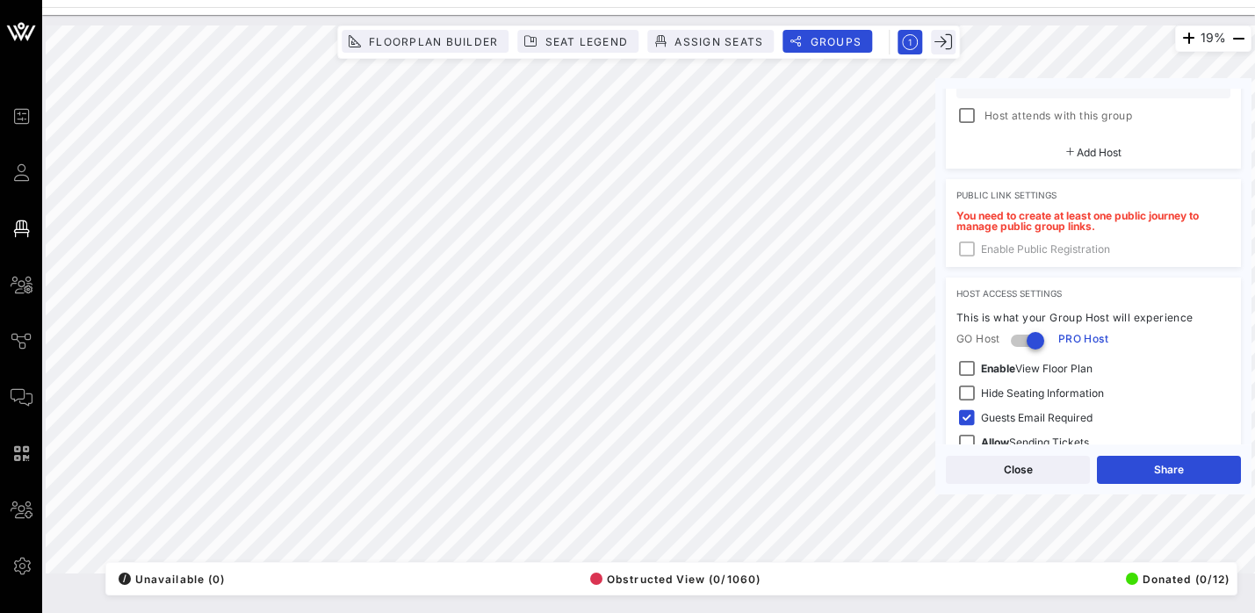
scroll to position [502, 0]
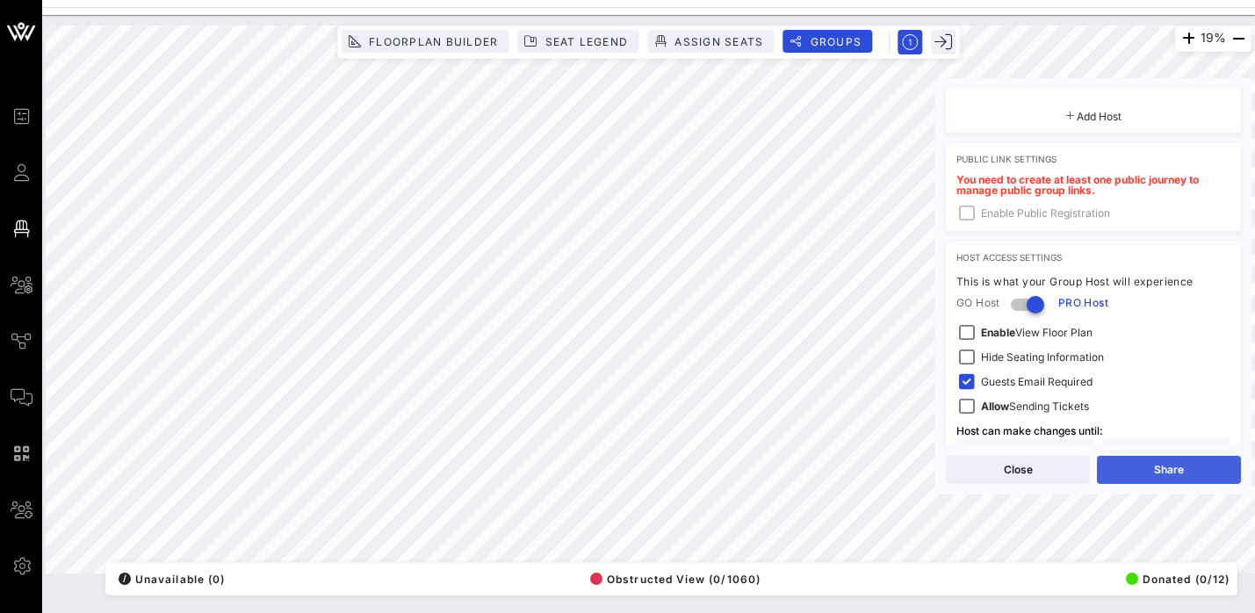
click at [1147, 465] on button "Share" at bounding box center [1169, 470] width 144 height 28
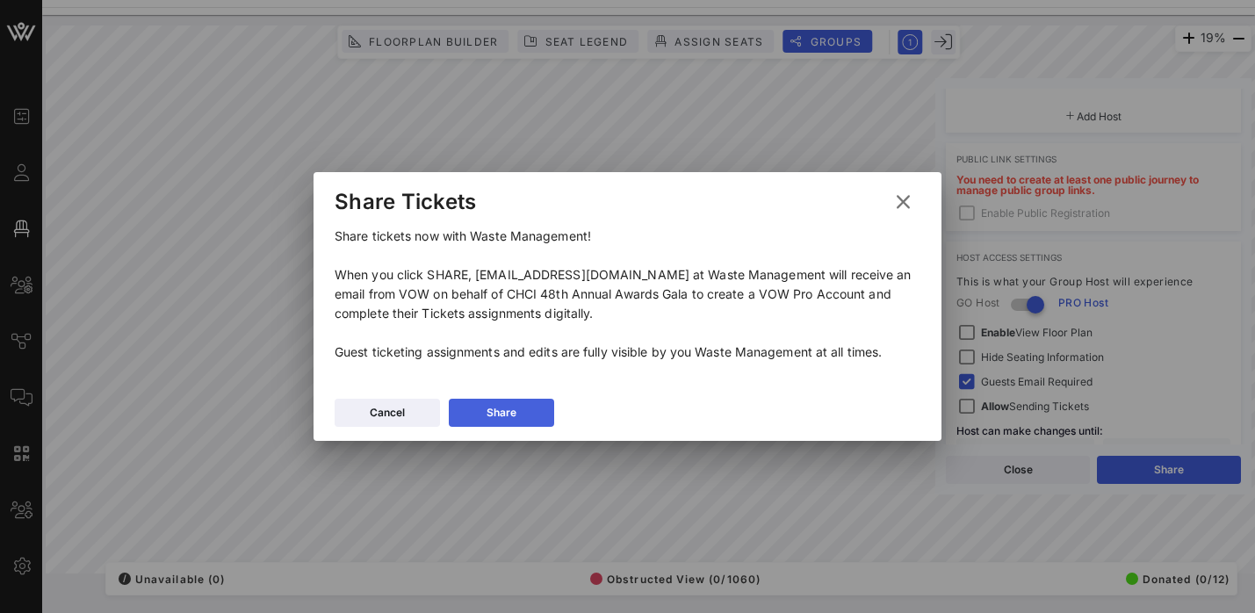
click at [485, 408] on button "Share" at bounding box center [501, 413] width 105 height 28
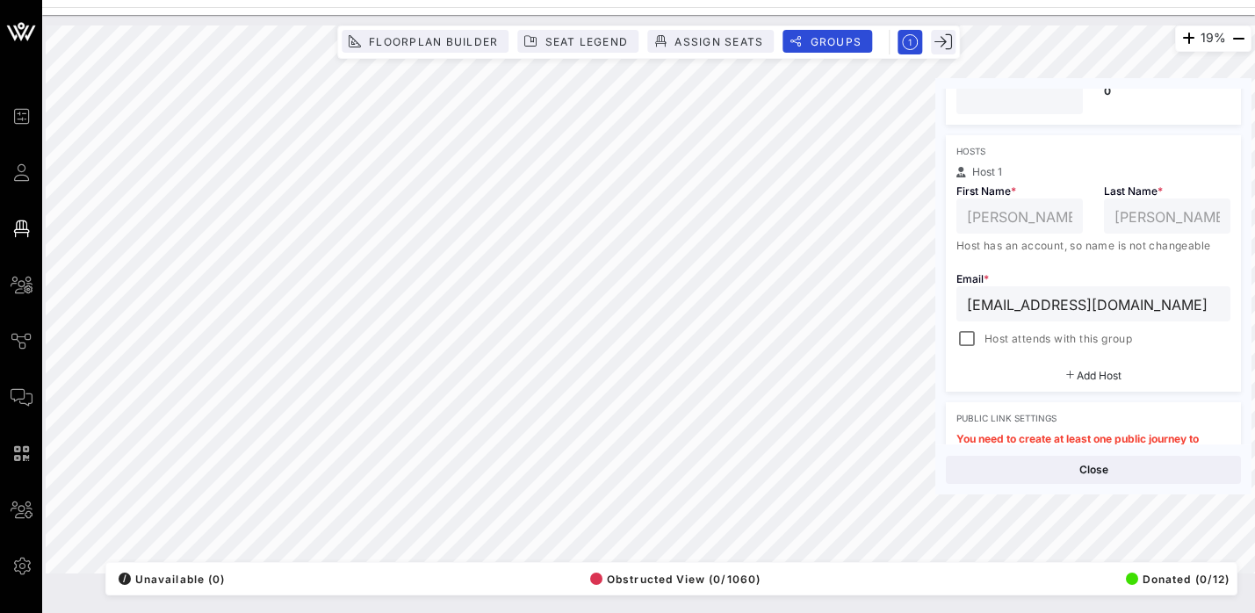
scroll to position [259, 0]
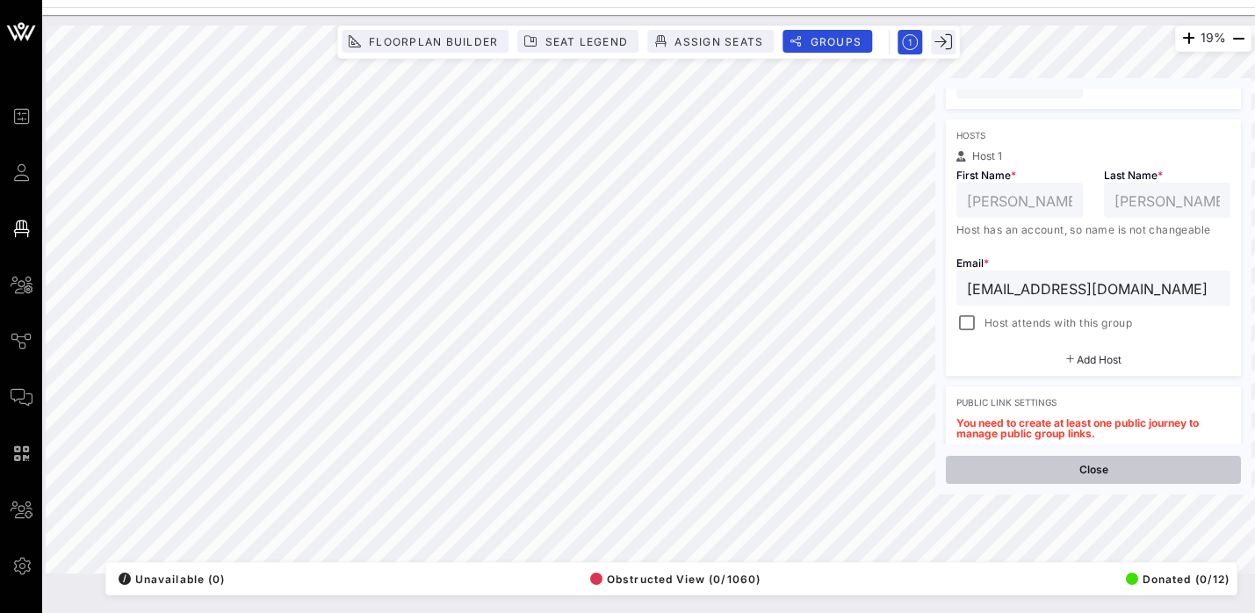
click at [1148, 473] on button "Close" at bounding box center [1093, 470] width 295 height 28
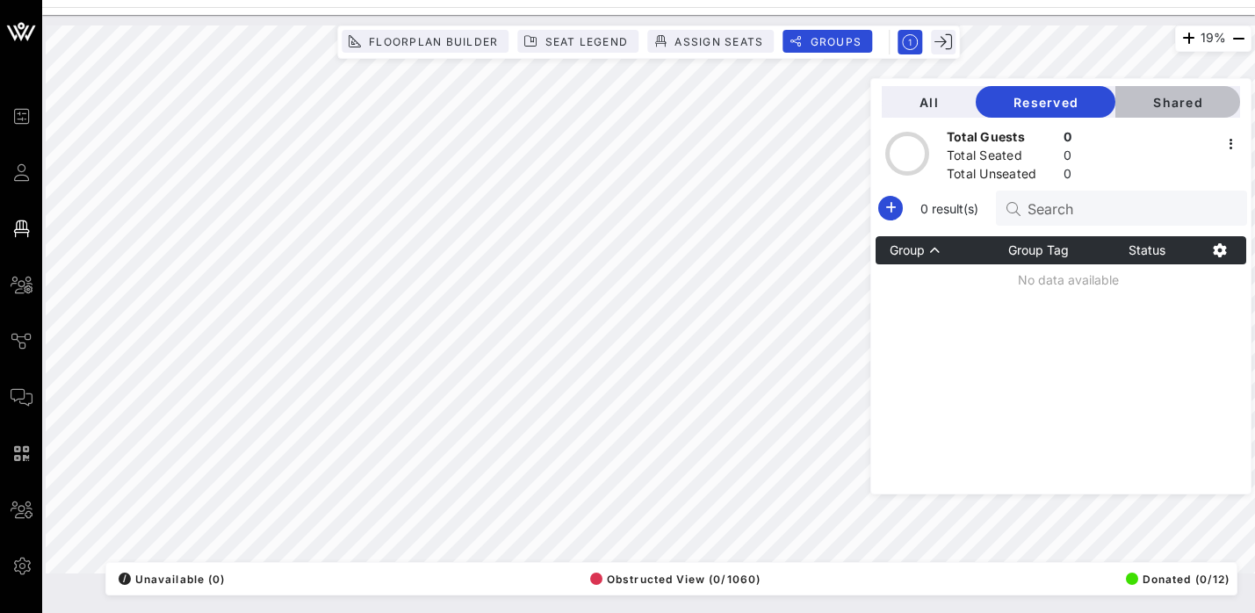
click at [1168, 101] on span "Shared" at bounding box center [1178, 102] width 97 height 15
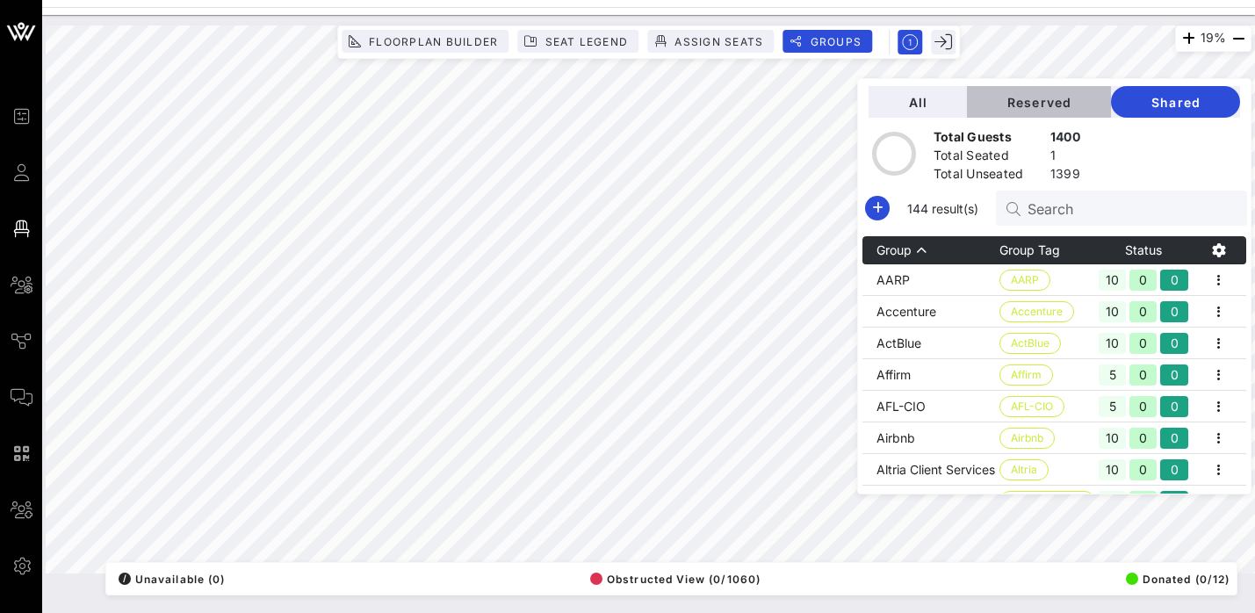
click at [1068, 101] on span "Reserved" at bounding box center [1039, 102] width 116 height 15
